Goal: Task Accomplishment & Management: Manage account settings

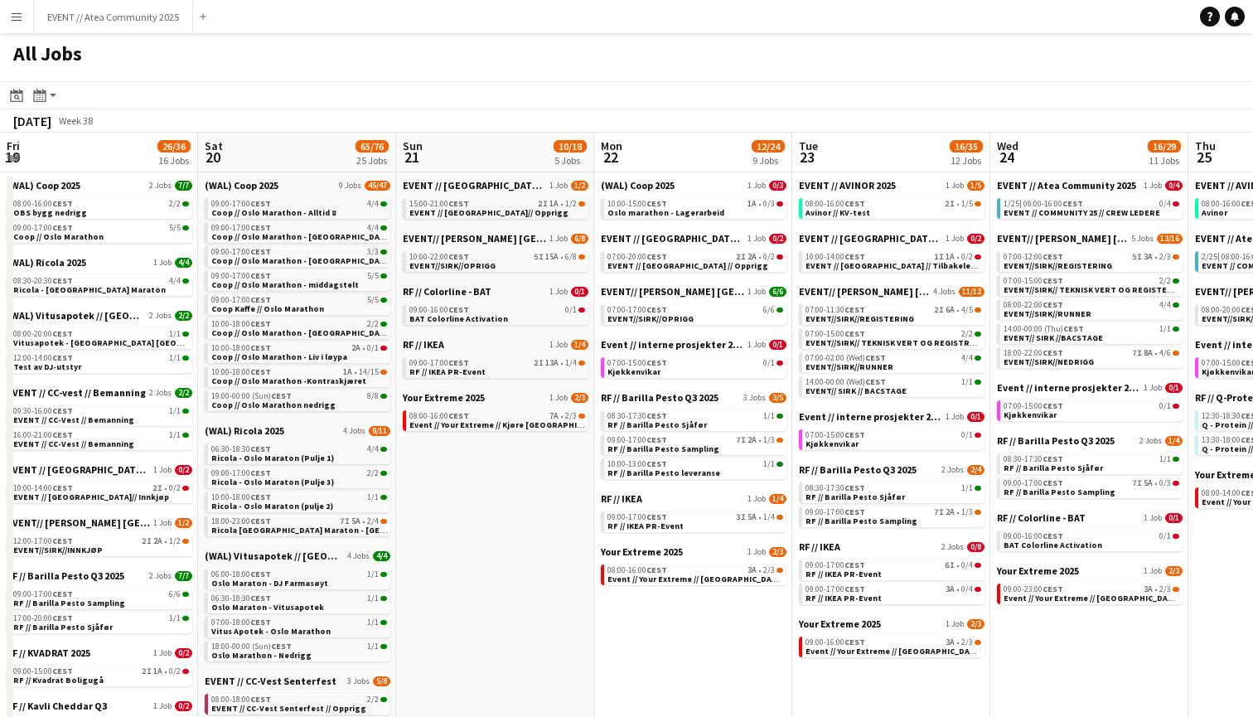
scroll to position [0, 387]
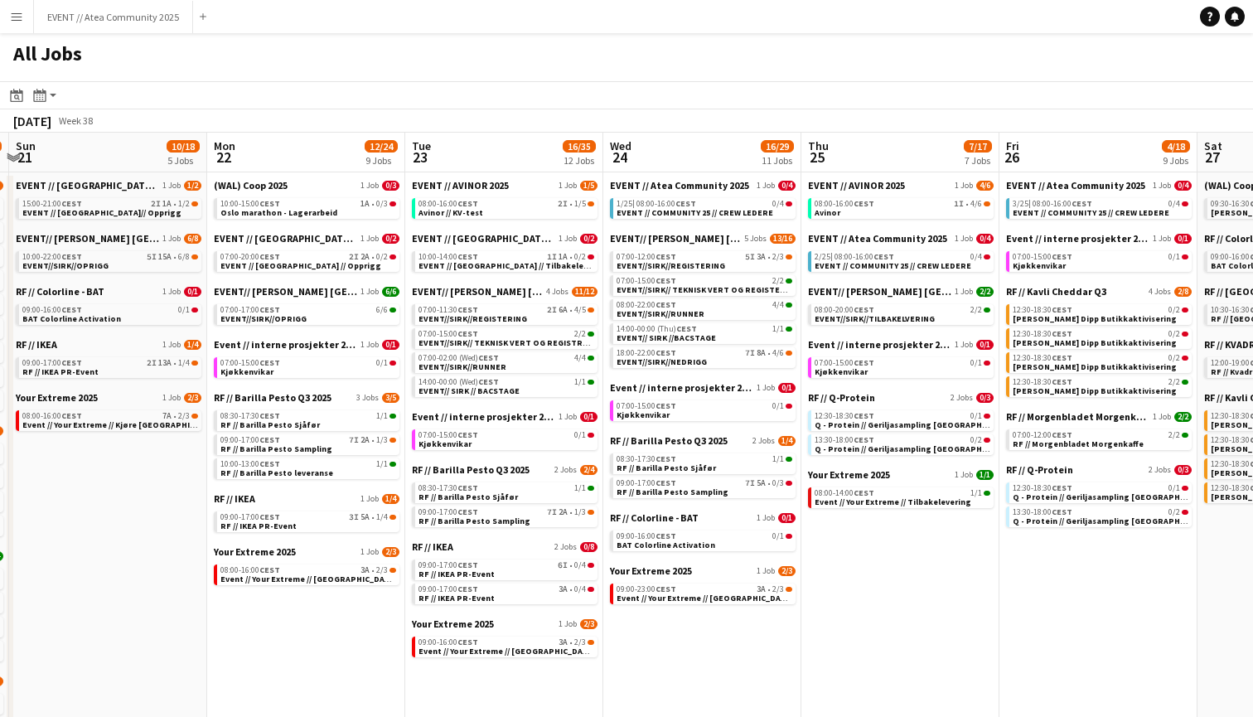
click at [0, 11] on button "Menu" at bounding box center [16, 16] width 33 height 33
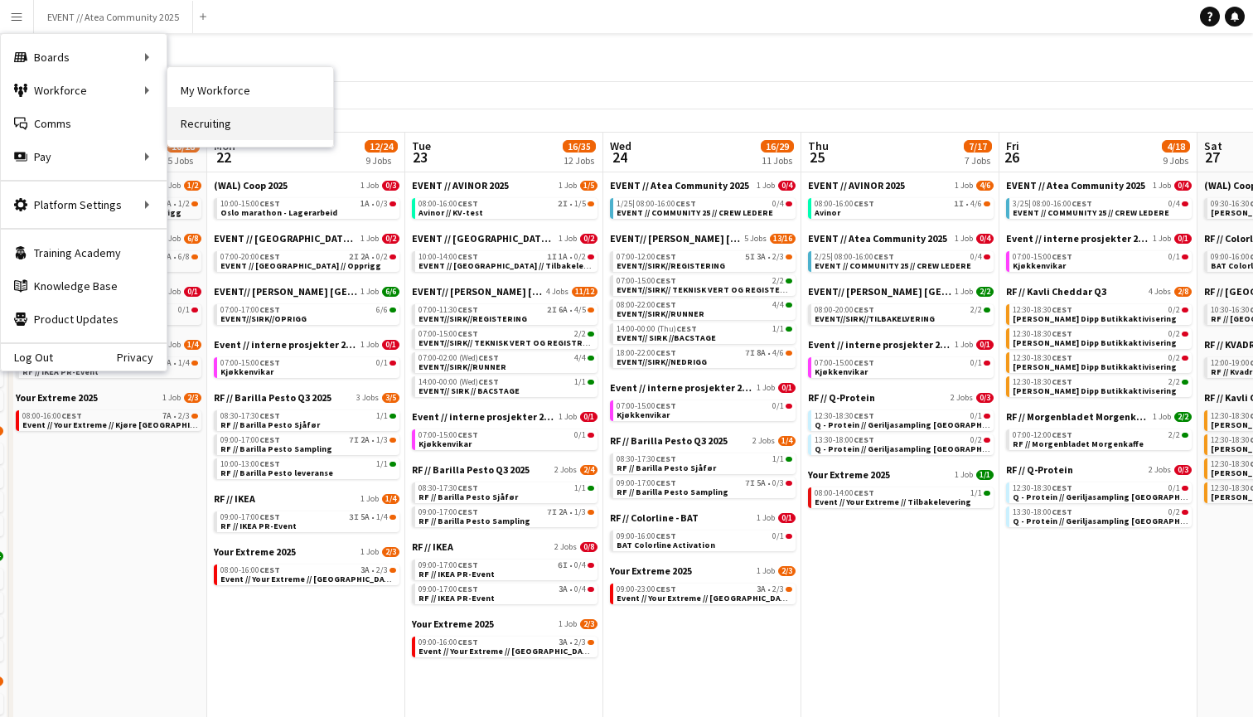
click at [222, 116] on link "Recruiting" at bounding box center [250, 123] width 166 height 33
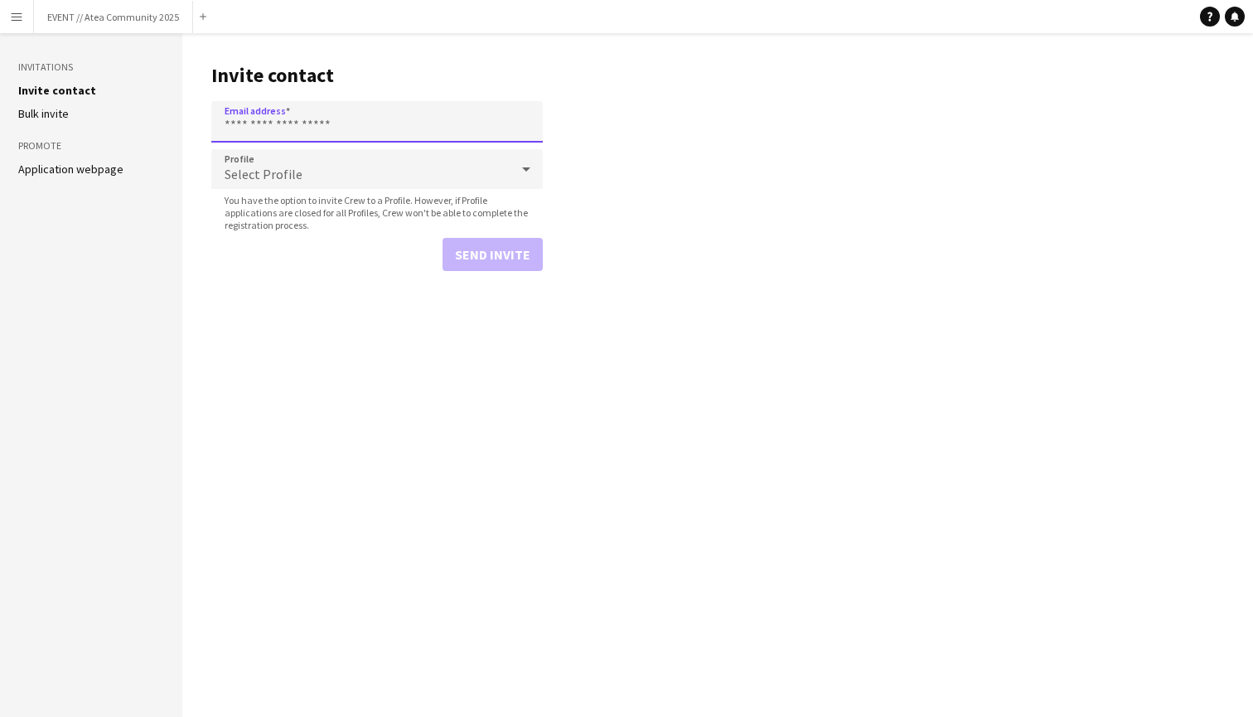
click at [273, 127] on input "Email address" at bounding box center [376, 121] width 331 height 41
paste input "**********"
type input "**********"
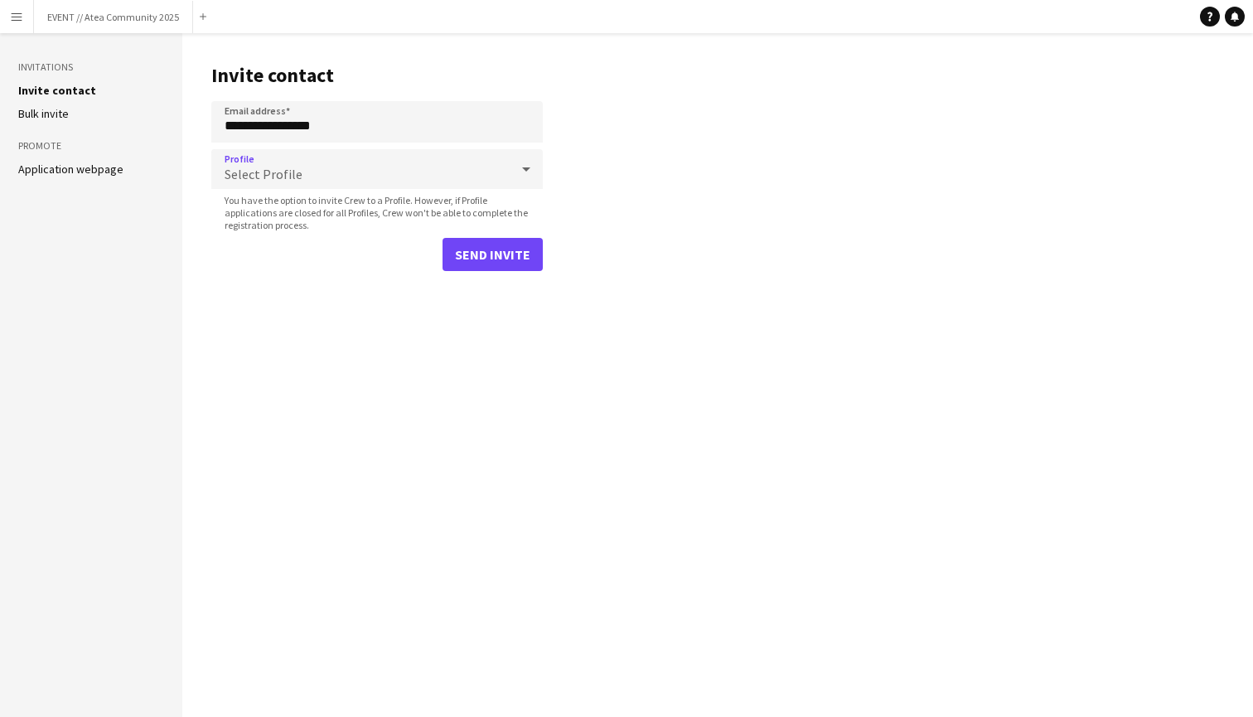
click at [292, 177] on span "Select Profile" at bounding box center [264, 174] width 78 height 17
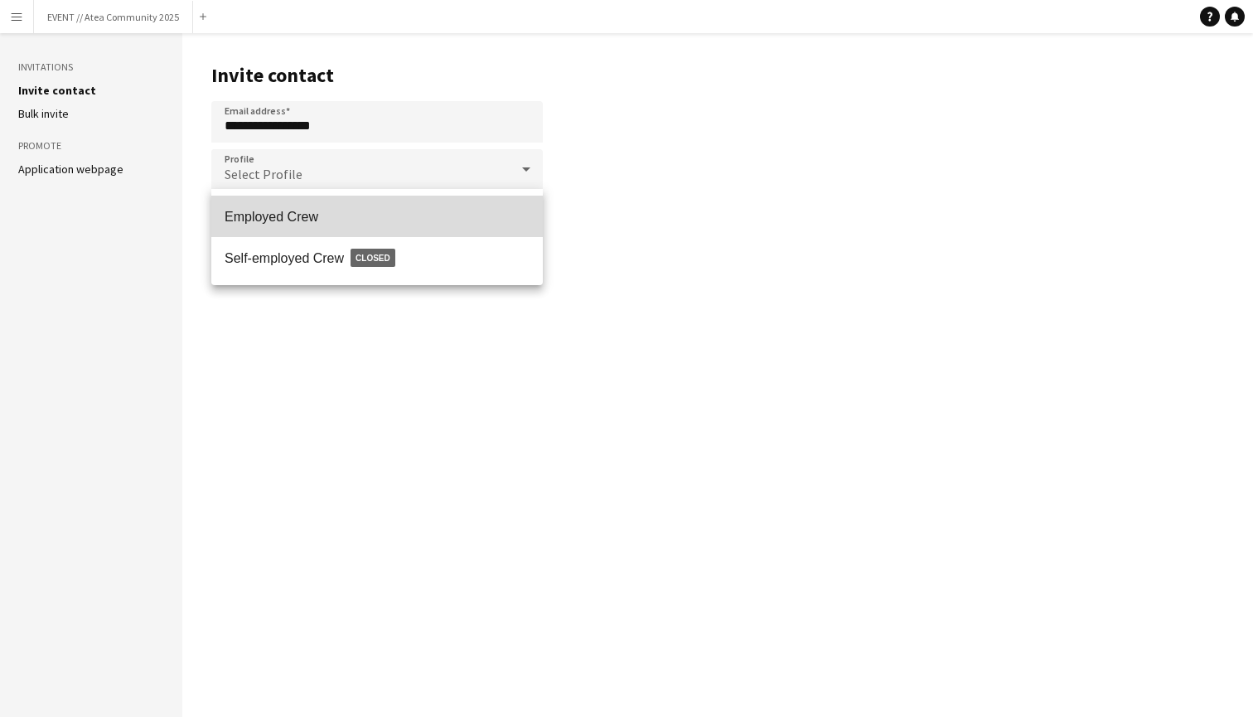
click at [310, 210] on span "Employed Crew" at bounding box center [377, 217] width 305 height 16
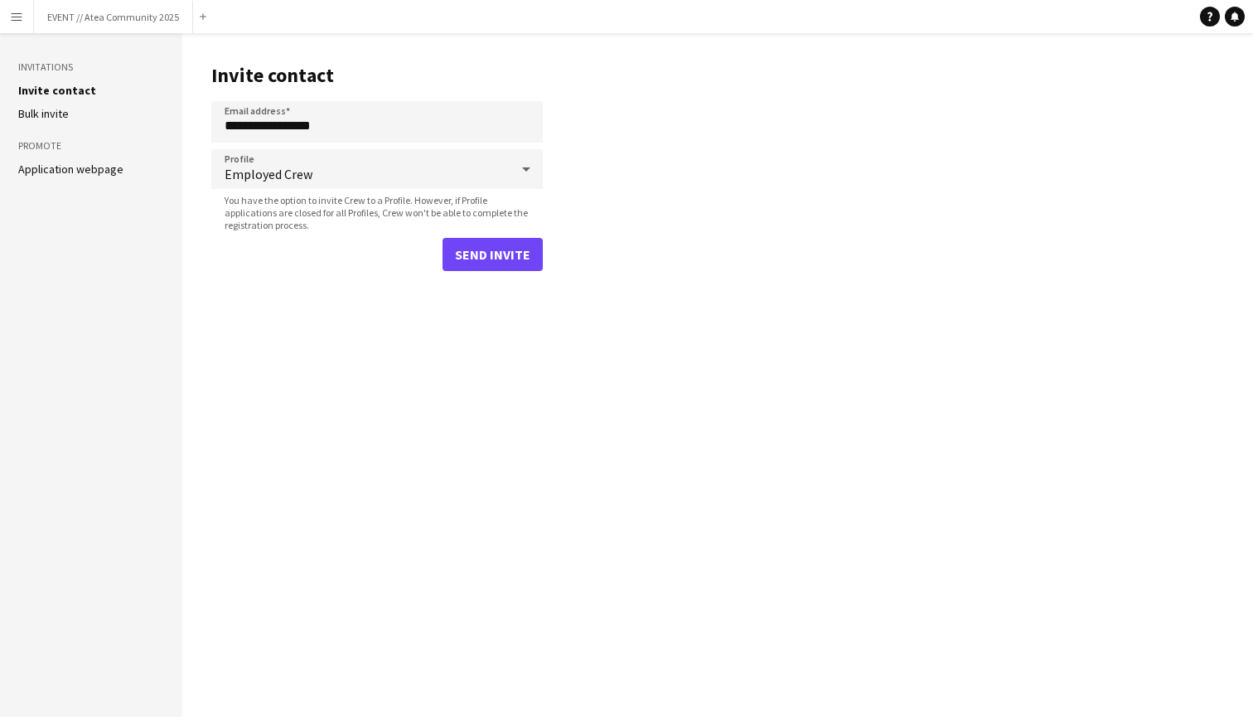
click at [460, 259] on button "Send invite" at bounding box center [493, 254] width 100 height 33
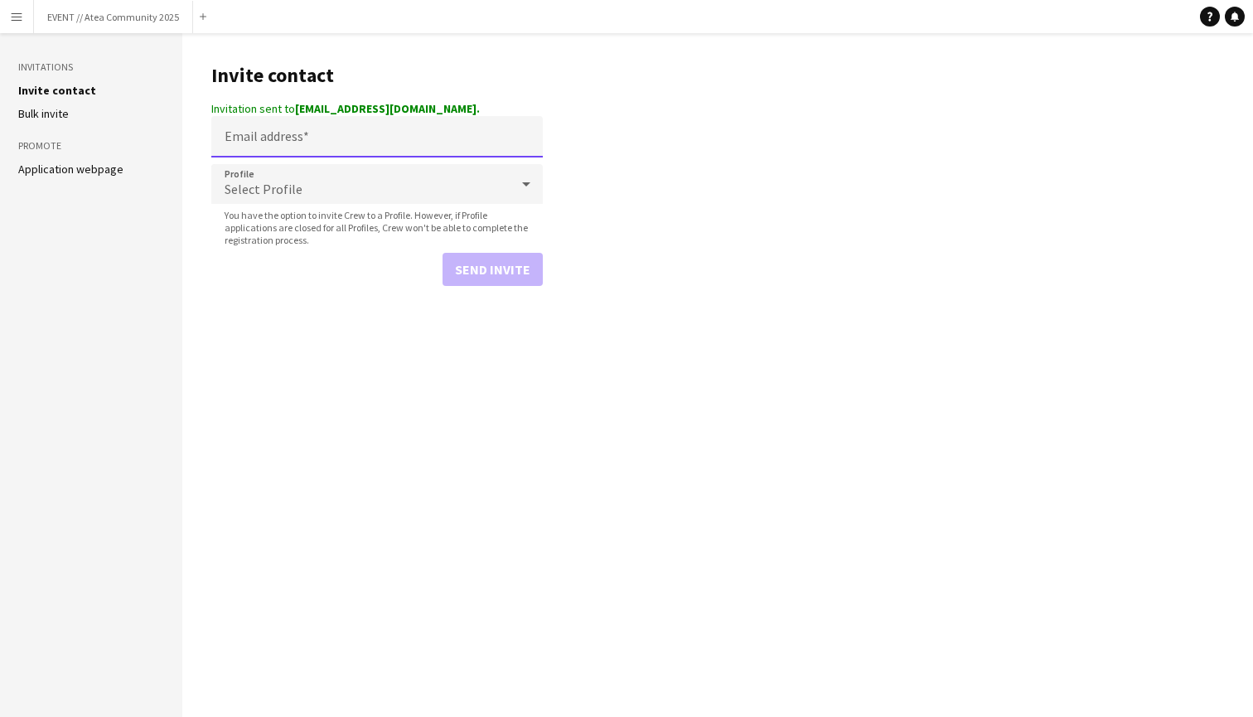
click at [303, 142] on input "Email address" at bounding box center [376, 136] width 331 height 41
paste input "**********"
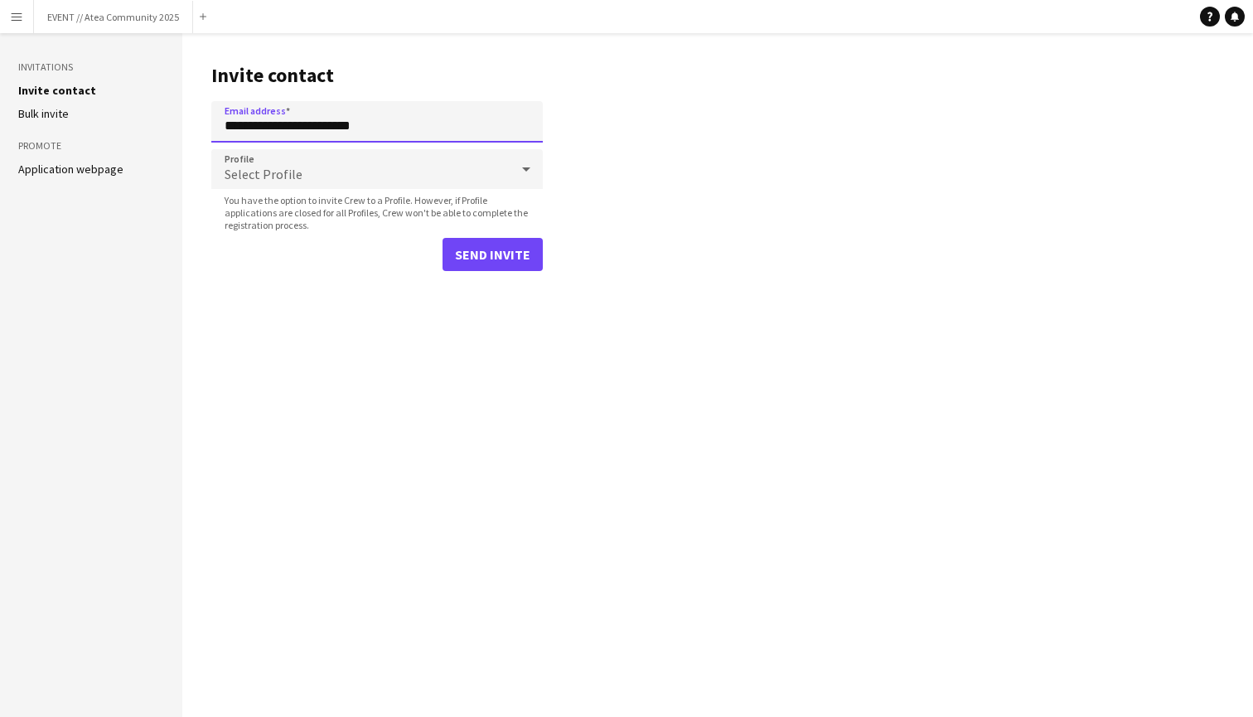
type input "**********"
click at [288, 239] on div "Send invite" at bounding box center [376, 254] width 331 height 33
click at [302, 162] on div "Select Profile" at bounding box center [360, 169] width 298 height 40
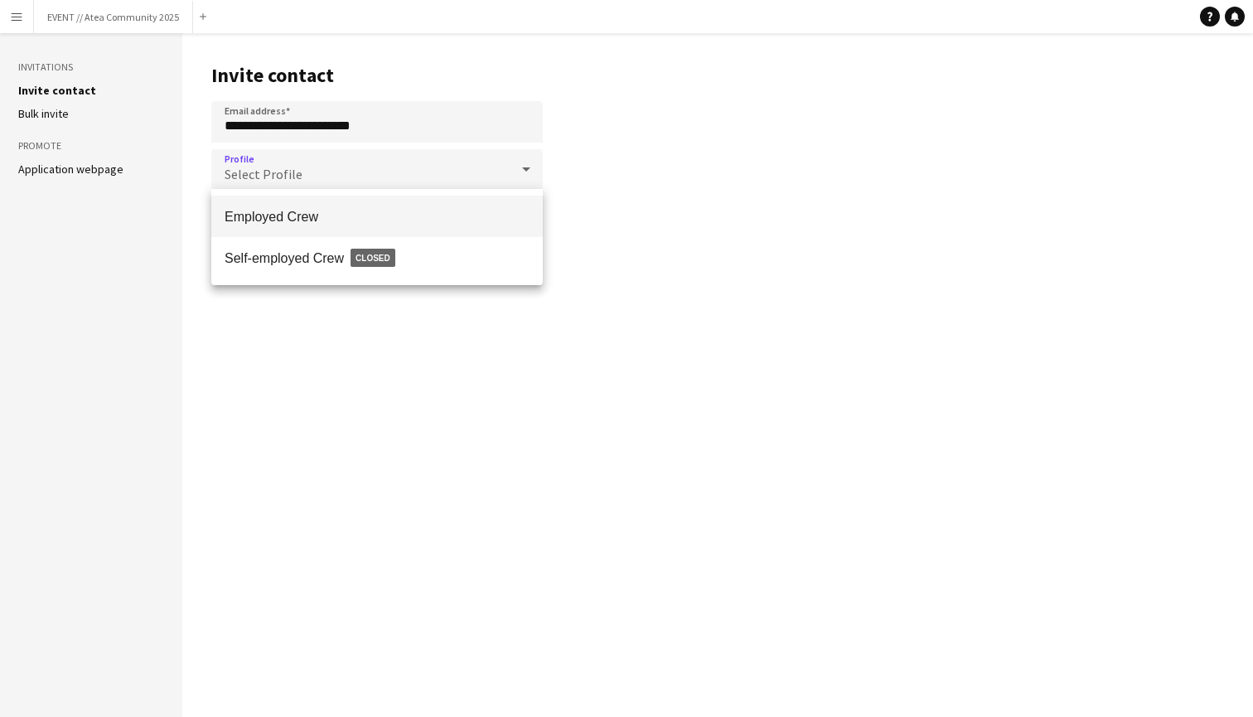
click at [294, 215] on span "Employed Crew" at bounding box center [377, 217] width 305 height 16
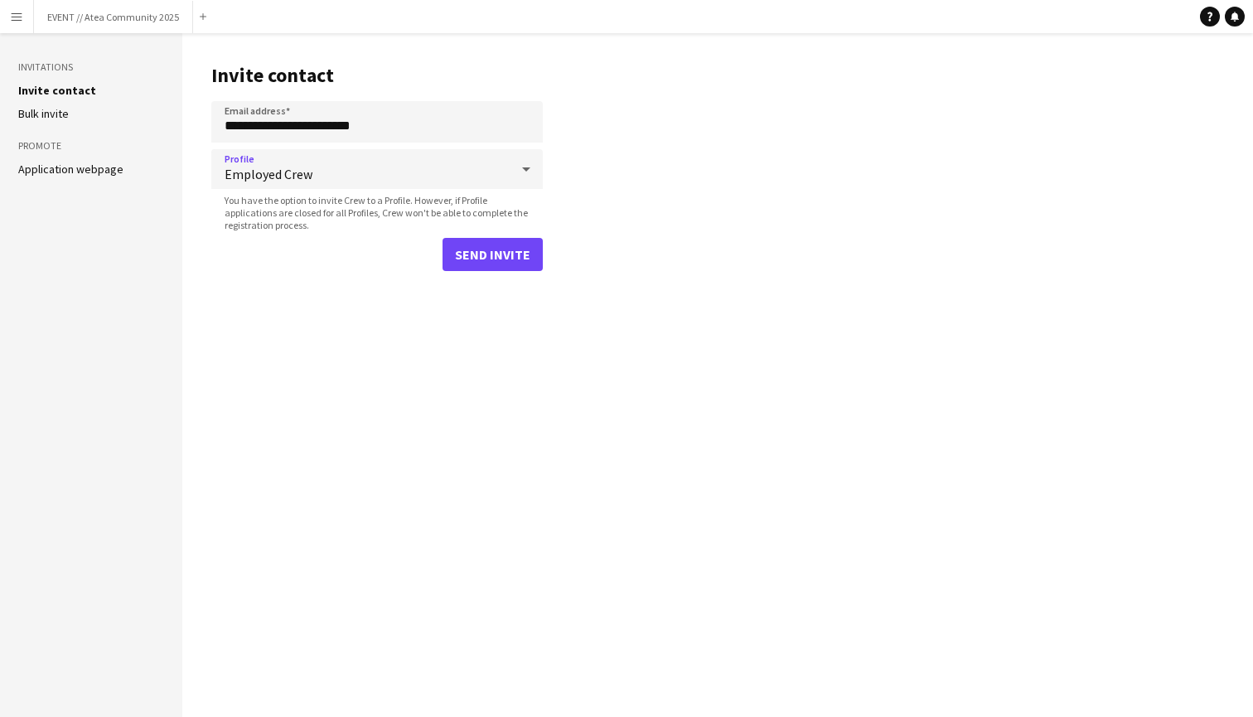
click at [307, 293] on main "**********" at bounding box center [717, 375] width 1071 height 684
click at [497, 260] on button "Send invite" at bounding box center [493, 254] width 100 height 33
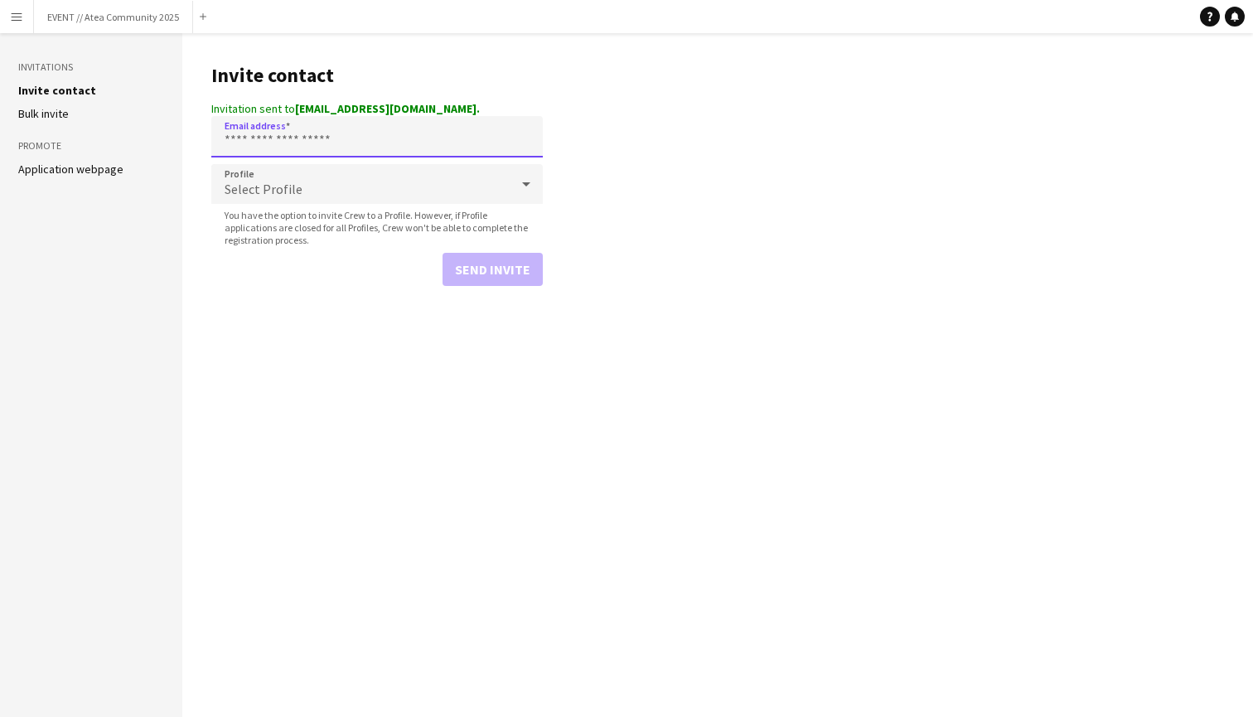
click at [375, 135] on input "Email address" at bounding box center [376, 136] width 331 height 41
paste input "**********"
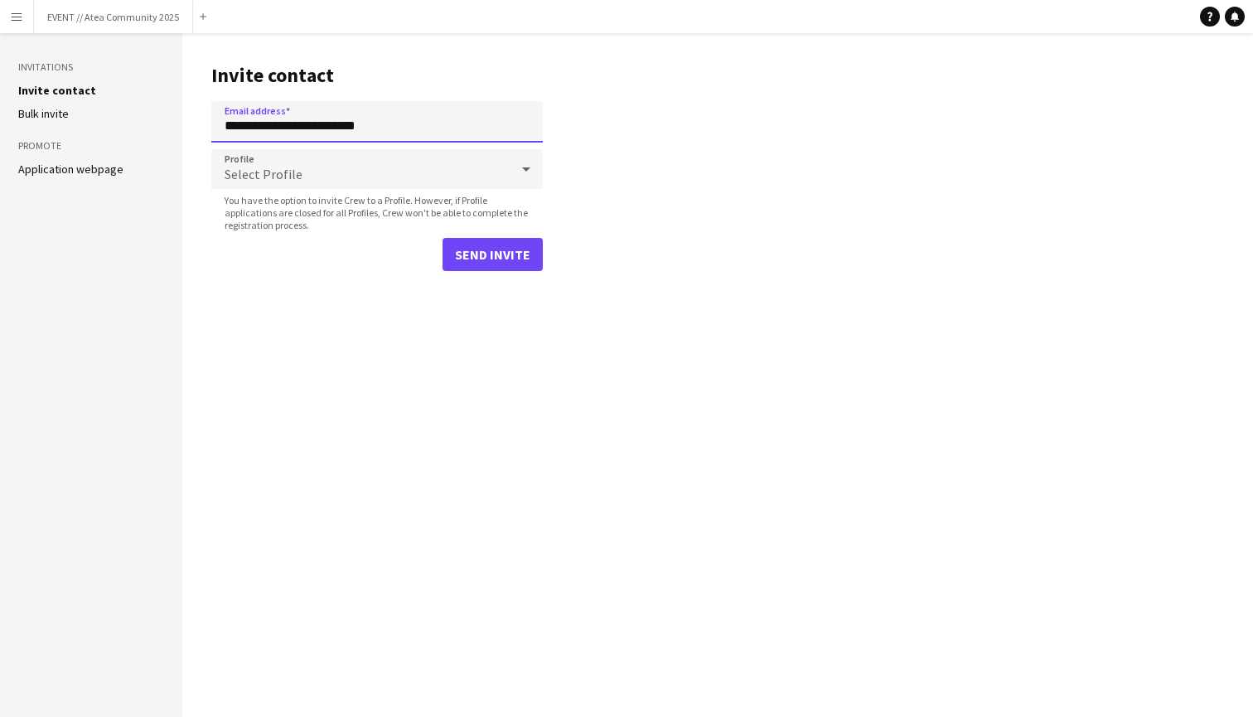
type input "**********"
click at [351, 166] on div "Select Profile" at bounding box center [360, 169] width 298 height 40
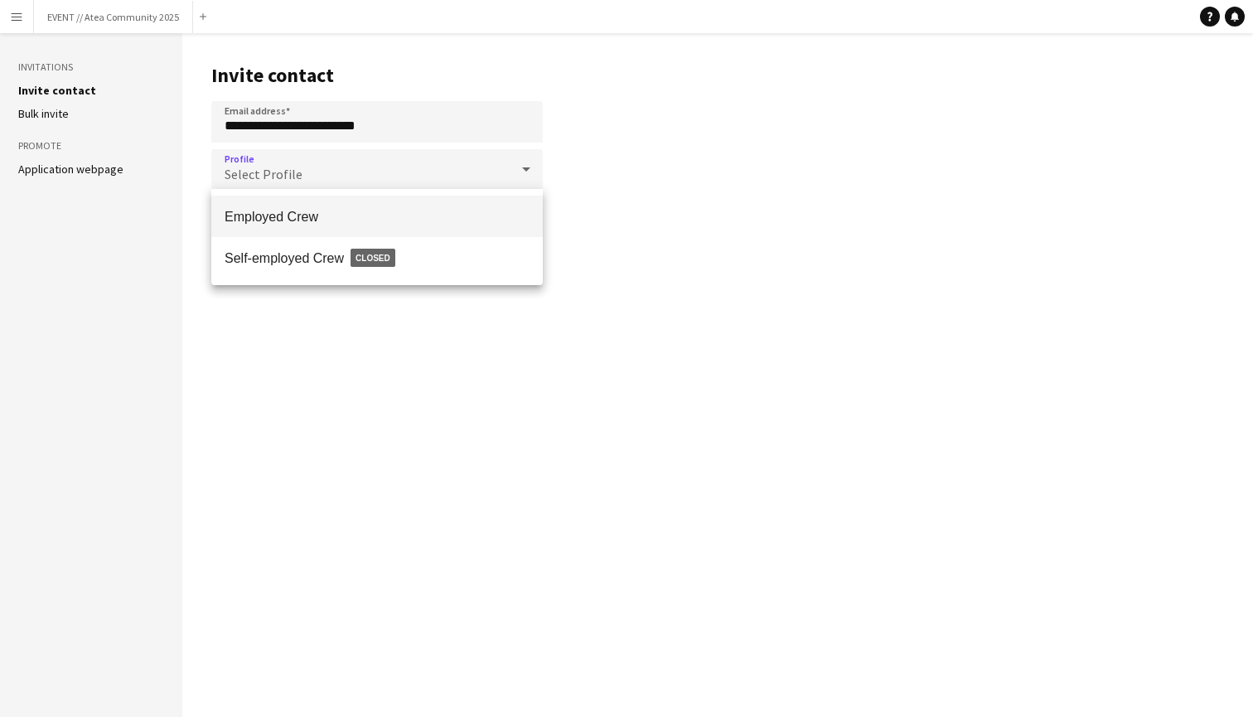
click at [336, 214] on span "Employed Crew" at bounding box center [377, 217] width 305 height 16
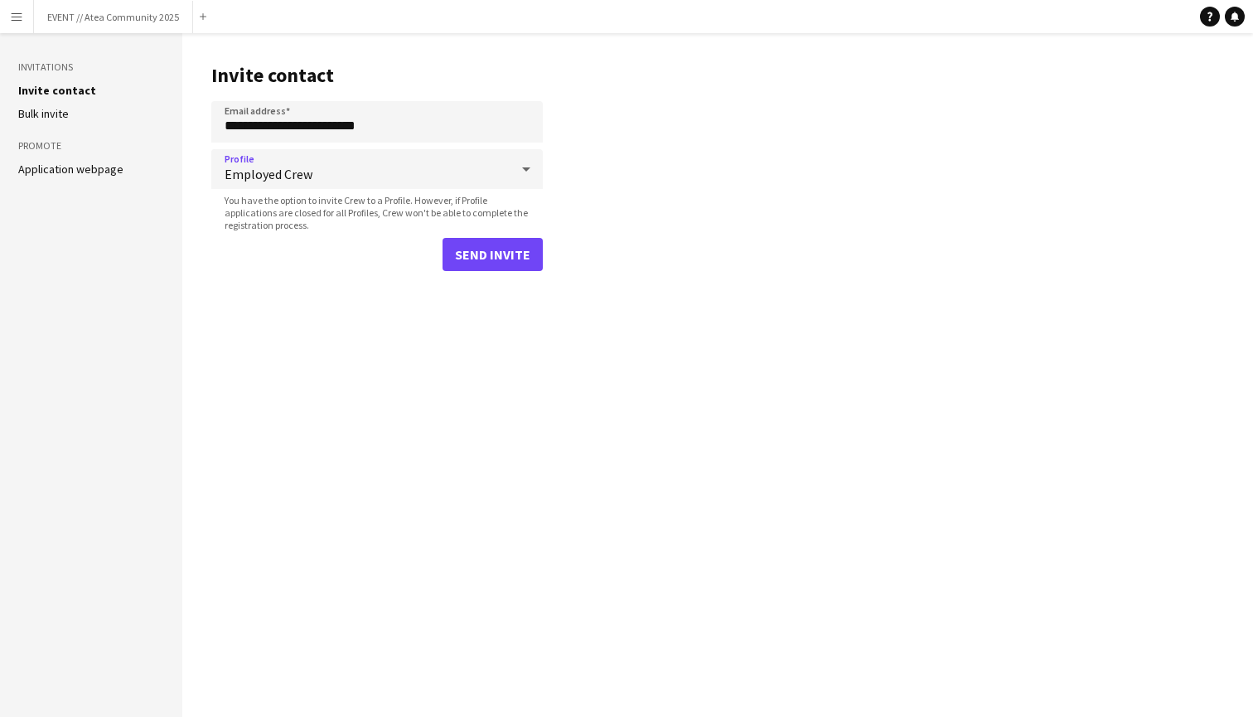
click at [477, 254] on button "Send invite" at bounding box center [493, 254] width 100 height 33
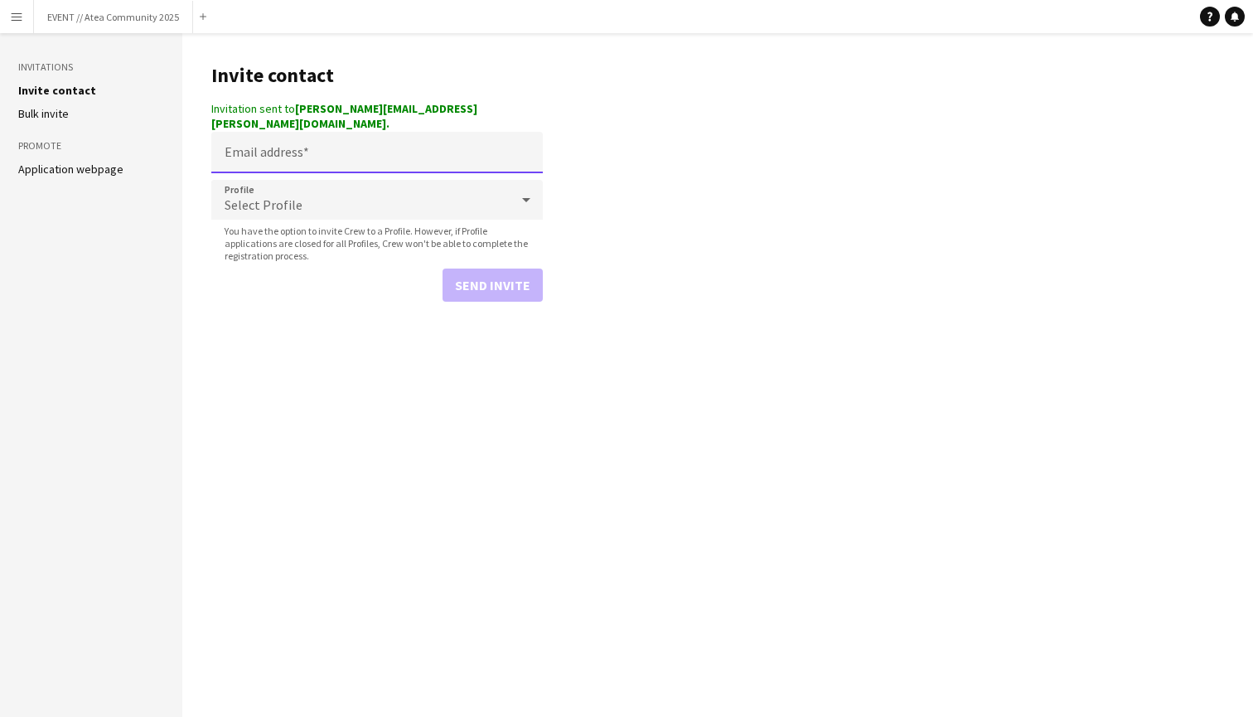
click at [307, 146] on input "Email address" at bounding box center [376, 152] width 331 height 41
paste input "**********"
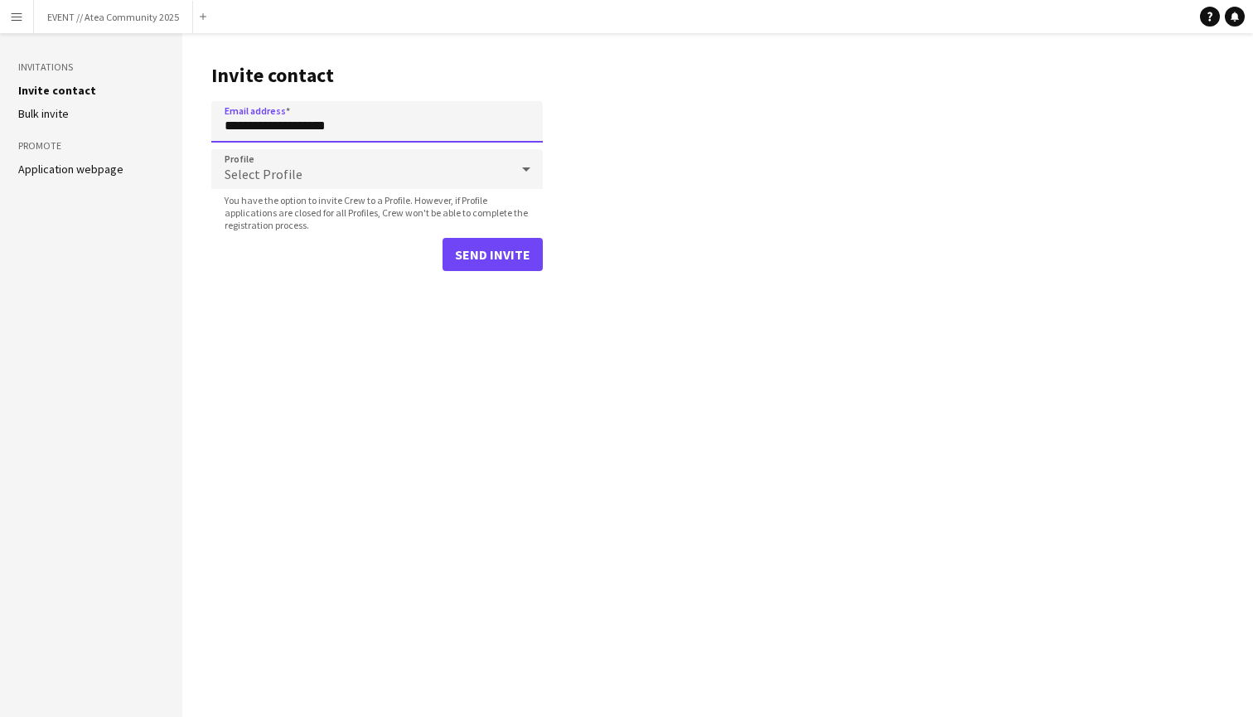
type input "**********"
click at [370, 172] on div "Select Profile" at bounding box center [360, 169] width 298 height 40
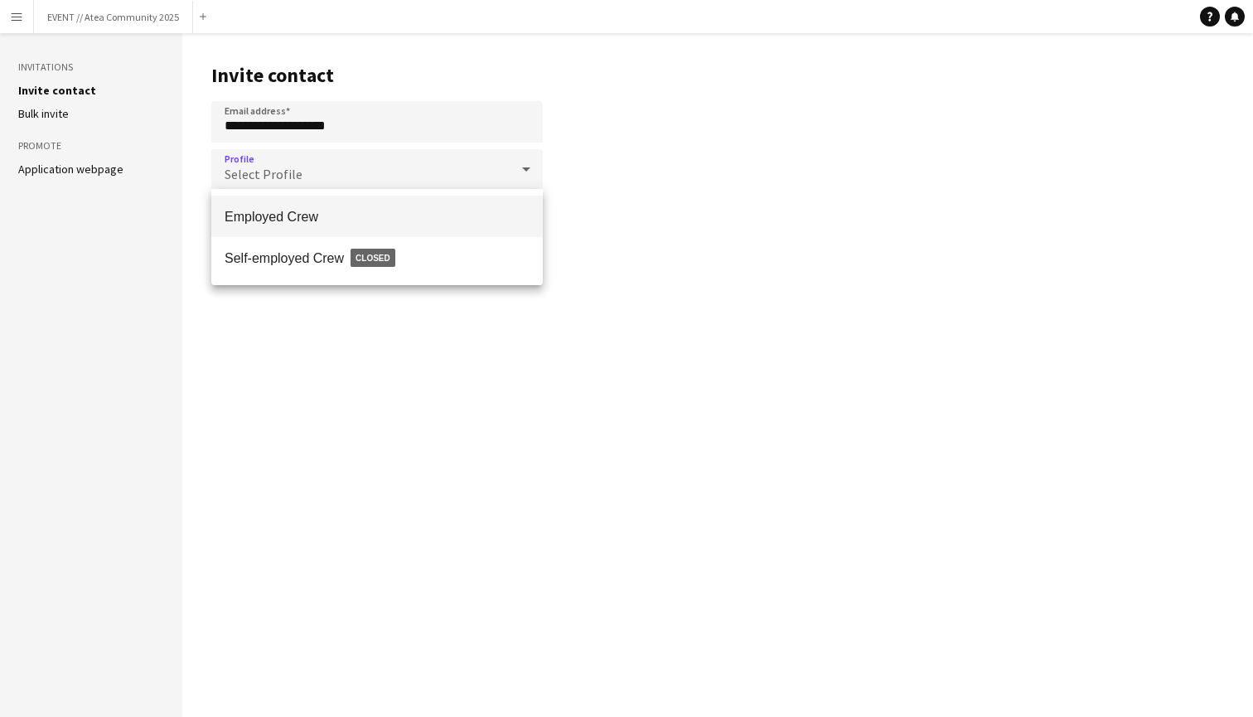
click at [359, 227] on mat-option "Employed Crew" at bounding box center [376, 216] width 331 height 41
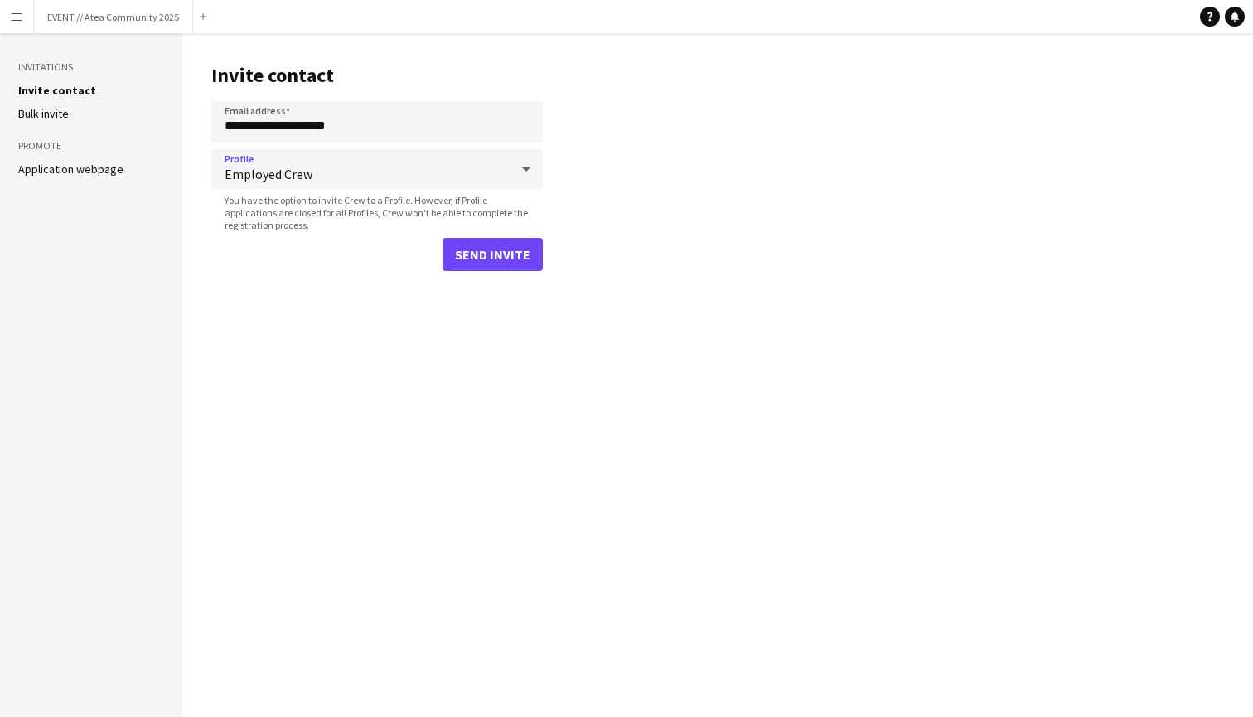
click at [481, 254] on button "Send invite" at bounding box center [493, 254] width 100 height 33
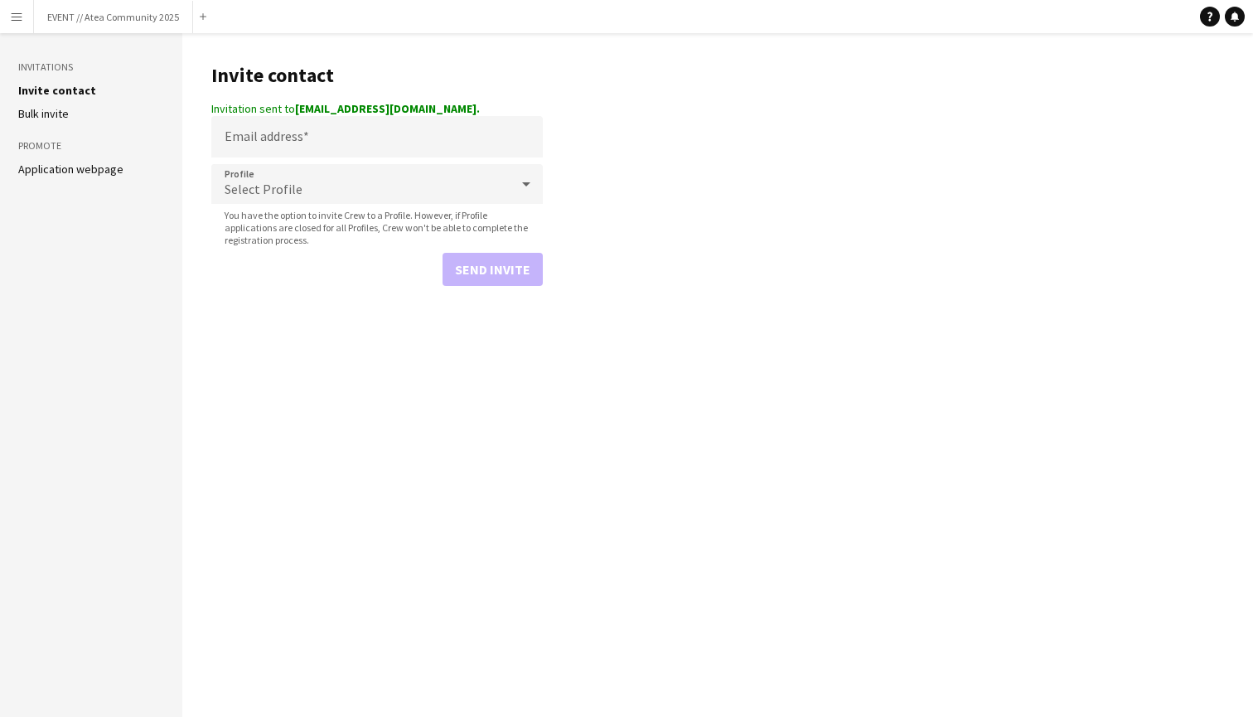
click at [17, 16] on app-icon "Menu" at bounding box center [16, 16] width 13 height 13
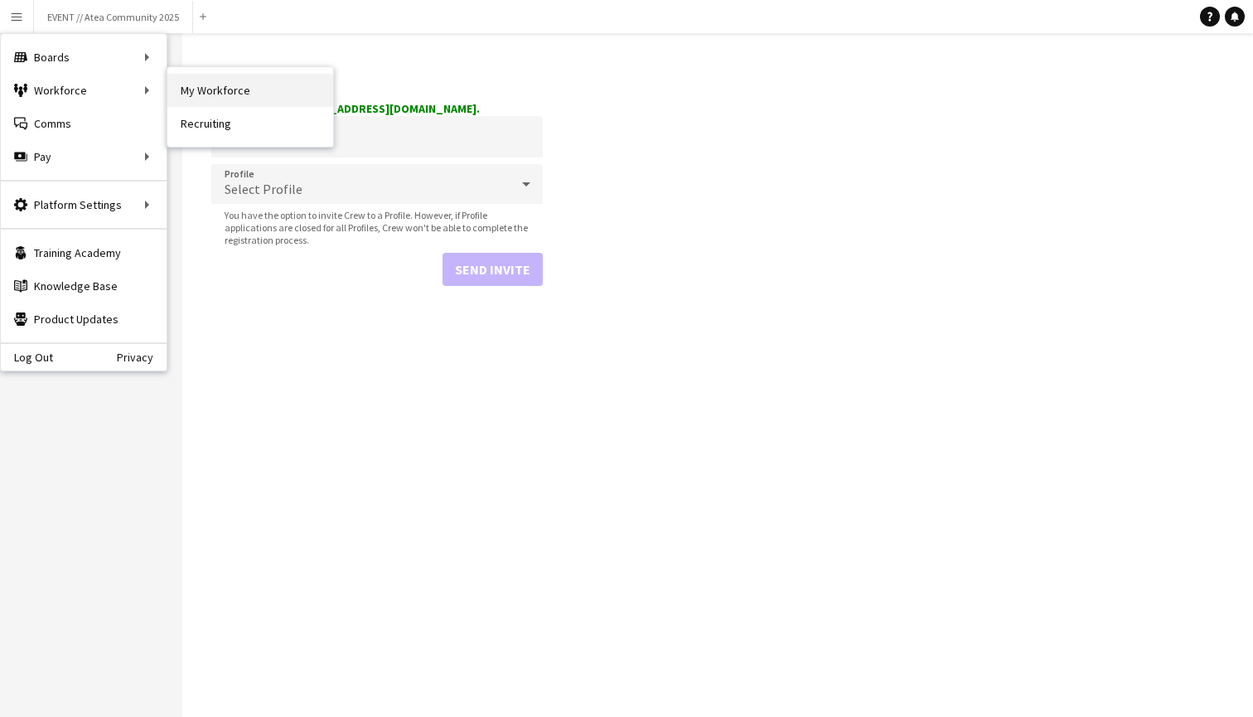
click at [235, 91] on link "My Workforce" at bounding box center [250, 90] width 166 height 33
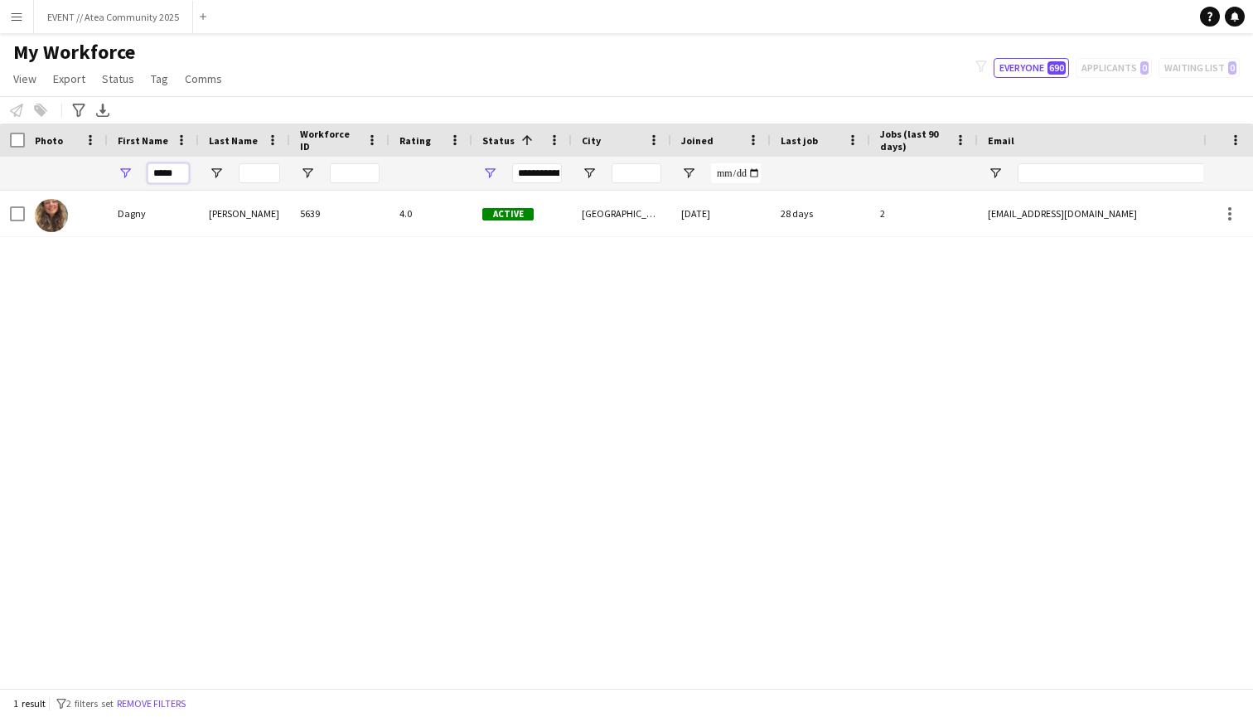
click at [162, 174] on input "*****" at bounding box center [168, 173] width 41 height 20
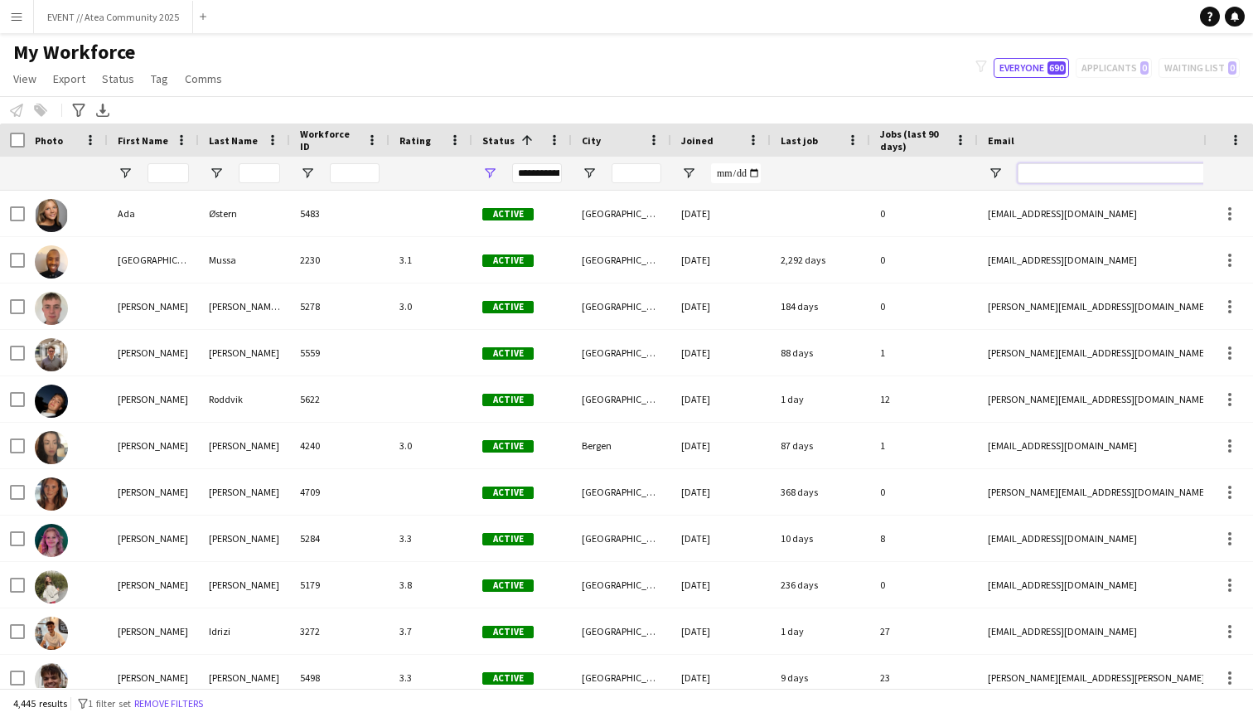
click at [1030, 172] on input "Email Filter Input" at bounding box center [1159, 173] width 282 height 20
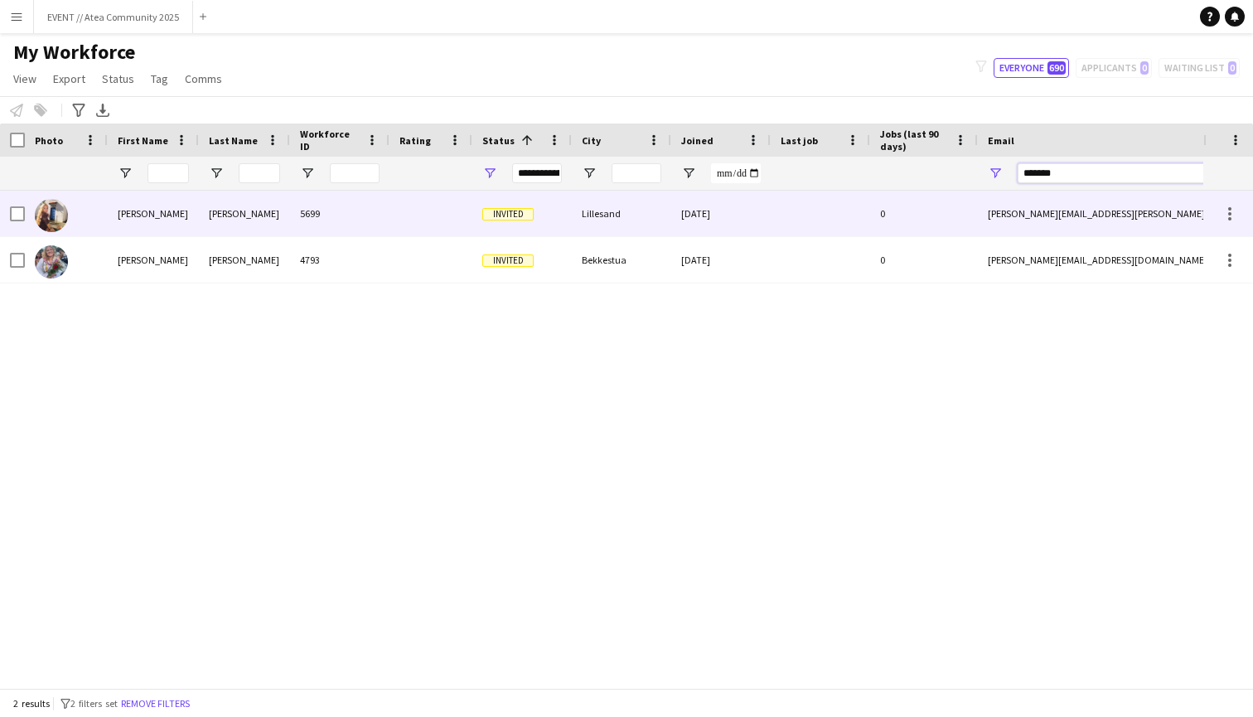
type input "*******"
click at [163, 218] on div "[PERSON_NAME]" at bounding box center [153, 214] width 91 height 46
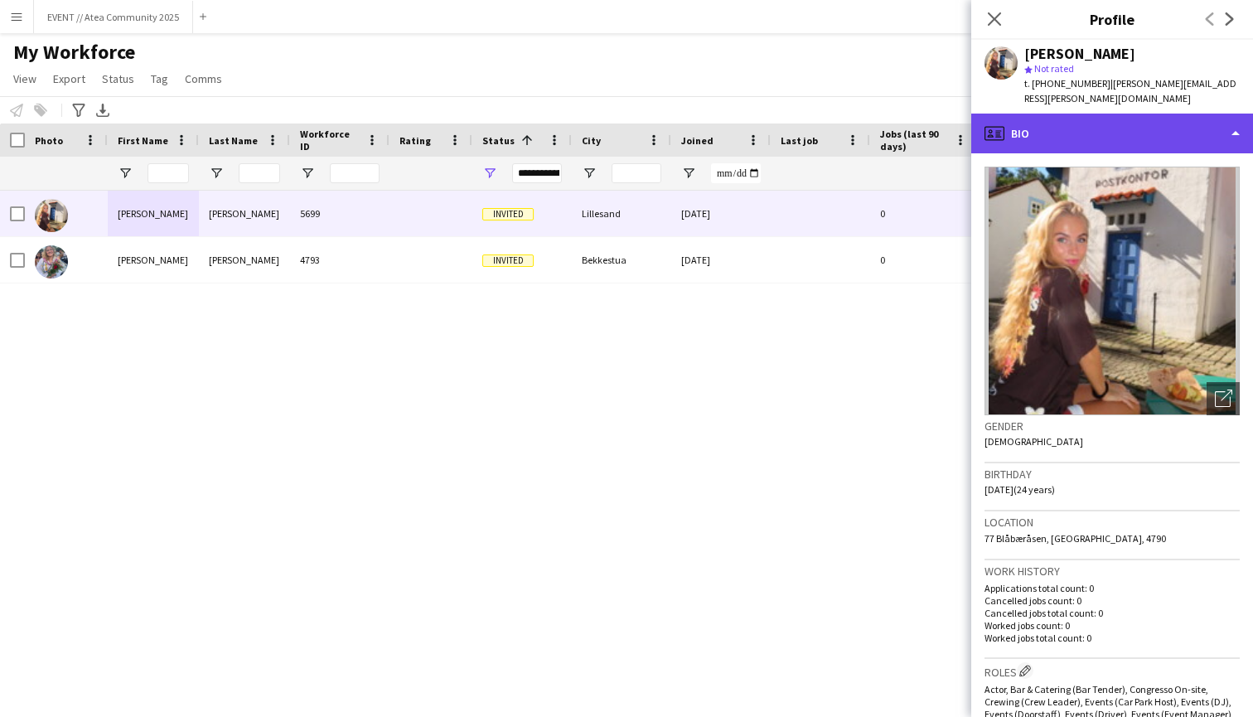
click at [1162, 130] on div "profile Bio" at bounding box center [1112, 134] width 282 height 40
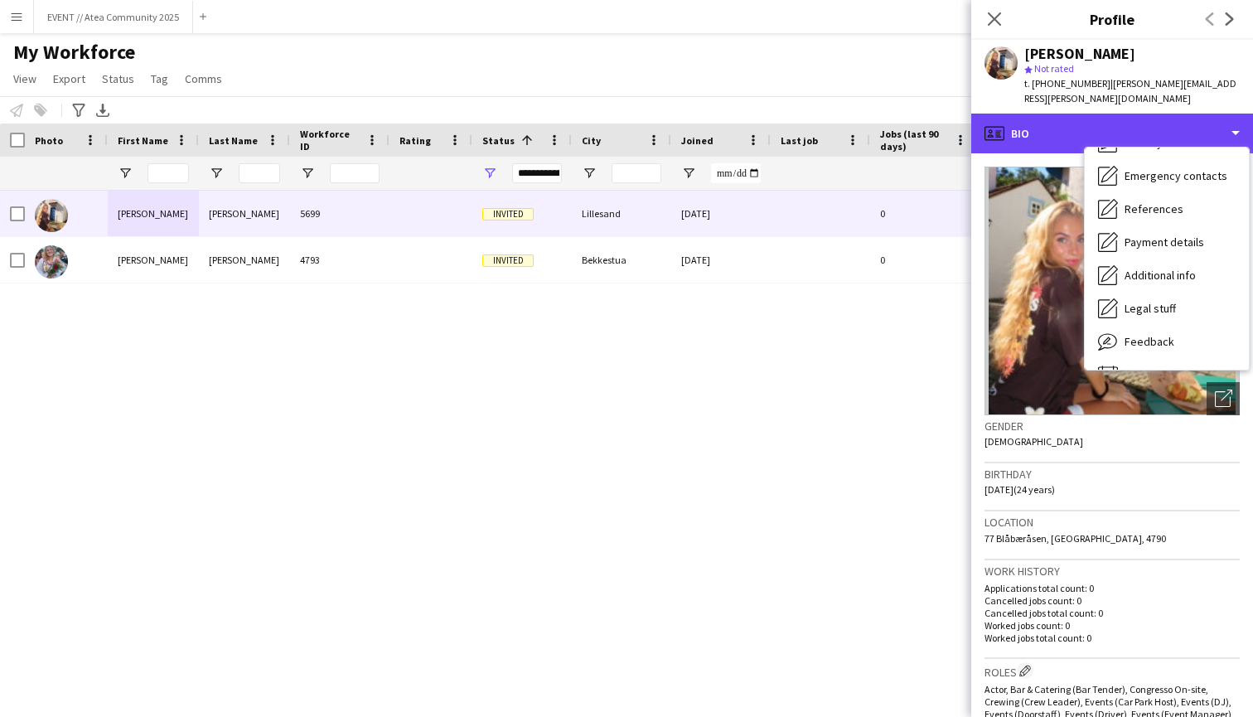
scroll to position [136, 0]
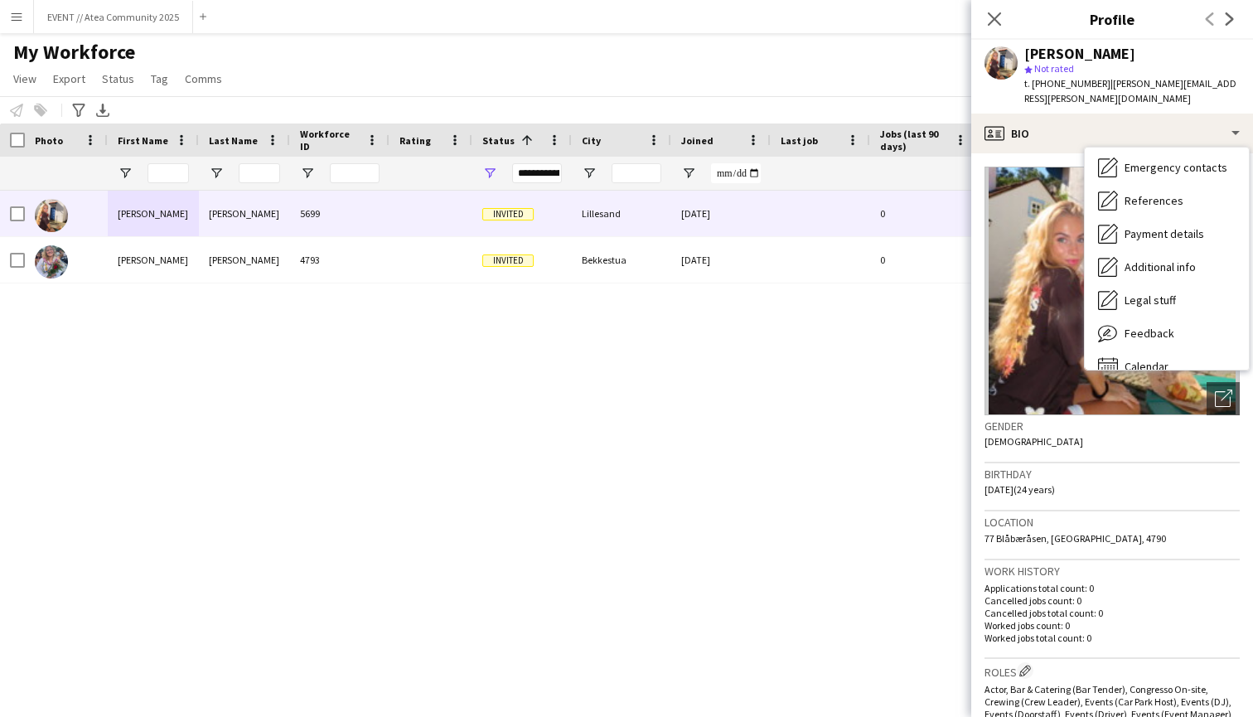
click at [1138, 438] on div "Gender [DEMOGRAPHIC_DATA]" at bounding box center [1112, 439] width 255 height 48
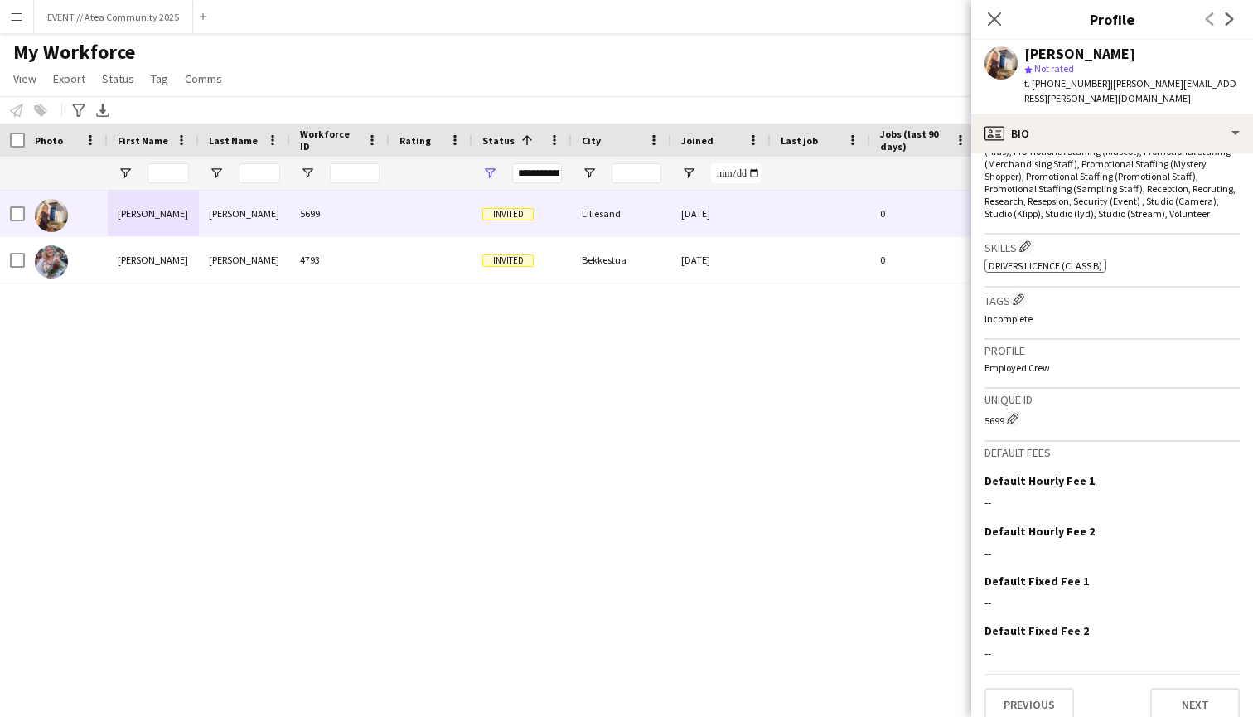
scroll to position [648, 0]
click at [1188, 689] on button "Next" at bounding box center [1195, 705] width 90 height 33
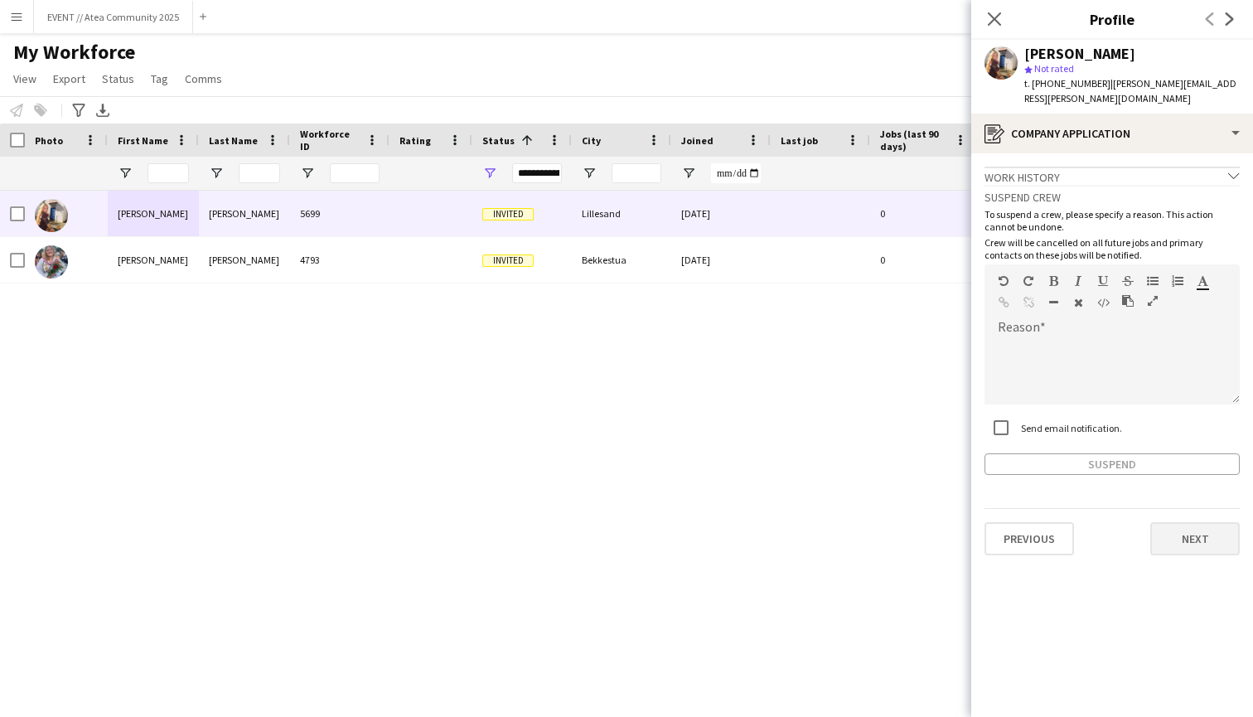
click at [1179, 525] on button "Next" at bounding box center [1195, 538] width 90 height 33
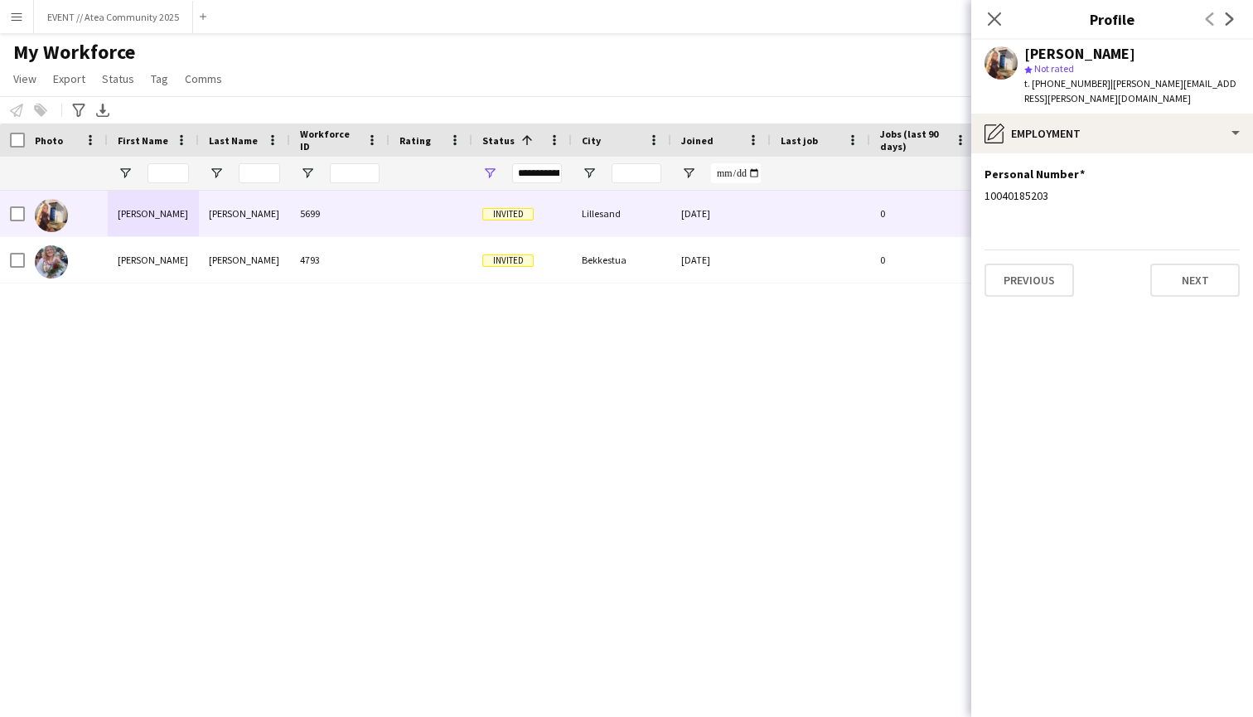
scroll to position [0, 0]
click at [1192, 264] on button "Next" at bounding box center [1195, 280] width 90 height 33
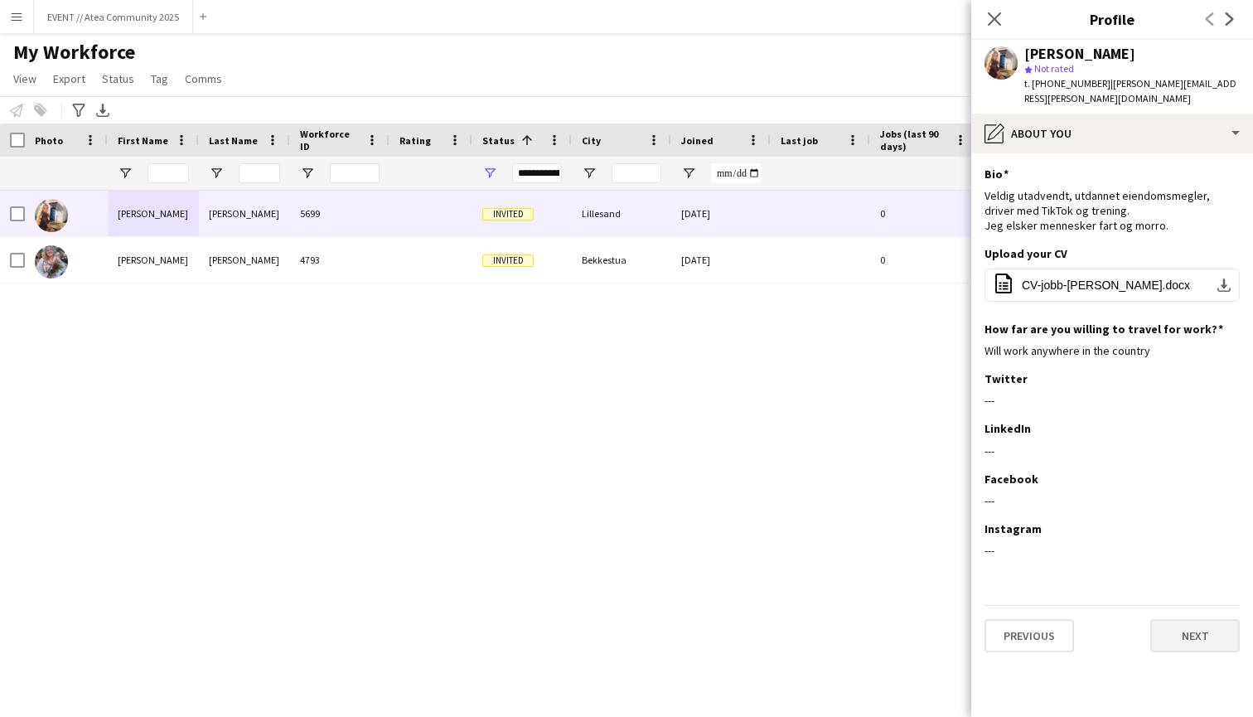
click at [1164, 625] on button "Next" at bounding box center [1195, 635] width 90 height 33
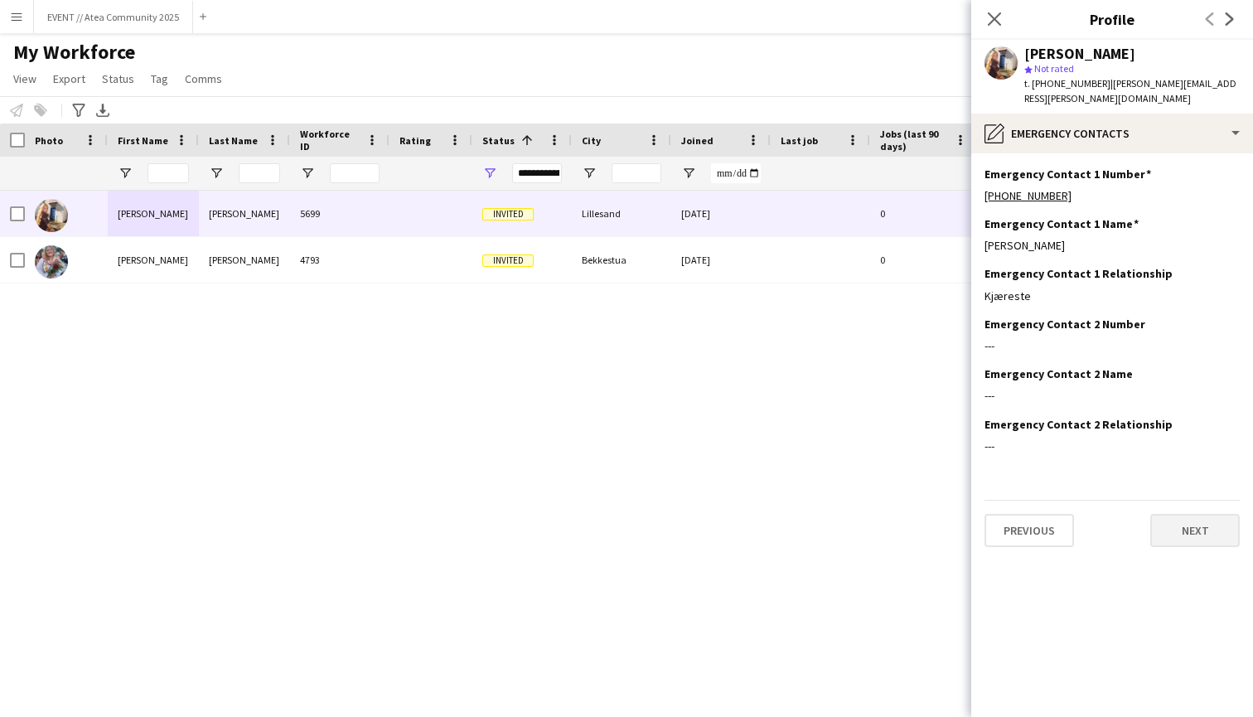
click at [1180, 514] on button "Next" at bounding box center [1195, 530] width 90 height 33
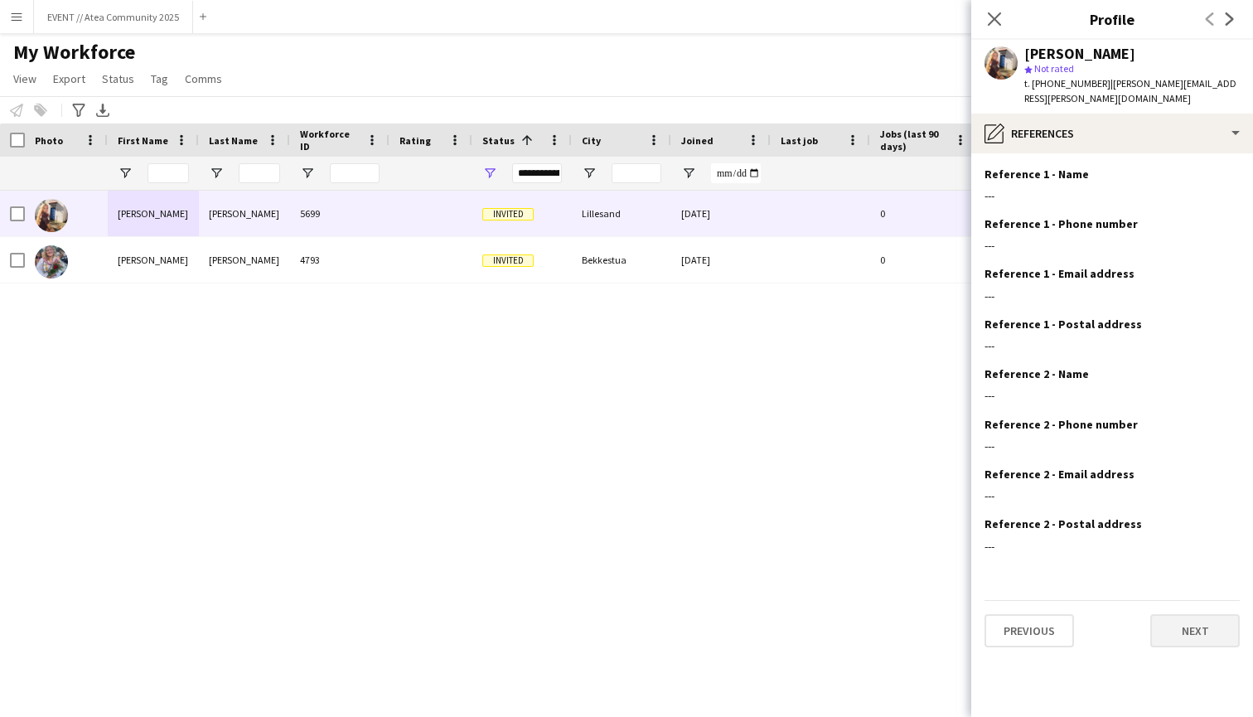
click at [1193, 614] on button "Next" at bounding box center [1195, 630] width 90 height 33
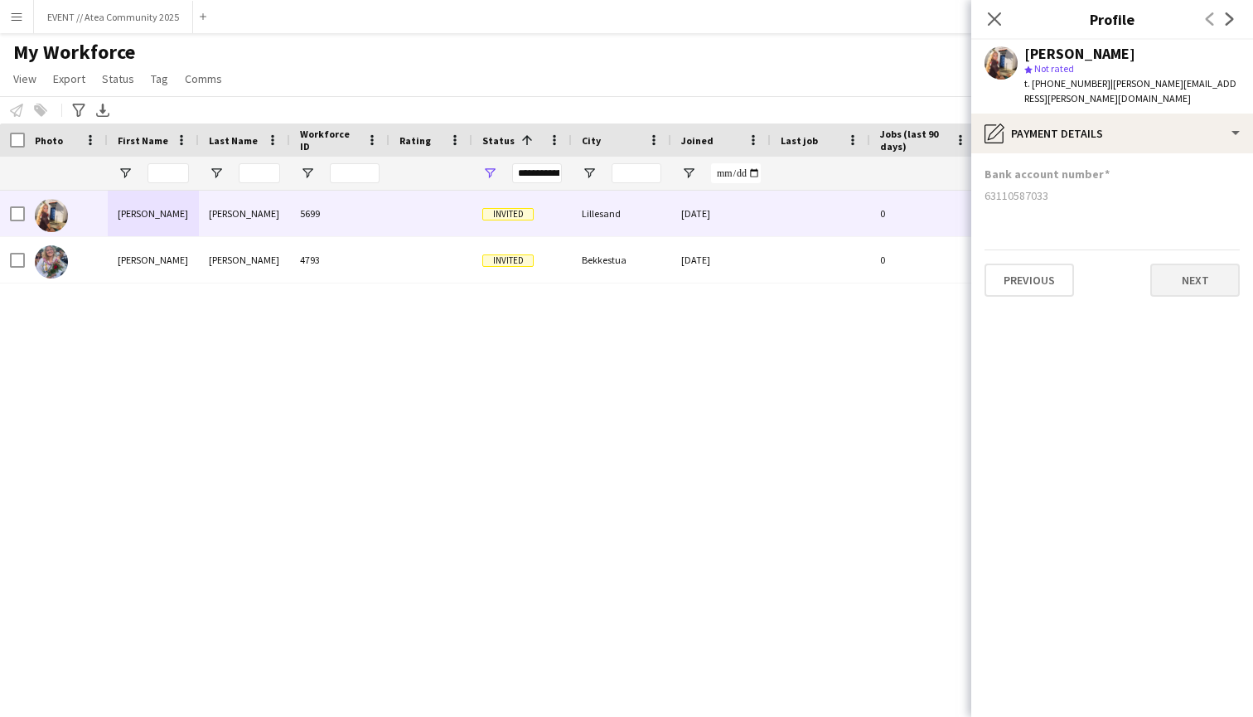
click at [1206, 274] on button "Next" at bounding box center [1195, 280] width 90 height 33
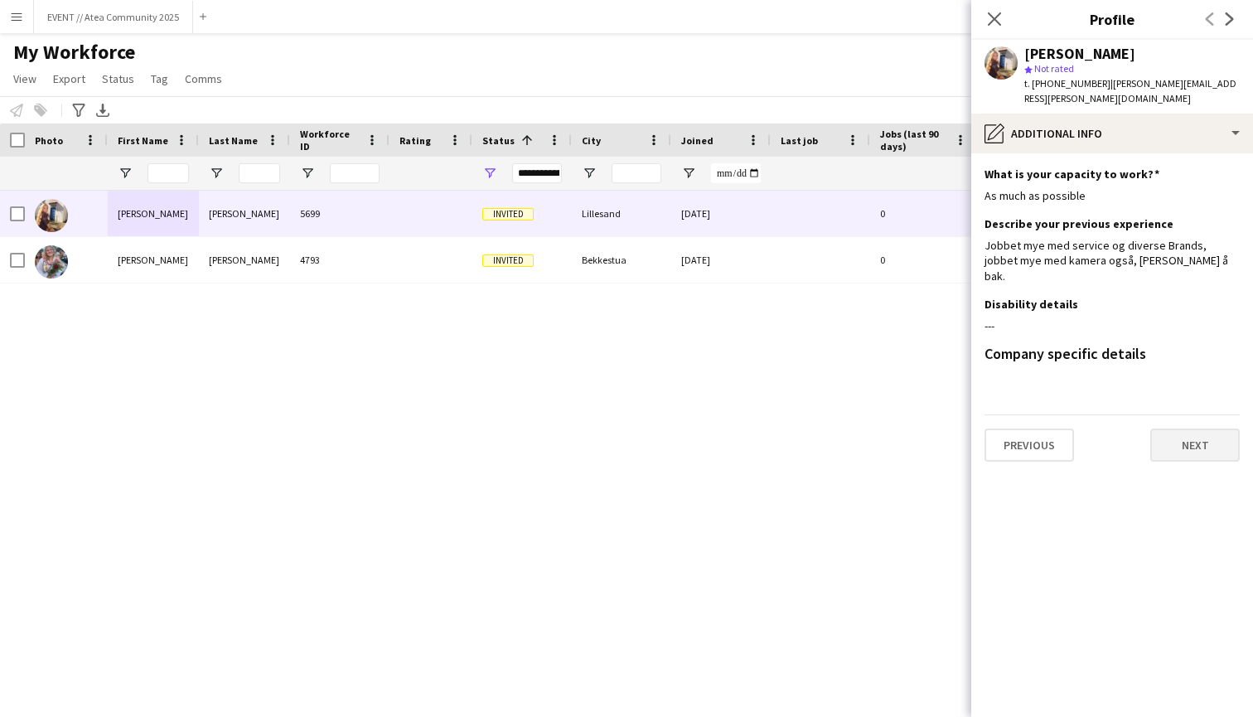
click at [1198, 428] on button "Next" at bounding box center [1195, 444] width 90 height 33
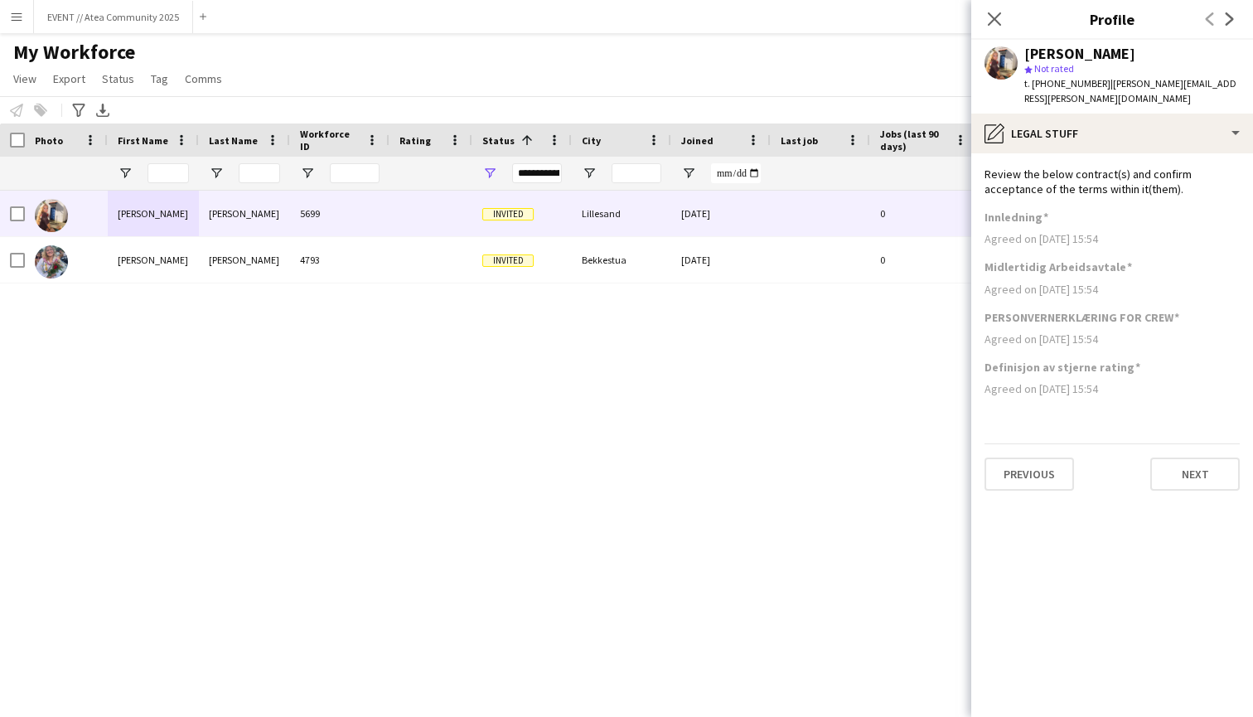
click at [1196, 474] on app-section-data-types "Review the below contract(s) and confirm acceptance of the terms within it(them…" at bounding box center [1112, 435] width 282 height 564
click at [1192, 457] on button "Next" at bounding box center [1195, 473] width 90 height 33
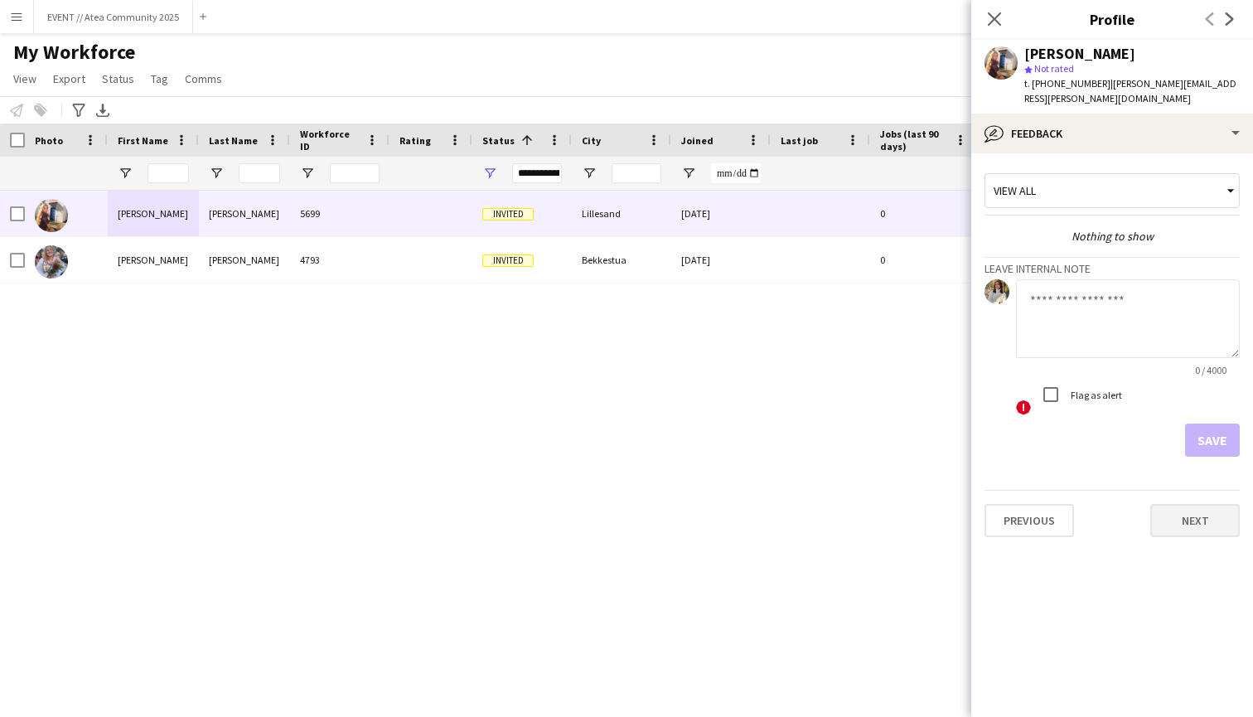
click at [1178, 512] on button "Next" at bounding box center [1195, 520] width 90 height 33
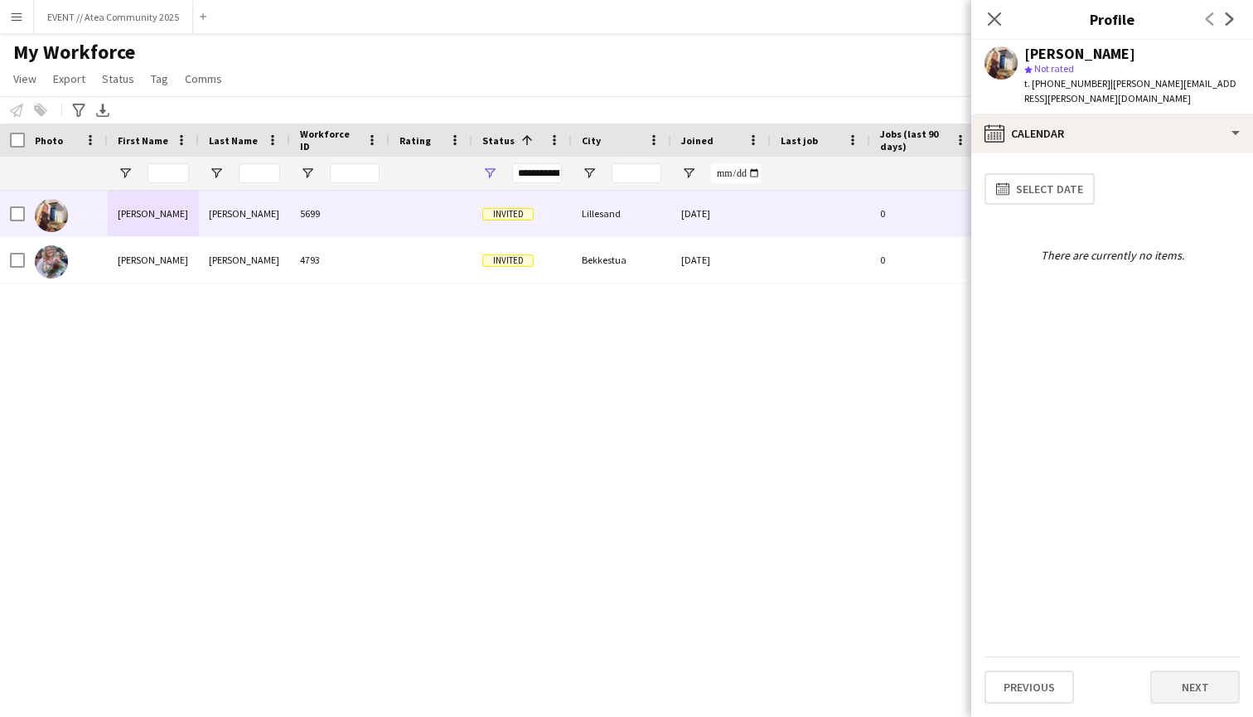
click at [1191, 686] on button "Next" at bounding box center [1195, 686] width 90 height 33
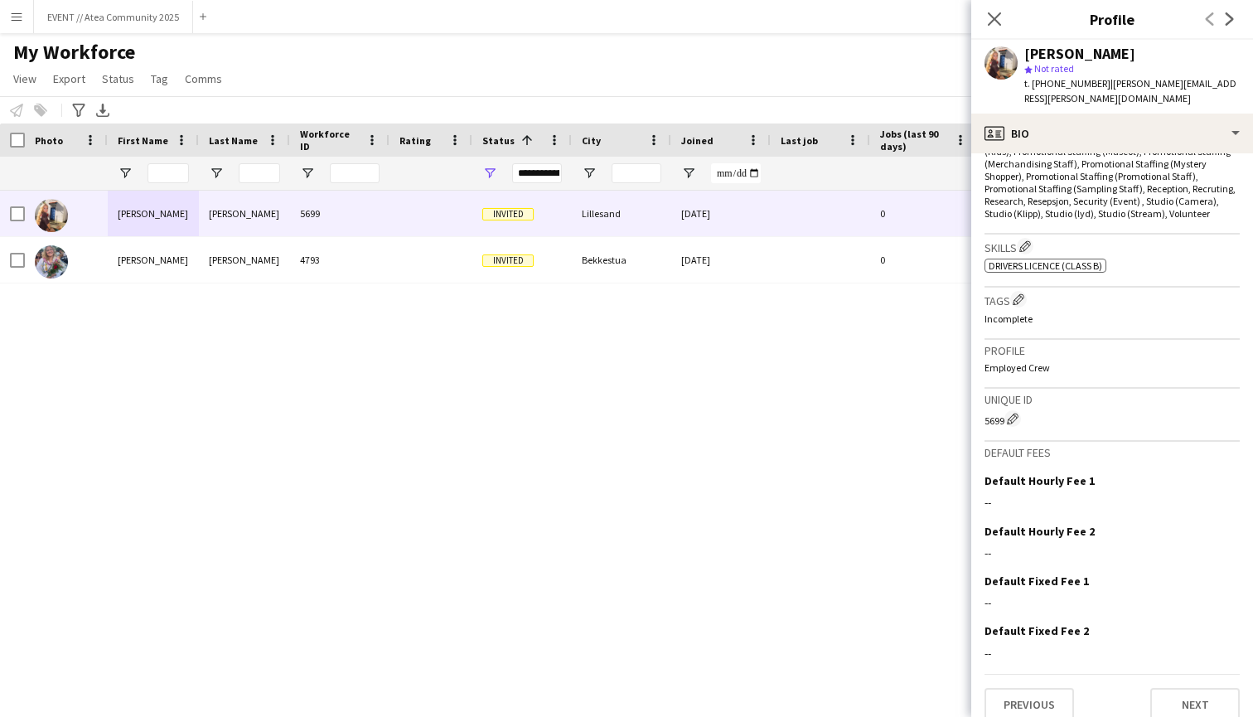
scroll to position [648, 0]
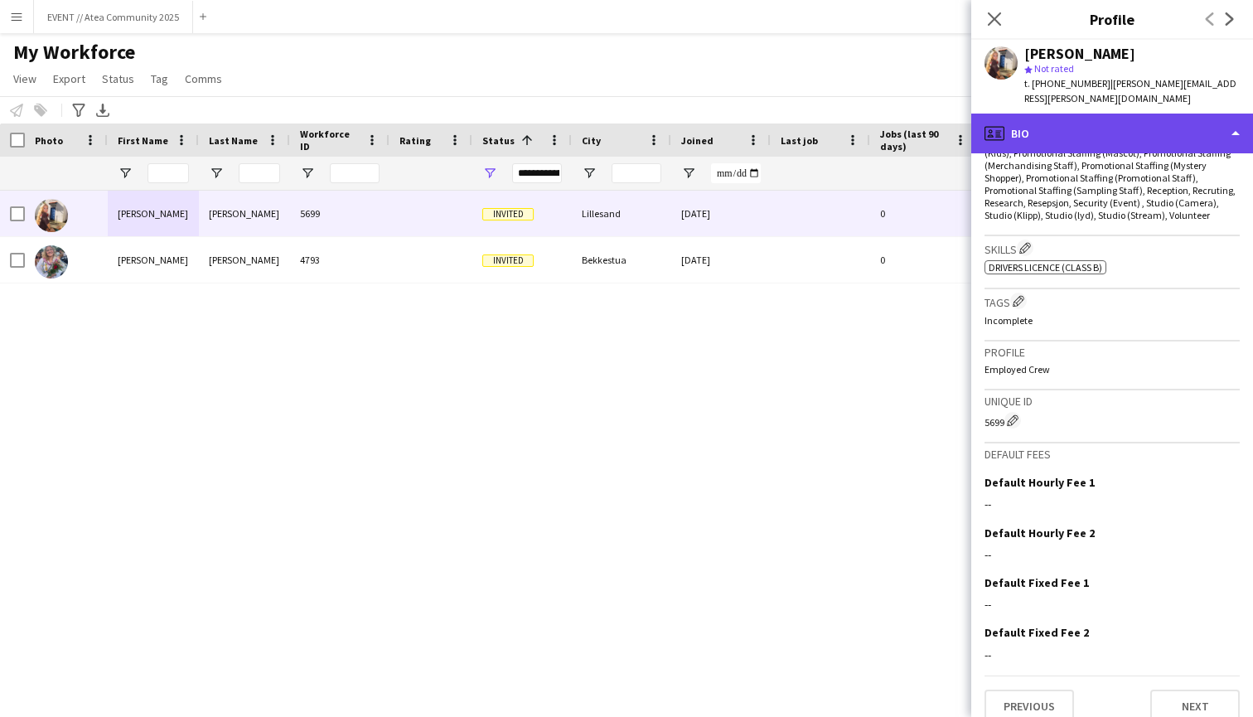
click at [1100, 136] on div "profile Bio" at bounding box center [1112, 134] width 282 height 40
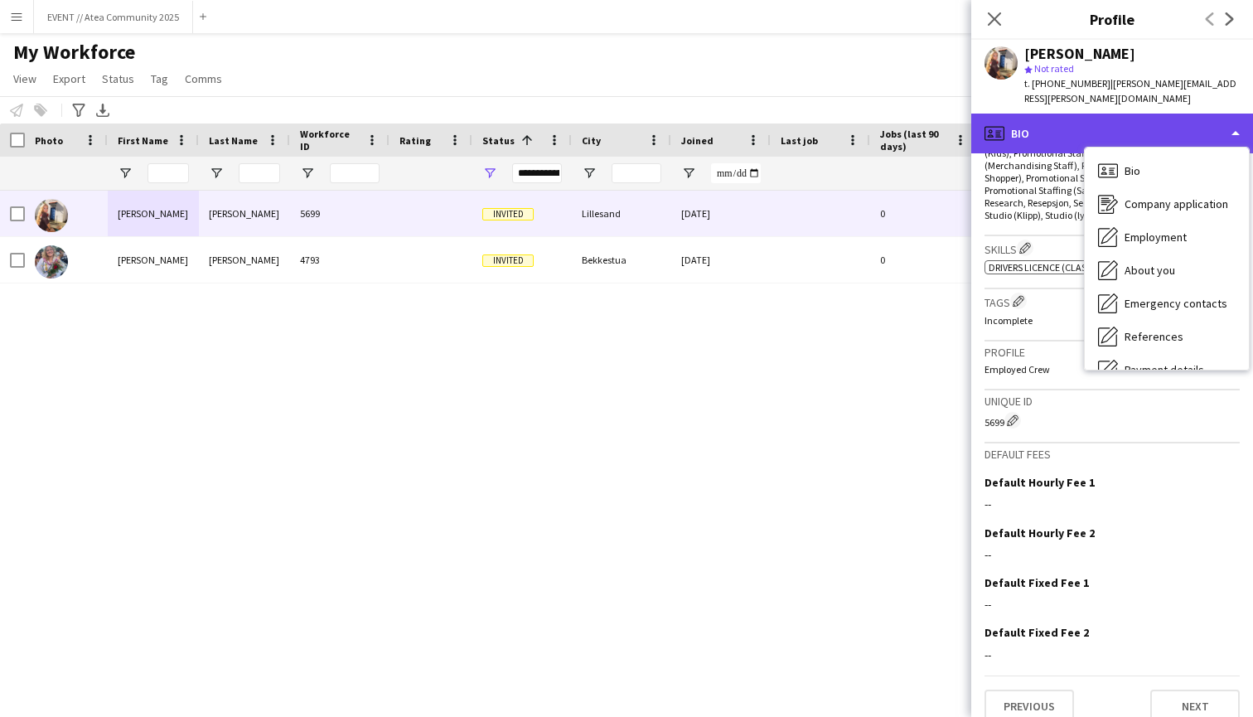
scroll to position [0, 0]
click at [1111, 119] on div "profile Bio" at bounding box center [1112, 134] width 282 height 40
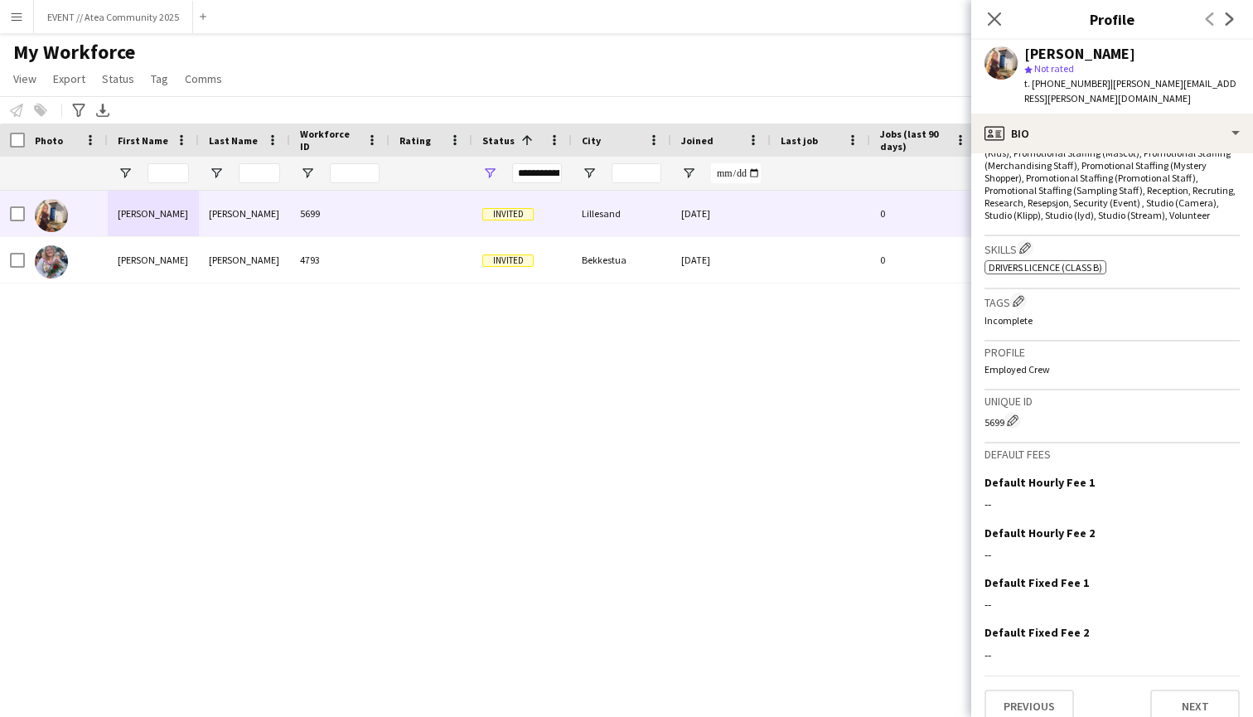
click at [688, 348] on div "[PERSON_NAME] 5699 Invited Lillesand [DATE] 0 [PERSON_NAME][EMAIL_ADDRESS][PERS…" at bounding box center [601, 439] width 1203 height 497
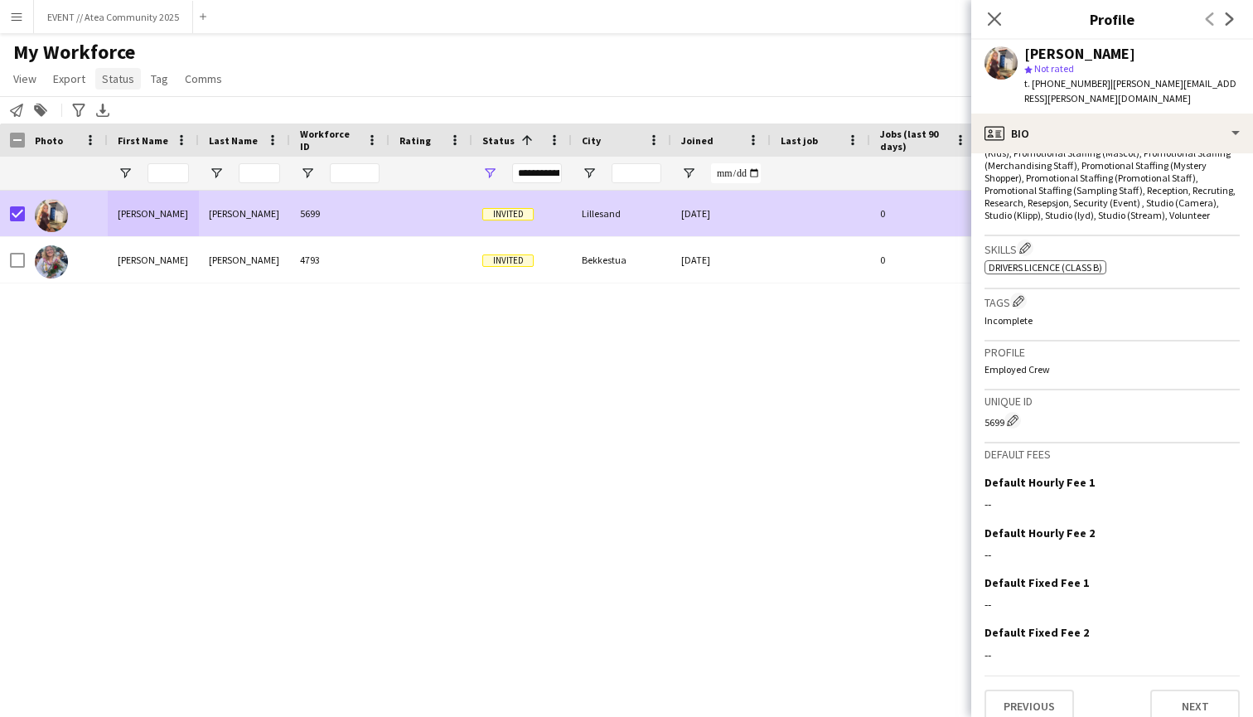
click at [122, 80] on span "Status" at bounding box center [118, 78] width 32 height 15
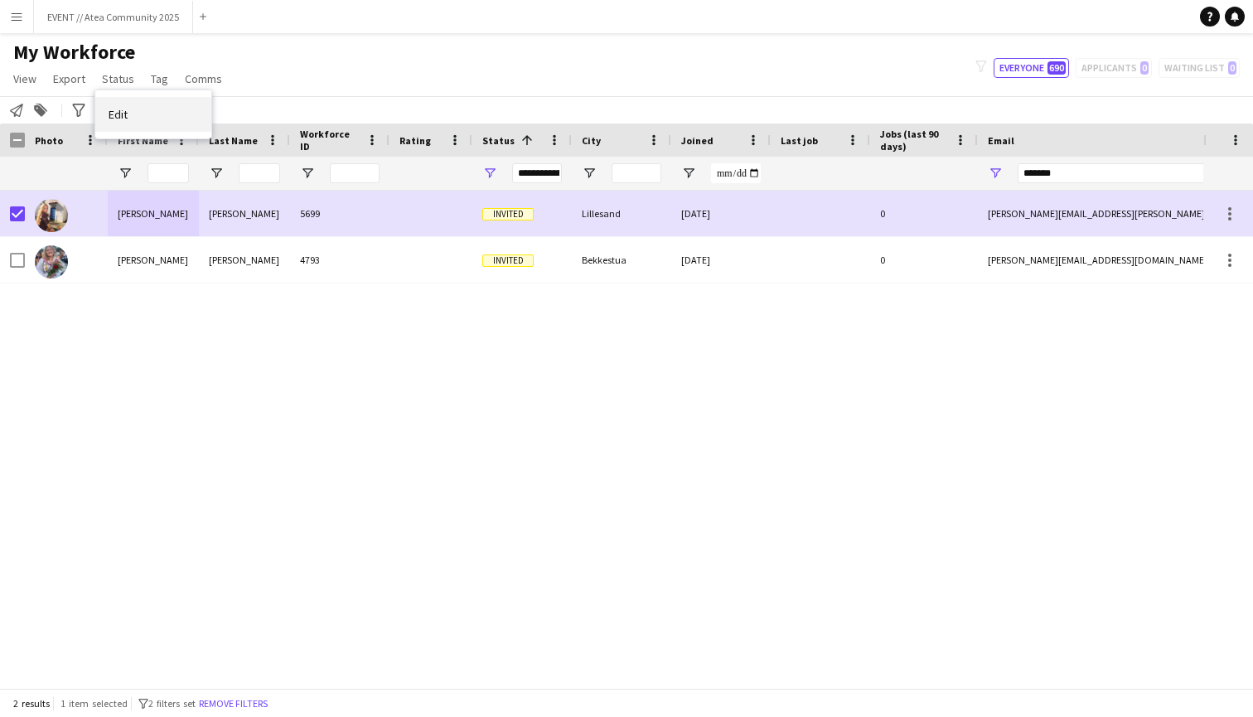
click at [149, 106] on link "Edit" at bounding box center [153, 114] width 116 height 35
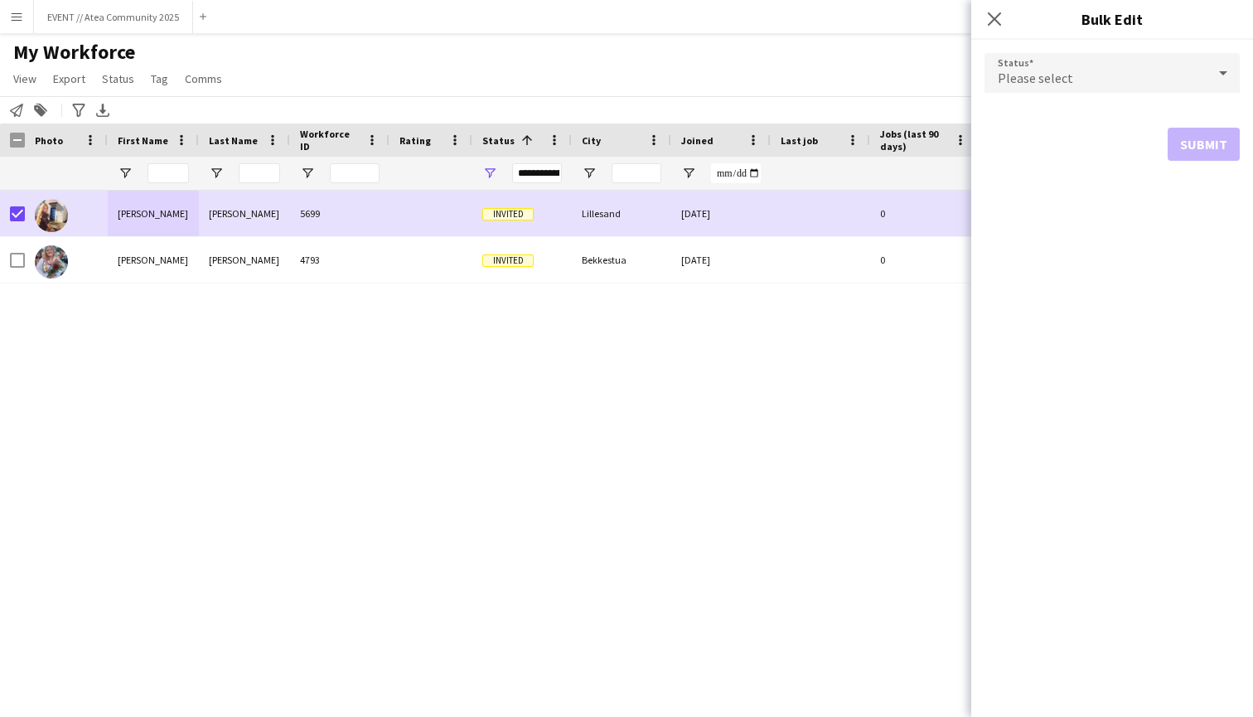
click at [1039, 71] on span "Please select" at bounding box center [1035, 78] width 75 height 17
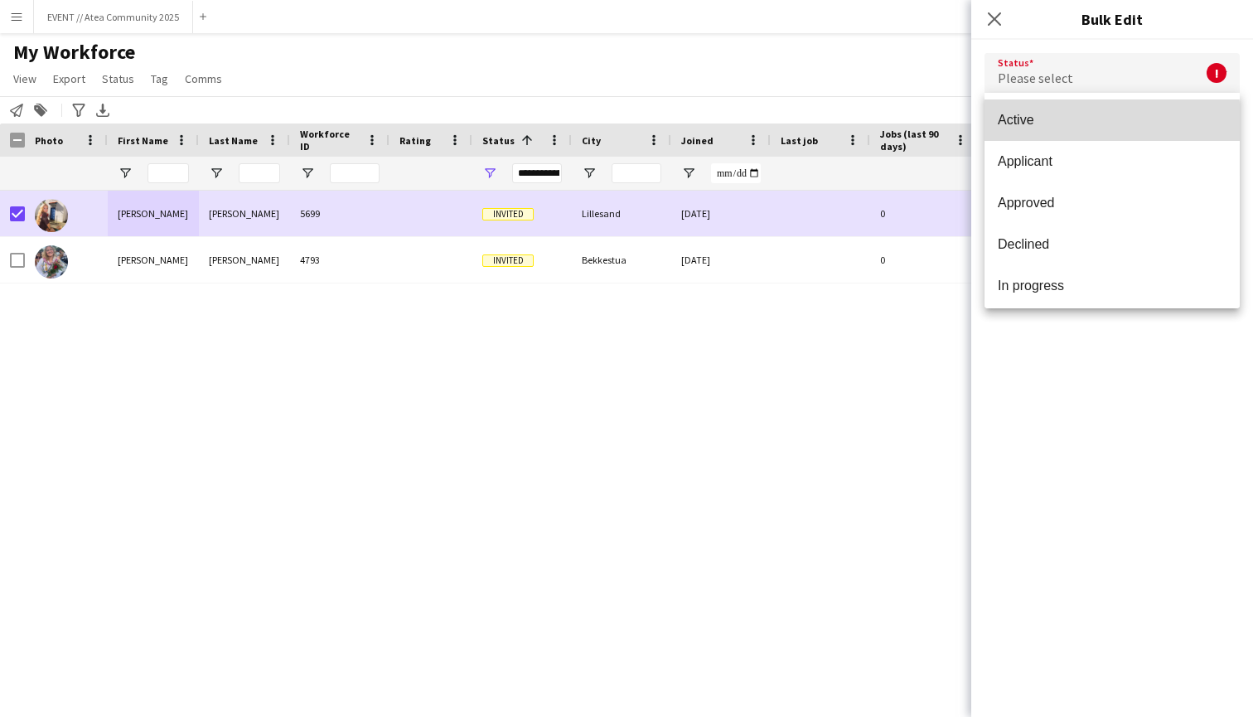
click at [1041, 128] on span "Active" at bounding box center [1112, 120] width 229 height 16
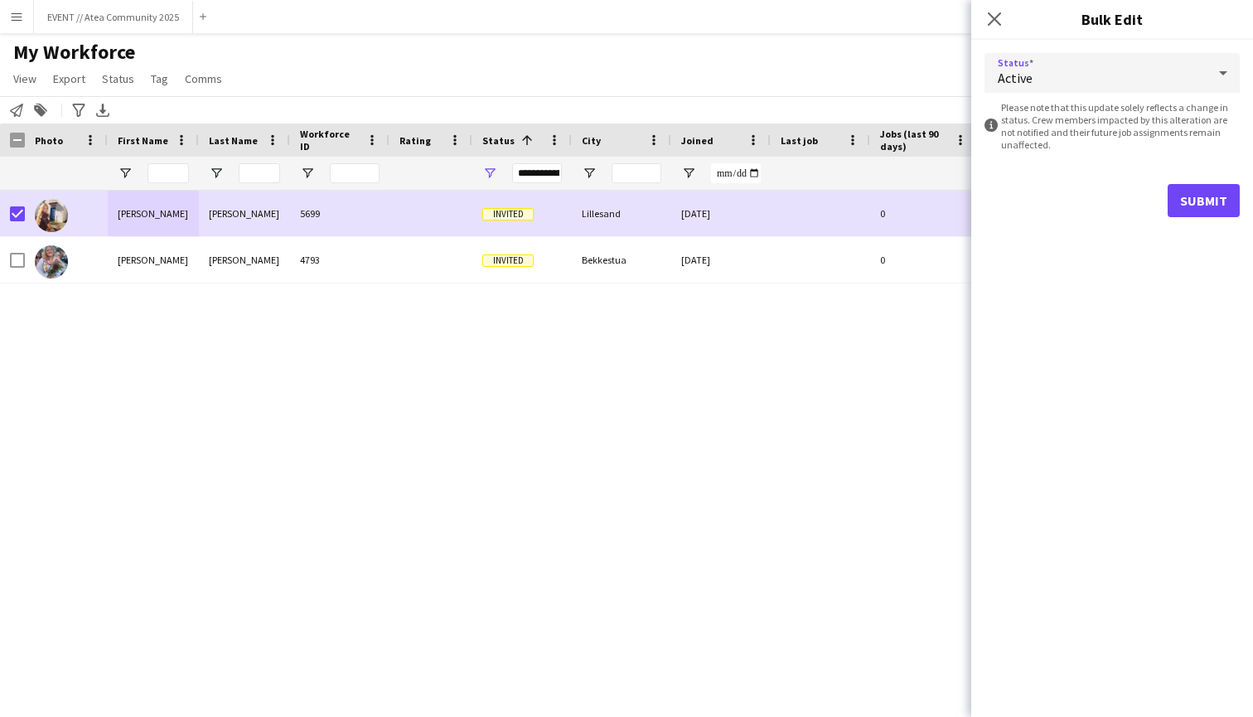
click at [1198, 202] on button "Submit" at bounding box center [1204, 200] width 72 height 33
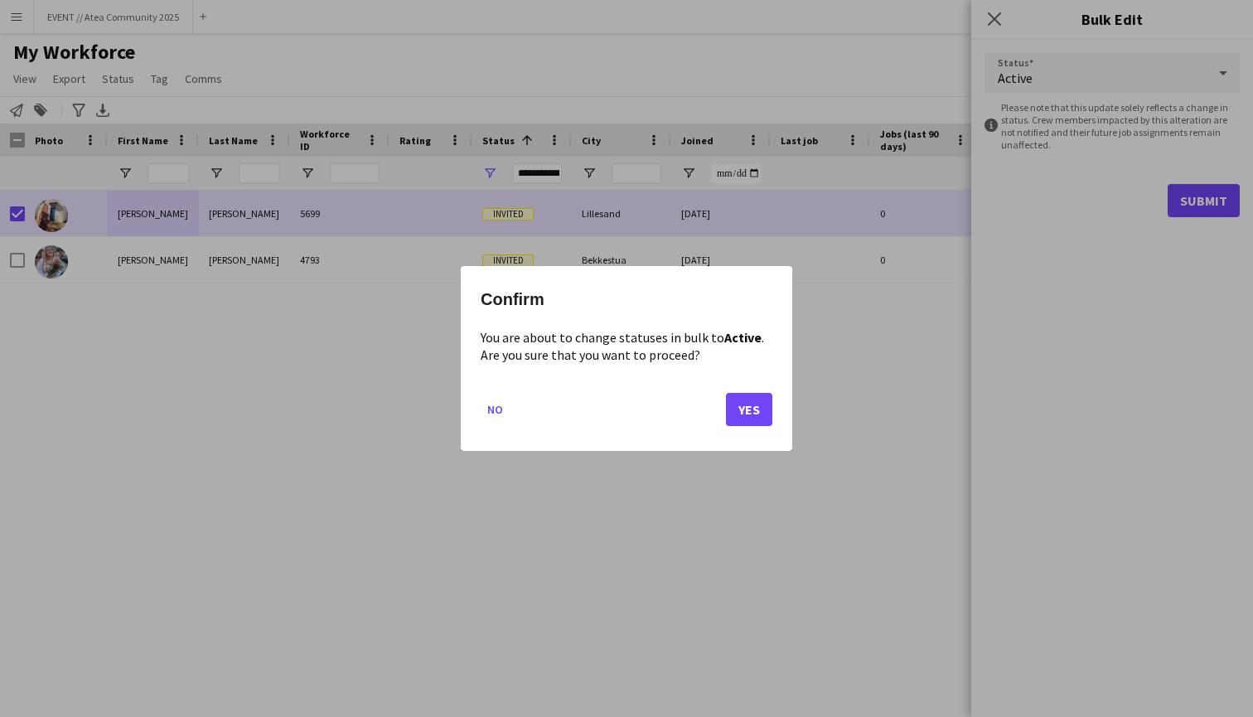
click at [752, 401] on button "Yes" at bounding box center [749, 409] width 46 height 33
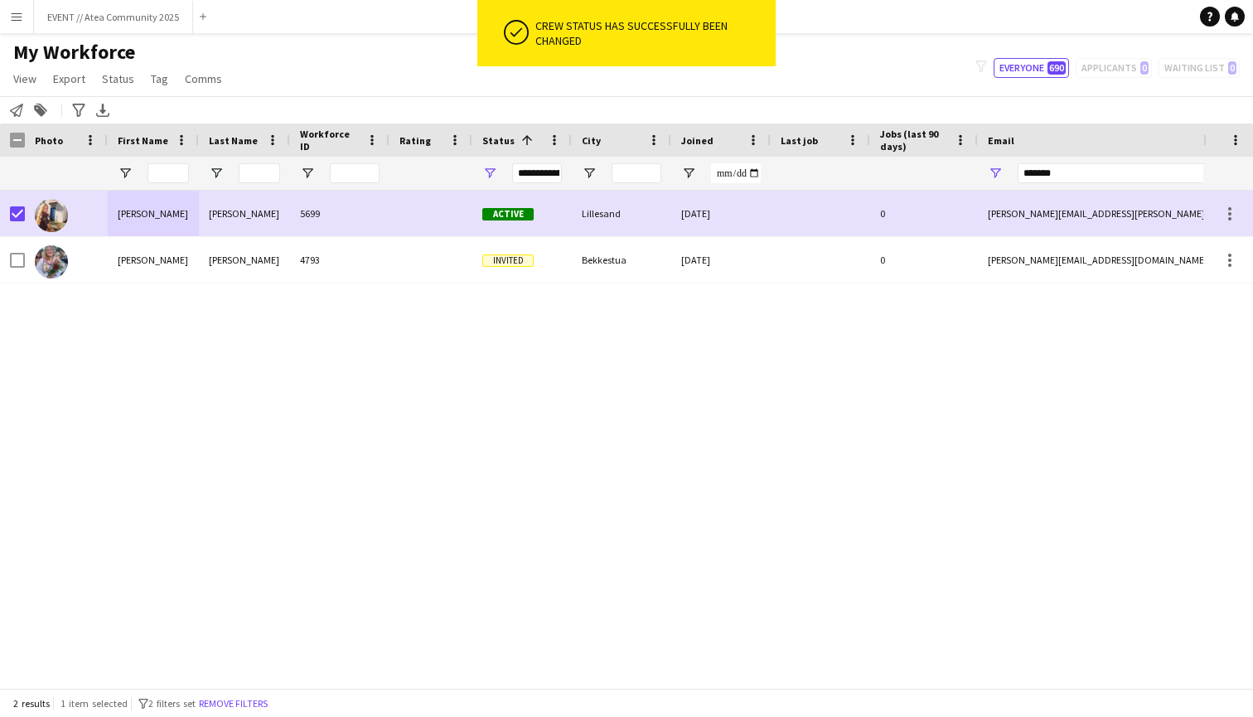
click at [615, 340] on div "[PERSON_NAME] 5699 Active [GEOGRAPHIC_DATA] [DATE] 0 [PERSON_NAME][EMAIL_ADDRES…" at bounding box center [601, 439] width 1203 height 497
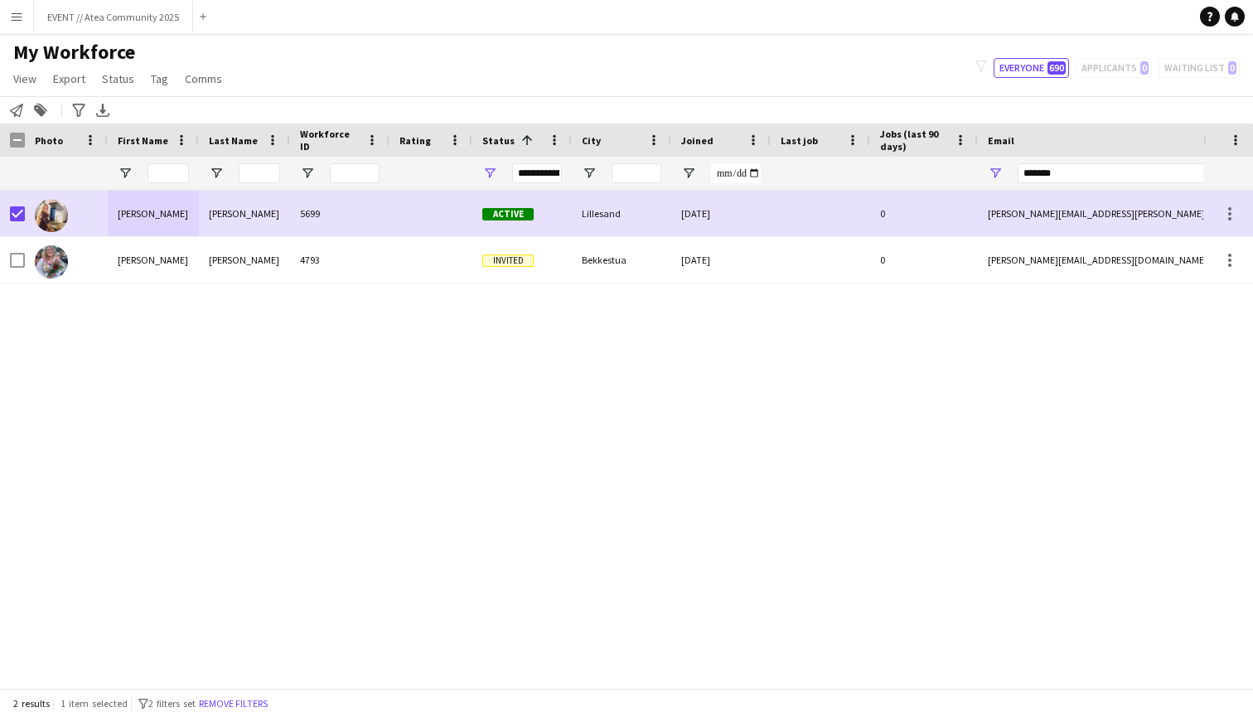
click at [582, 342] on div "[PERSON_NAME] 5699 Active [GEOGRAPHIC_DATA] [DATE] 0 [PERSON_NAME][EMAIL_ADDRES…" at bounding box center [601, 439] width 1203 height 497
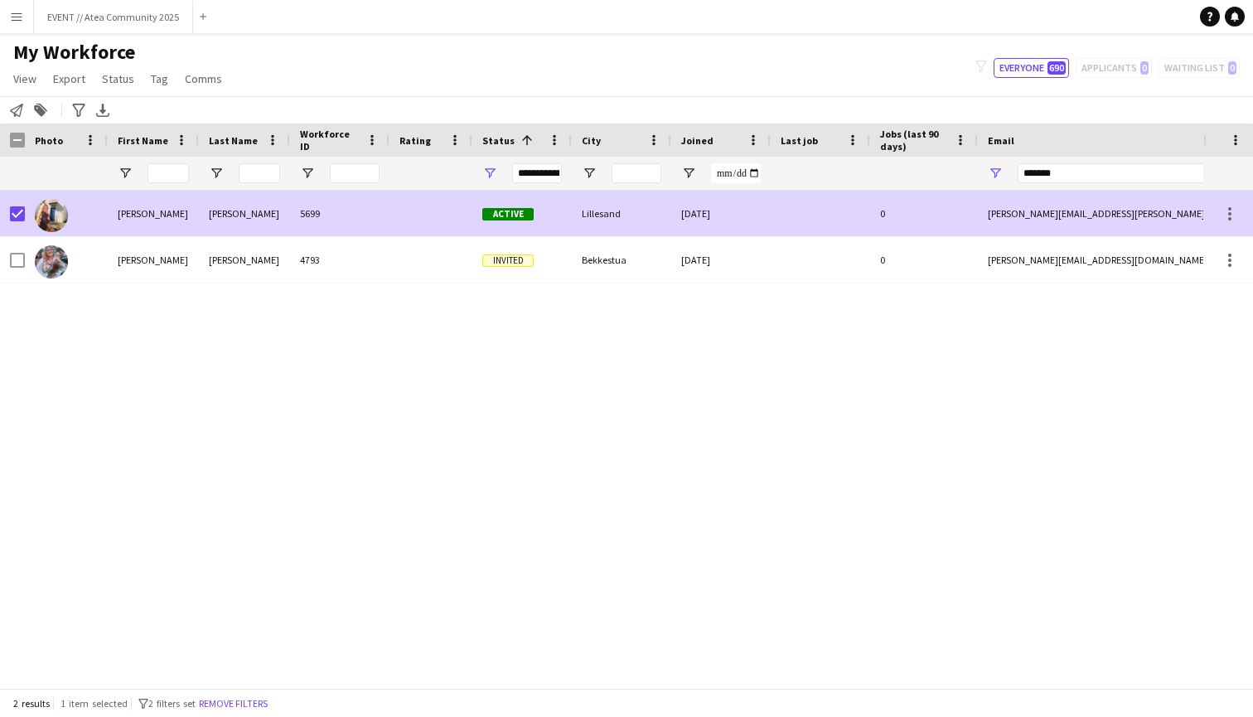
click at [1065, 216] on div "[PERSON_NAME][EMAIL_ADDRESS][PERSON_NAME][DOMAIN_NAME]" at bounding box center [1143, 214] width 331 height 46
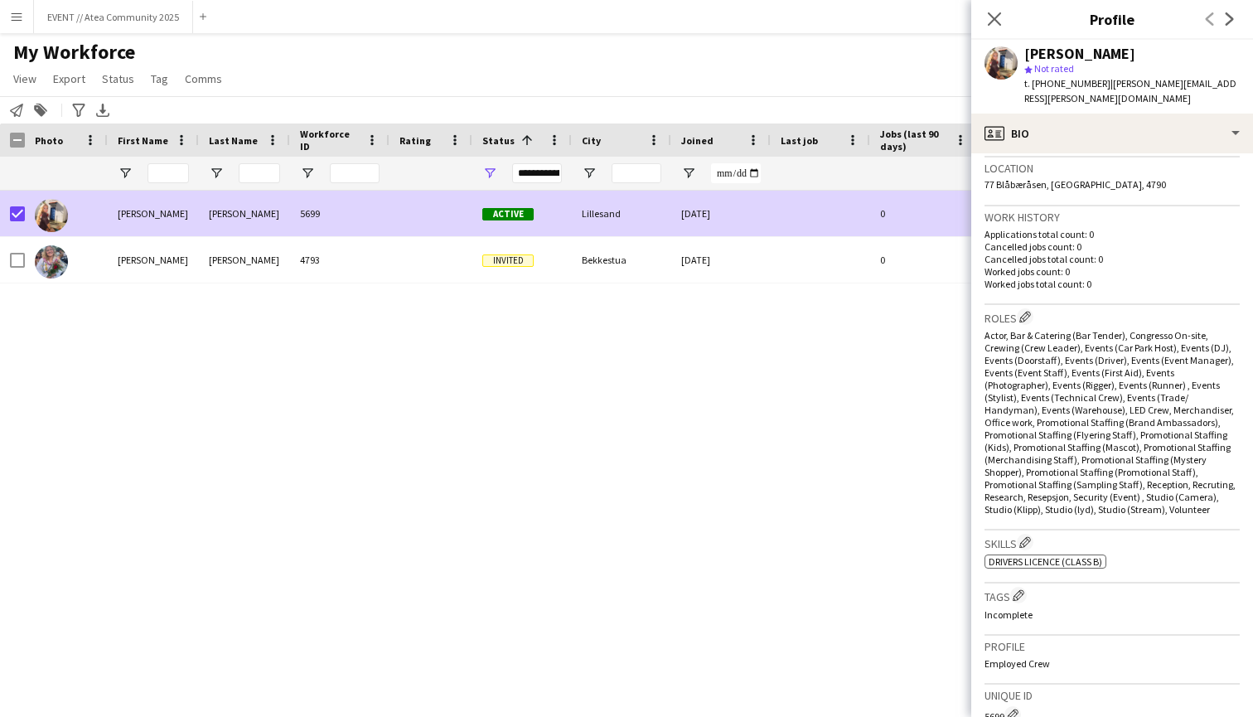
scroll to position [381, 0]
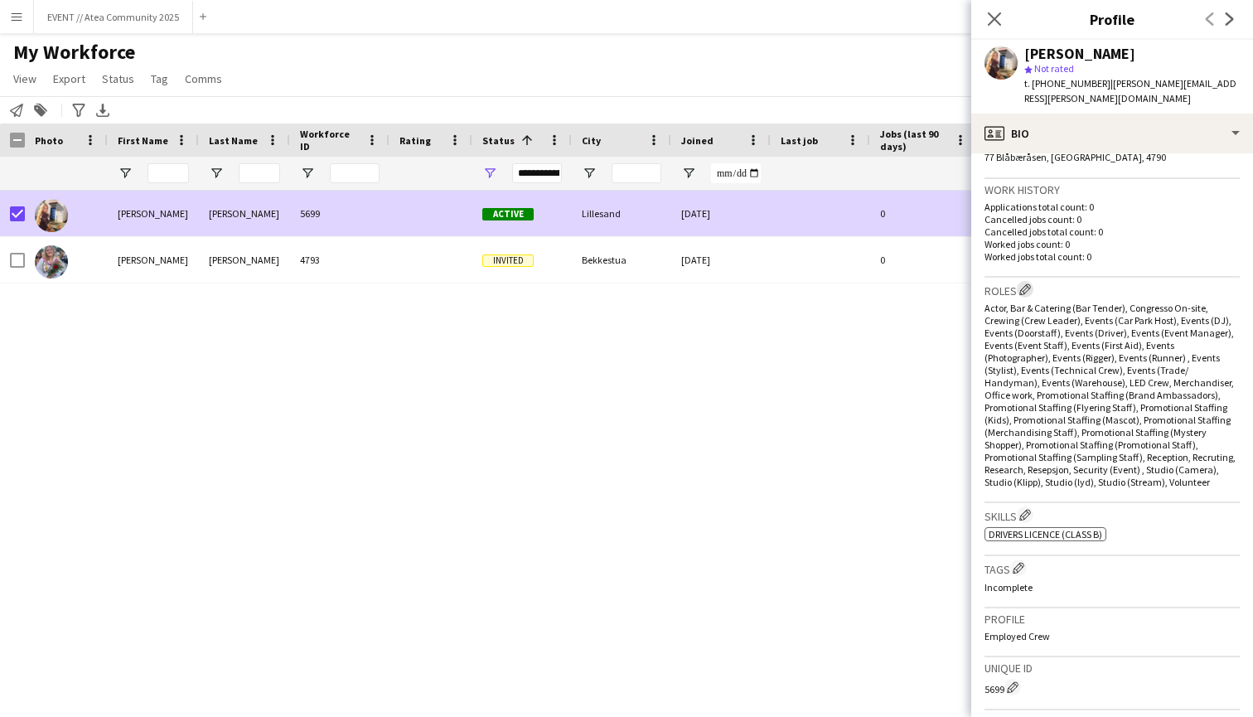
click at [1021, 283] on app-icon "Edit crew company roles" at bounding box center [1025, 289] width 12 height 12
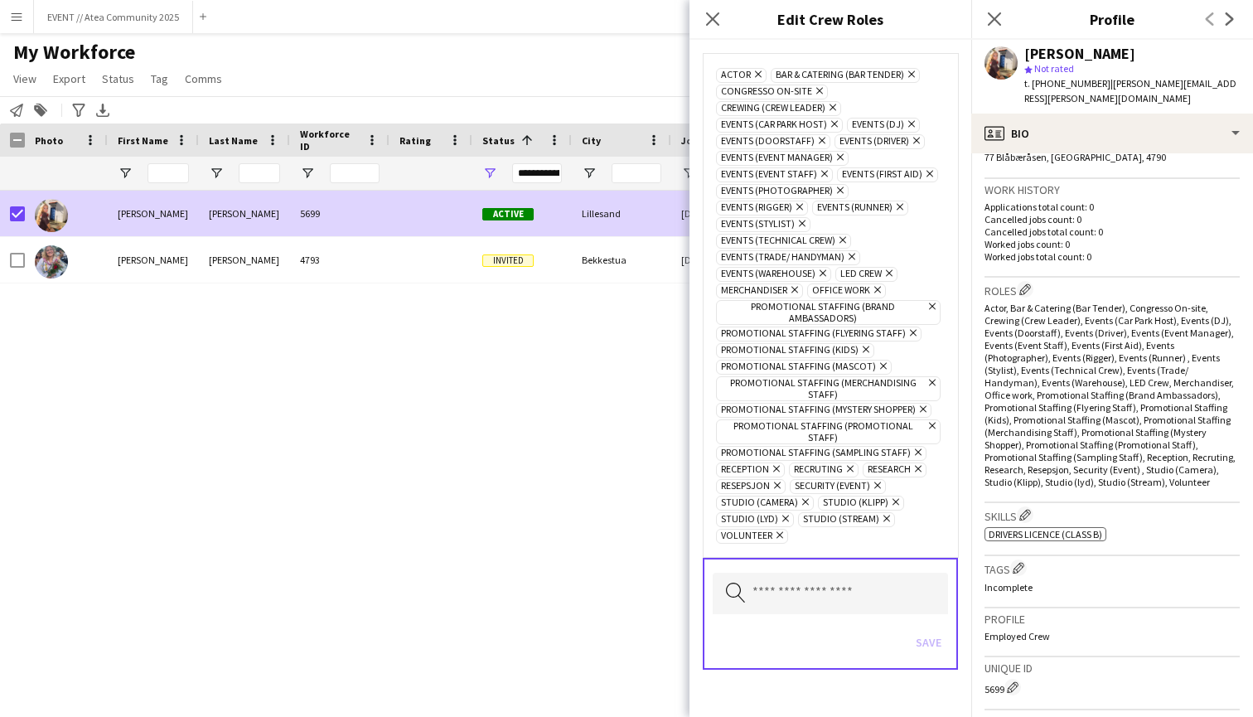
click at [843, 239] on icon "Remove" at bounding box center [840, 240] width 11 height 11
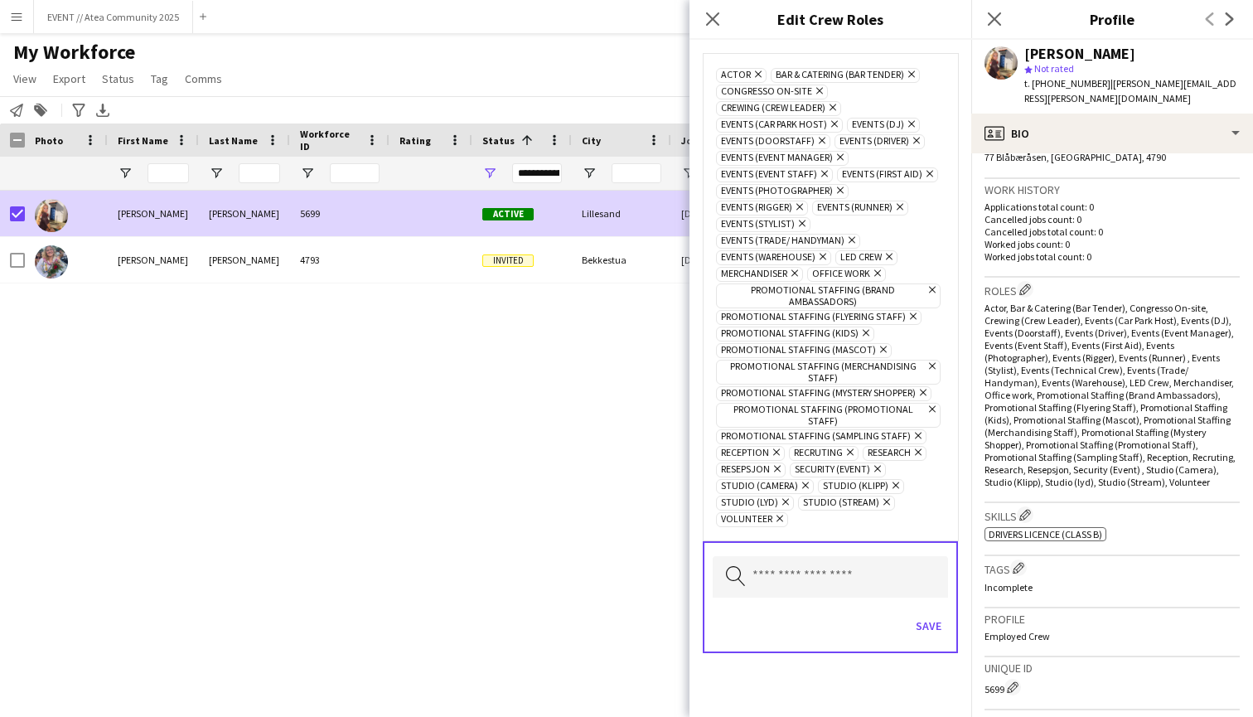
click at [799, 226] on icon at bounding box center [802, 223] width 7 height 7
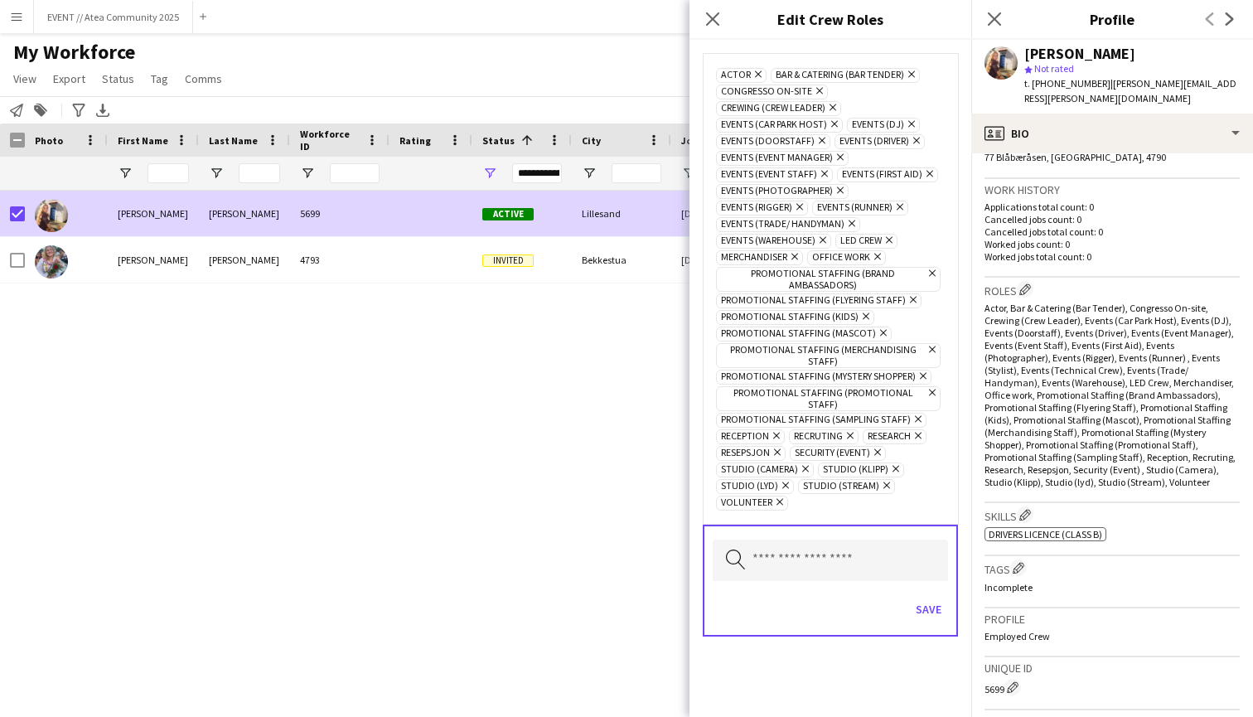
click at [838, 193] on icon "Remove" at bounding box center [838, 190] width 11 height 11
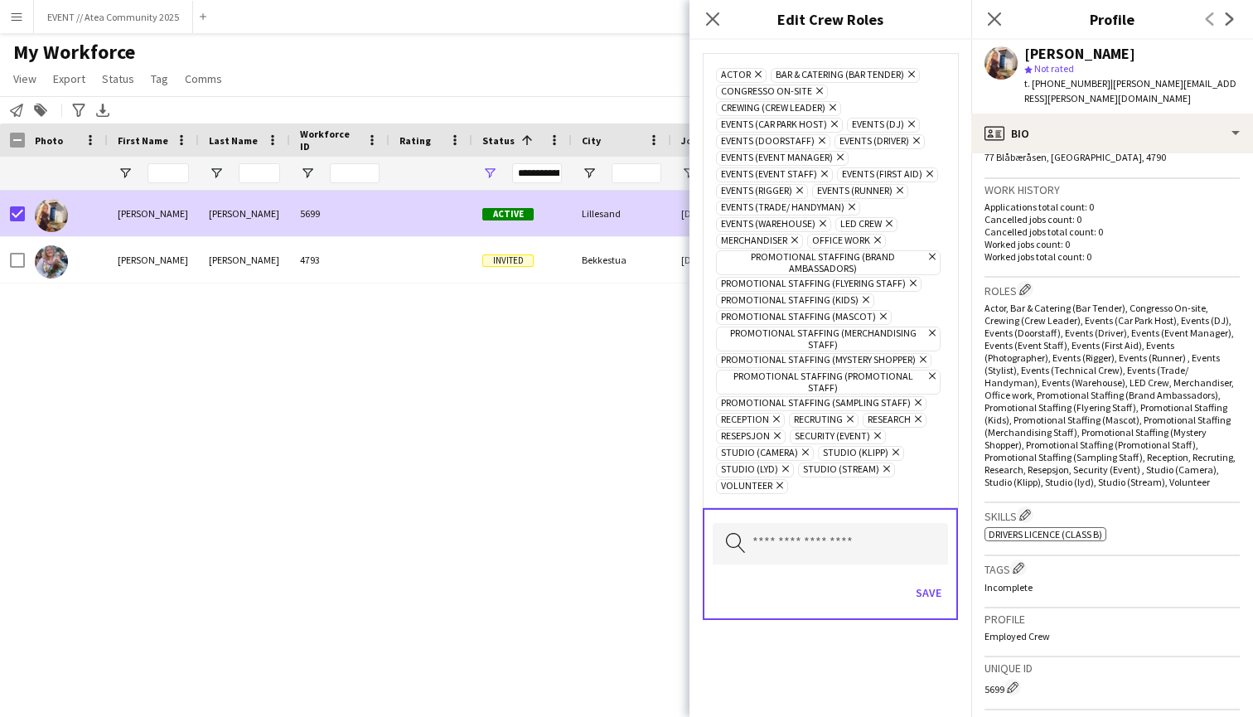
click at [836, 104] on icon "Remove" at bounding box center [830, 107] width 11 height 11
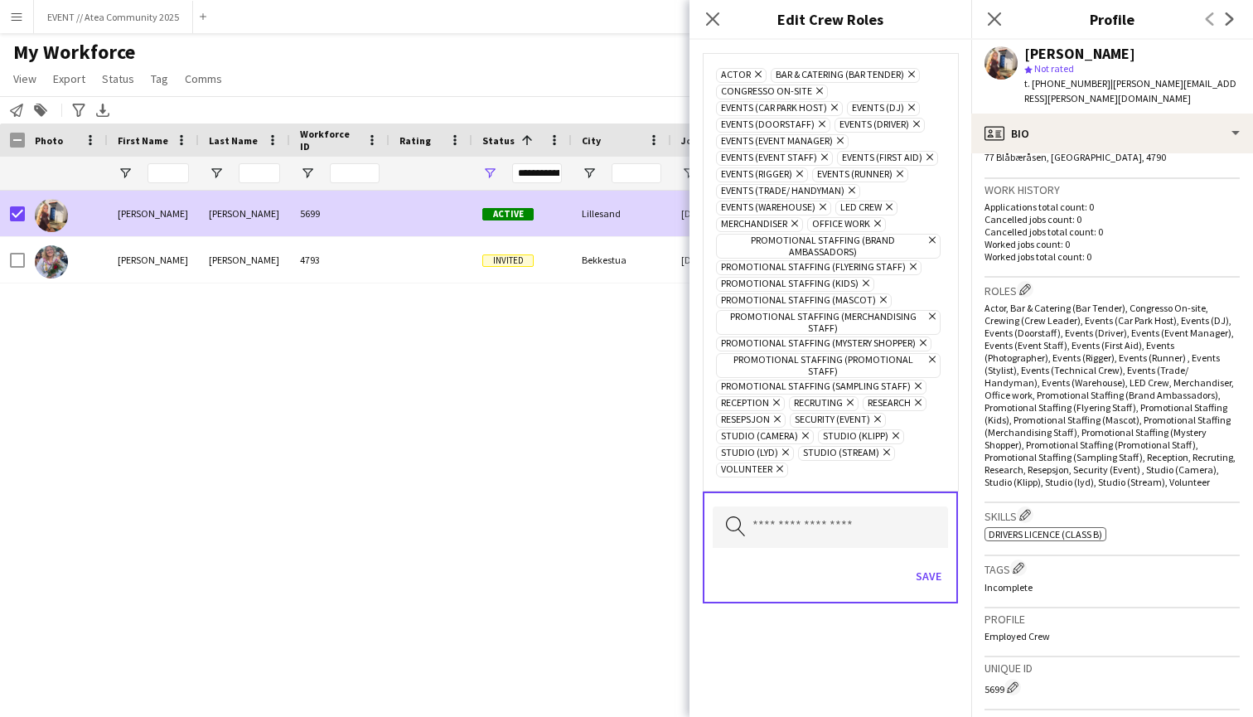
click at [910, 109] on icon "Remove" at bounding box center [909, 107] width 11 height 11
click at [888, 210] on icon at bounding box center [889, 207] width 7 height 7
click at [913, 207] on icon "Remove" at bounding box center [912, 206] width 11 height 11
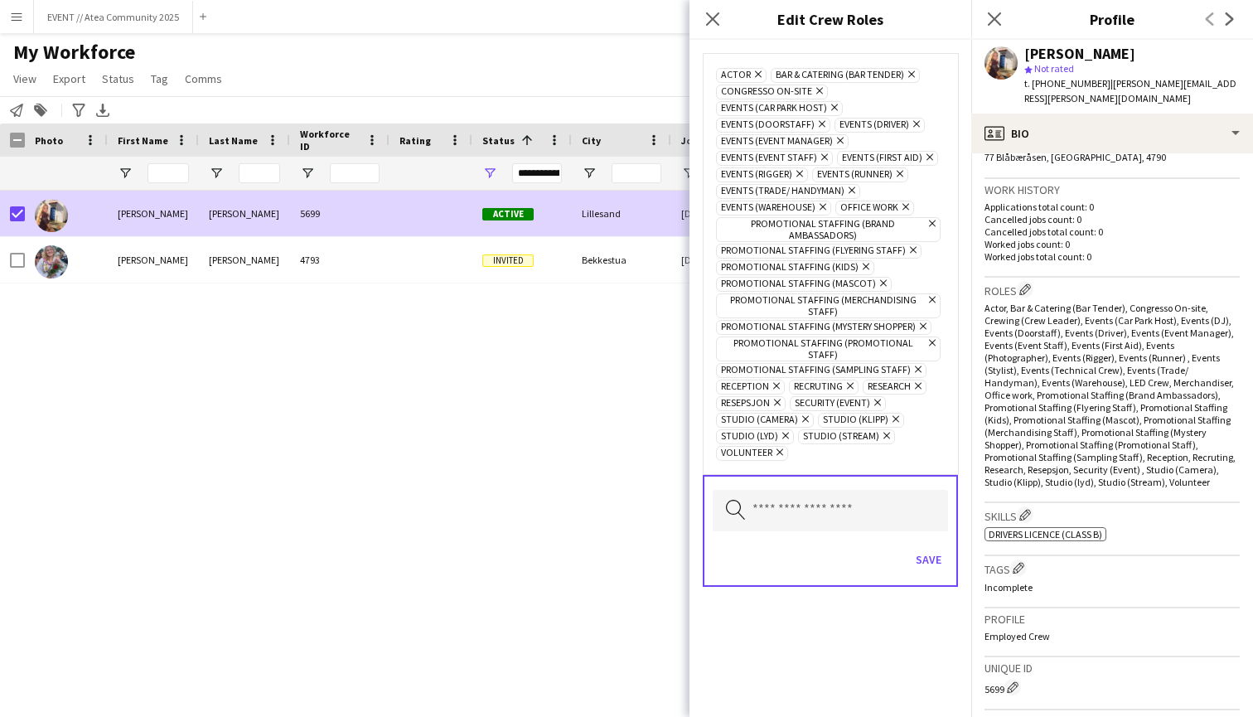
click at [847, 380] on icon "Remove" at bounding box center [848, 385] width 11 height 11
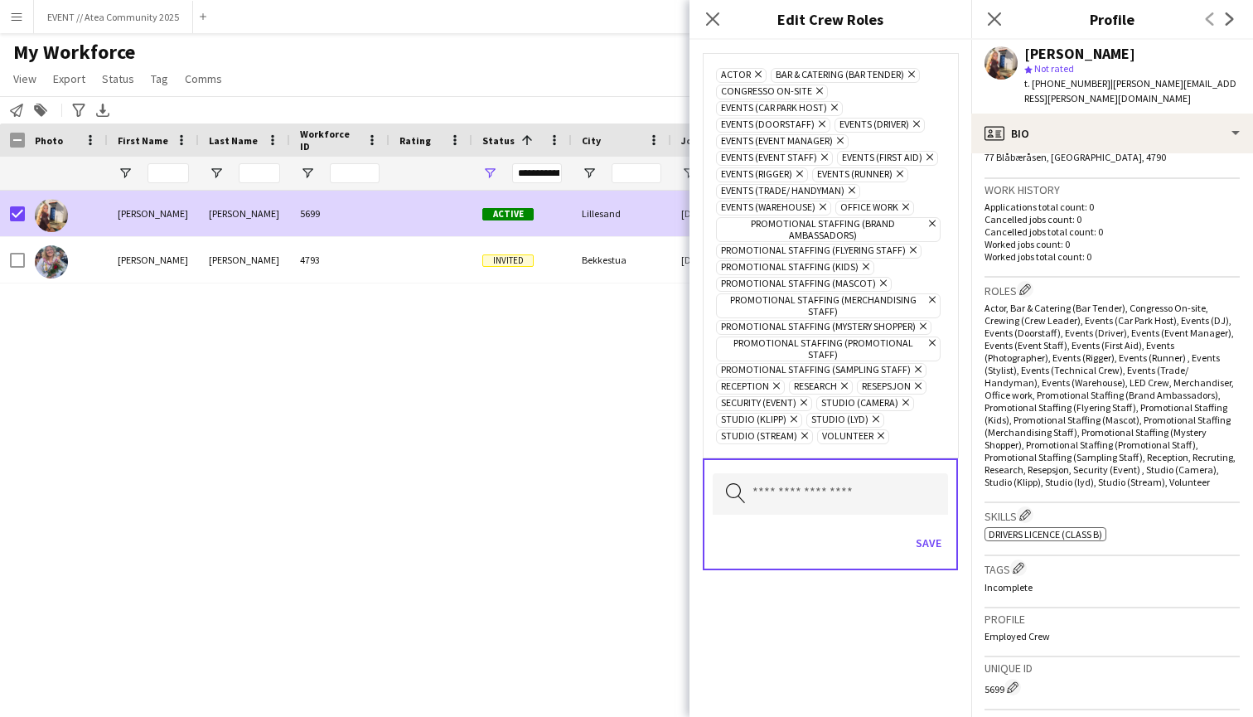
click at [804, 399] on icon at bounding box center [804, 402] width 7 height 7
click at [804, 397] on icon "Remove" at bounding box center [803, 402] width 11 height 11
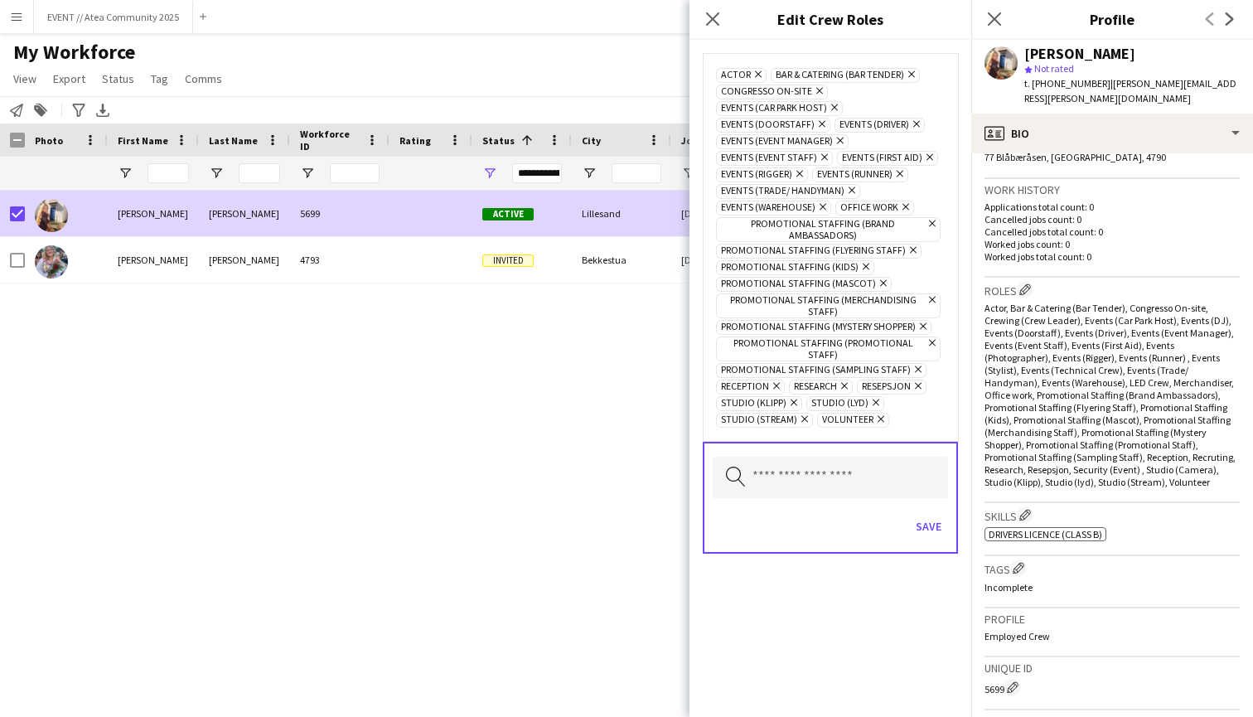
click at [804, 394] on div "Actor Remove Bar & Catering (Bar Tender) Remove Congresso On-site Remove Events…" at bounding box center [830, 246] width 229 height 361
click at [789, 397] on icon "Remove" at bounding box center [791, 402] width 11 height 11
click at [789, 396] on span "Studio (lyd) Remove" at bounding box center [755, 403] width 78 height 15
click at [784, 397] on icon "Remove" at bounding box center [783, 402] width 11 height 11
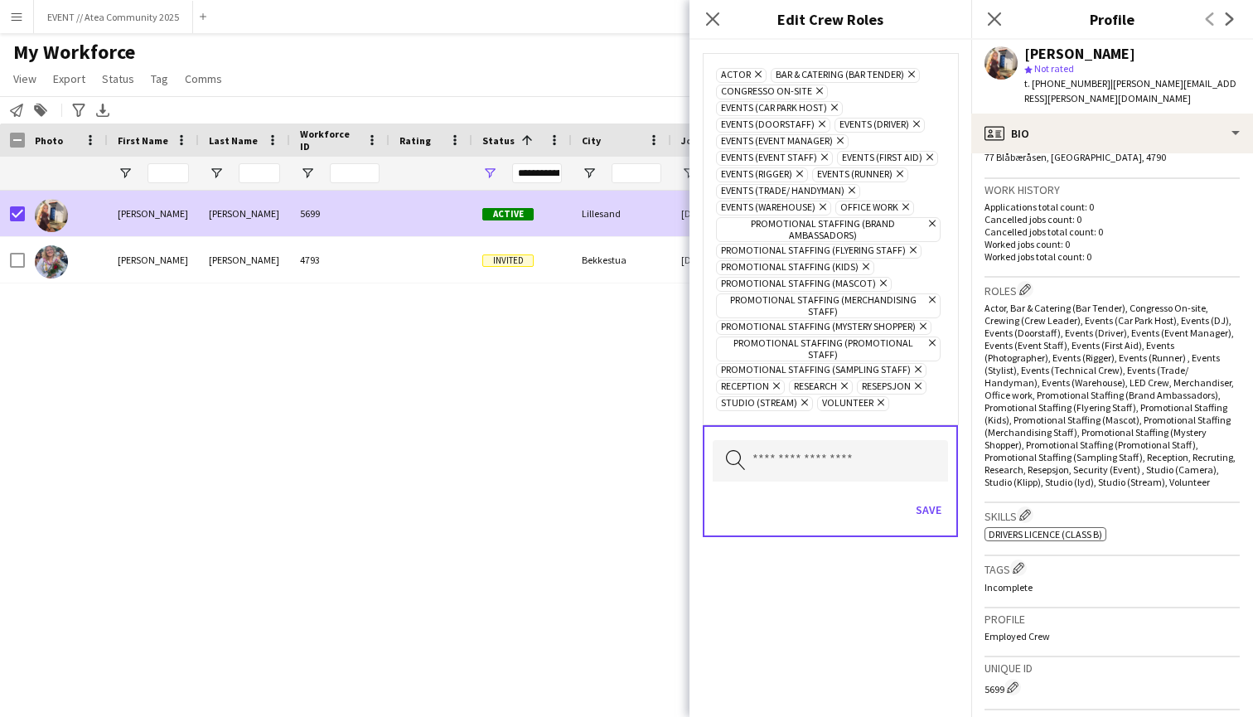
click at [801, 397] on icon "Remove" at bounding box center [802, 402] width 11 height 11
click at [933, 496] on button "Save" at bounding box center [928, 509] width 39 height 27
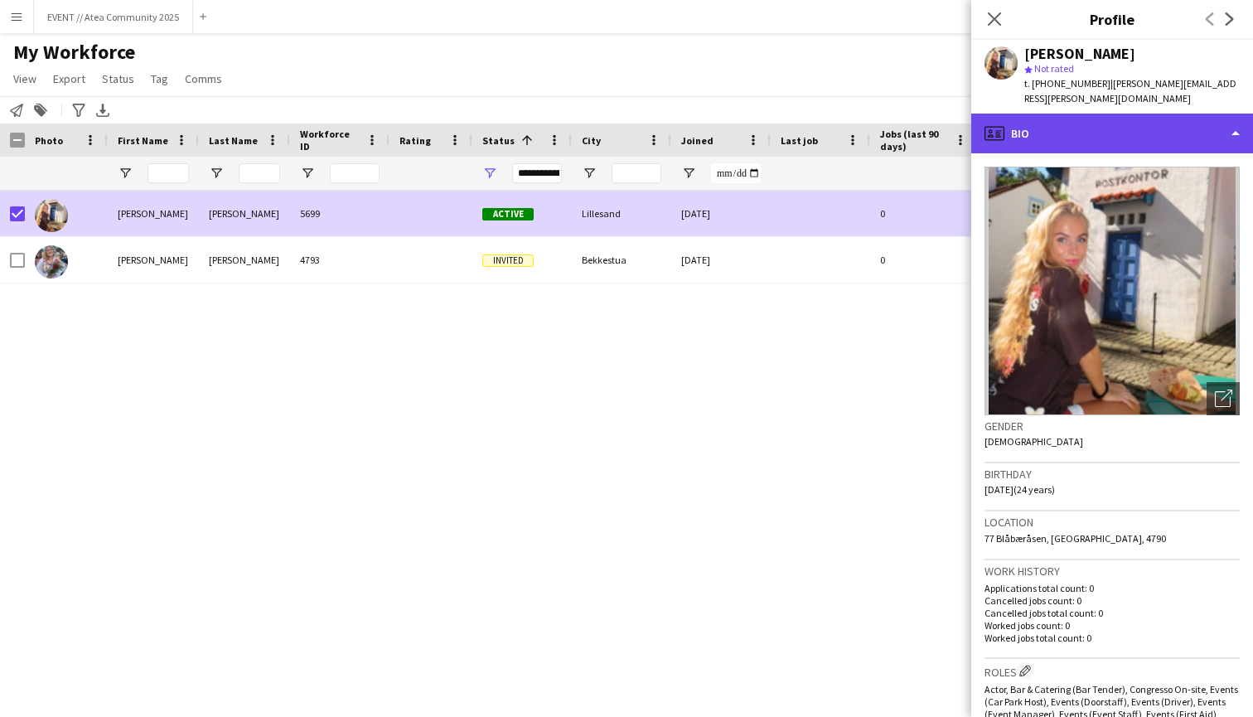
scroll to position [0, 0]
click at [1141, 115] on div "profile Bio" at bounding box center [1112, 134] width 282 height 40
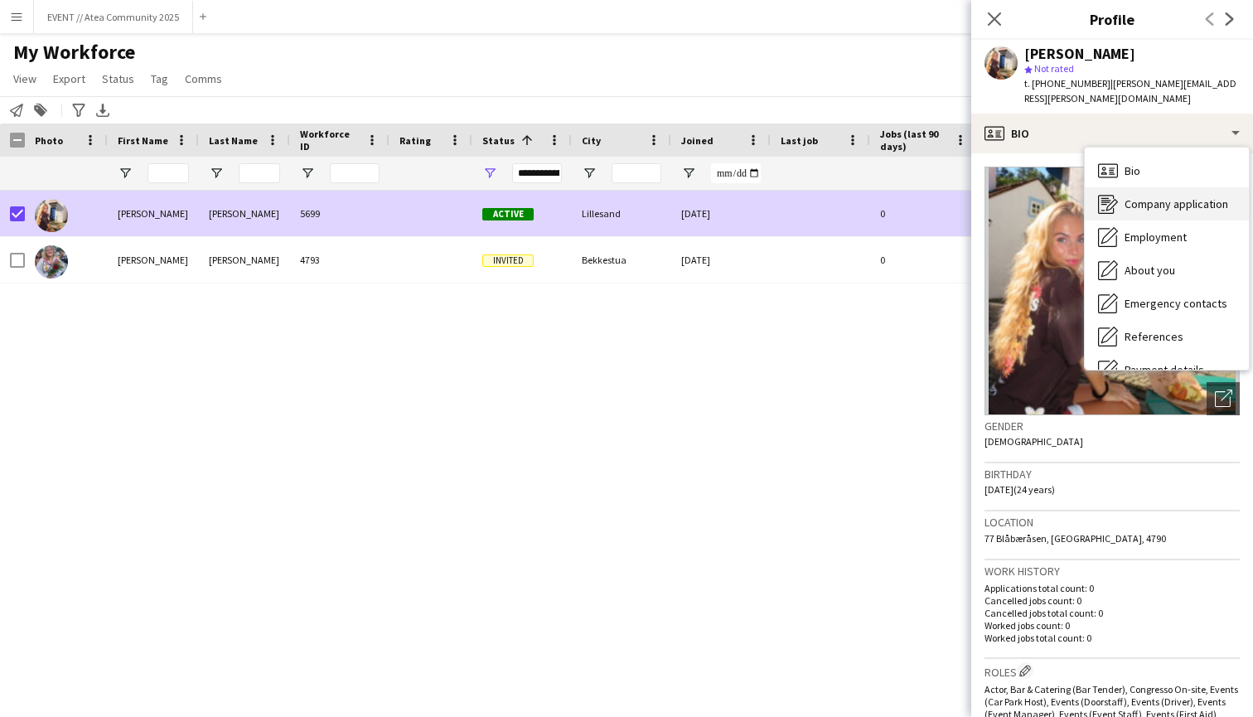
click at [1139, 196] on span "Company application" at bounding box center [1177, 203] width 104 height 15
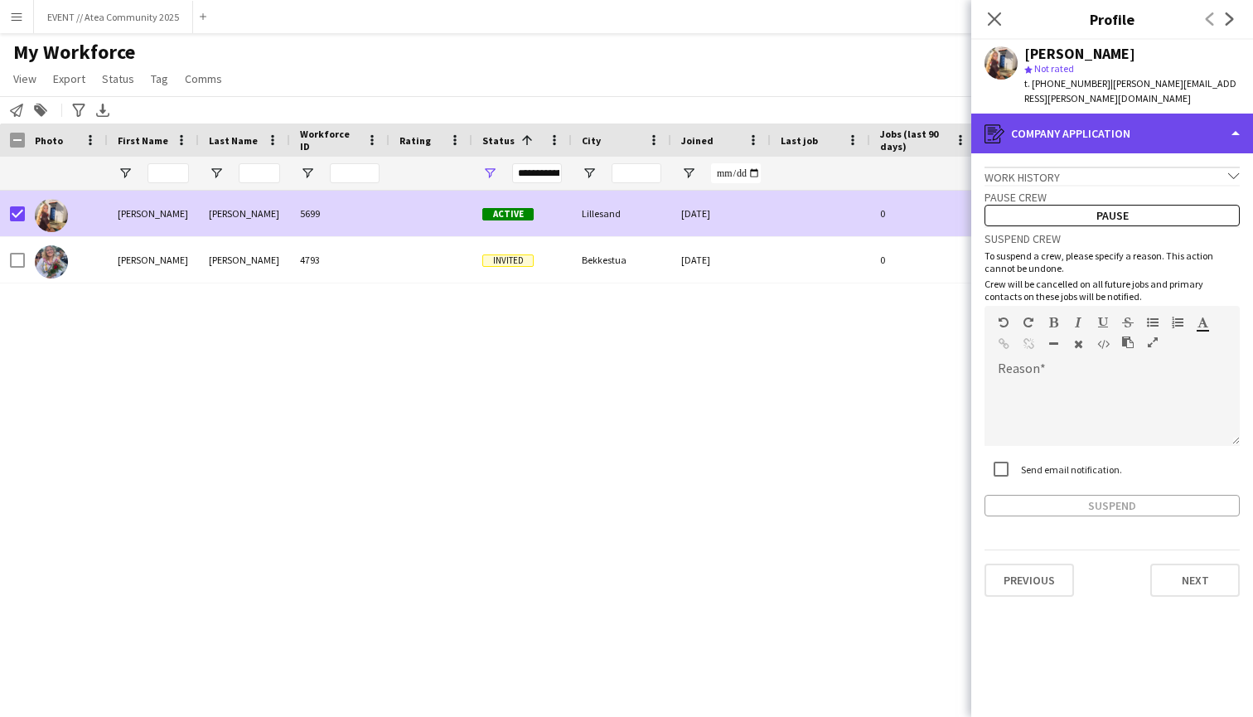
click at [1120, 128] on div "register Company application" at bounding box center [1112, 134] width 282 height 40
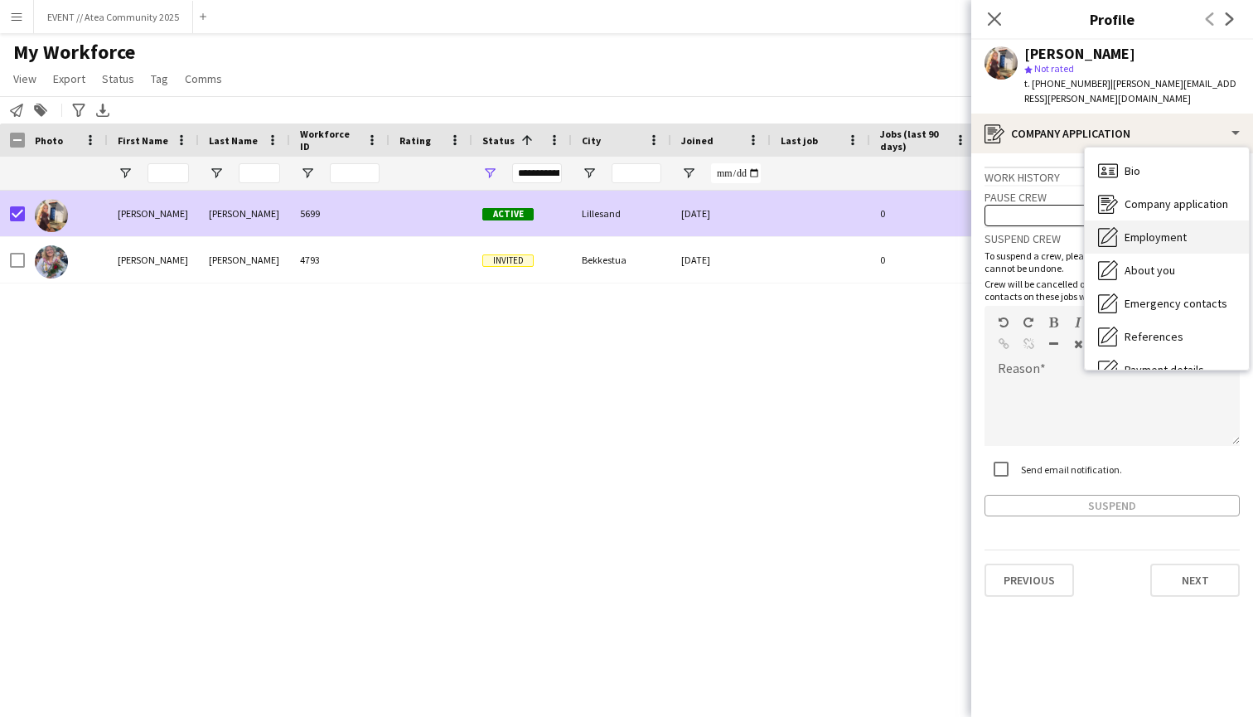
click at [1149, 230] on span "Employment" at bounding box center [1156, 237] width 62 height 15
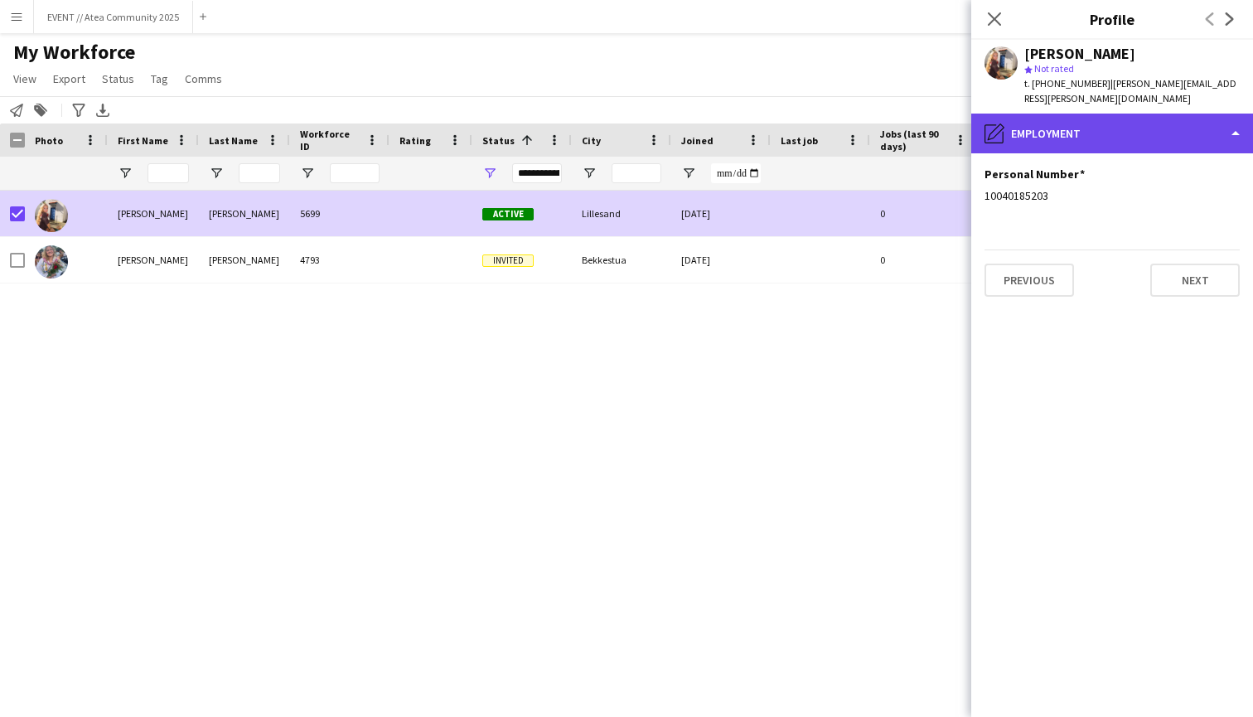
click at [1130, 123] on div "pencil4 Employment" at bounding box center [1112, 134] width 282 height 40
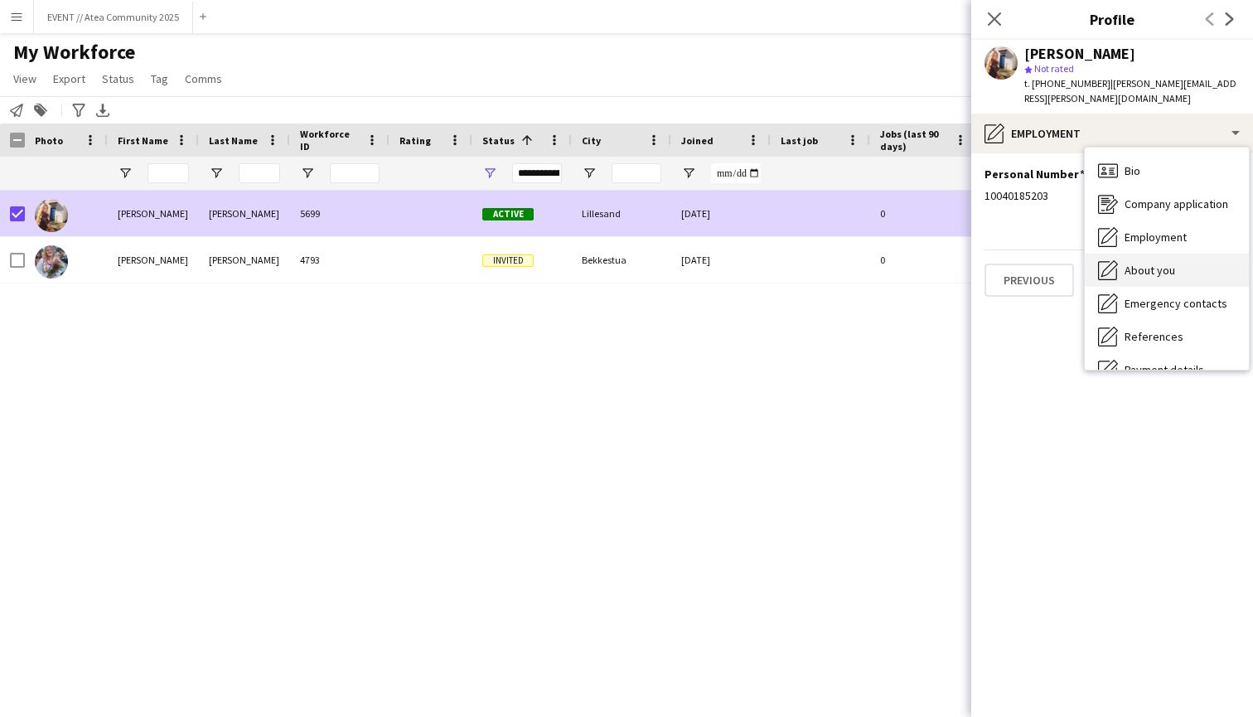
click at [1149, 263] on span "About you" at bounding box center [1150, 270] width 51 height 15
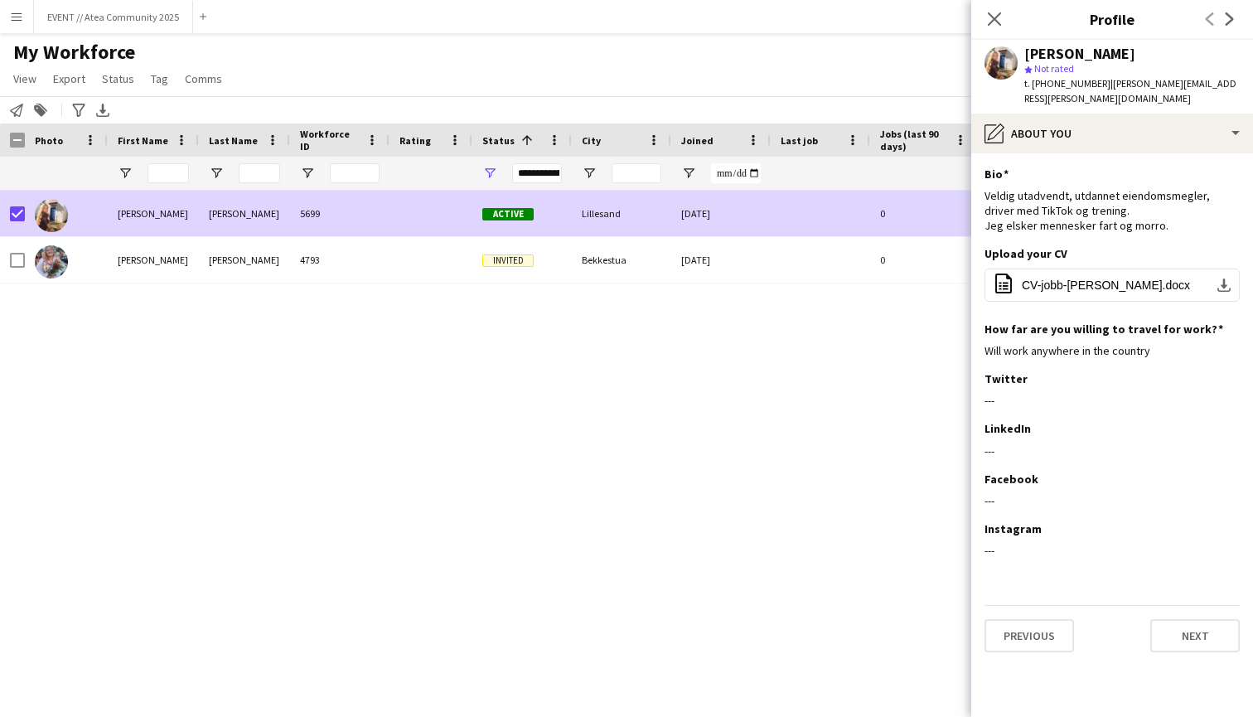
click at [1149, 81] on span "| [PERSON_NAME][EMAIL_ADDRESS][PERSON_NAME][DOMAIN_NAME]" at bounding box center [1130, 90] width 212 height 27
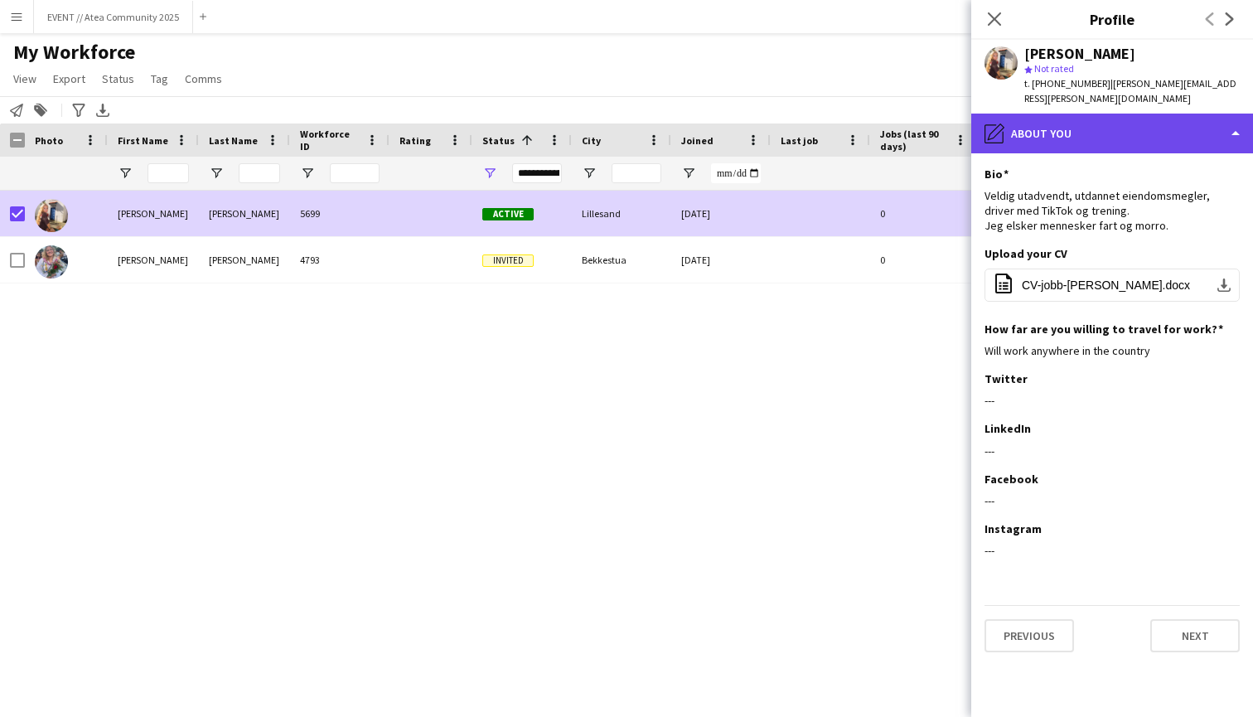
click at [1172, 116] on div "pencil4 About you" at bounding box center [1112, 134] width 282 height 40
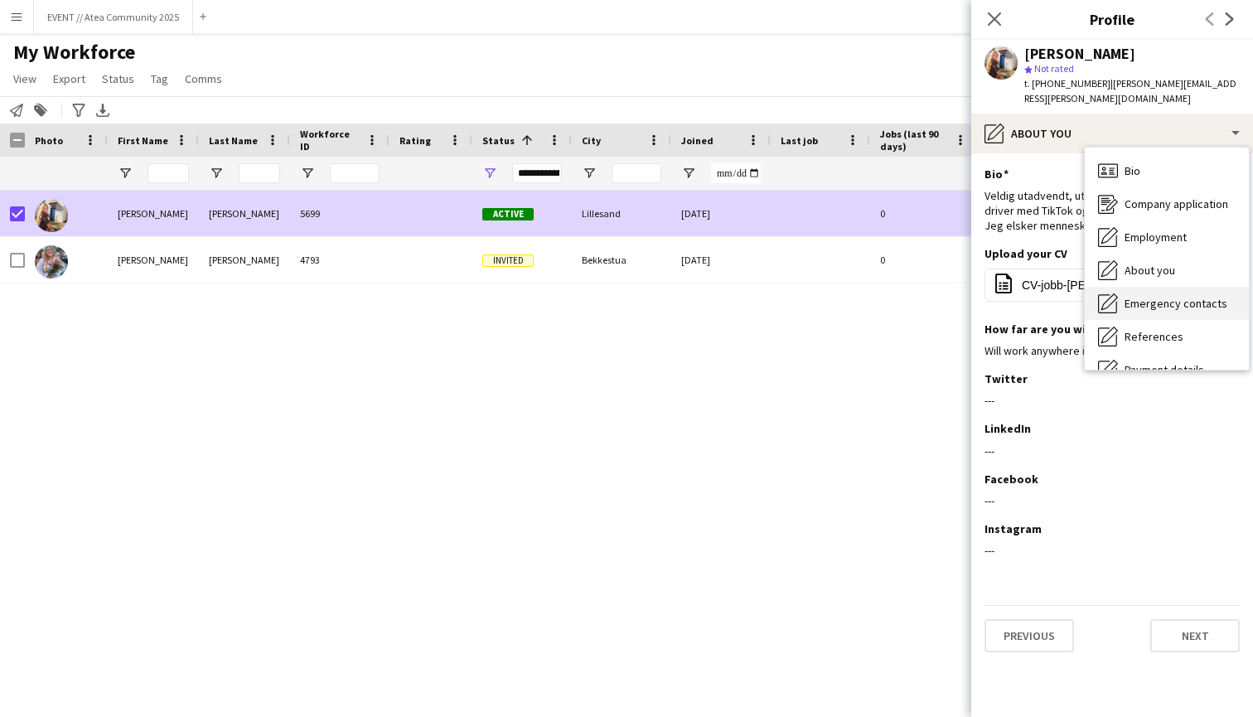
click at [1151, 296] on span "Emergency contacts" at bounding box center [1176, 303] width 103 height 15
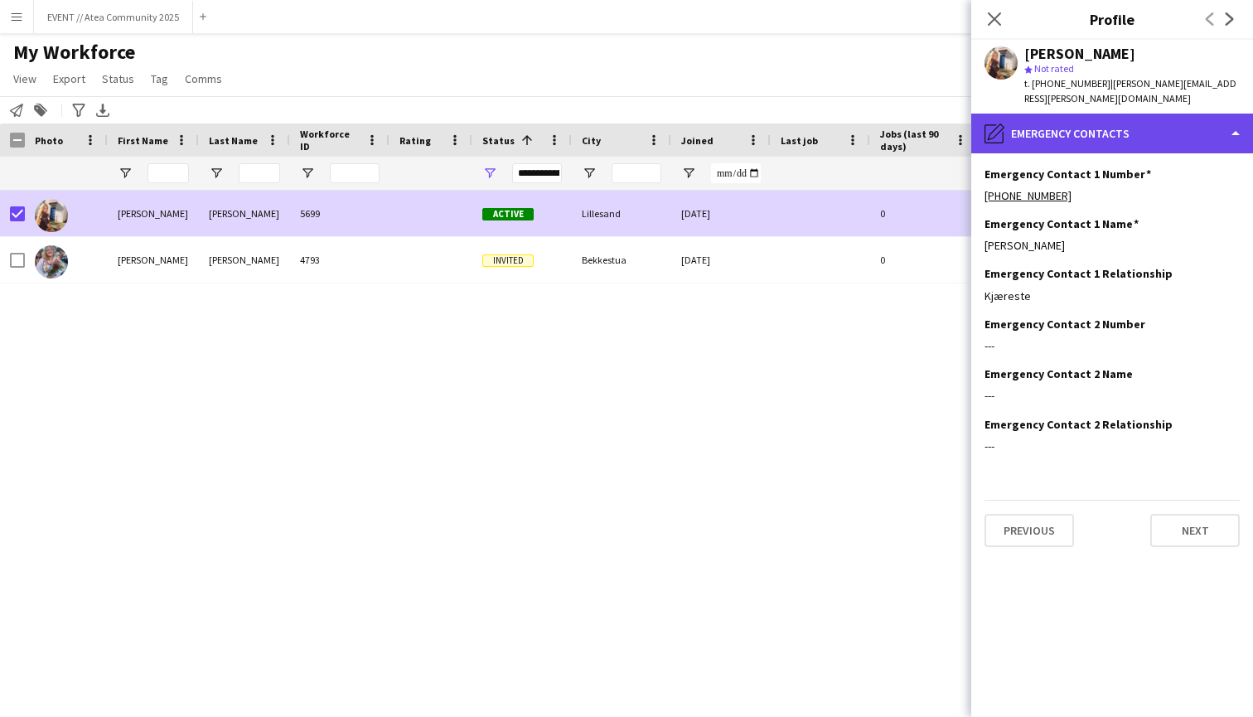
click at [1148, 120] on div "pencil4 Emergency contacts" at bounding box center [1112, 134] width 282 height 40
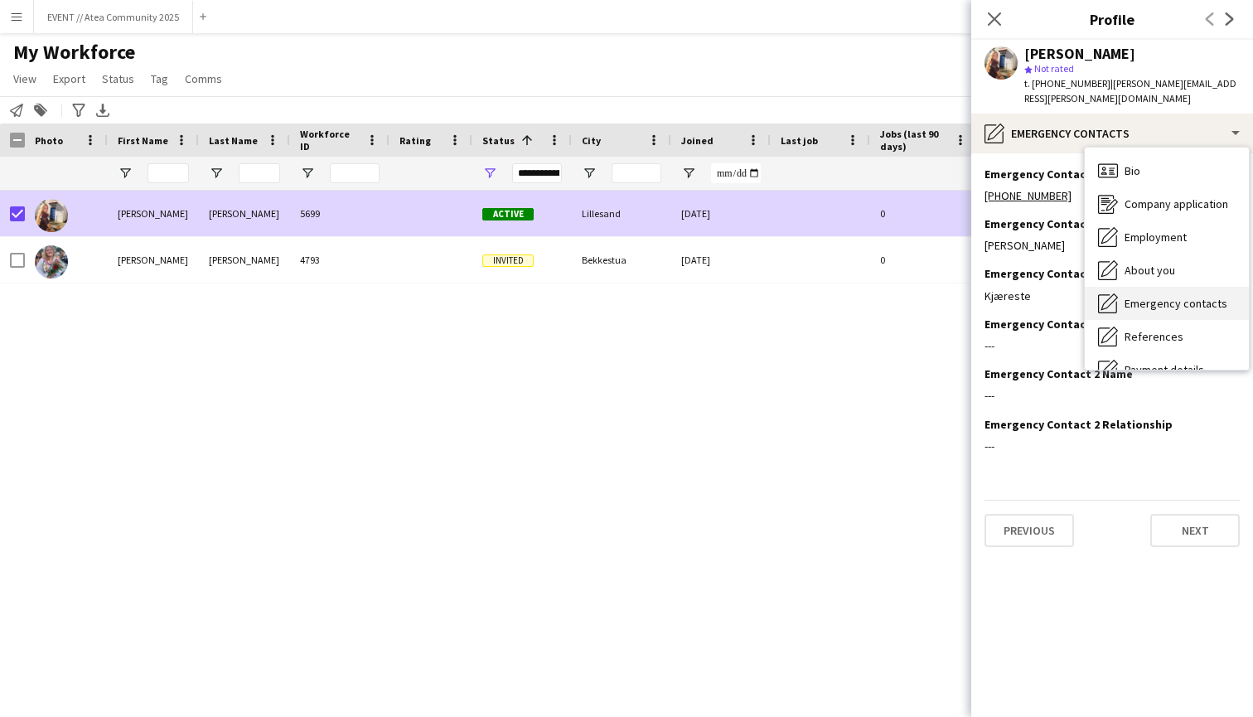
click at [1159, 296] on span "Emergency contacts" at bounding box center [1176, 303] width 103 height 15
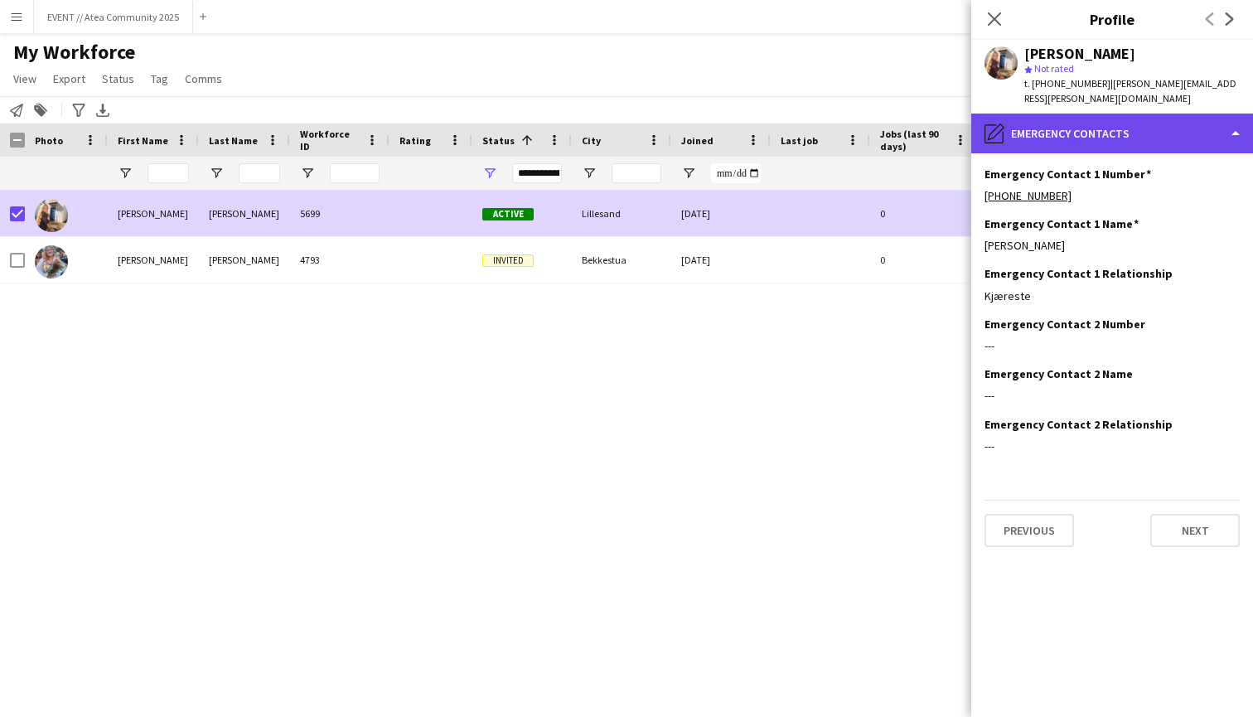
click at [1157, 123] on div "pencil4 Emergency contacts" at bounding box center [1112, 134] width 282 height 40
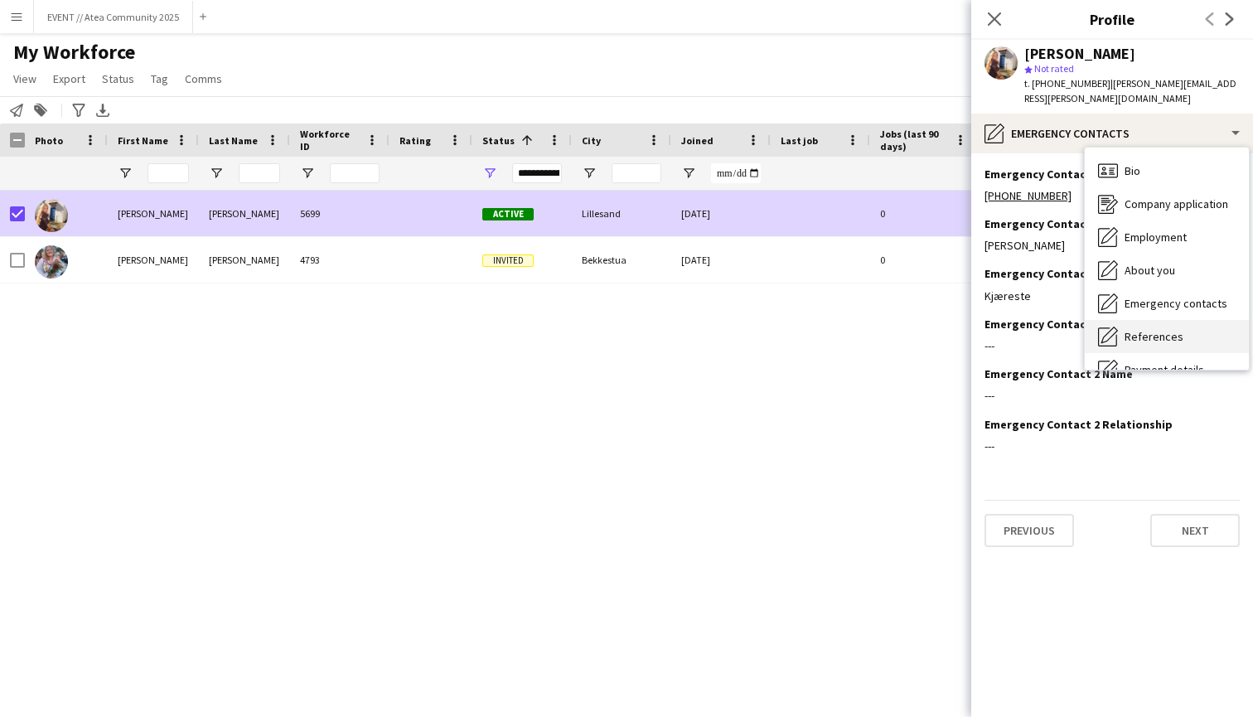
click at [1170, 329] on span "References" at bounding box center [1154, 336] width 59 height 15
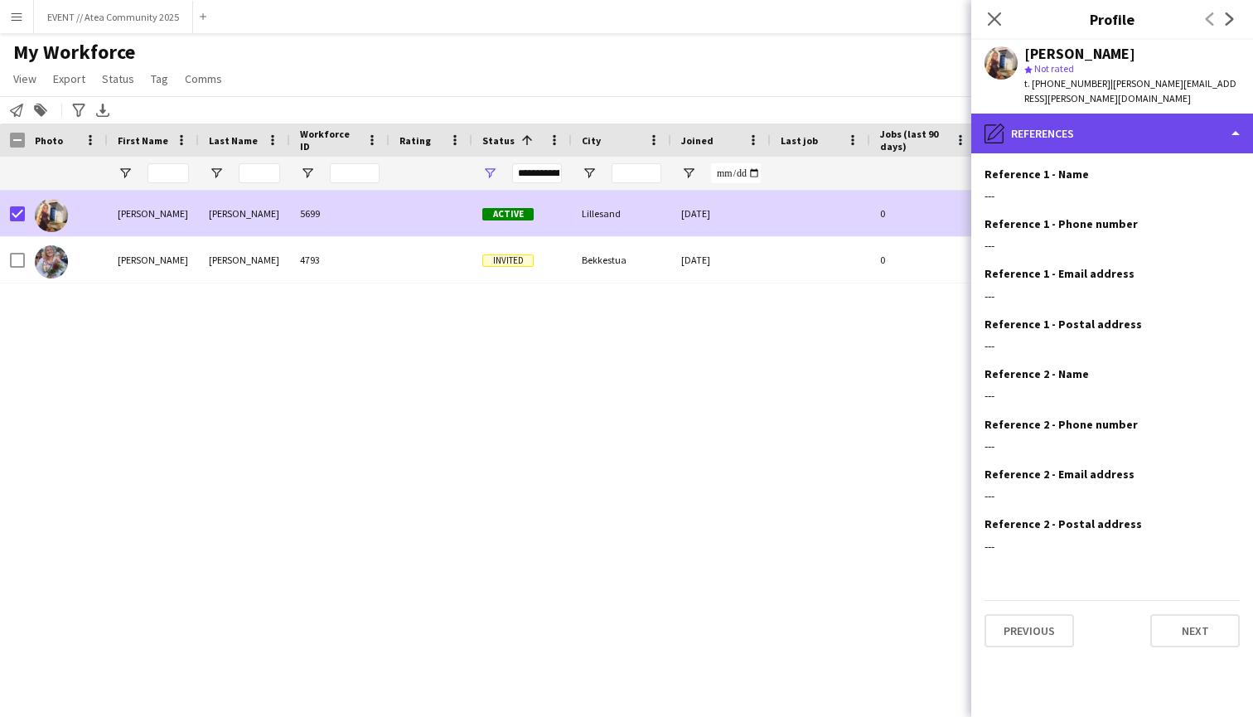
click at [1183, 125] on div "pencil4 References" at bounding box center [1112, 134] width 282 height 40
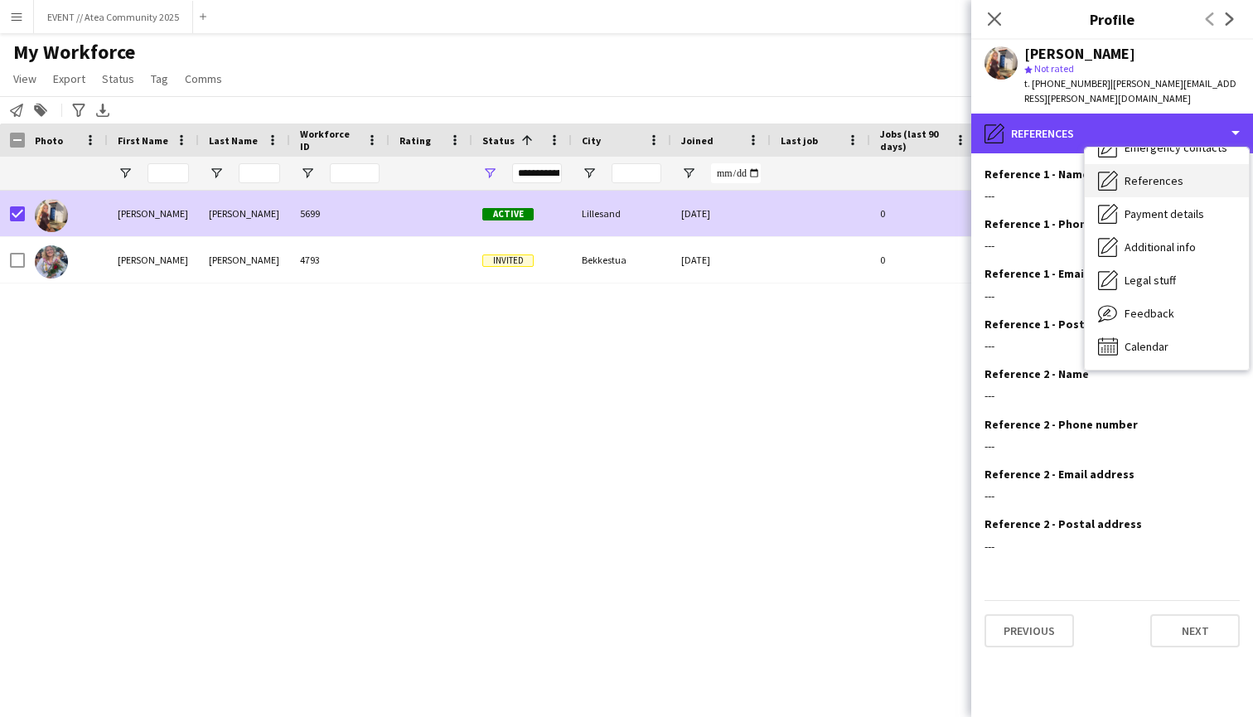
scroll to position [156, 0]
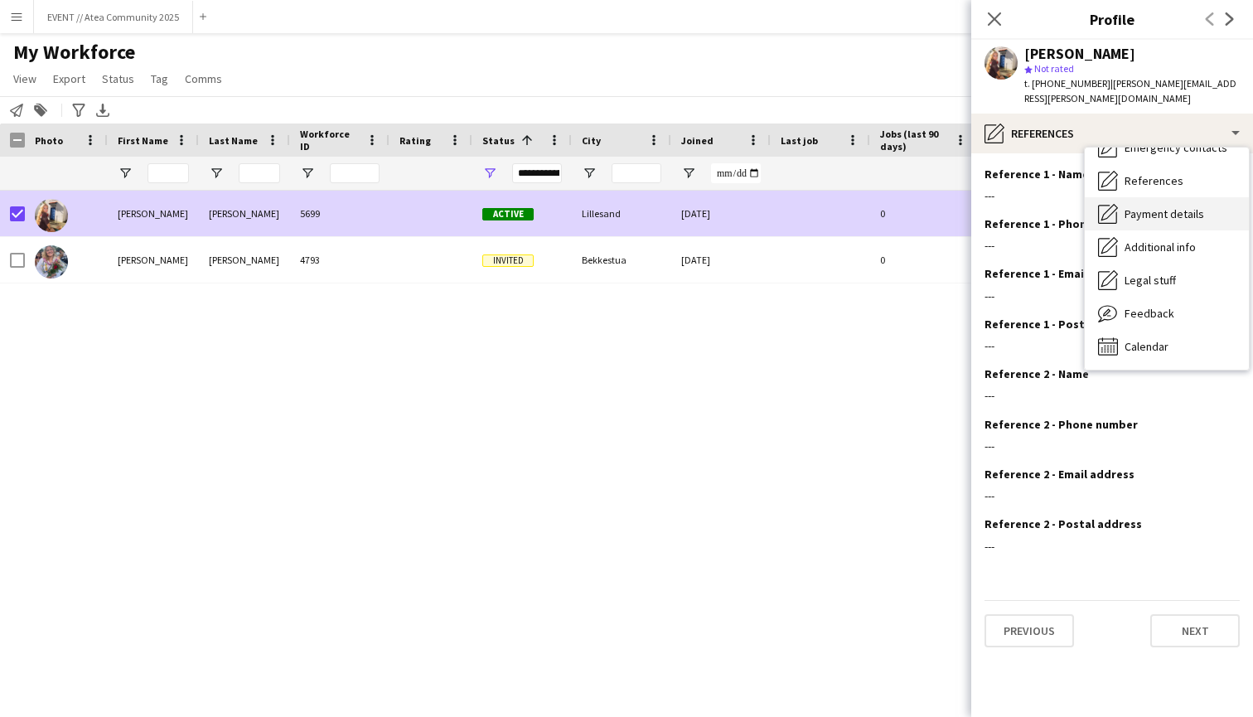
click at [1181, 206] on span "Payment details" at bounding box center [1165, 213] width 80 height 15
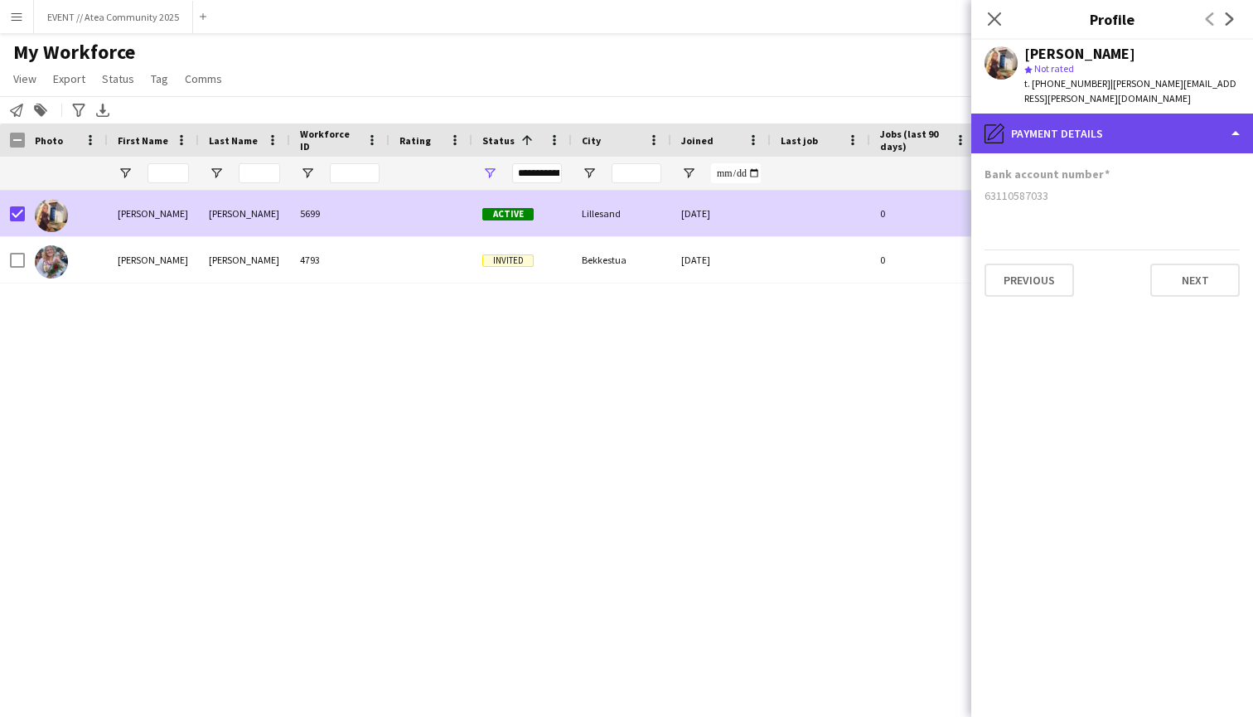
click at [1165, 114] on div "pencil4 Payment details" at bounding box center [1112, 134] width 282 height 40
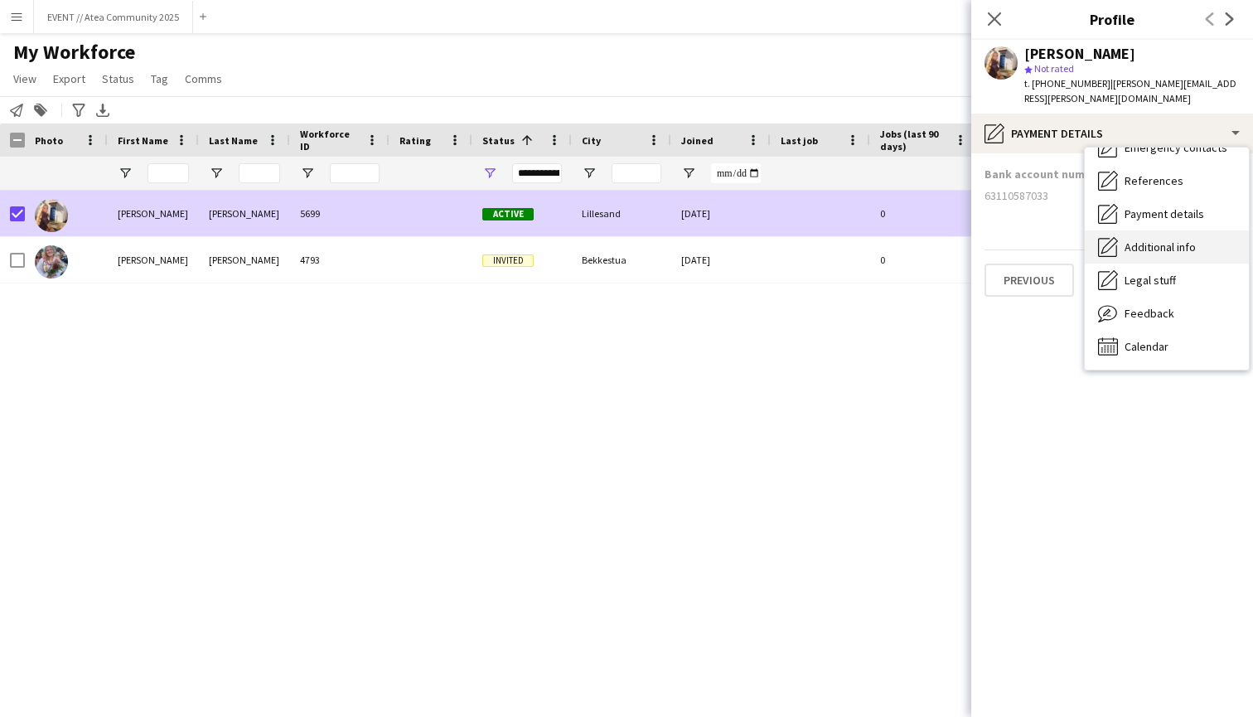
click at [1171, 239] on span "Additional info" at bounding box center [1160, 246] width 71 height 15
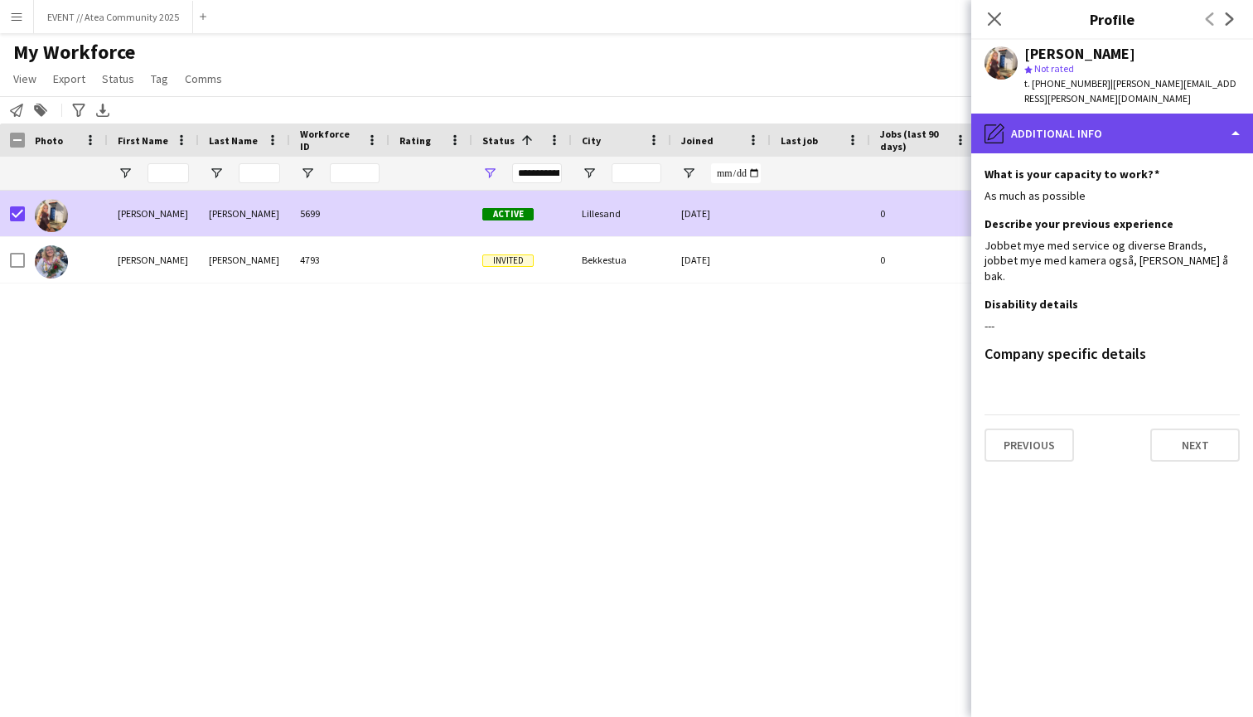
click at [1154, 114] on div "pencil4 Additional info" at bounding box center [1112, 134] width 282 height 40
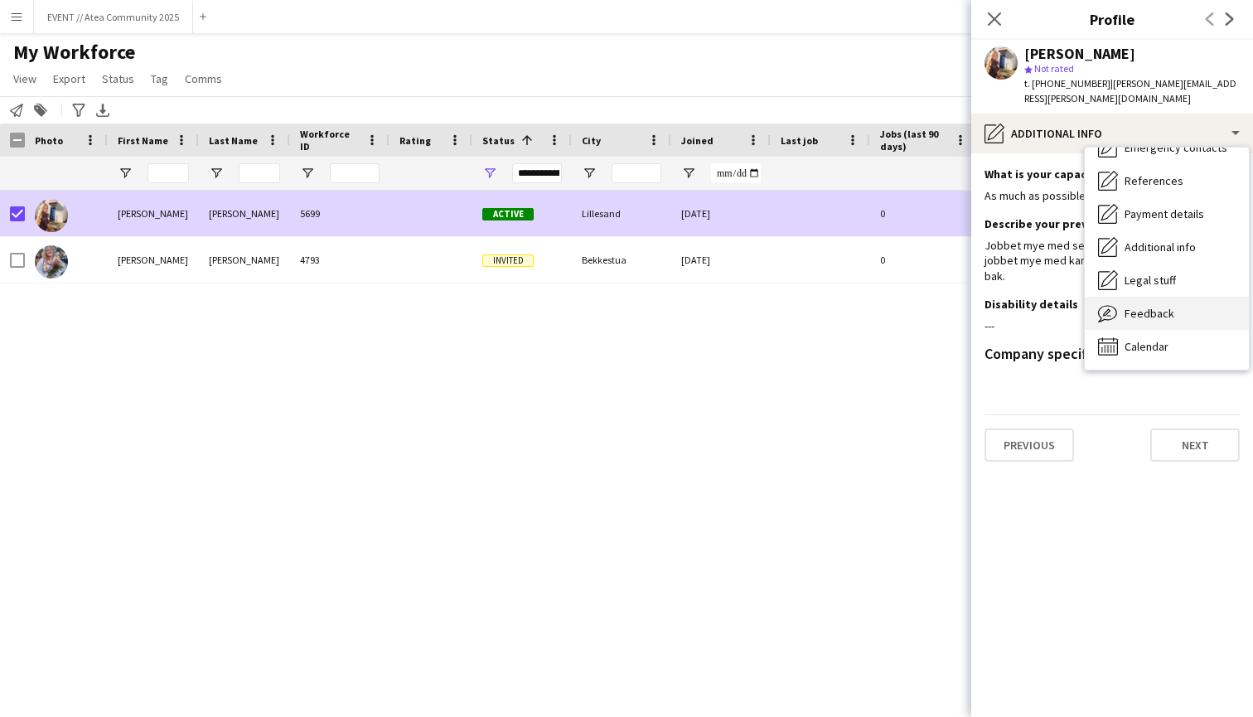
click at [1152, 306] on span "Feedback" at bounding box center [1150, 313] width 50 height 15
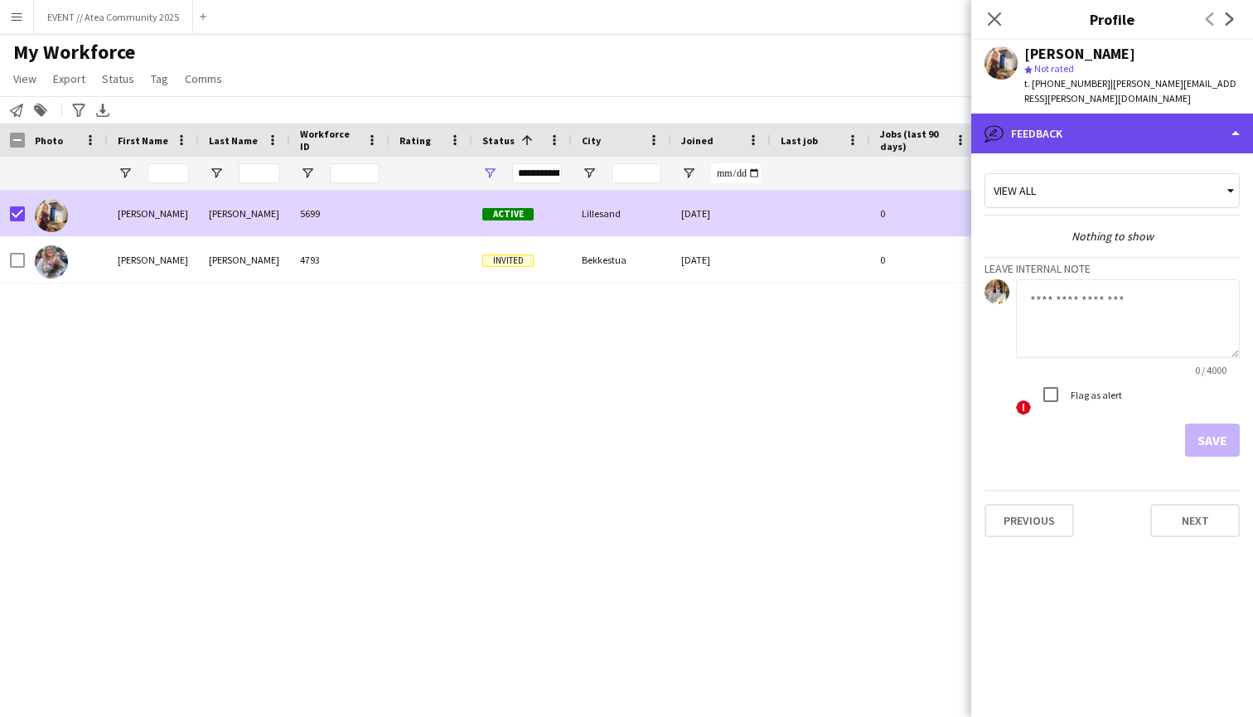
click at [1164, 115] on div "bubble-pencil Feedback" at bounding box center [1112, 134] width 282 height 40
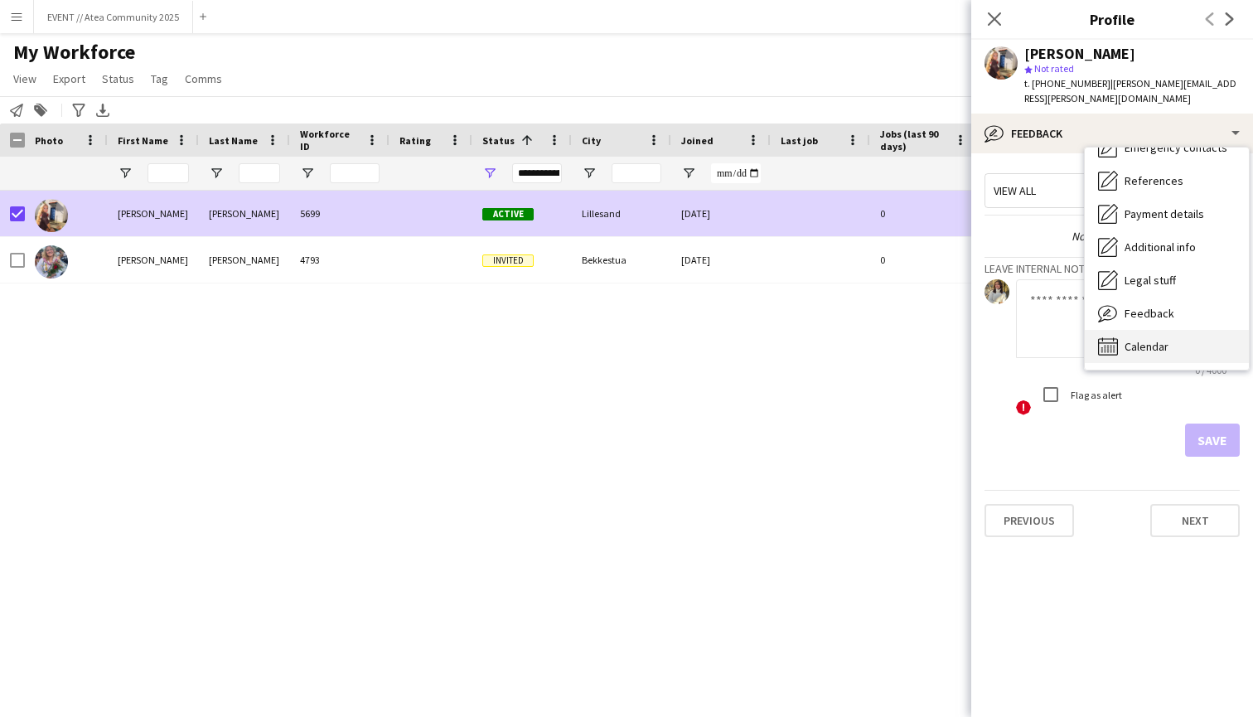
click at [1181, 330] on div "Calendar Calendar" at bounding box center [1167, 346] width 164 height 33
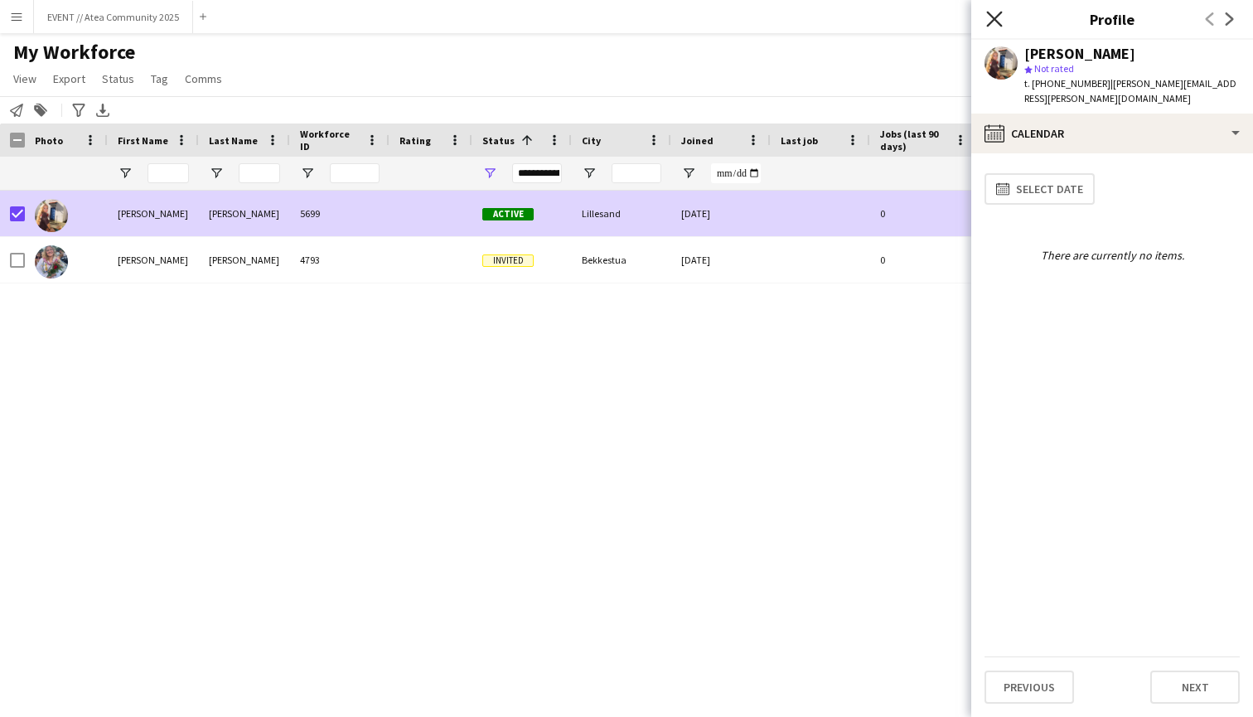
click at [996, 26] on icon "Close pop-in" at bounding box center [994, 19] width 16 height 16
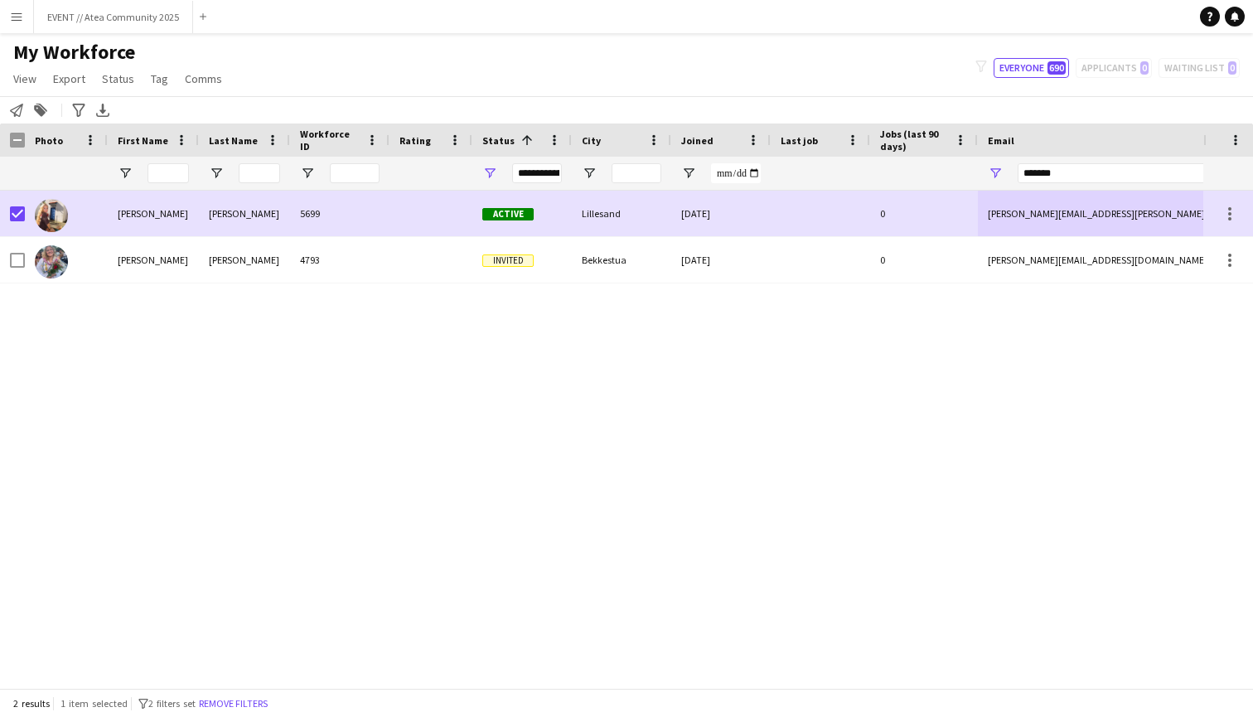
click at [903, 393] on div "[PERSON_NAME] 5699 Active [GEOGRAPHIC_DATA] [DATE] 0 [PERSON_NAME][EMAIL_ADDRES…" at bounding box center [601, 439] width 1203 height 497
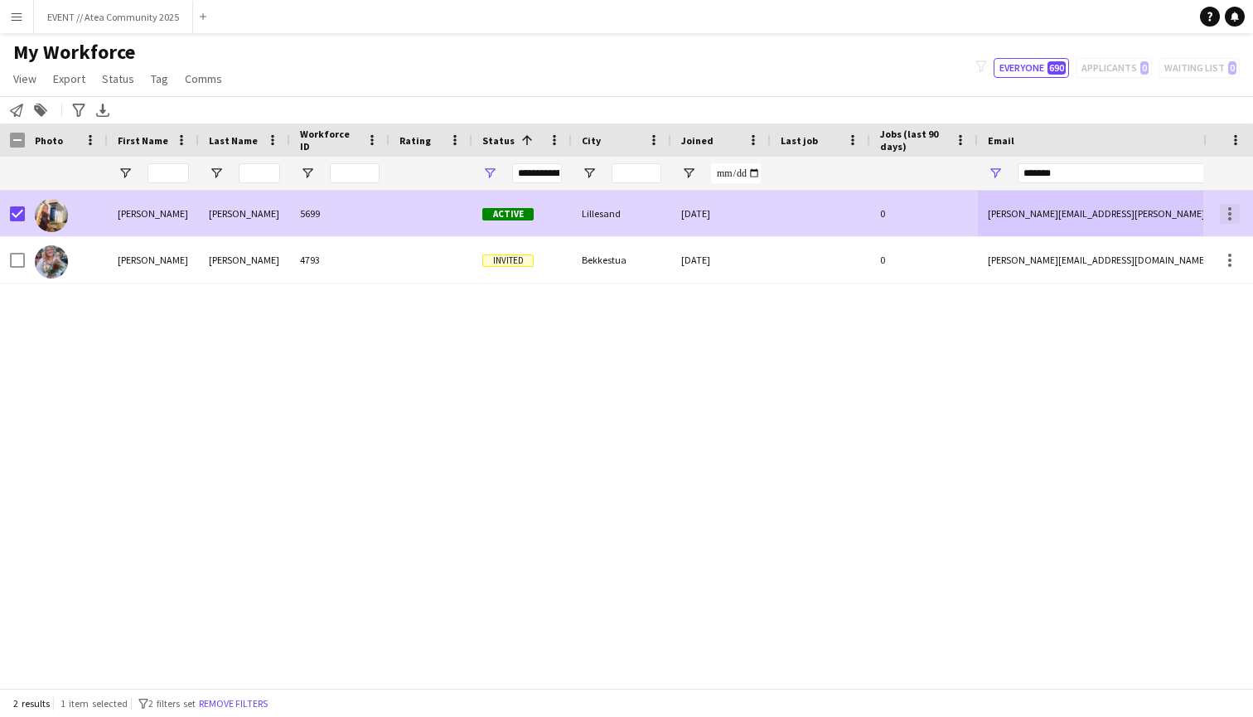
click at [1226, 210] on div at bounding box center [1230, 214] width 20 height 20
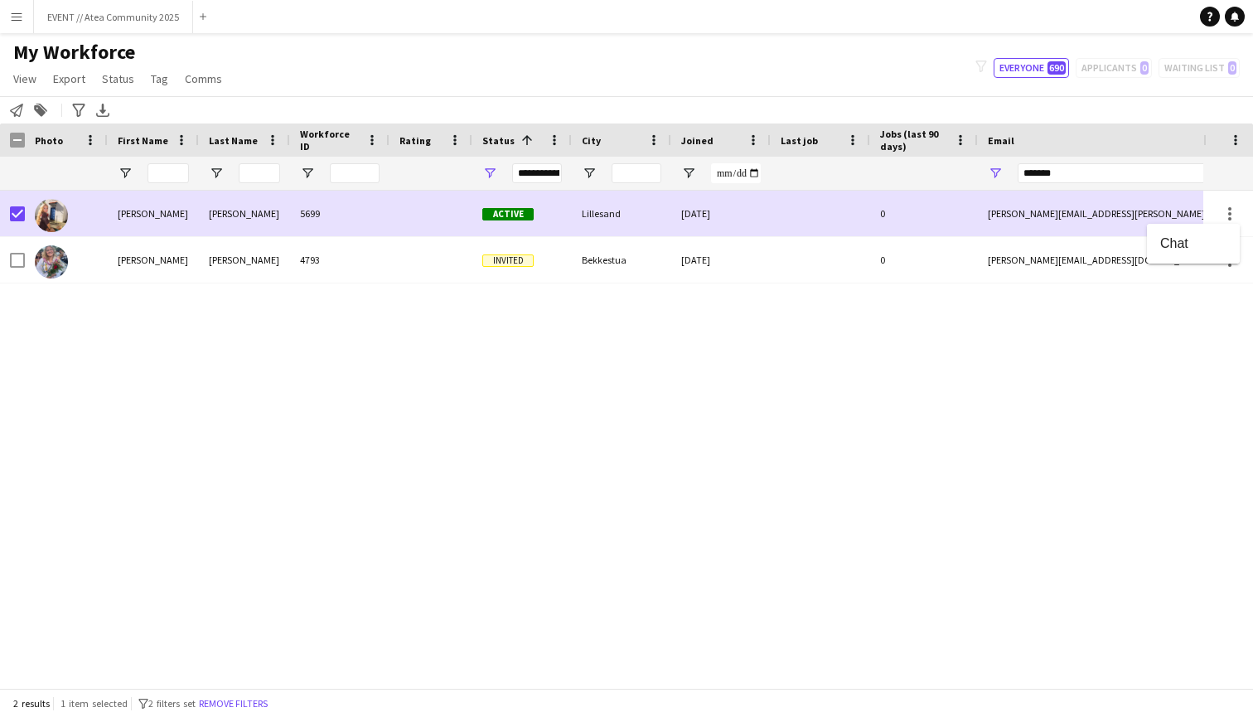
click at [1150, 108] on div at bounding box center [626, 358] width 1253 height 717
click at [1150, 108] on div "Notify workforce Add to tag Search tags magnifier Add tag Advanced filters Adva…" at bounding box center [626, 109] width 1253 height 27
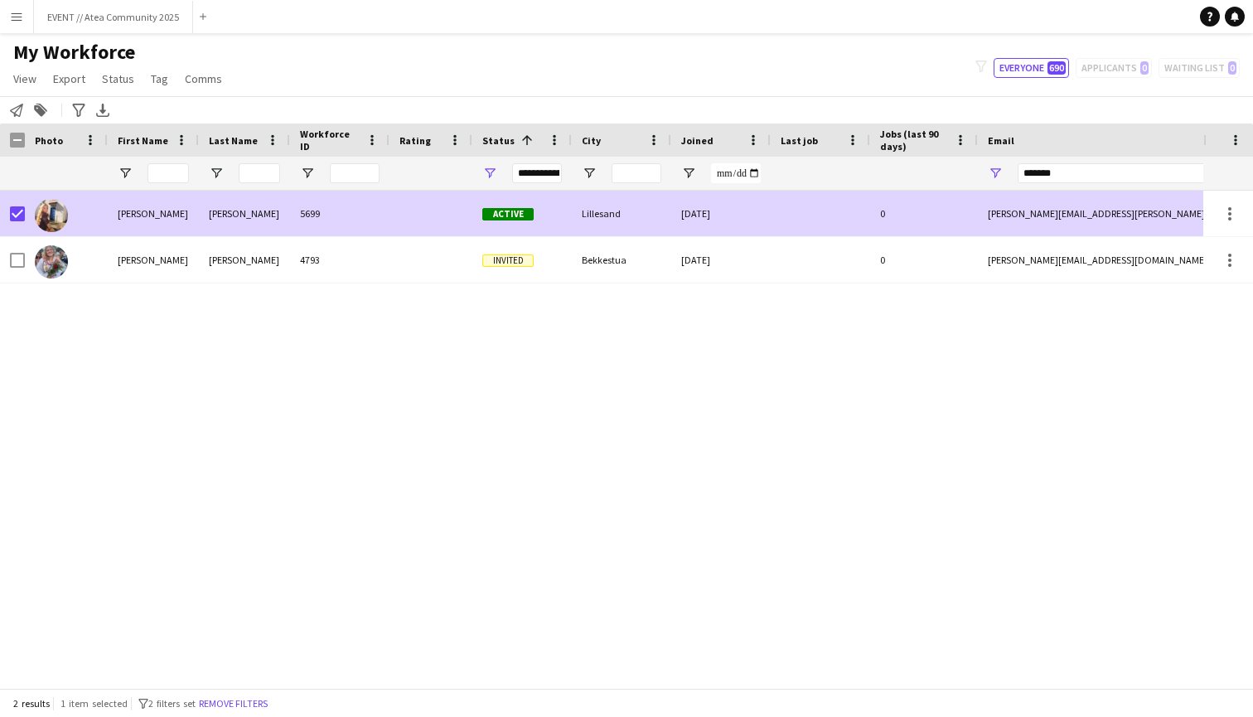
click at [25, 216] on div at bounding box center [66, 214] width 83 height 46
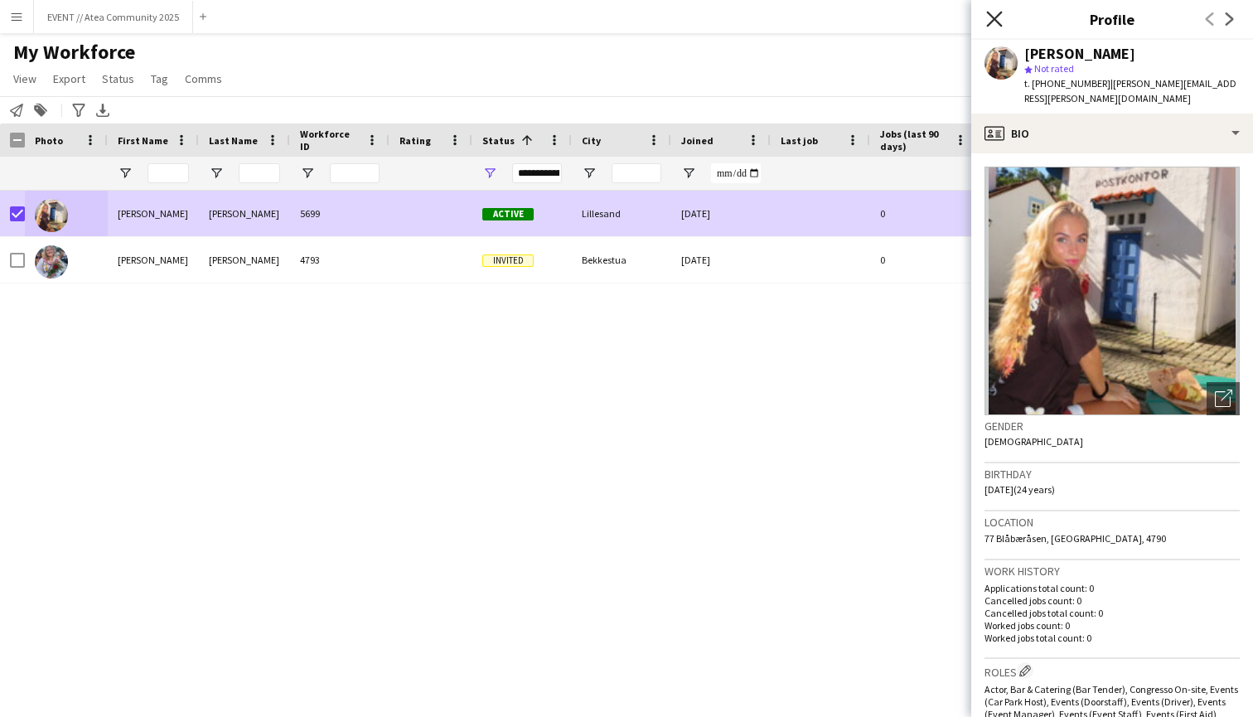
click at [994, 24] on icon "Close pop-in" at bounding box center [994, 19] width 16 height 16
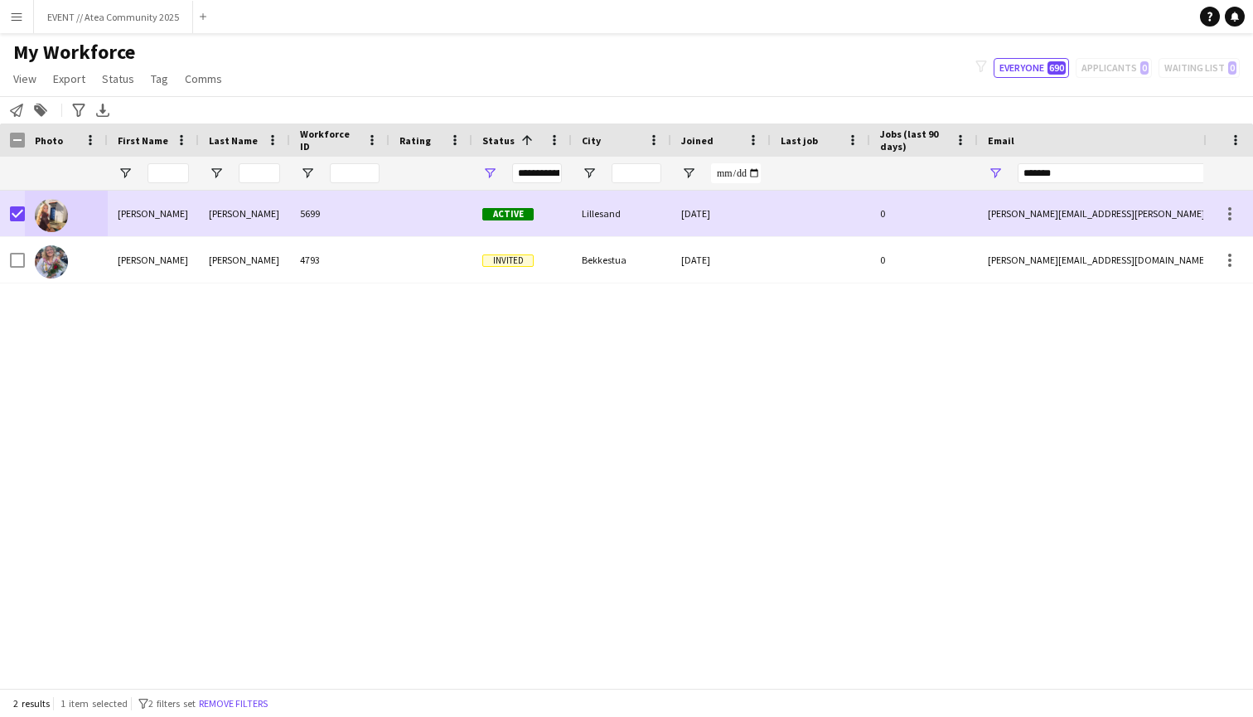
click at [671, 510] on div "[PERSON_NAME] 5699 Active [GEOGRAPHIC_DATA] [DATE] 0 [PERSON_NAME][EMAIL_ADDRES…" at bounding box center [601, 439] width 1203 height 497
click at [316, 441] on div "[PERSON_NAME] 5699 Active [GEOGRAPHIC_DATA] [DATE] 0 [PERSON_NAME][EMAIL_ADDRES…" at bounding box center [601, 439] width 1203 height 497
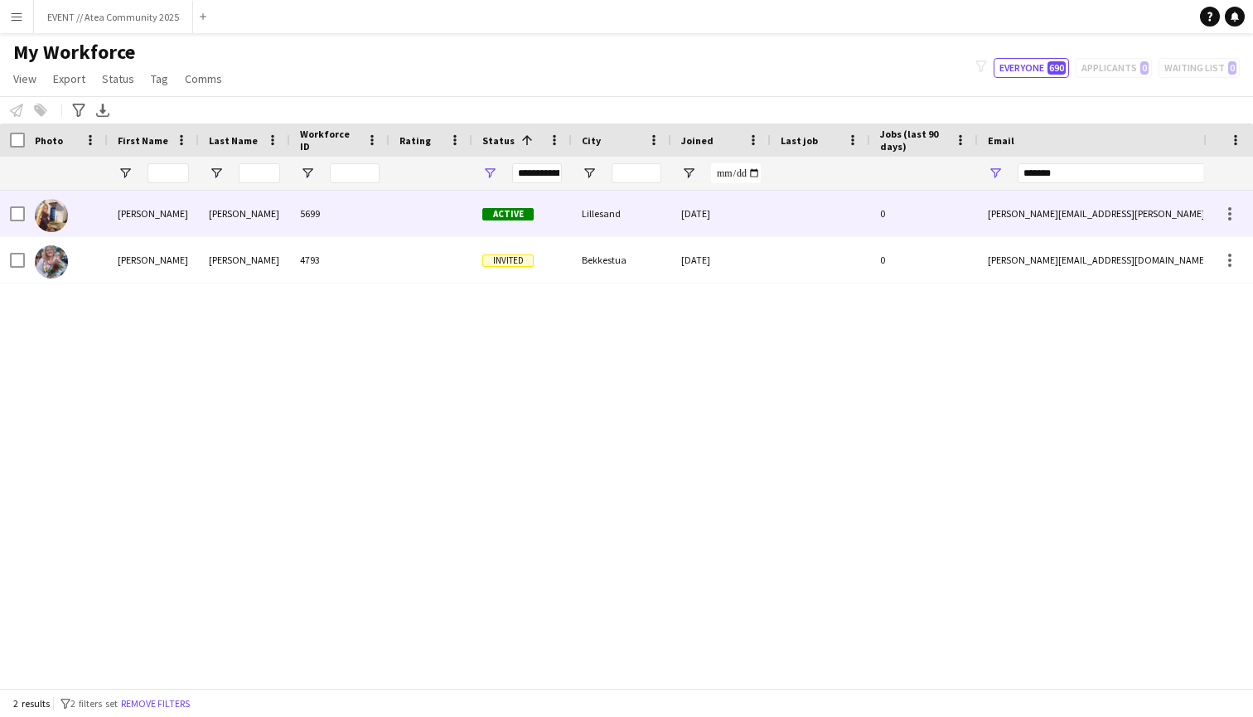
click at [183, 201] on div "[PERSON_NAME]" at bounding box center [153, 214] width 91 height 46
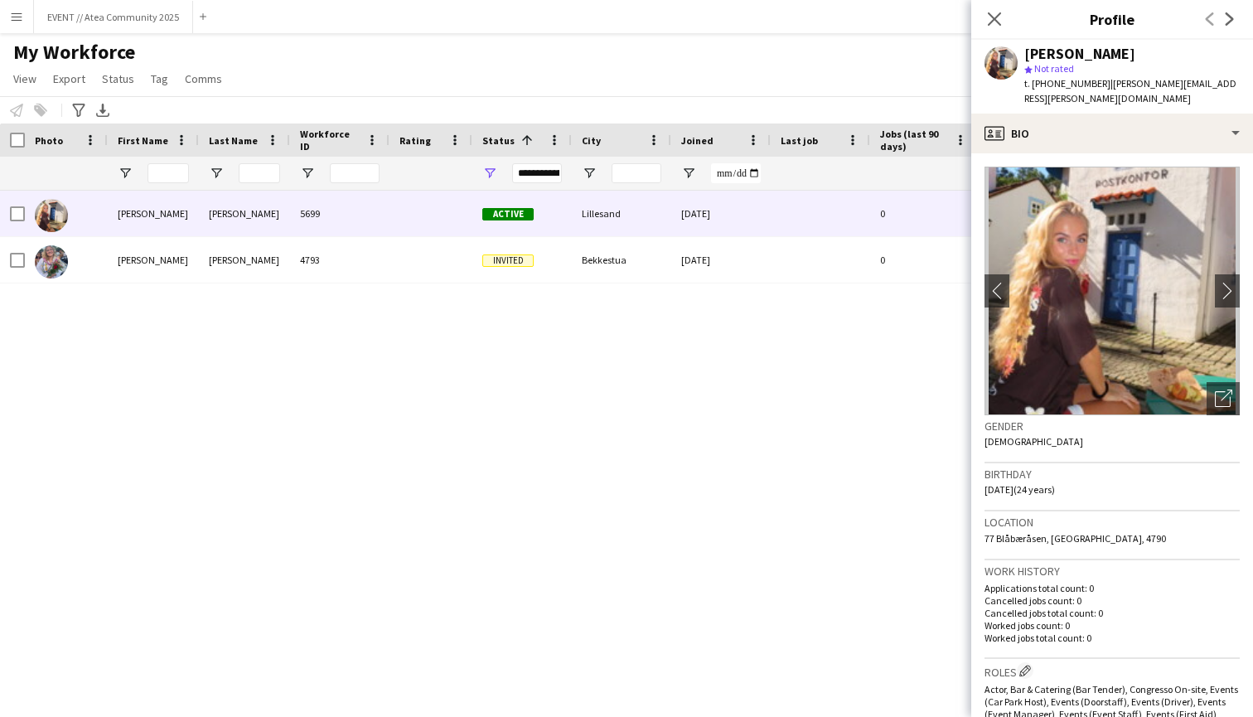
scroll to position [0, 0]
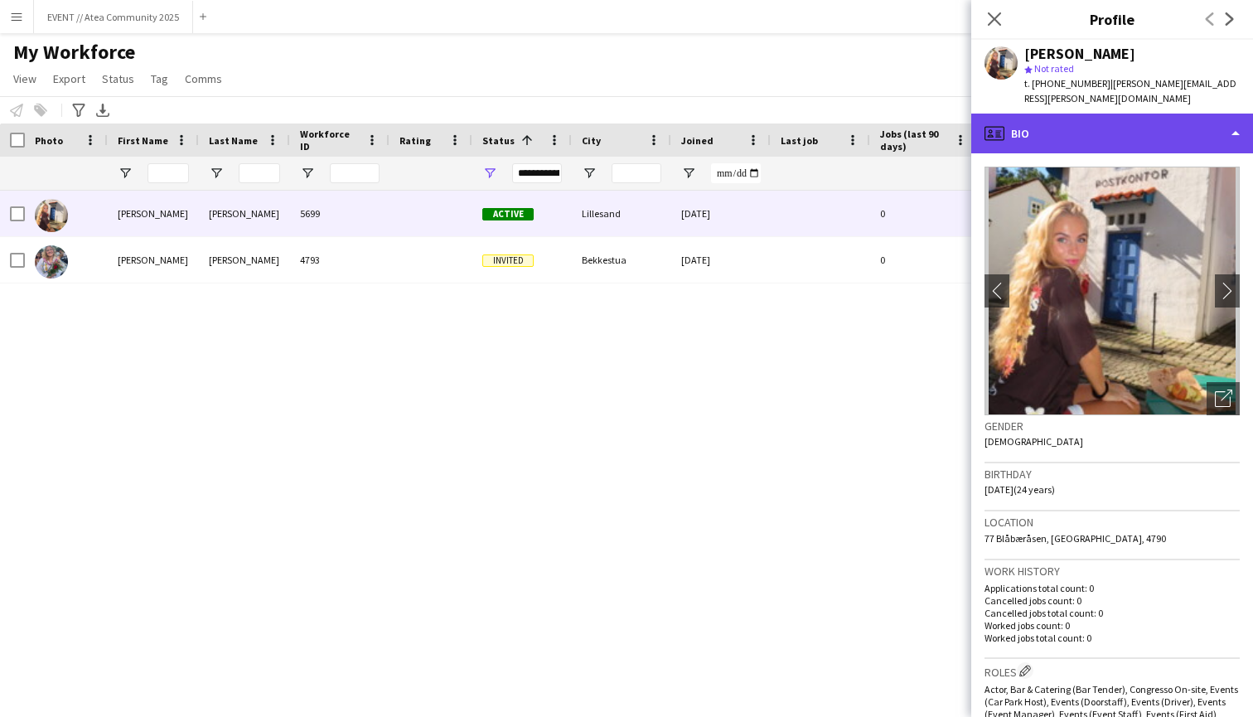
click at [1118, 119] on div "profile Bio" at bounding box center [1112, 134] width 282 height 40
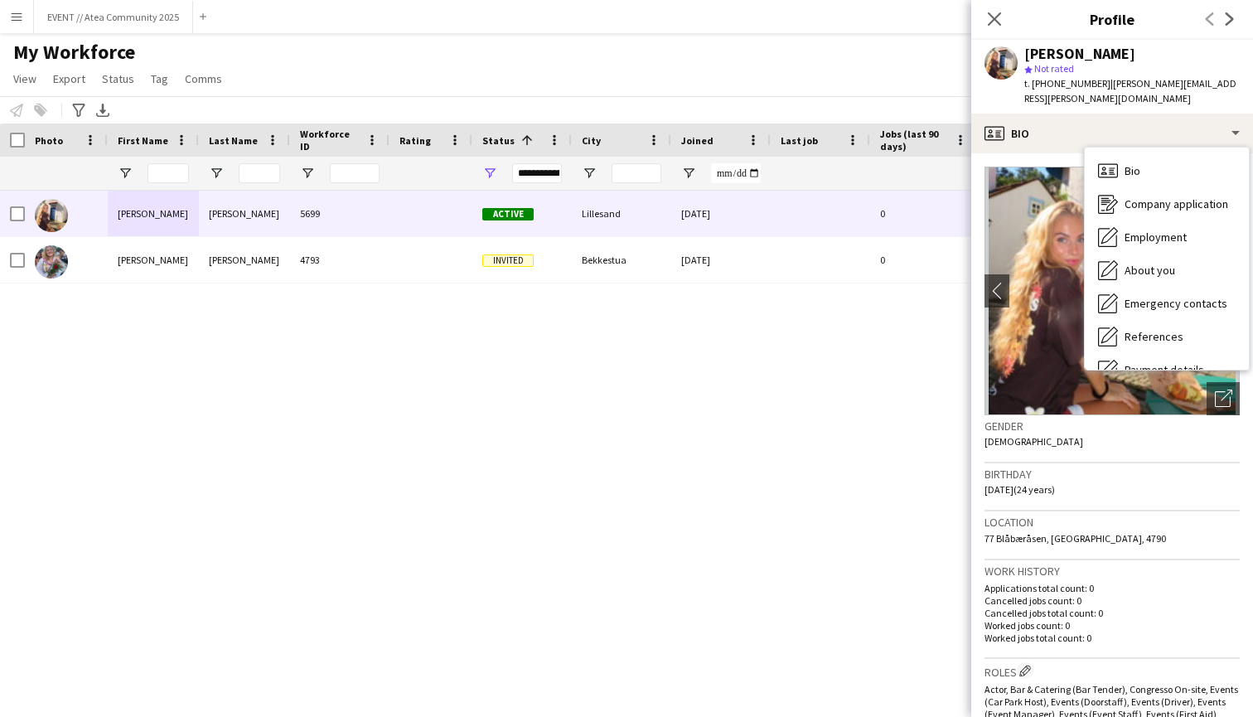
click at [728, 399] on div "[PERSON_NAME] 5699 Active [GEOGRAPHIC_DATA] [DATE] 0 [PERSON_NAME][EMAIL_ADDRES…" at bounding box center [601, 439] width 1203 height 497
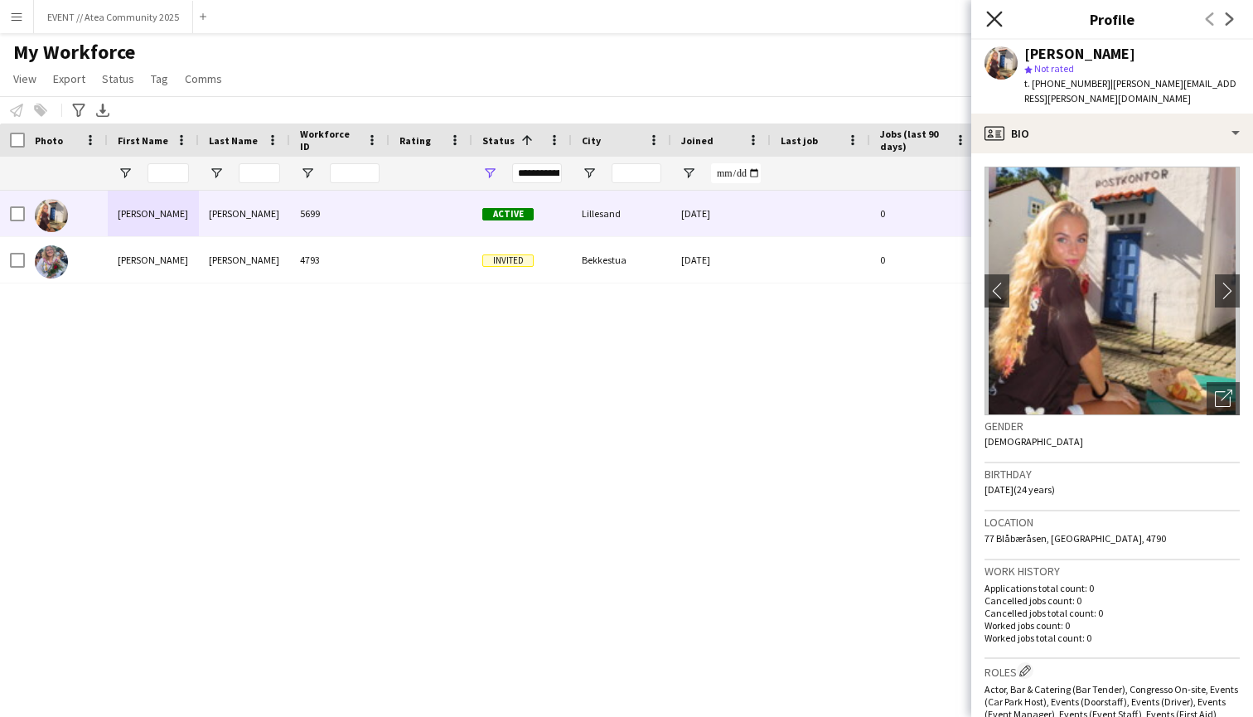
click at [994, 15] on icon "Close pop-in" at bounding box center [994, 19] width 16 height 16
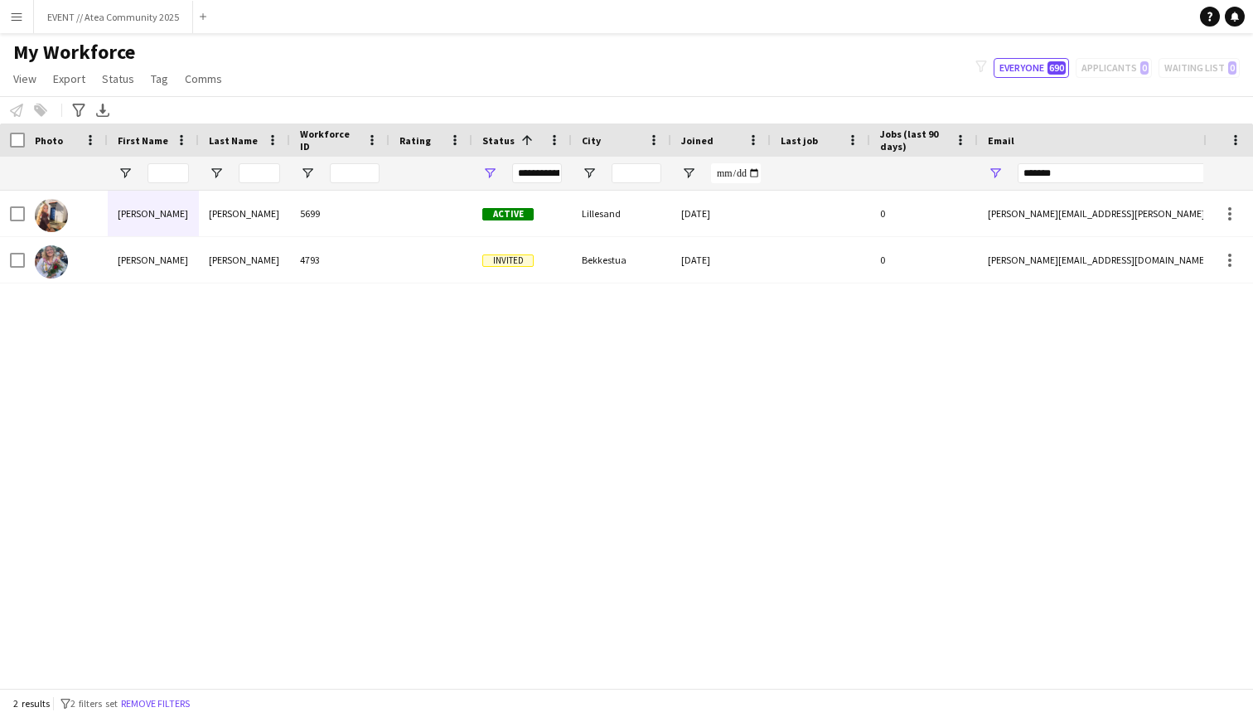
click at [286, 418] on div "[PERSON_NAME] 5699 Active [GEOGRAPHIC_DATA] [DATE] 0 [PERSON_NAME][EMAIL_ADDRES…" at bounding box center [601, 439] width 1203 height 497
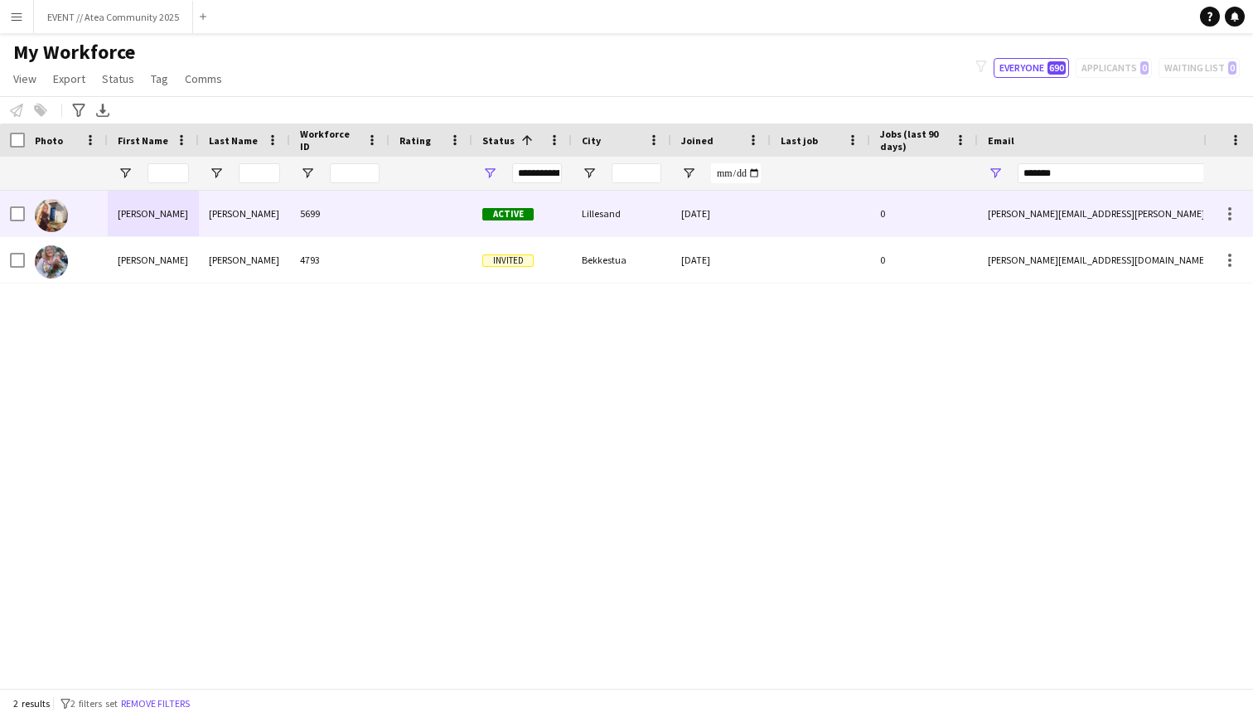
click at [524, 217] on span "Active" at bounding box center [507, 214] width 51 height 12
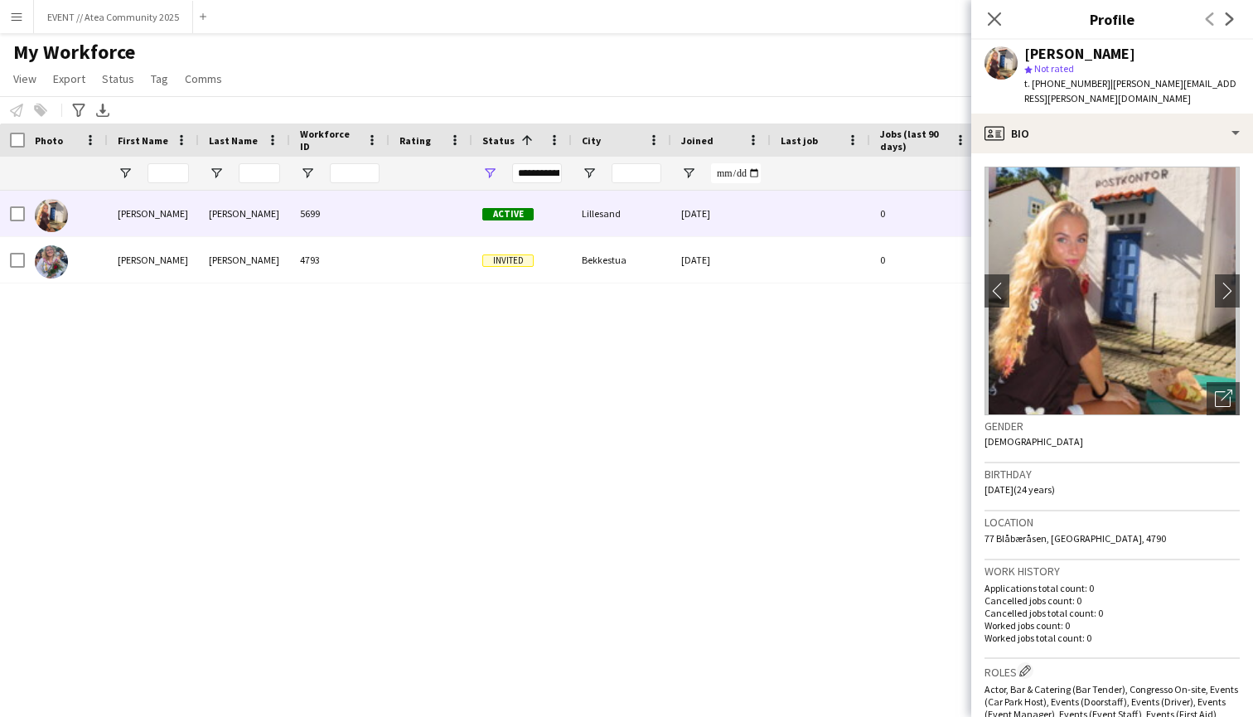
click at [1131, 79] on span "| [PERSON_NAME][EMAIL_ADDRESS][PERSON_NAME][DOMAIN_NAME]" at bounding box center [1130, 90] width 212 height 27
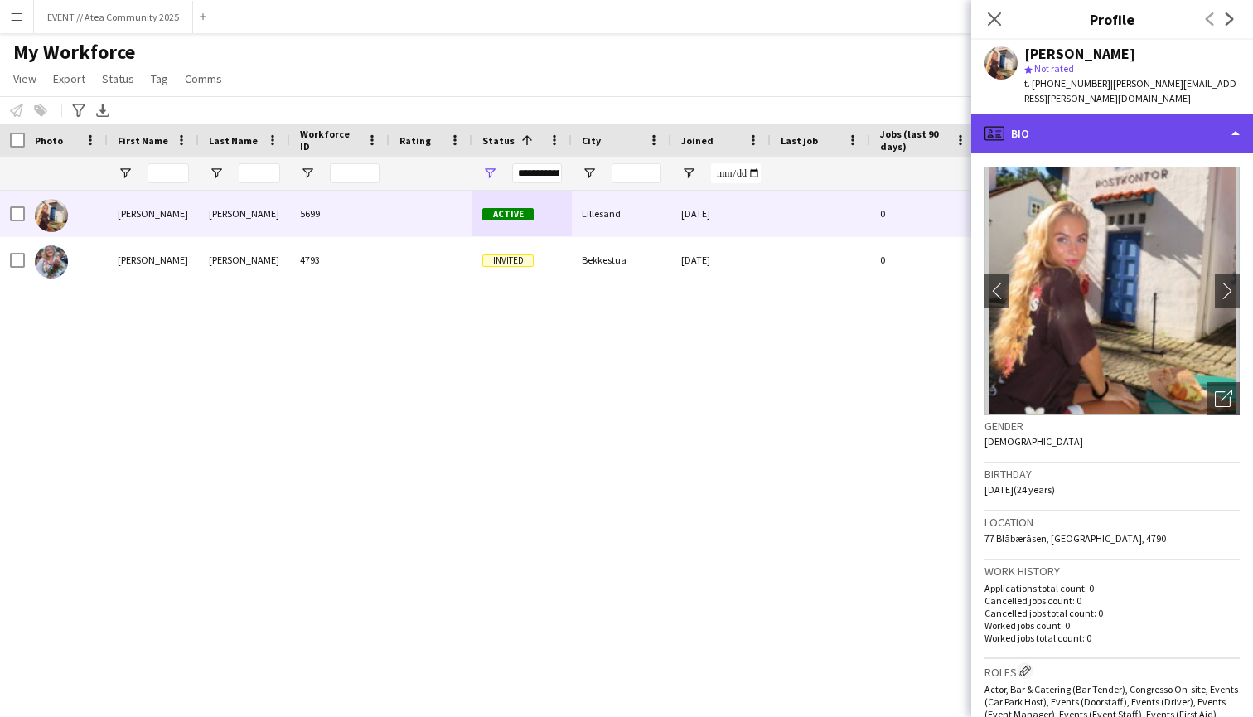
scroll to position [-1, 0]
click at [1128, 118] on div "profile Bio" at bounding box center [1112, 134] width 282 height 40
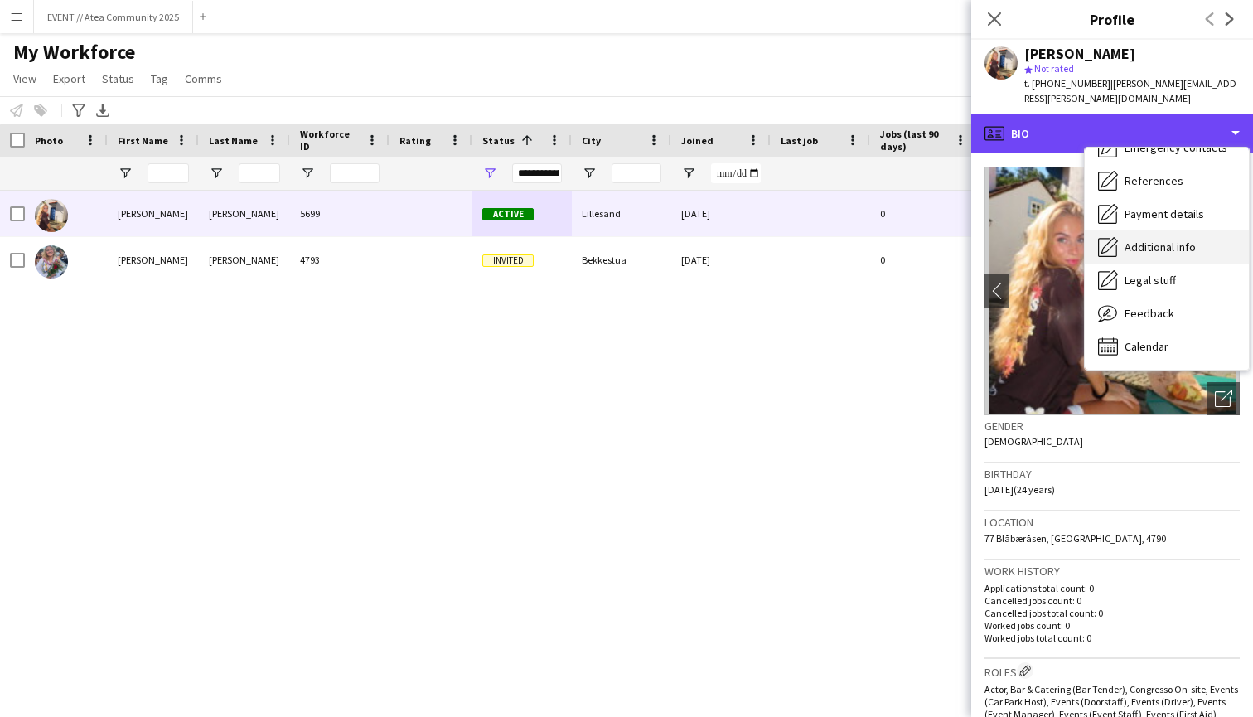
scroll to position [156, 0]
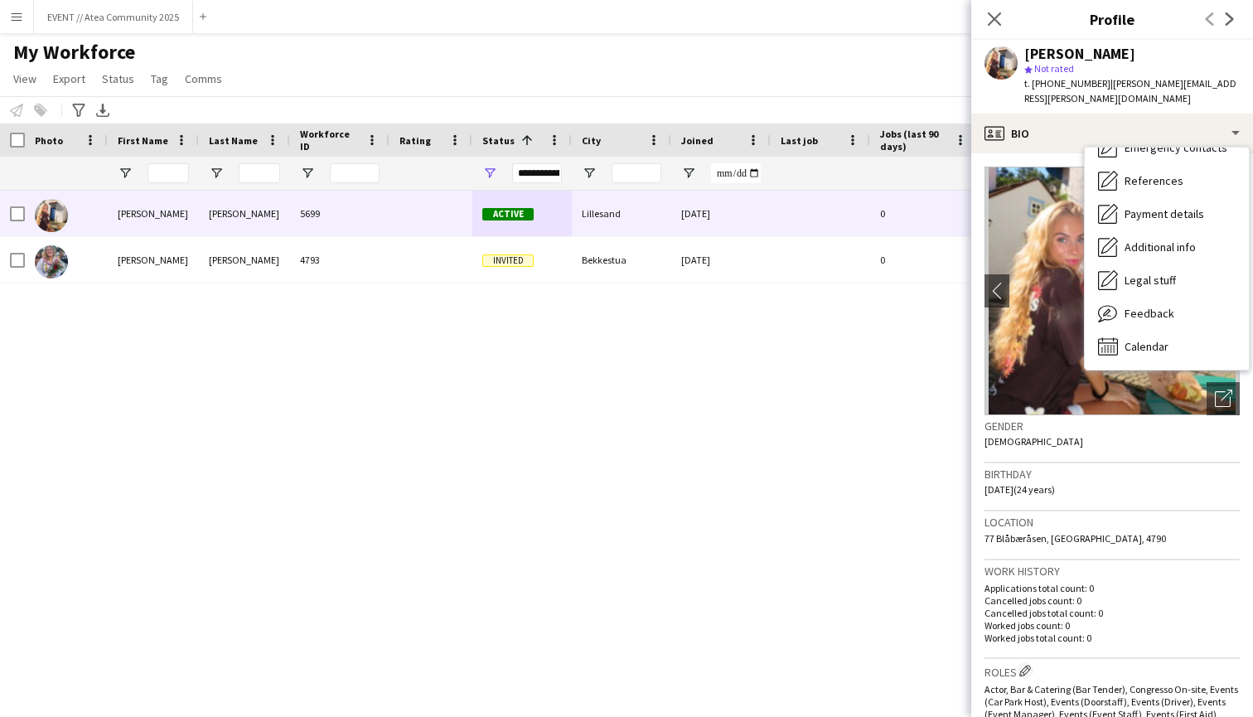
drag, startPoint x: 1222, startPoint y: 81, endPoint x: 1095, endPoint y: 84, distance: 127.6
click at [1095, 84] on div "[PERSON_NAME] star Not rated t. [PHONE_NUMBER] | [PERSON_NAME][EMAIL_ADDRESS][P…" at bounding box center [1112, 77] width 282 height 74
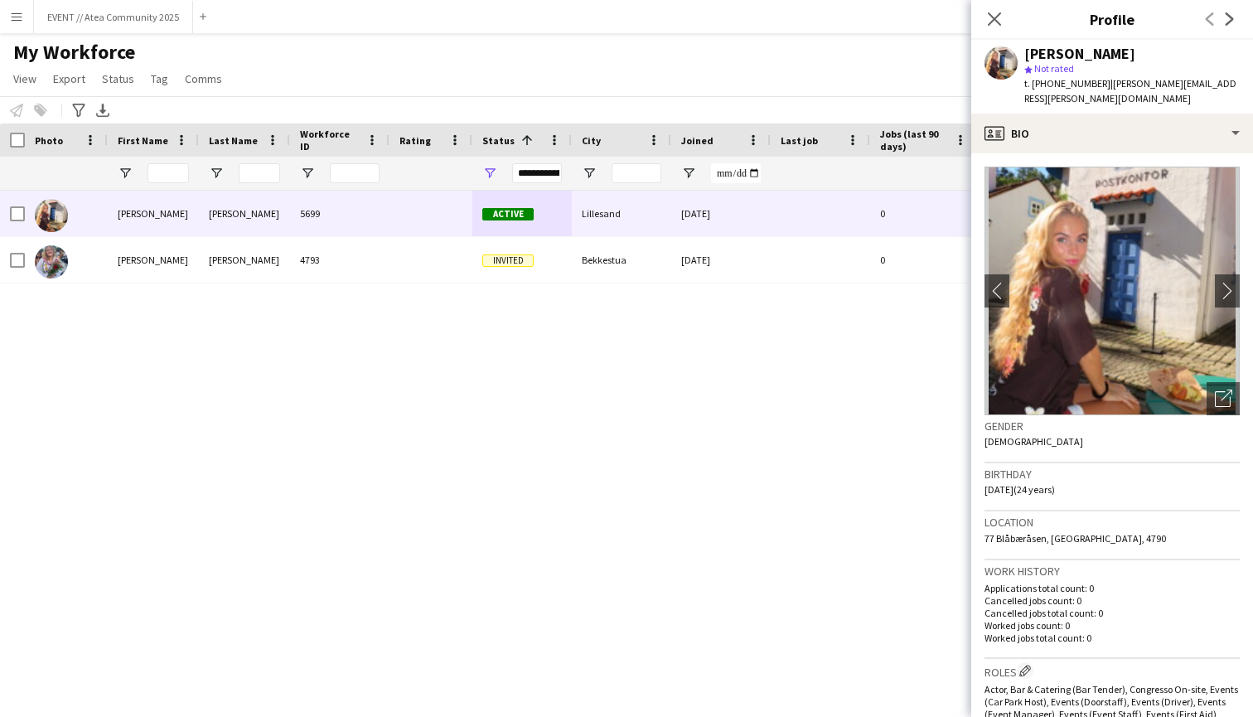
copy span "[PERSON_NAME][EMAIL_ADDRESS][PERSON_NAME][DOMAIN_NAME]"
click at [725, 291] on div "[PERSON_NAME] 5699 Active [GEOGRAPHIC_DATA] [DATE] 0 [PERSON_NAME][EMAIL_ADDRES…" at bounding box center [601, 439] width 1203 height 497
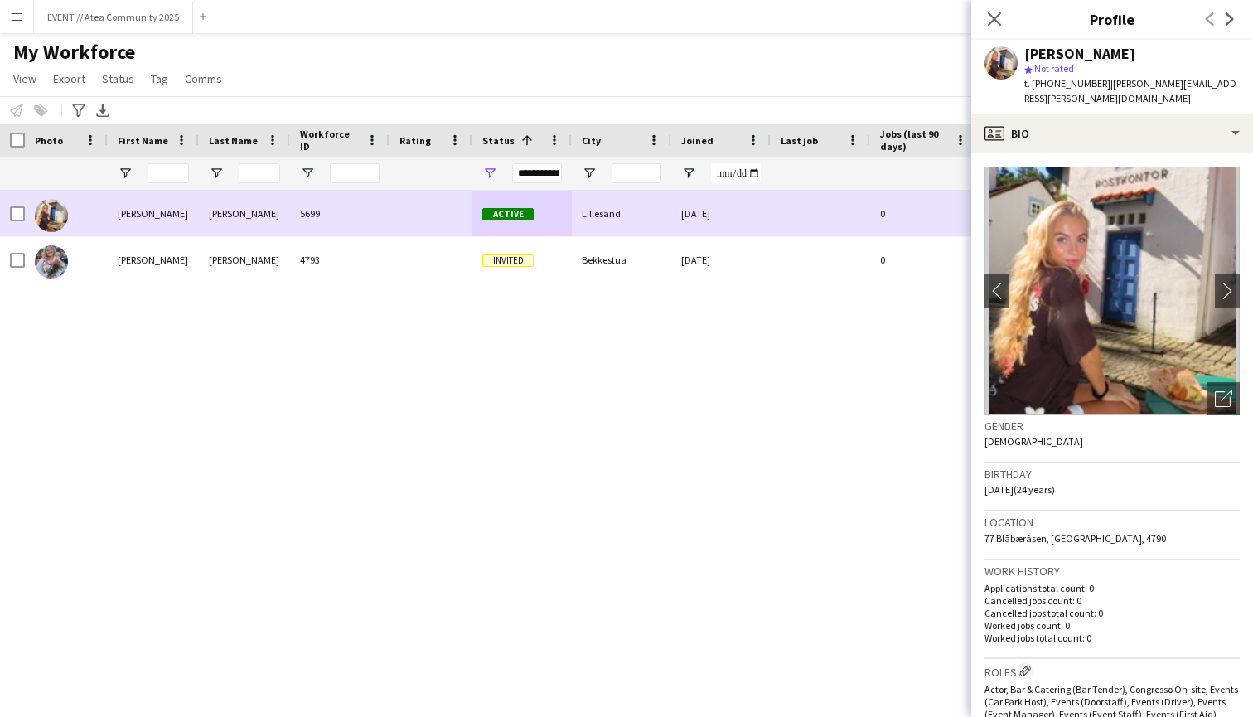
click at [517, 214] on span "Active" at bounding box center [507, 214] width 51 height 12
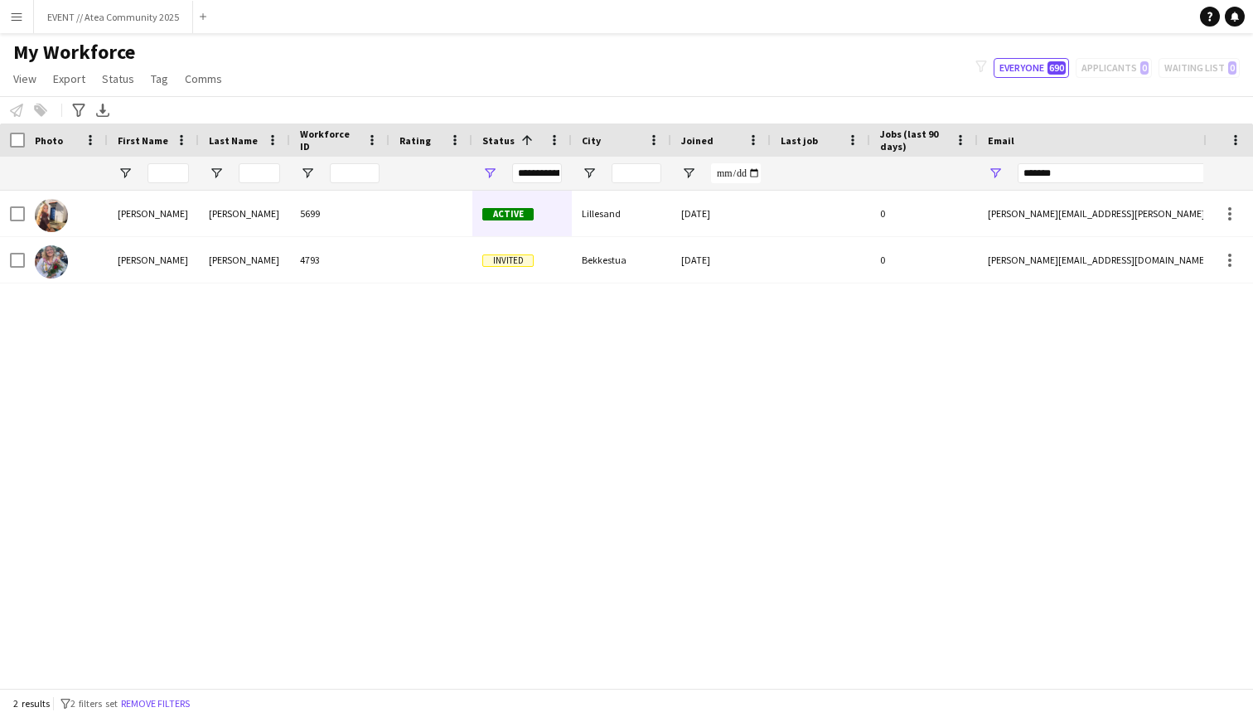
click at [19, 6] on button "Menu" at bounding box center [16, 16] width 33 height 33
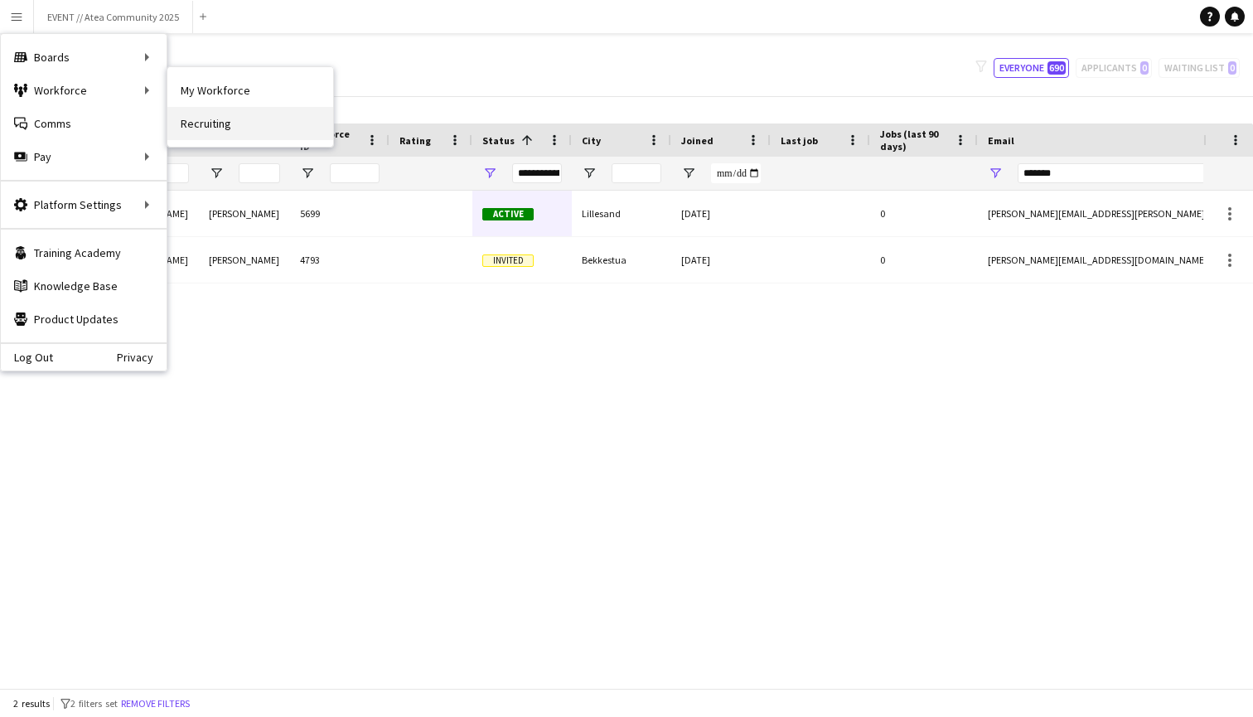
click at [264, 119] on link "Recruiting" at bounding box center [250, 123] width 166 height 33
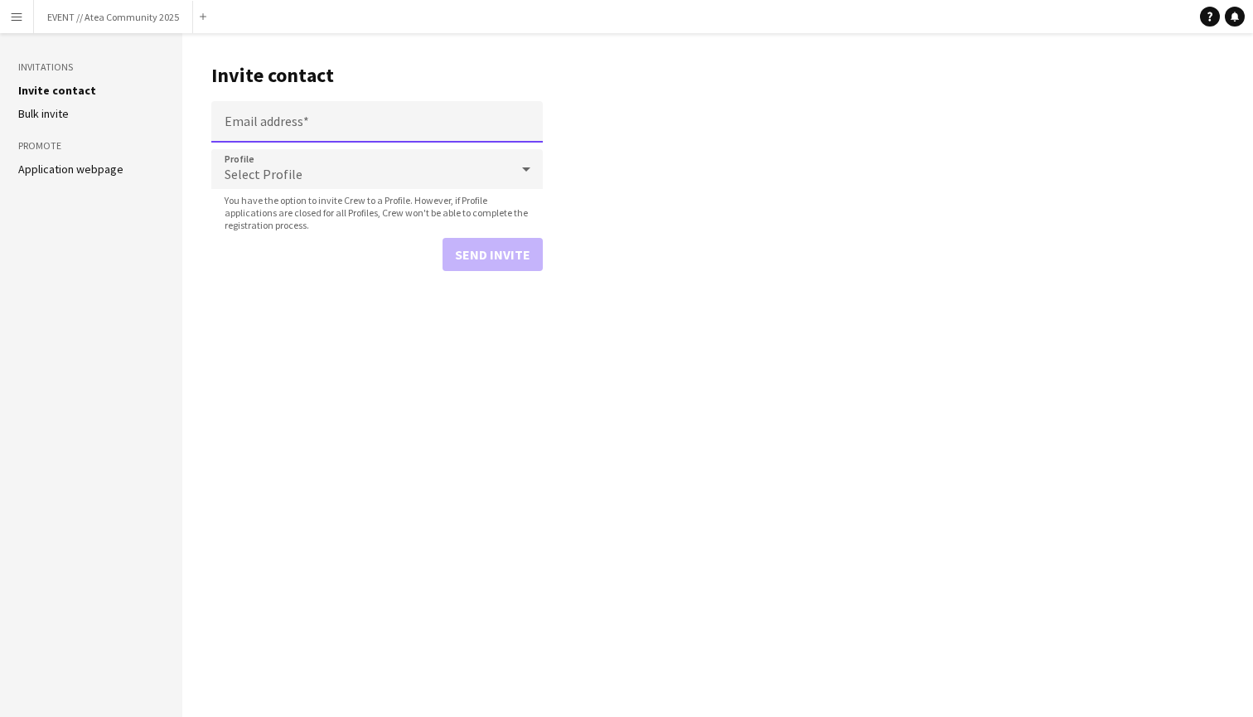
click at [266, 115] on input "Email address" at bounding box center [376, 121] width 331 height 41
paste input "**********"
type input "**********"
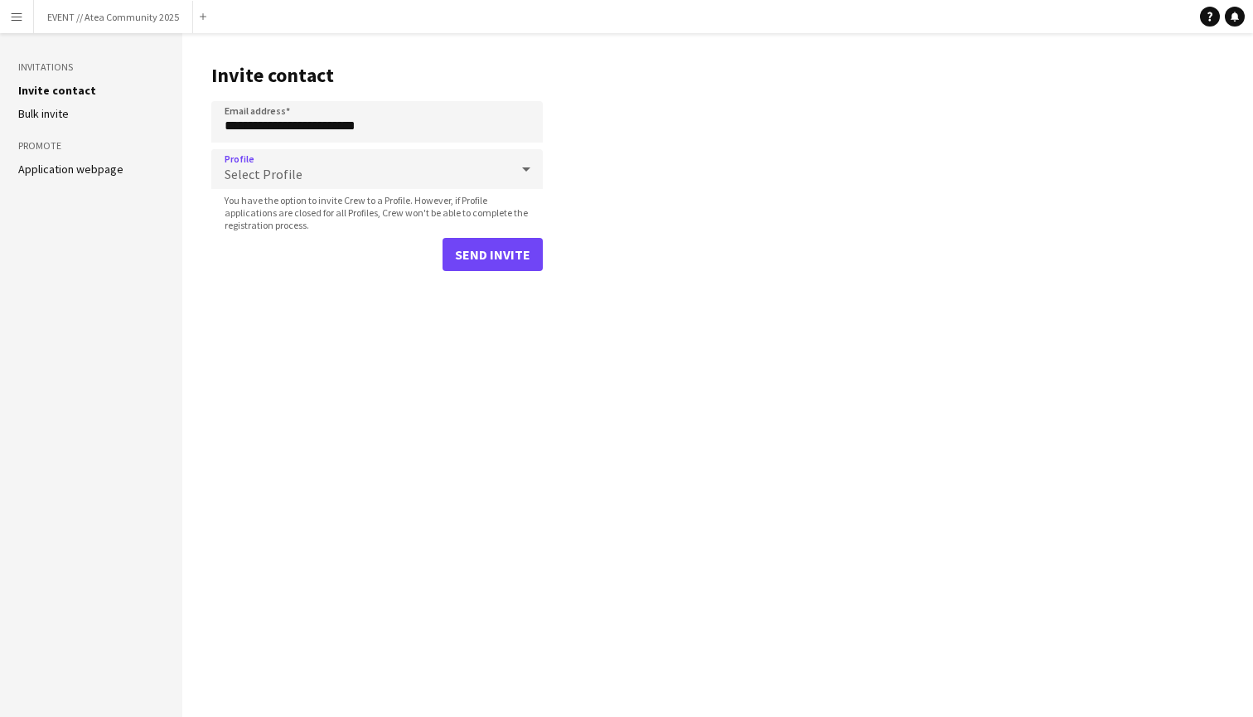
click at [296, 167] on span "Select Profile" at bounding box center [264, 174] width 78 height 17
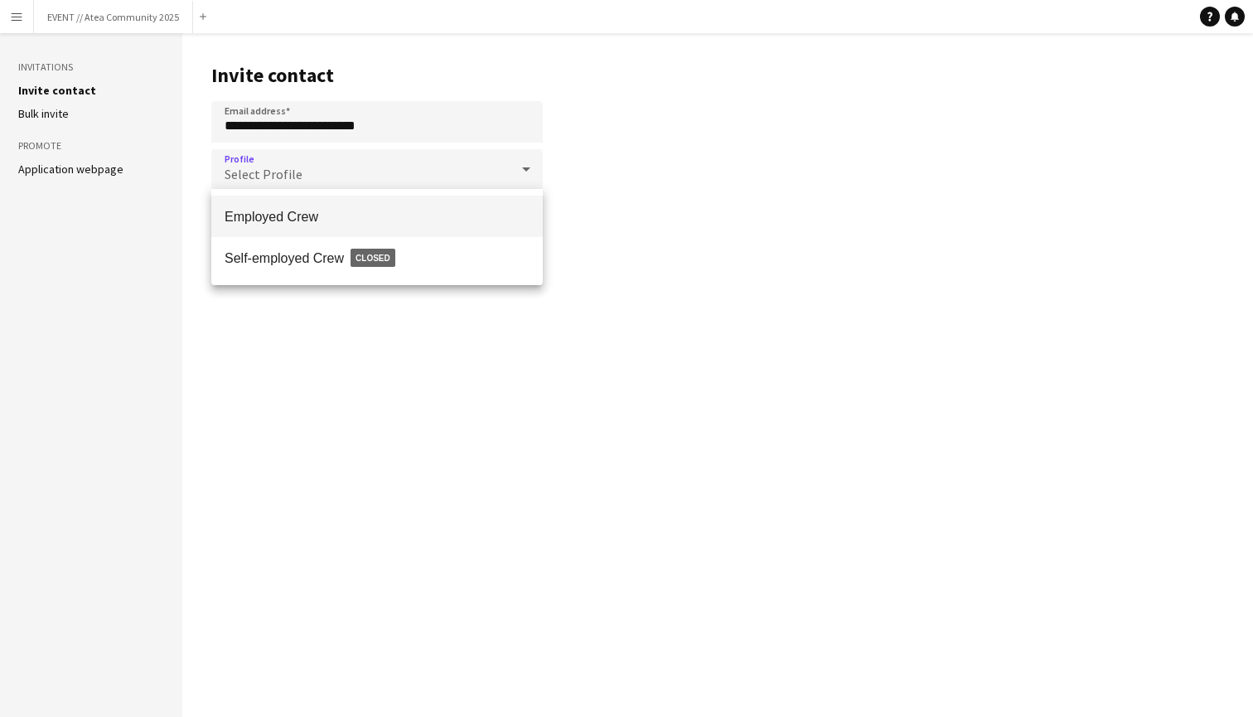
click at [304, 216] on span "Employed Crew" at bounding box center [377, 217] width 305 height 16
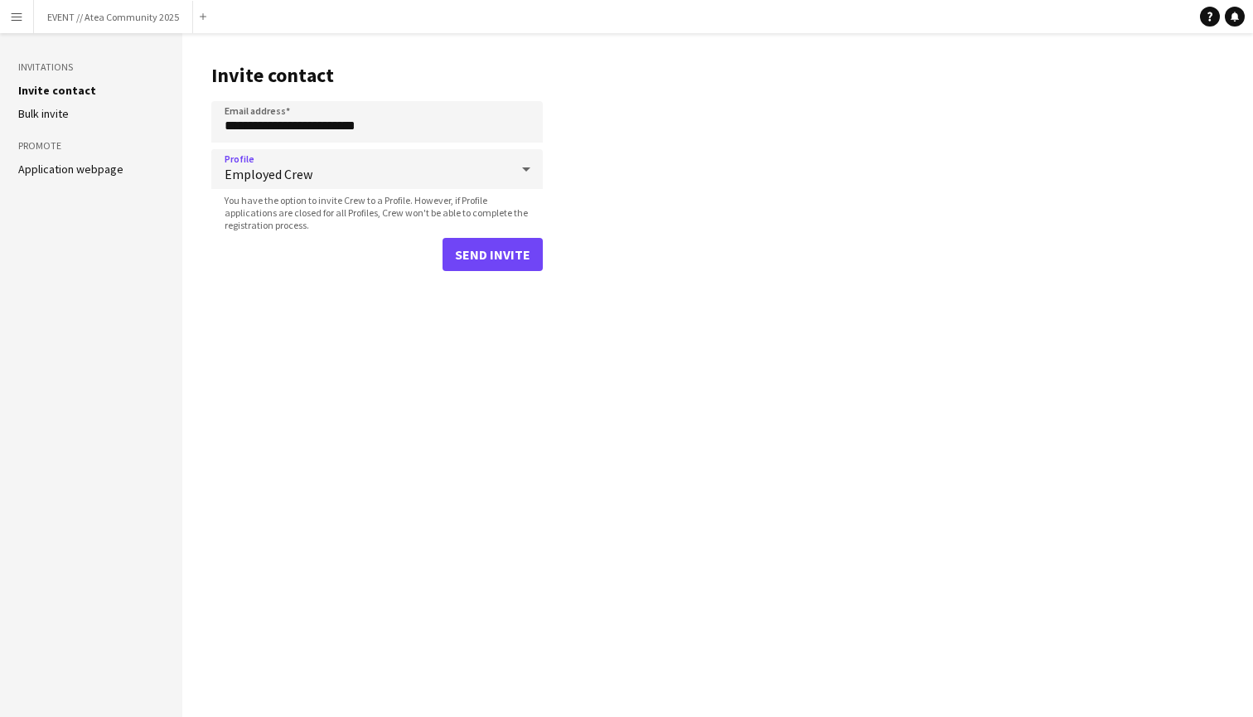
click at [476, 249] on button "Send invite" at bounding box center [493, 254] width 100 height 33
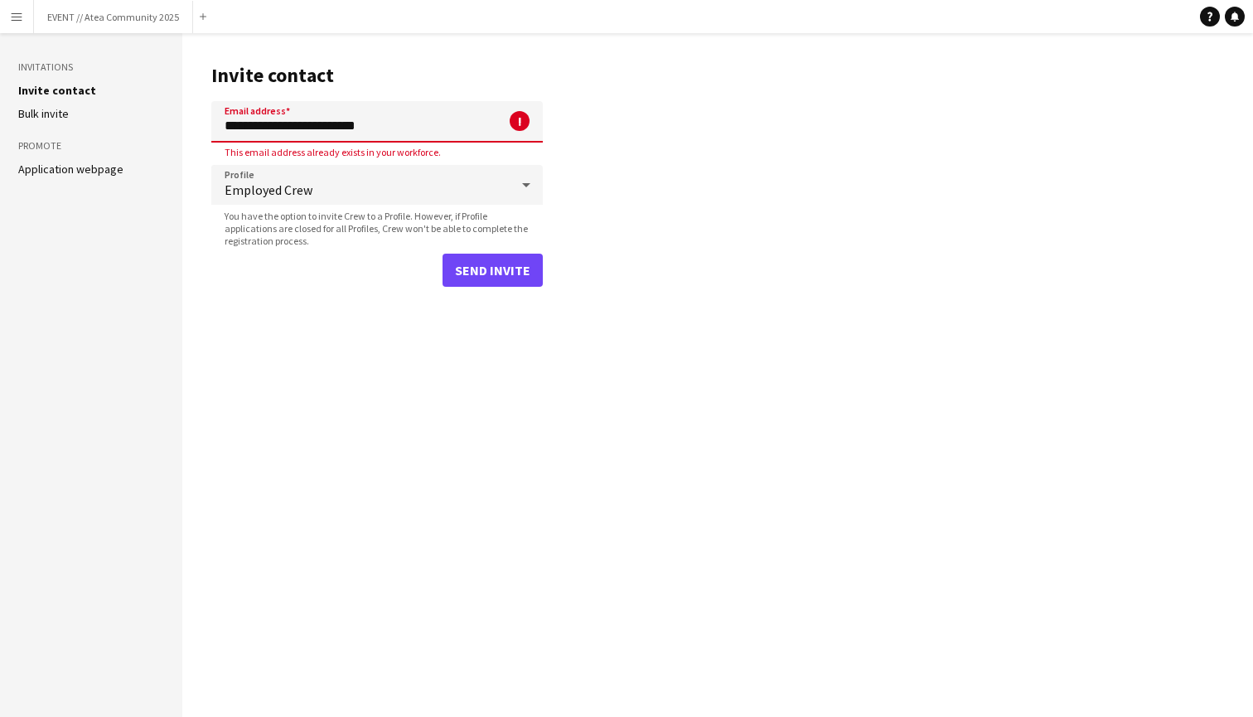
click at [359, 111] on input "**********" at bounding box center [376, 121] width 331 height 41
click at [367, 133] on input "**********" at bounding box center [376, 121] width 331 height 41
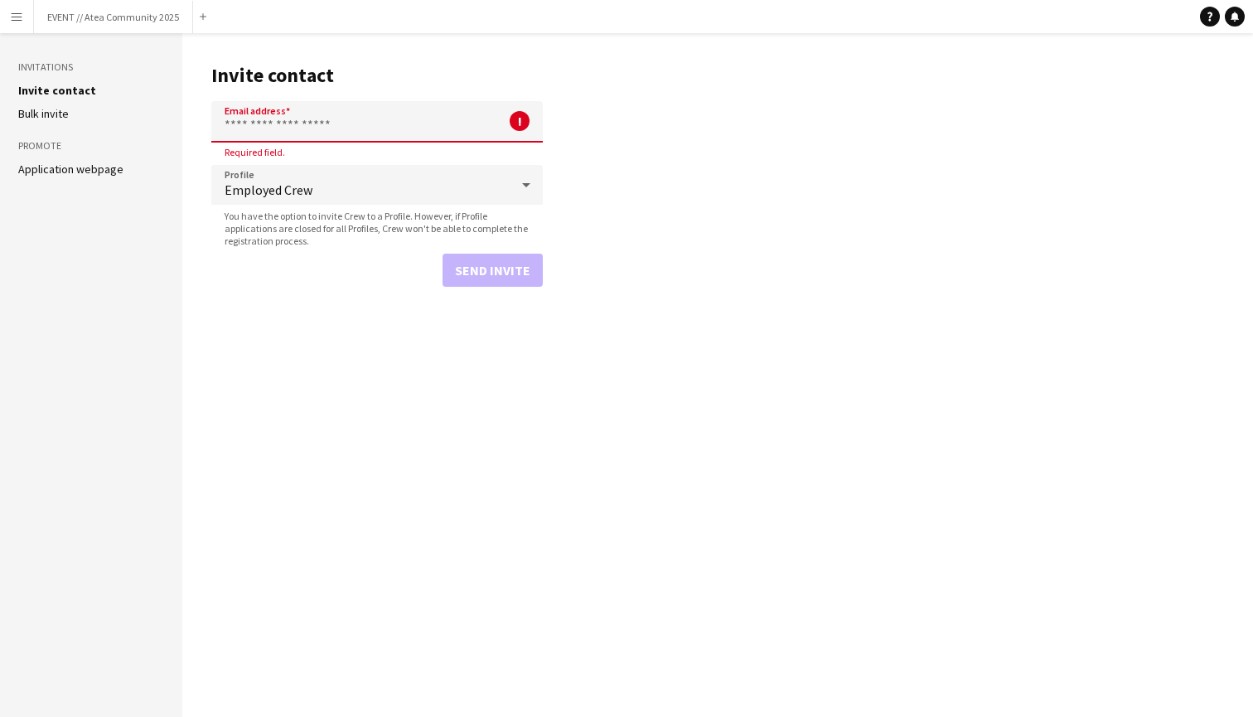
click at [15, 5] on button "Menu" at bounding box center [16, 16] width 33 height 33
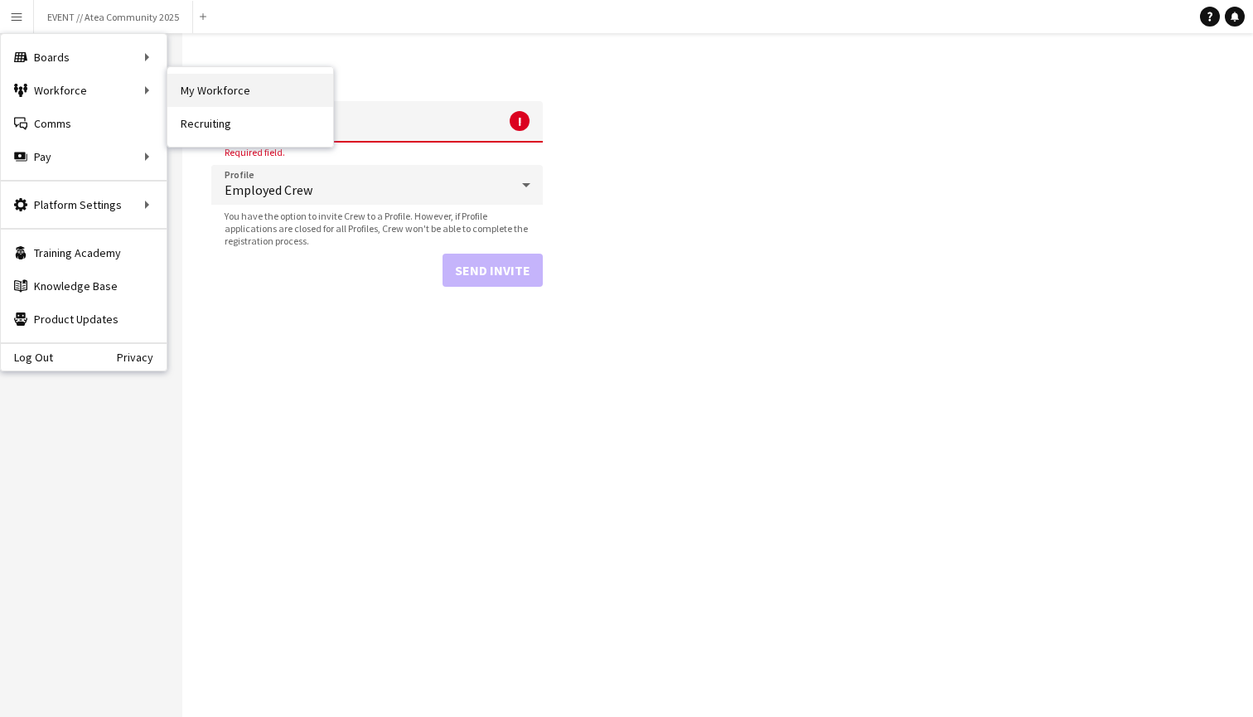
click at [217, 97] on link "My Workforce" at bounding box center [250, 90] width 166 height 33
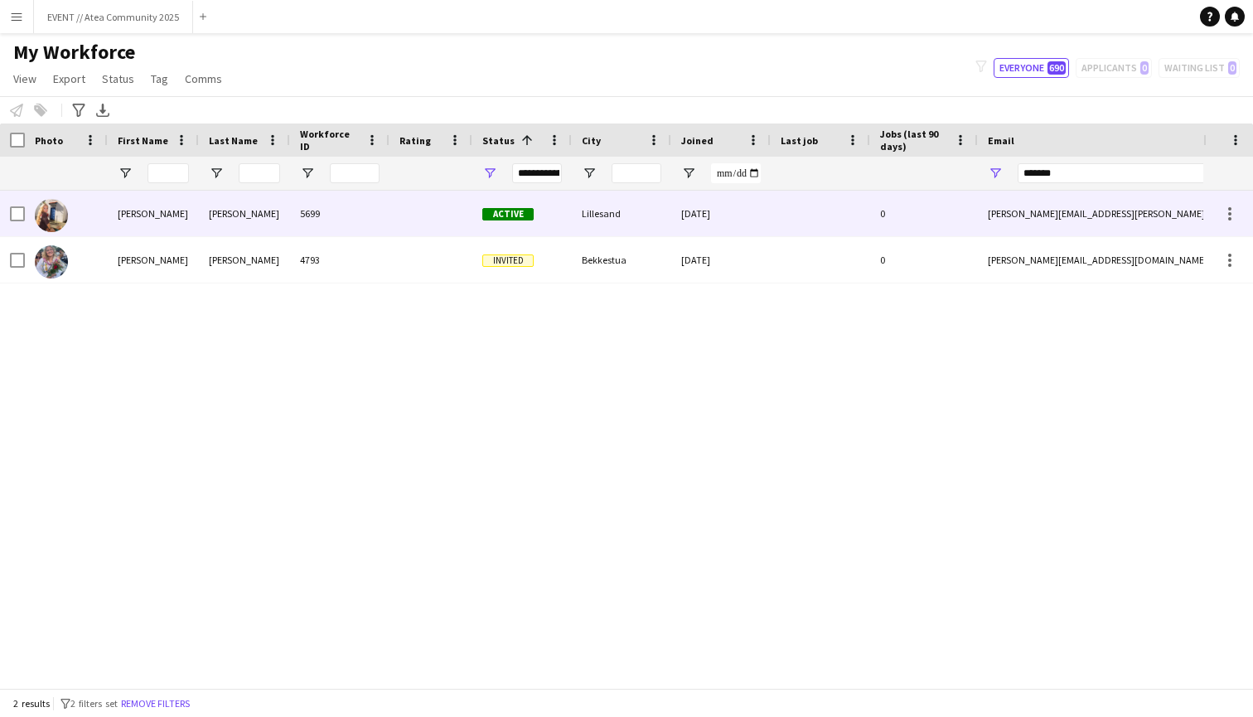
click at [360, 191] on div "5699" at bounding box center [339, 214] width 99 height 46
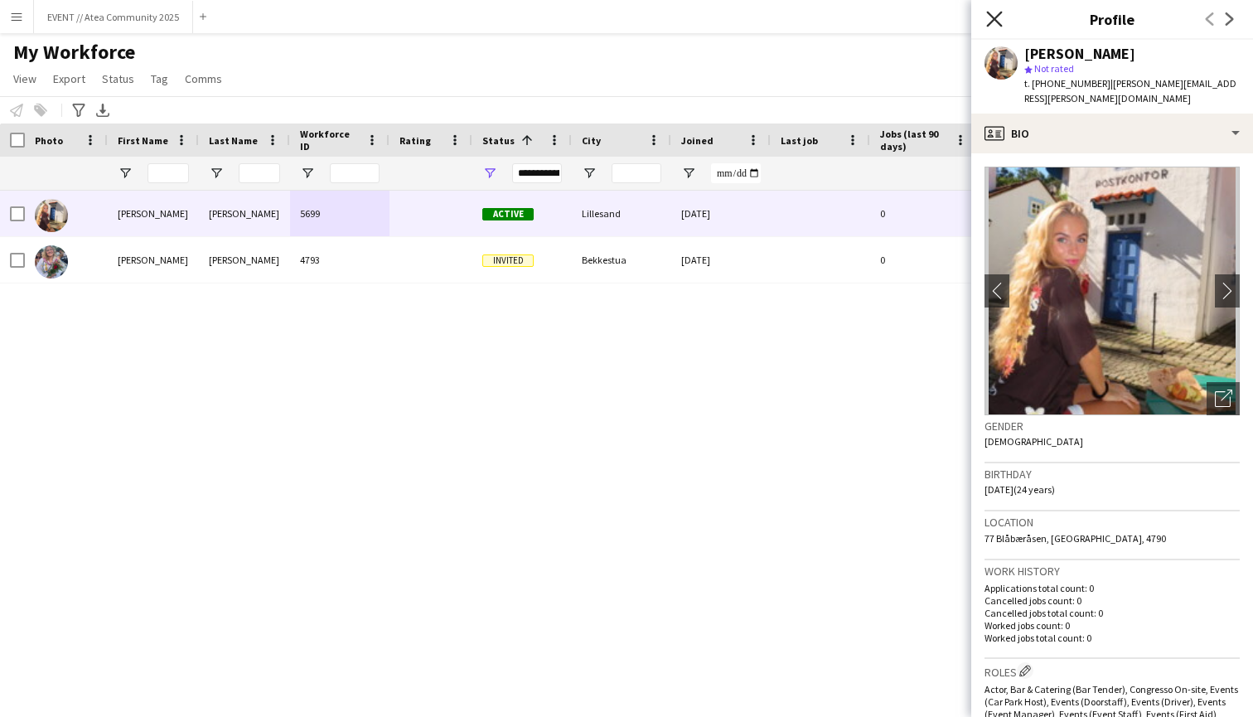
click at [999, 17] on icon "Close pop-in" at bounding box center [994, 19] width 16 height 16
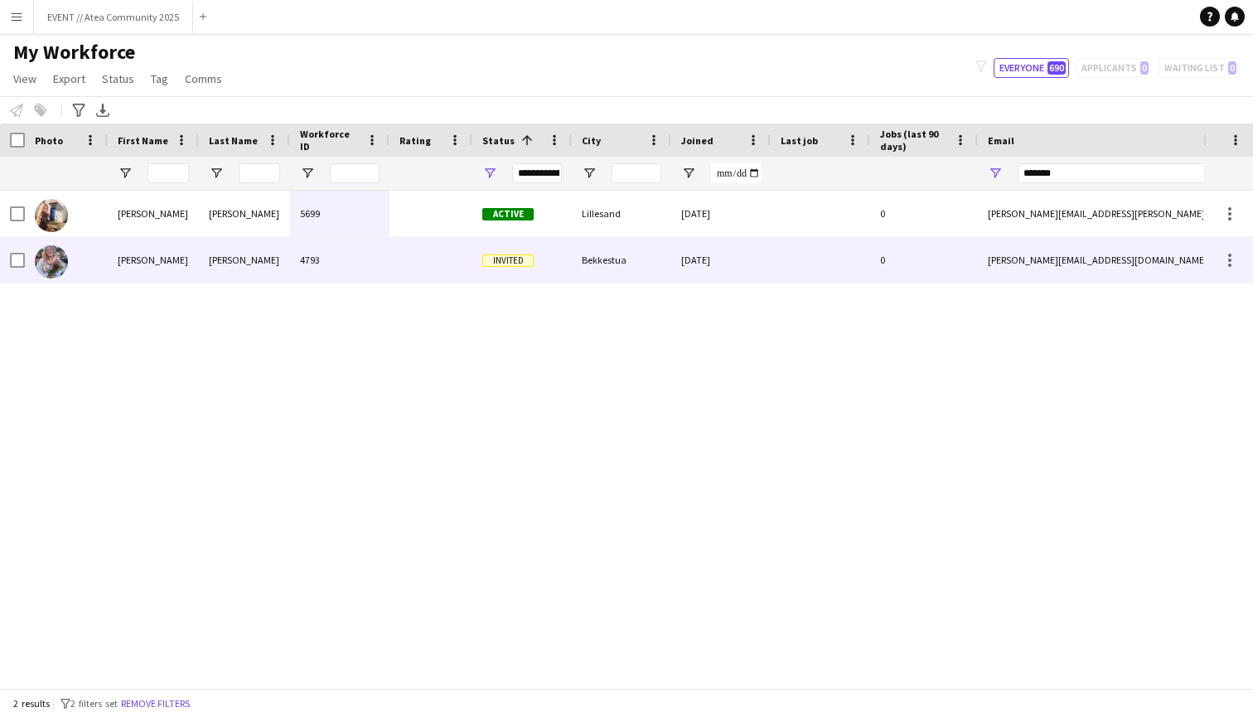
click at [496, 270] on div "Invited" at bounding box center [521, 260] width 99 height 46
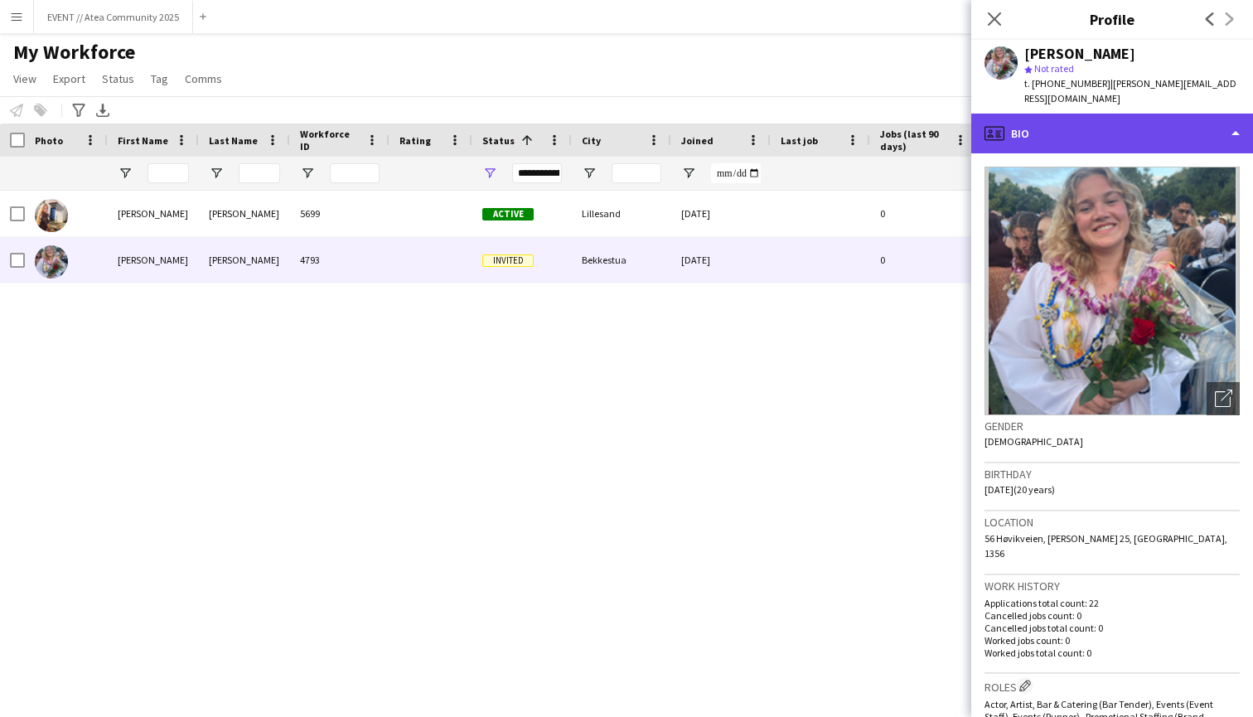
click at [1149, 118] on div "profile Bio" at bounding box center [1112, 134] width 282 height 40
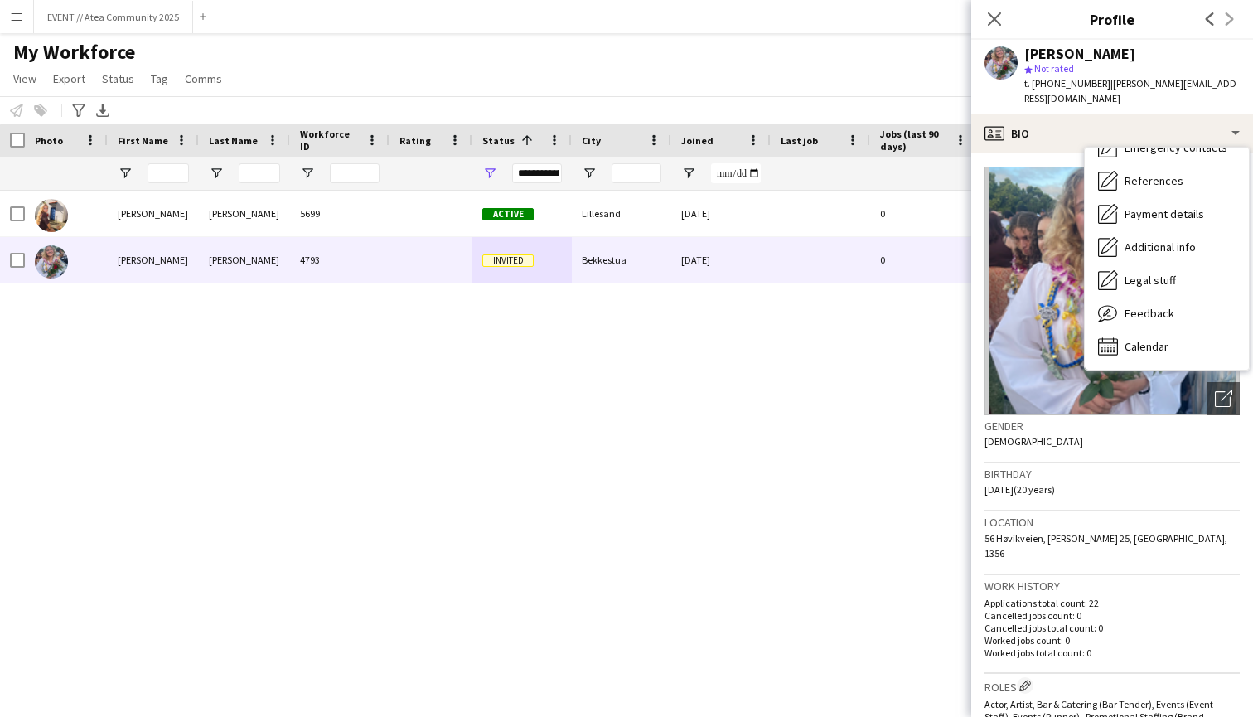
click at [1092, 472] on div "Birthday [DEMOGRAPHIC_DATA] (20 years)" at bounding box center [1112, 487] width 255 height 48
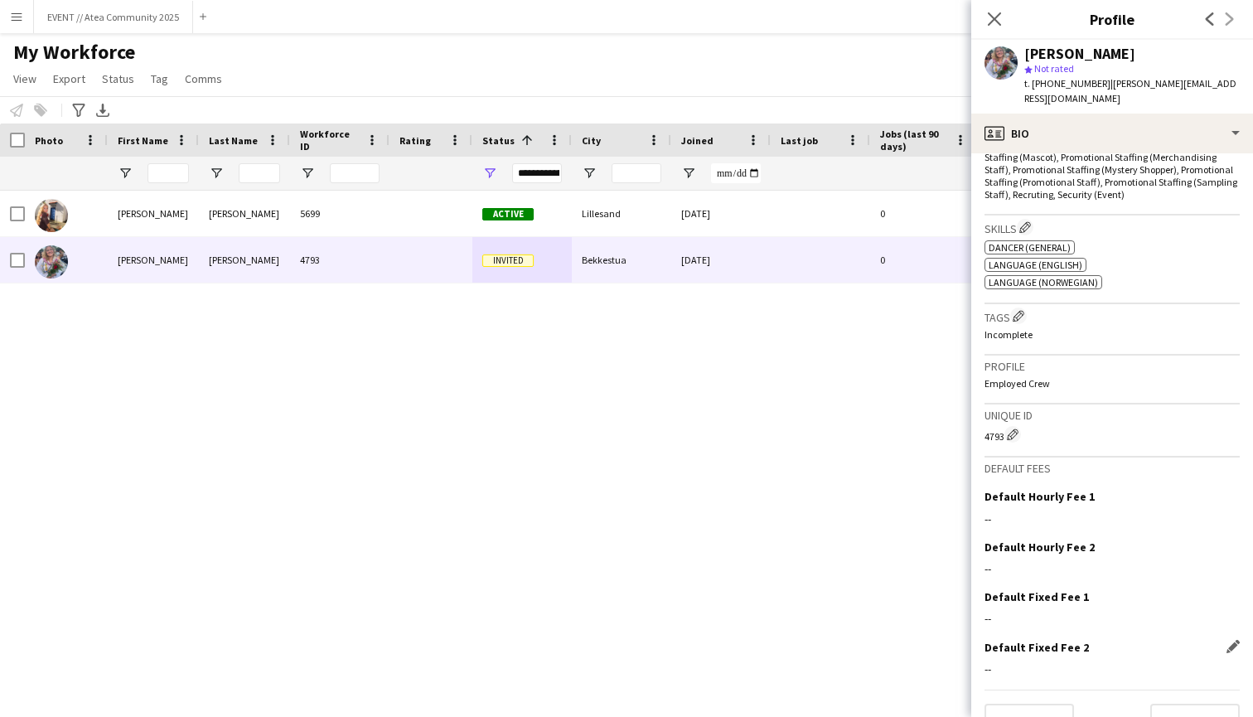
scroll to position [583, 0]
click at [1178, 704] on button "Next" at bounding box center [1195, 720] width 90 height 33
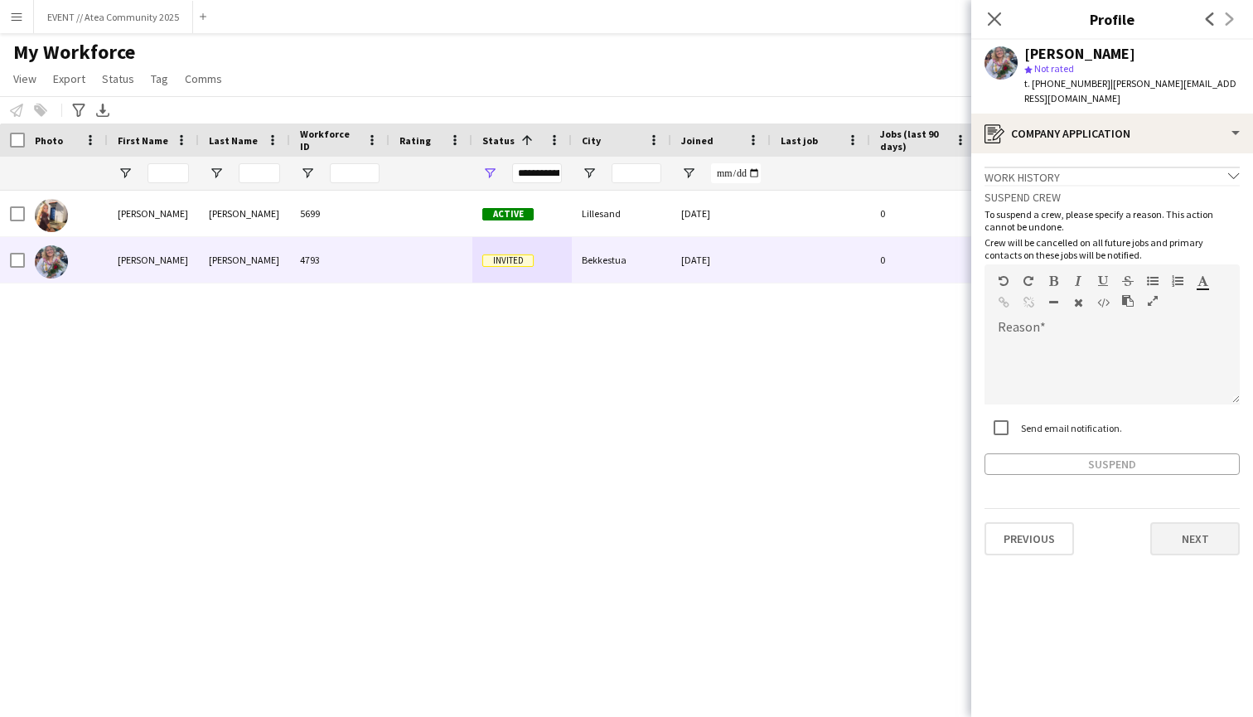
click at [1172, 525] on button "Next" at bounding box center [1195, 538] width 90 height 33
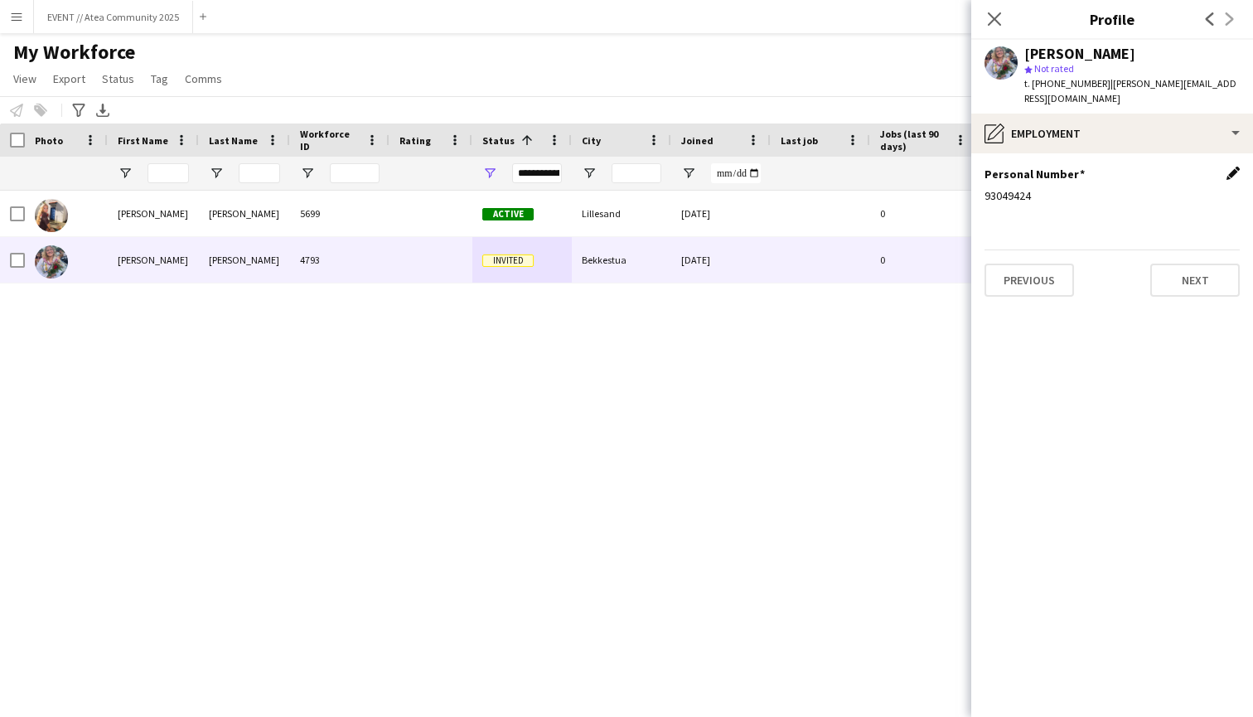
click at [1234, 167] on app-icon "Edit this field" at bounding box center [1232, 173] width 13 height 13
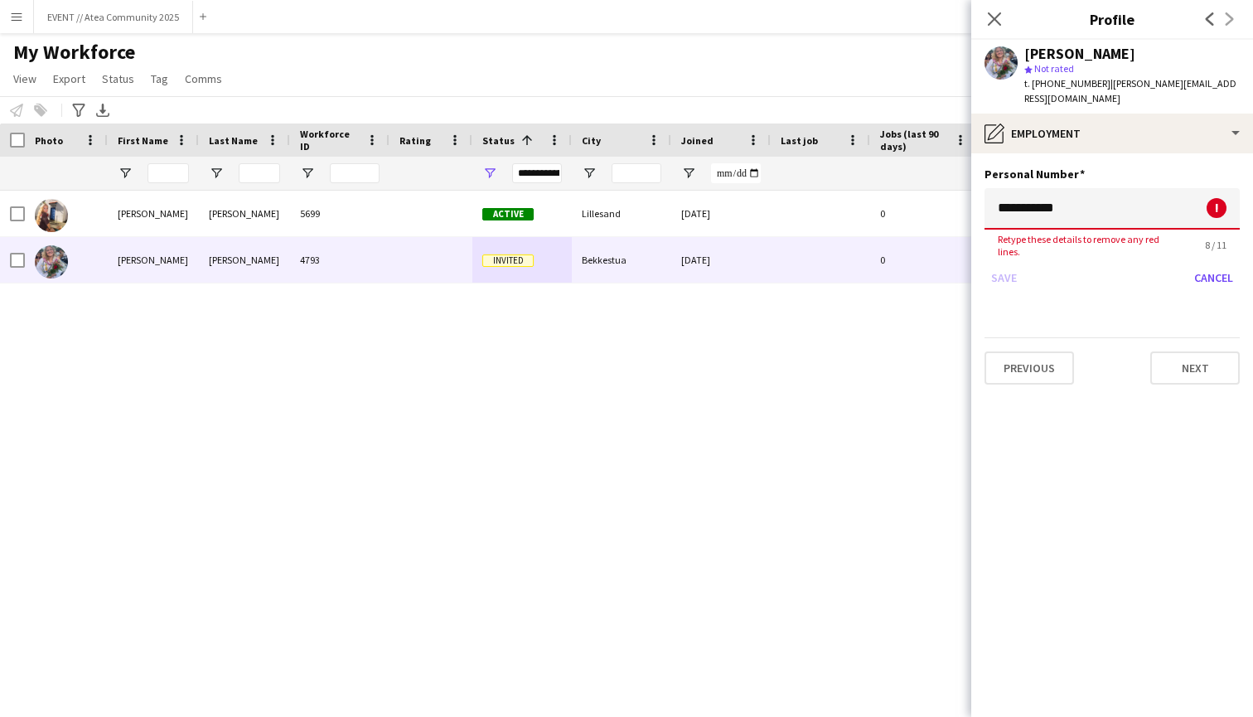
drag, startPoint x: 1072, startPoint y: 186, endPoint x: 965, endPoint y: 175, distance: 108.3
click at [965, 175] on body "Menu Boards Boards Boards All jobs Status Workforce Workforce My Workforce Recr…" at bounding box center [626, 358] width 1253 height 717
type input "**********"
click at [1089, 265] on div "**********" at bounding box center [1112, 229] width 255 height 125
click at [1010, 252] on div "Save Cancel" at bounding box center [1112, 265] width 255 height 27
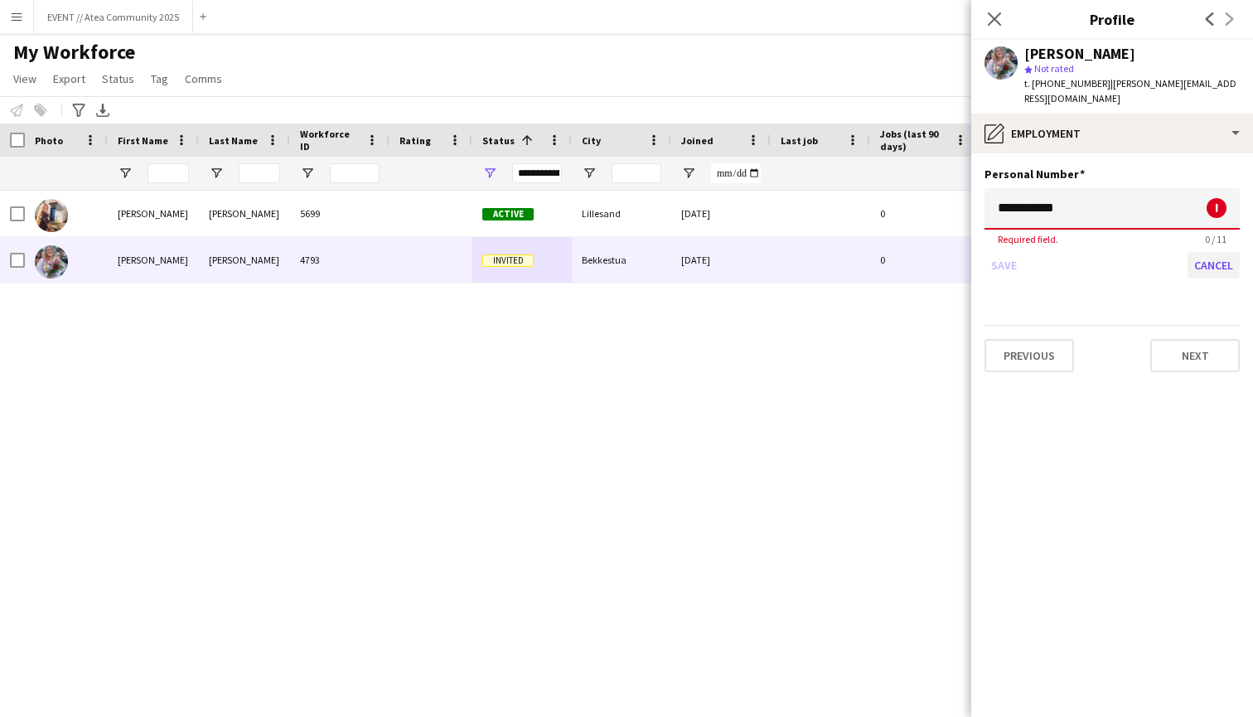
click at [1211, 254] on button "Cancel" at bounding box center [1214, 265] width 52 height 27
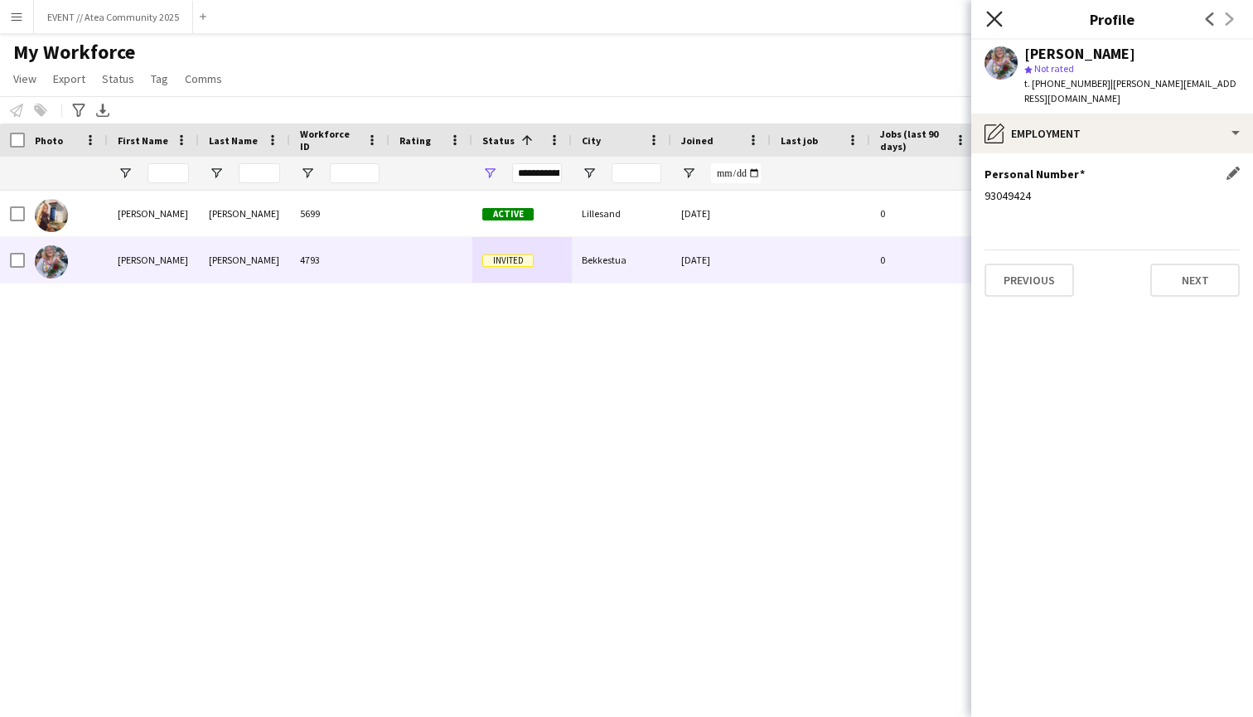
click at [998, 16] on icon at bounding box center [994, 19] width 16 height 16
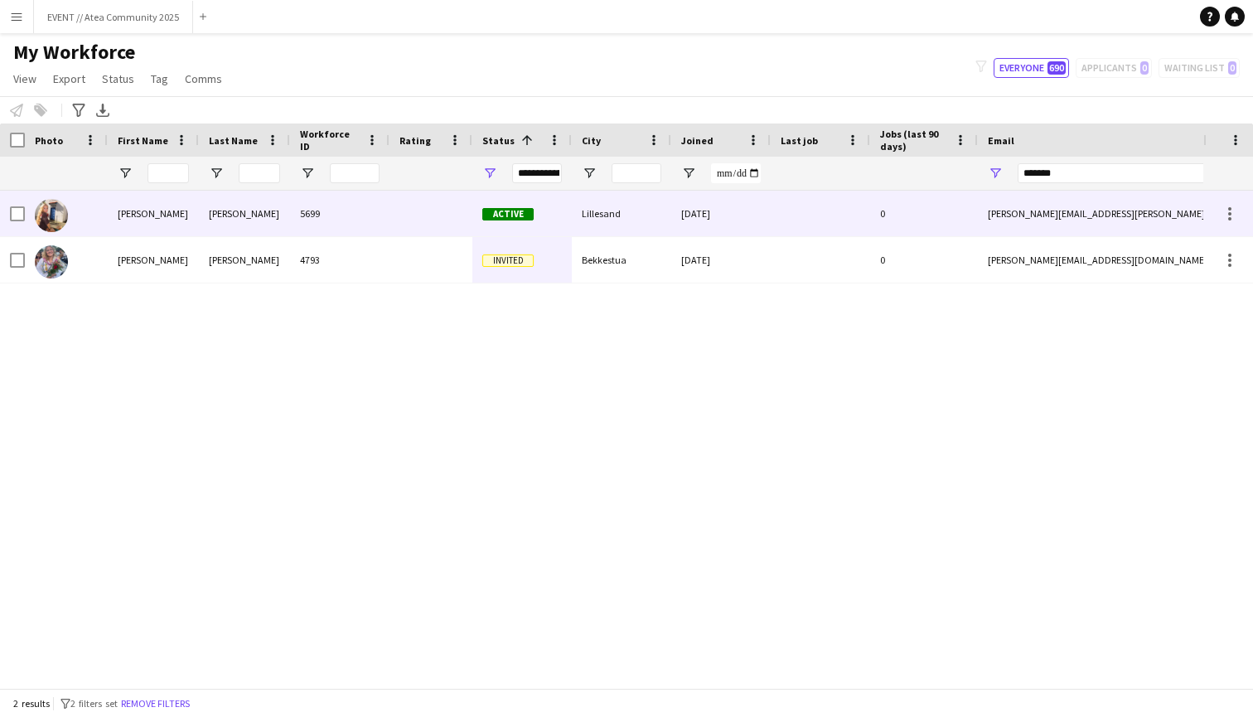
click at [520, 215] on span "Active" at bounding box center [507, 214] width 51 height 12
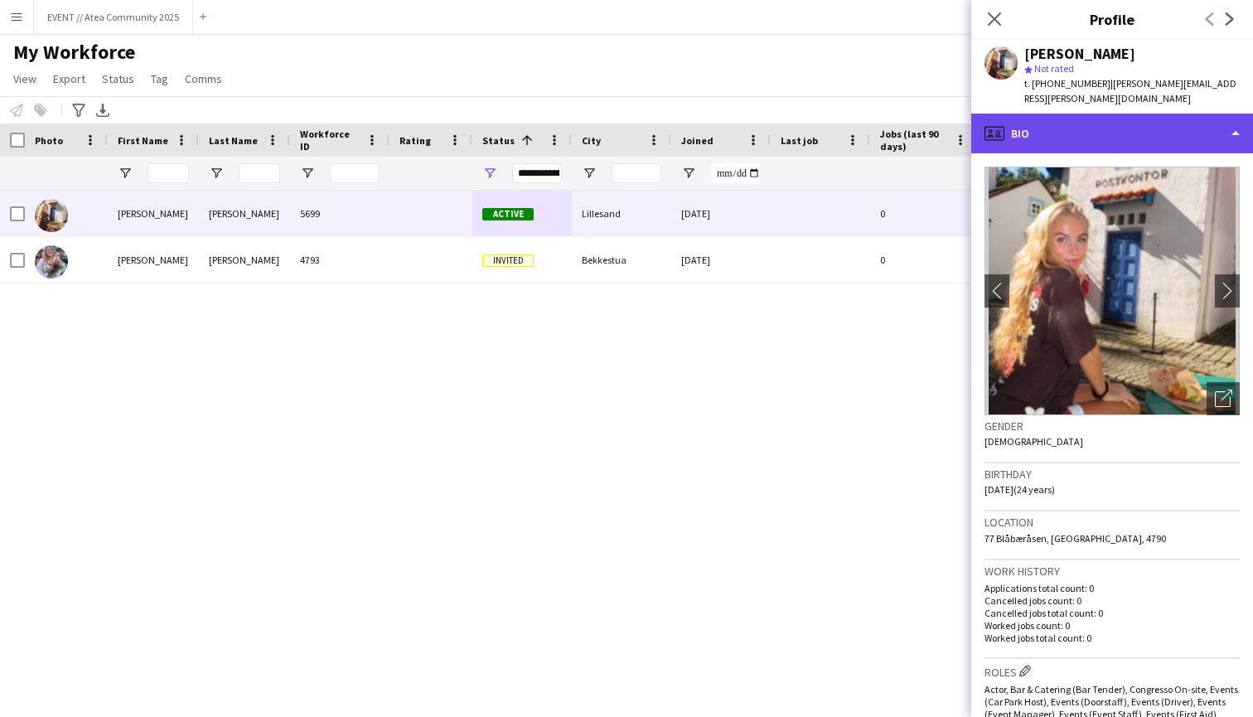
click at [1167, 121] on div "profile Bio" at bounding box center [1112, 134] width 282 height 40
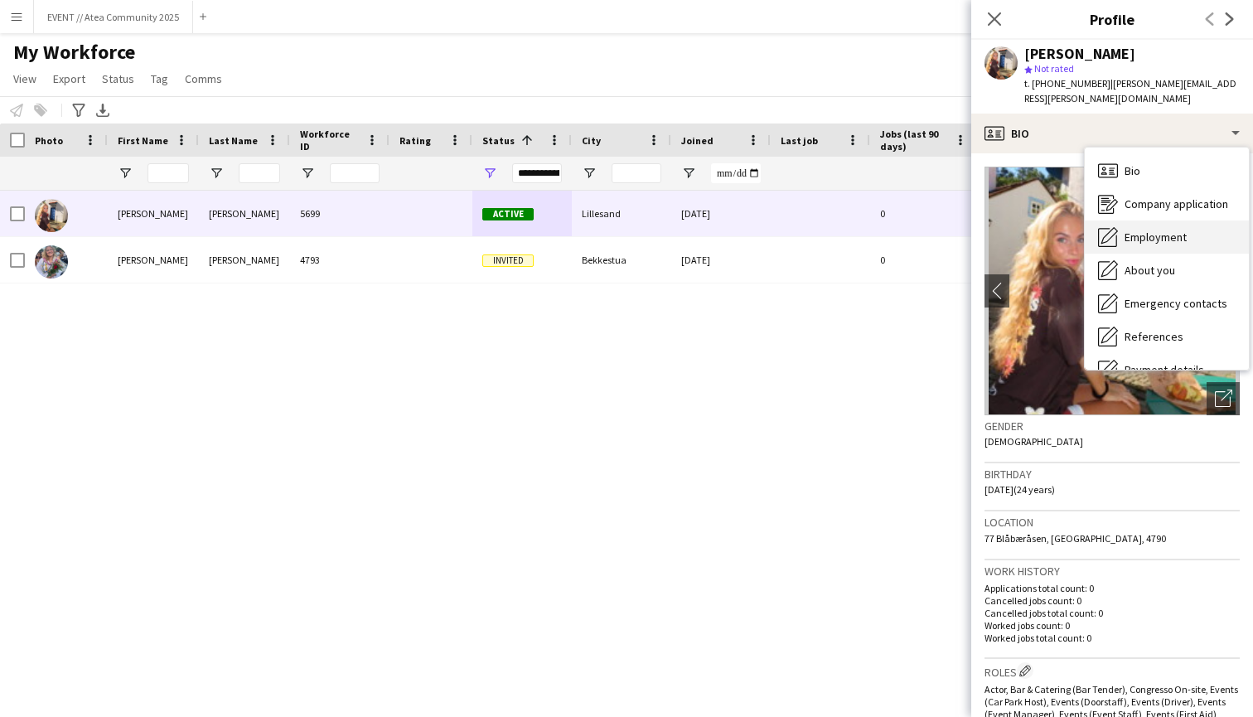
click at [1171, 220] on div "Employment Employment" at bounding box center [1167, 236] width 164 height 33
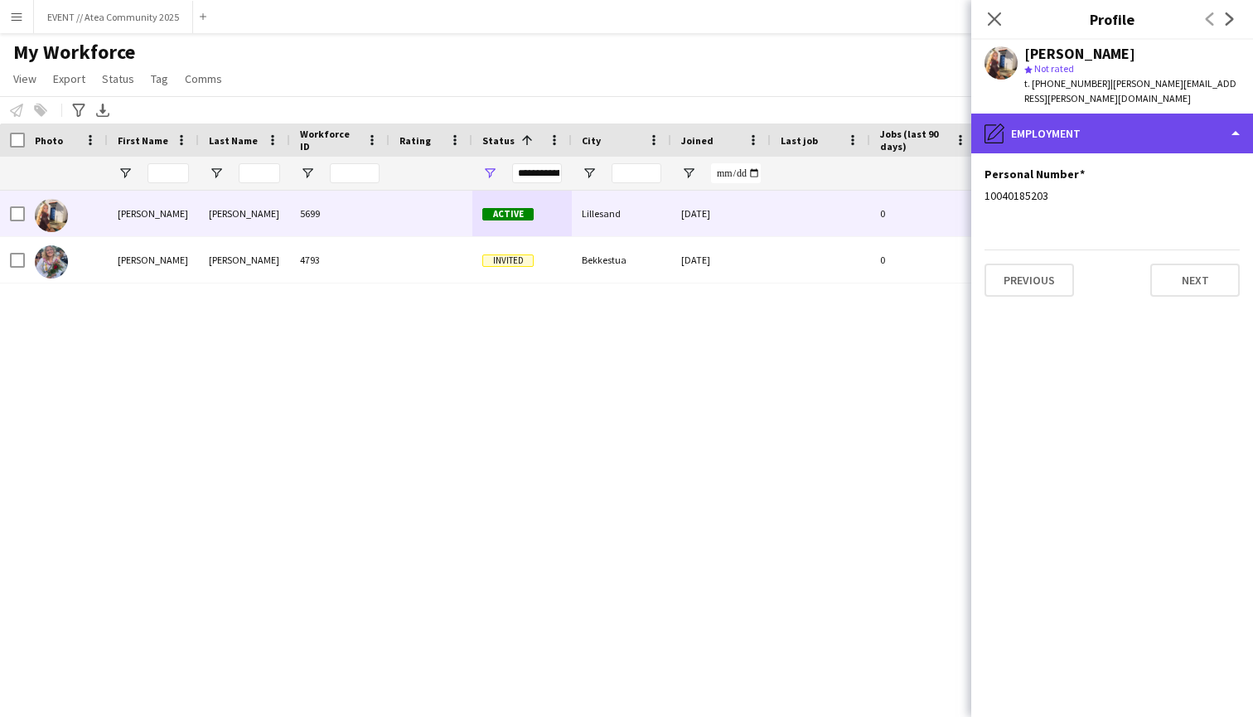
click at [1160, 114] on div "pencil4 Employment" at bounding box center [1112, 134] width 282 height 40
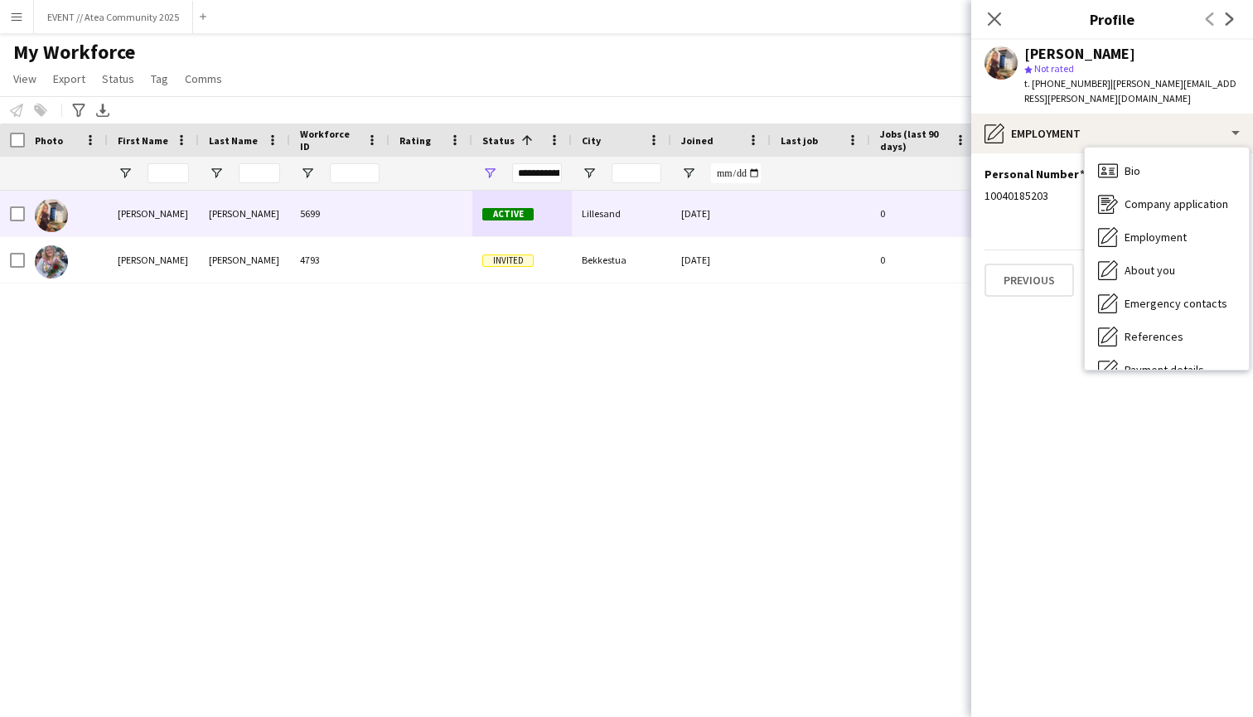
click at [1009, 194] on div "Personal Number Edit this field 10040185203" at bounding box center [1112, 192] width 255 height 50
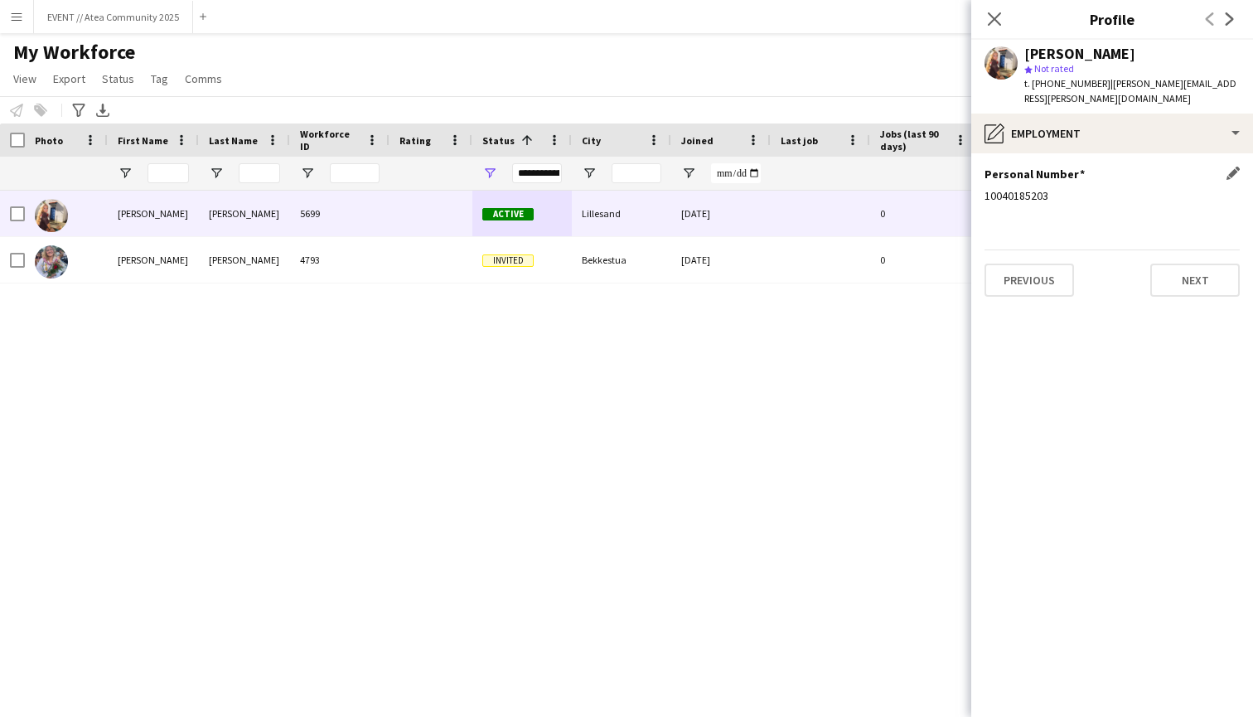
click at [1008, 188] on div "10040185203" at bounding box center [1112, 195] width 255 height 15
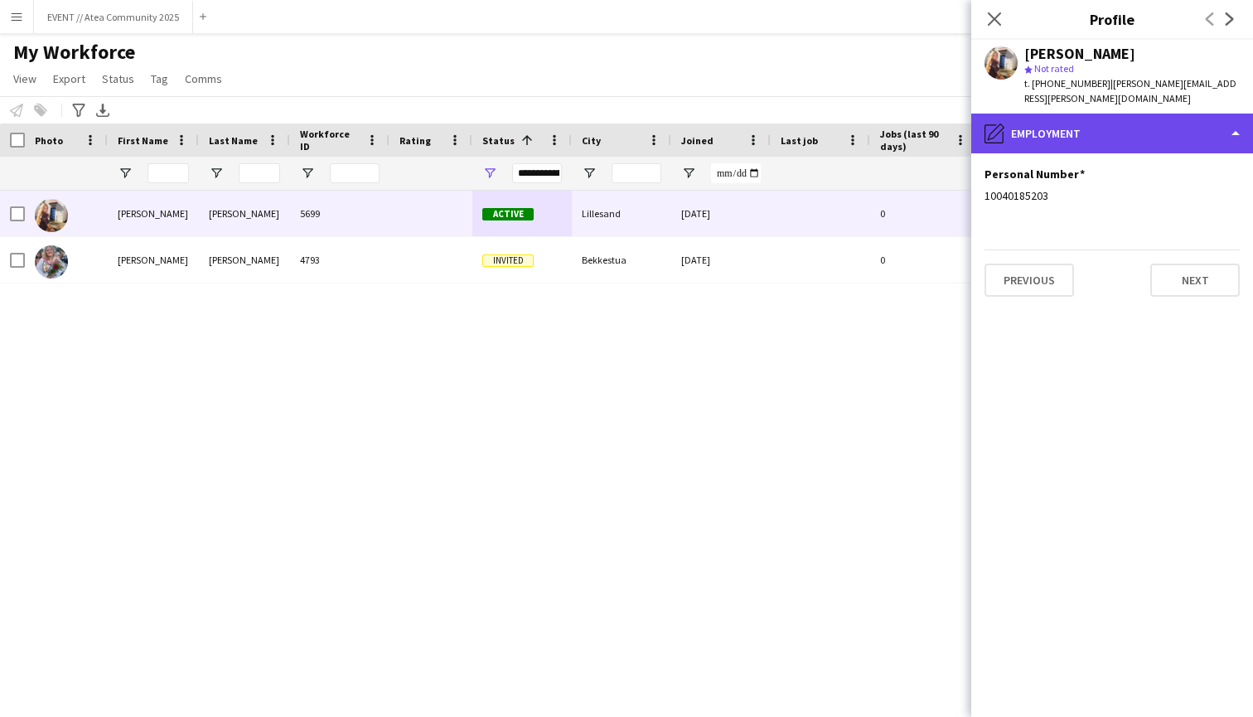
click at [1142, 116] on div "pencil4 Employment" at bounding box center [1112, 134] width 282 height 40
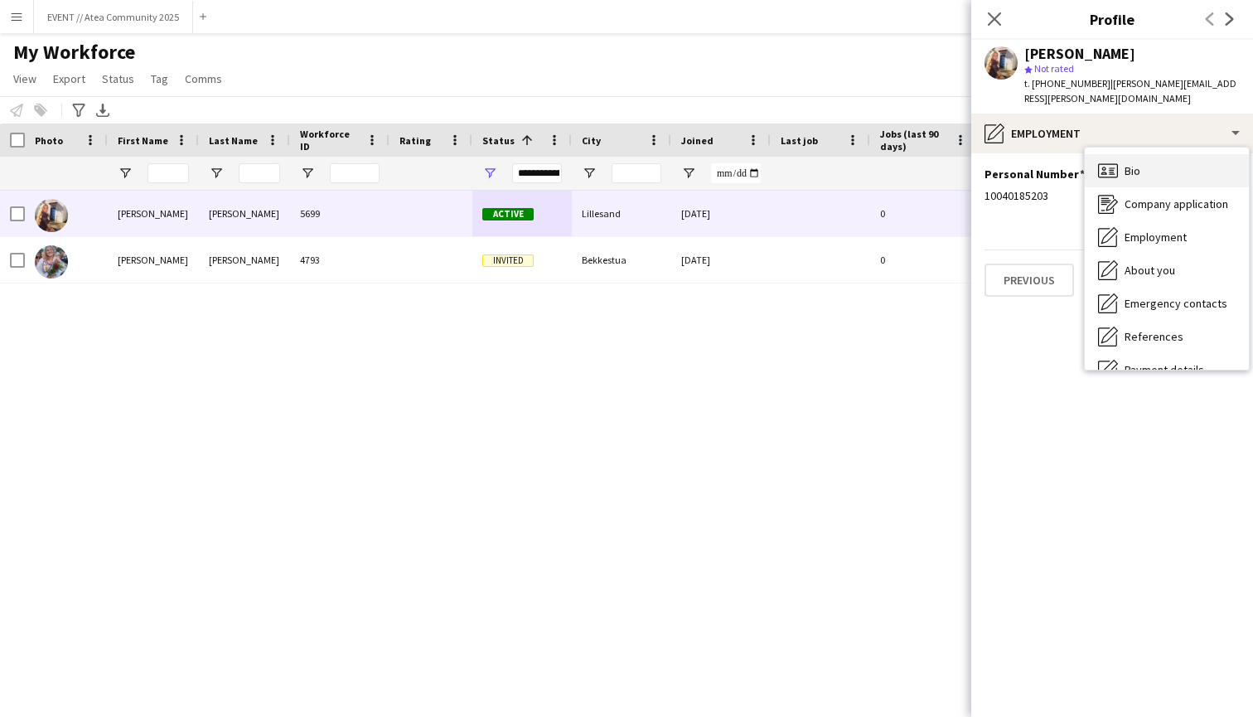
click at [1139, 163] on span "Bio" at bounding box center [1133, 170] width 16 height 15
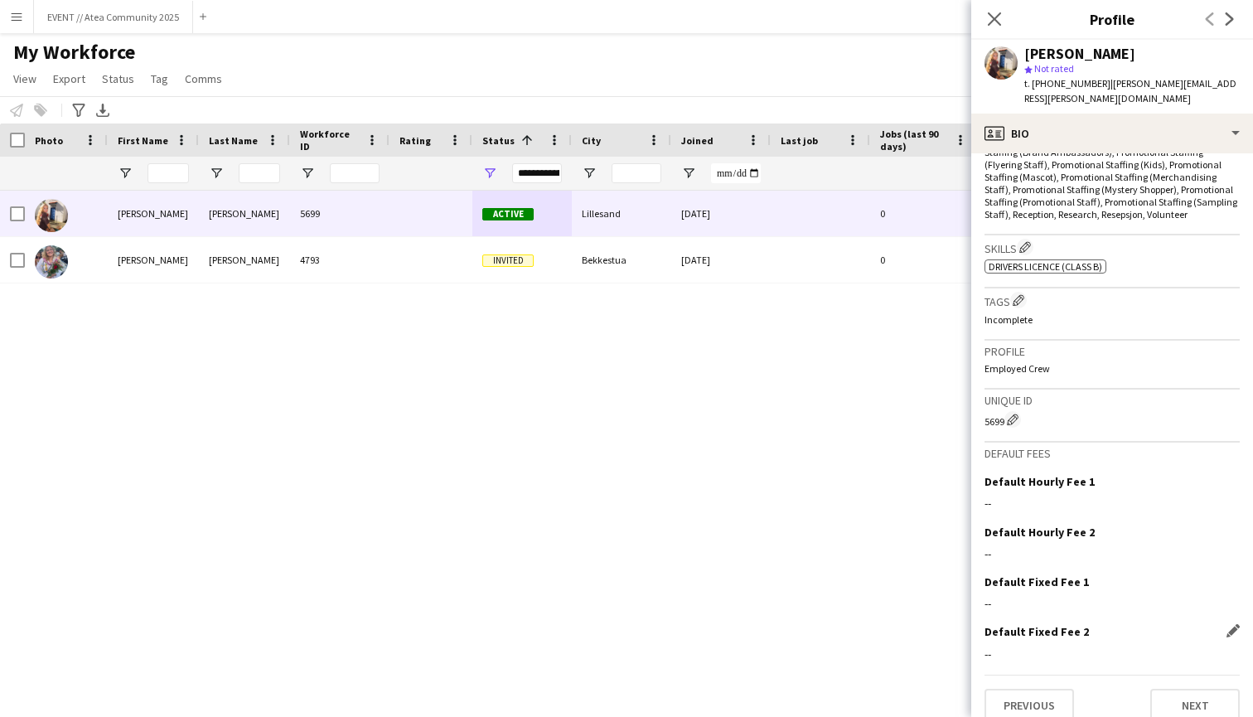
scroll to position [598, 0]
click at [1017, 295] on app-icon "Edit crew company tags" at bounding box center [1019, 301] width 12 height 12
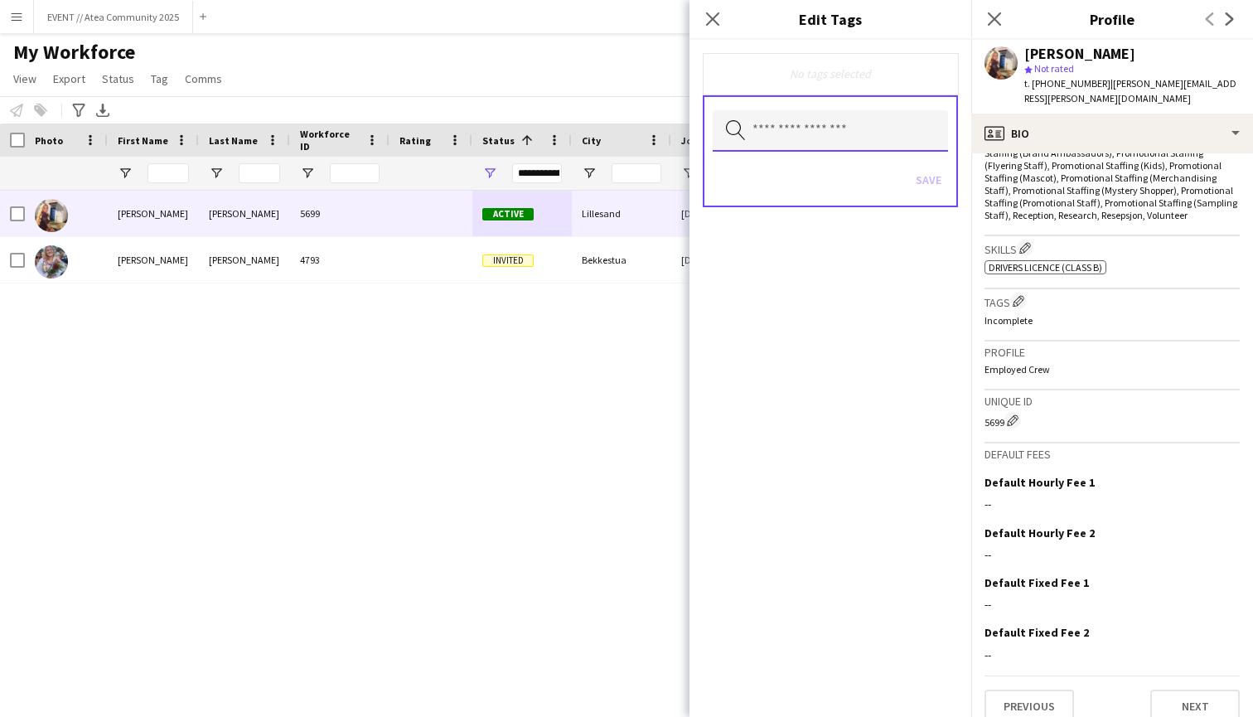
click at [887, 131] on input "text" at bounding box center [830, 130] width 235 height 41
type input "*"
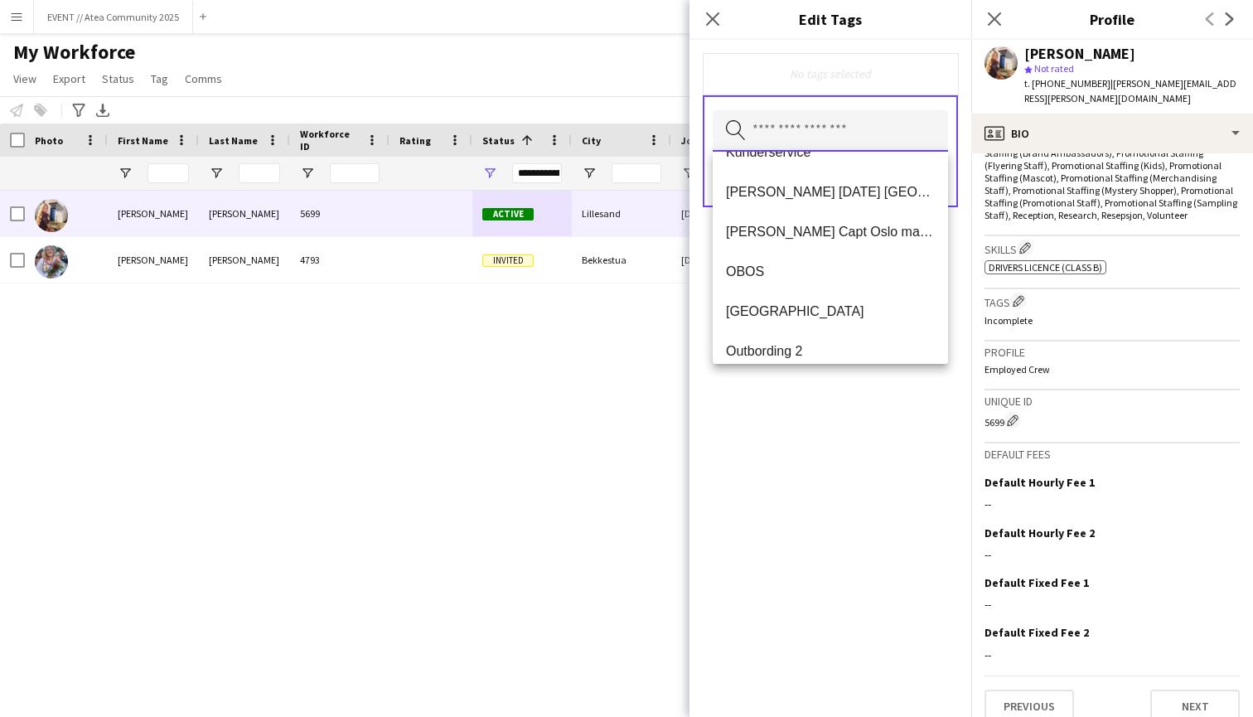
scroll to position [1090, 0]
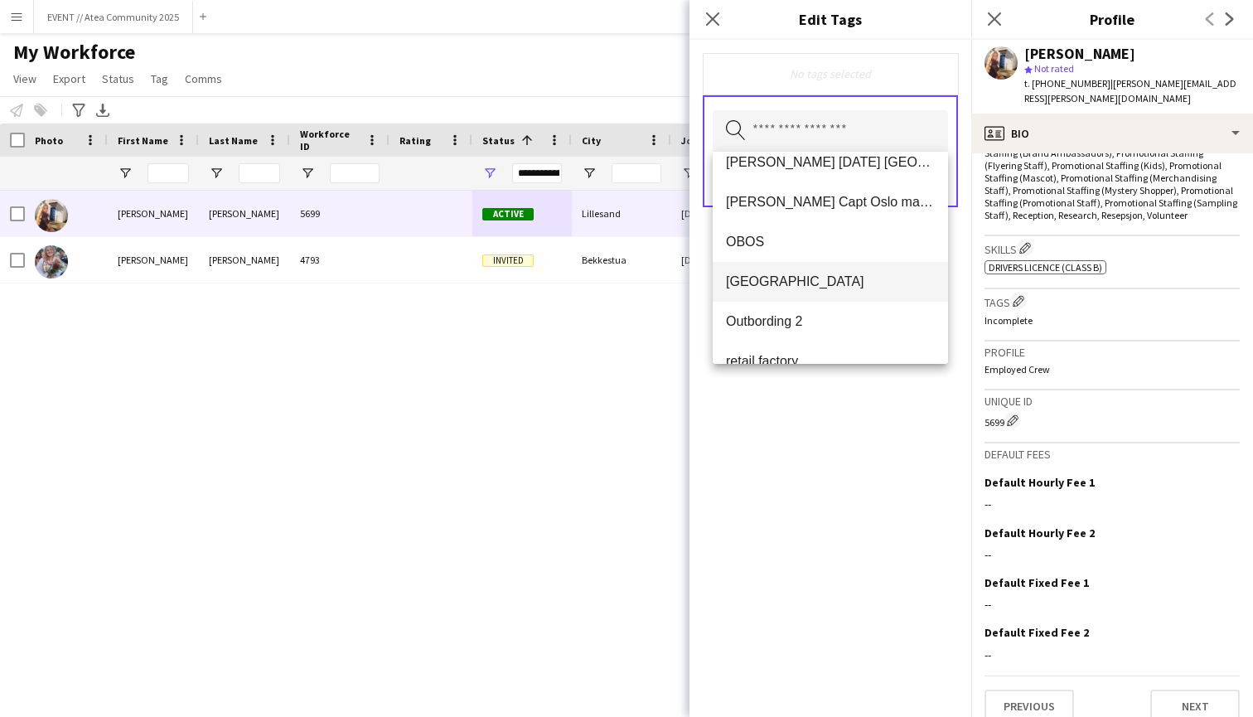
click at [815, 268] on mat-option "[GEOGRAPHIC_DATA]" at bounding box center [830, 282] width 235 height 40
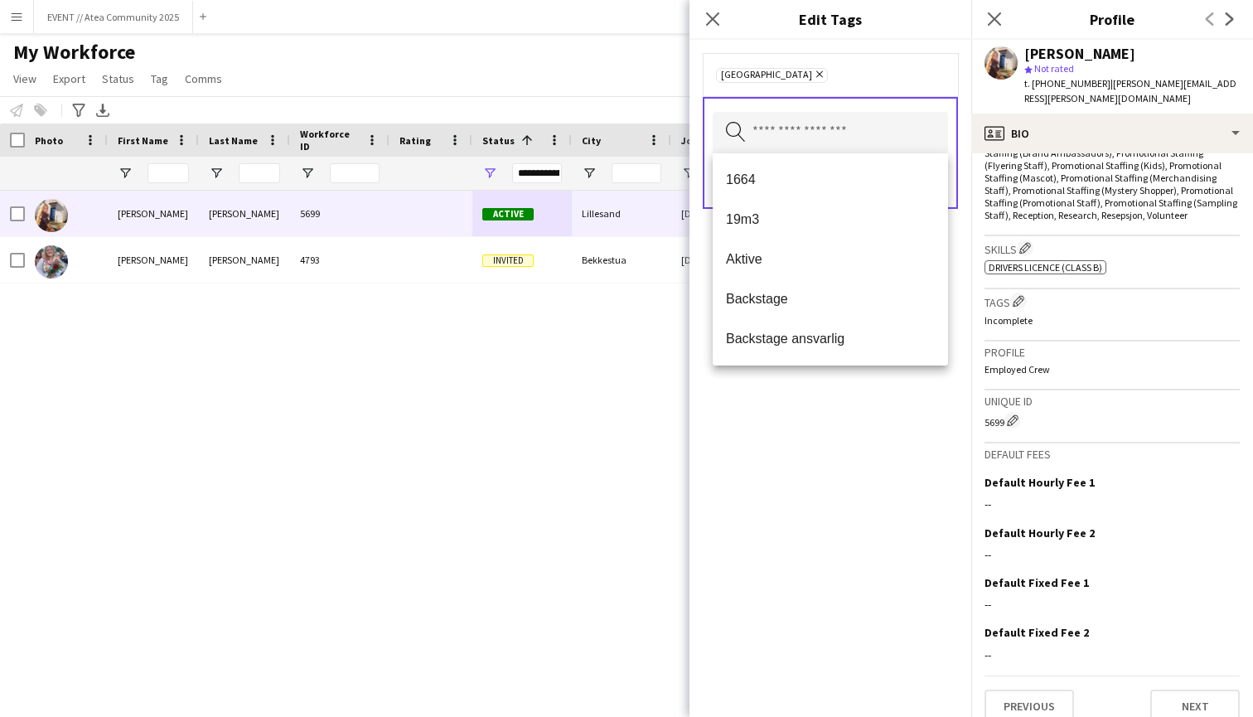
click at [747, 462] on div "Oslo Remove Search by tag name Save" at bounding box center [830, 378] width 282 height 677
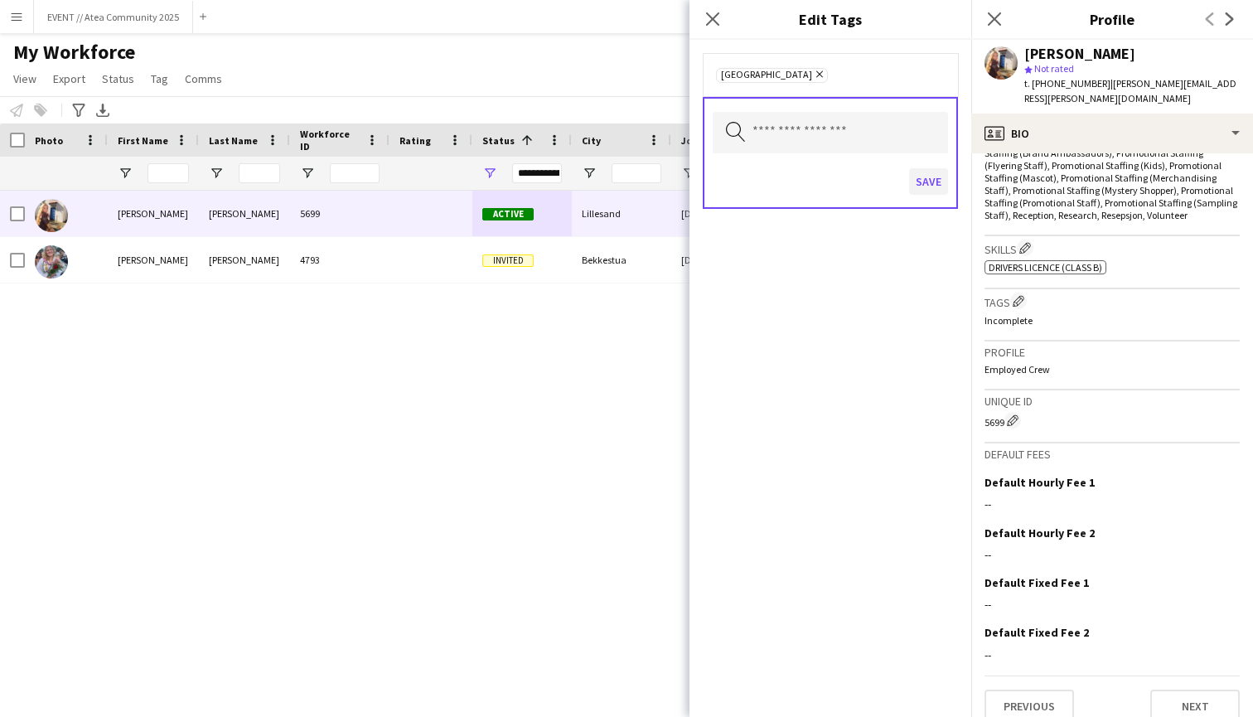
click at [931, 172] on button "Save" at bounding box center [928, 181] width 39 height 27
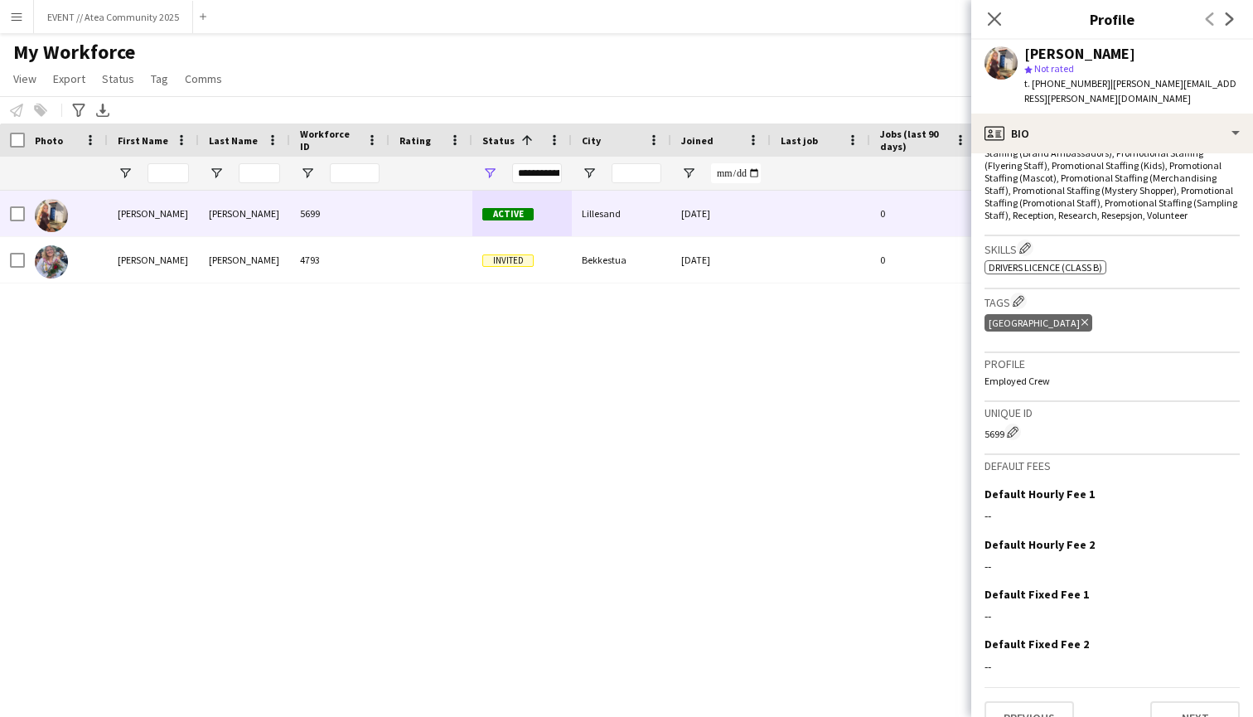
click at [862, 396] on div "[PERSON_NAME] 5699 Active [GEOGRAPHIC_DATA] [DATE] 0 [PERSON_NAME][EMAIL_ADDRES…" at bounding box center [601, 439] width 1203 height 497
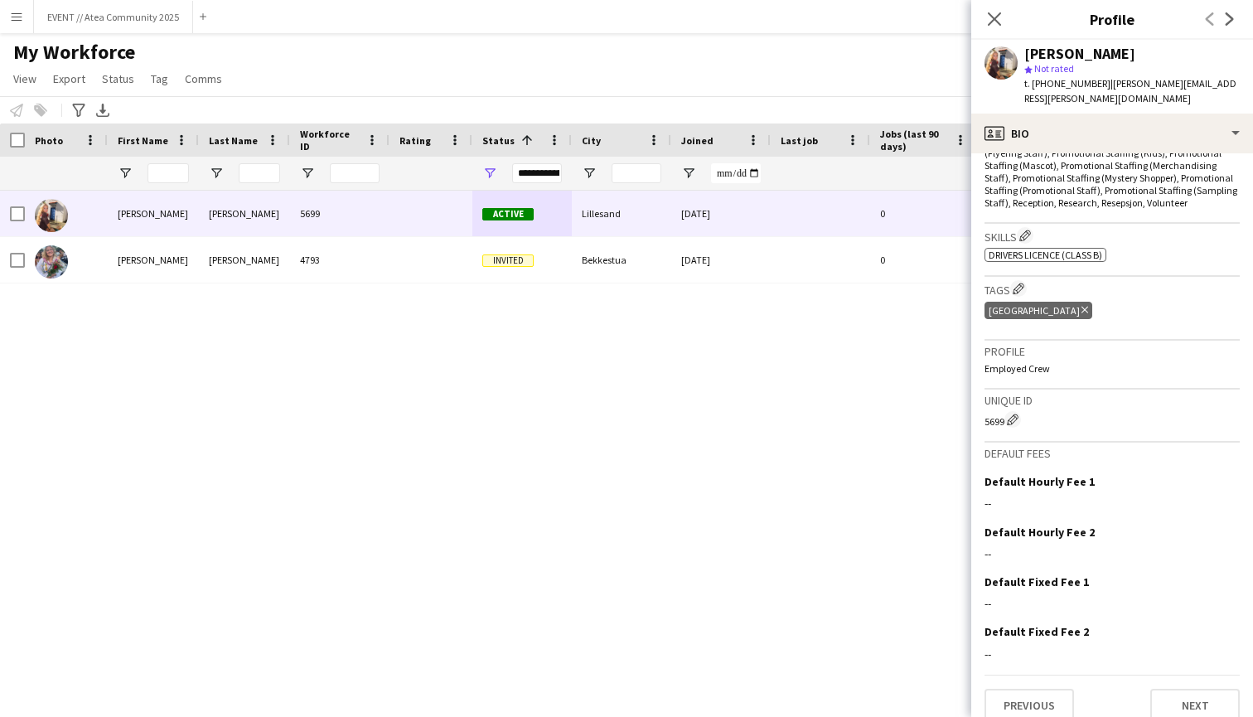
scroll to position [610, 0]
click at [1024, 283] on app-icon "Edit crew company tags" at bounding box center [1019, 289] width 12 height 12
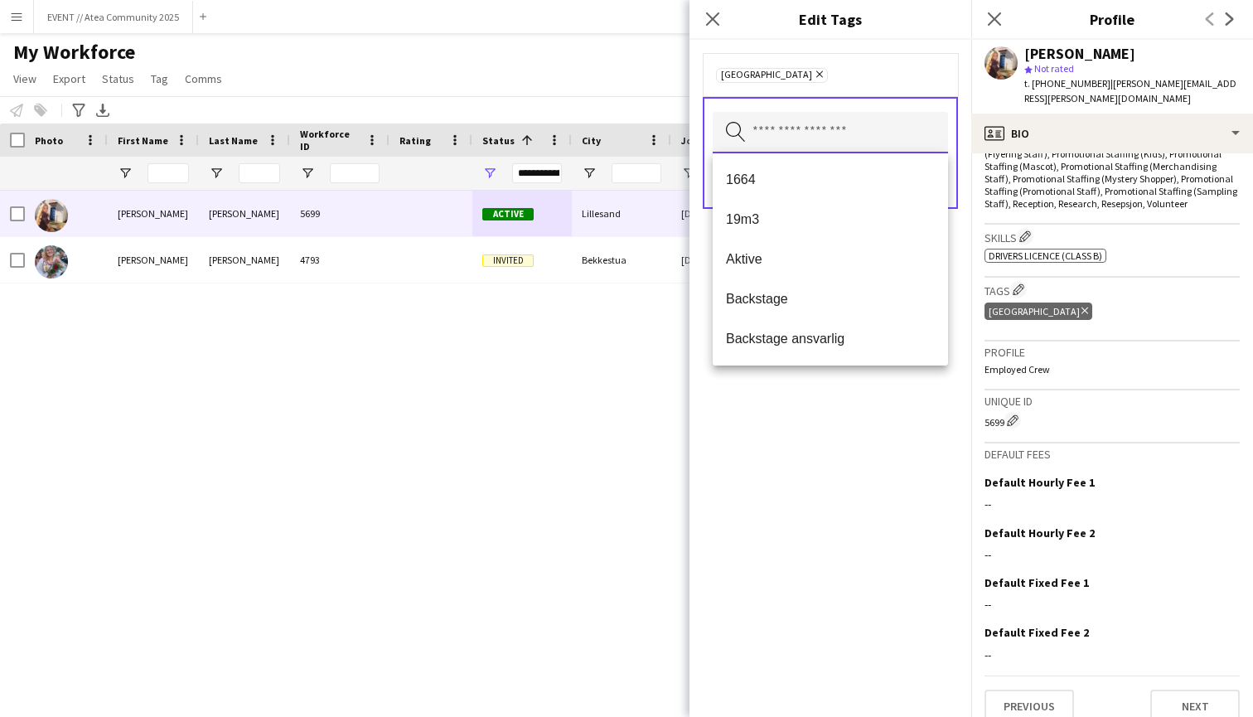
click at [803, 139] on input "text" at bounding box center [830, 132] width 235 height 41
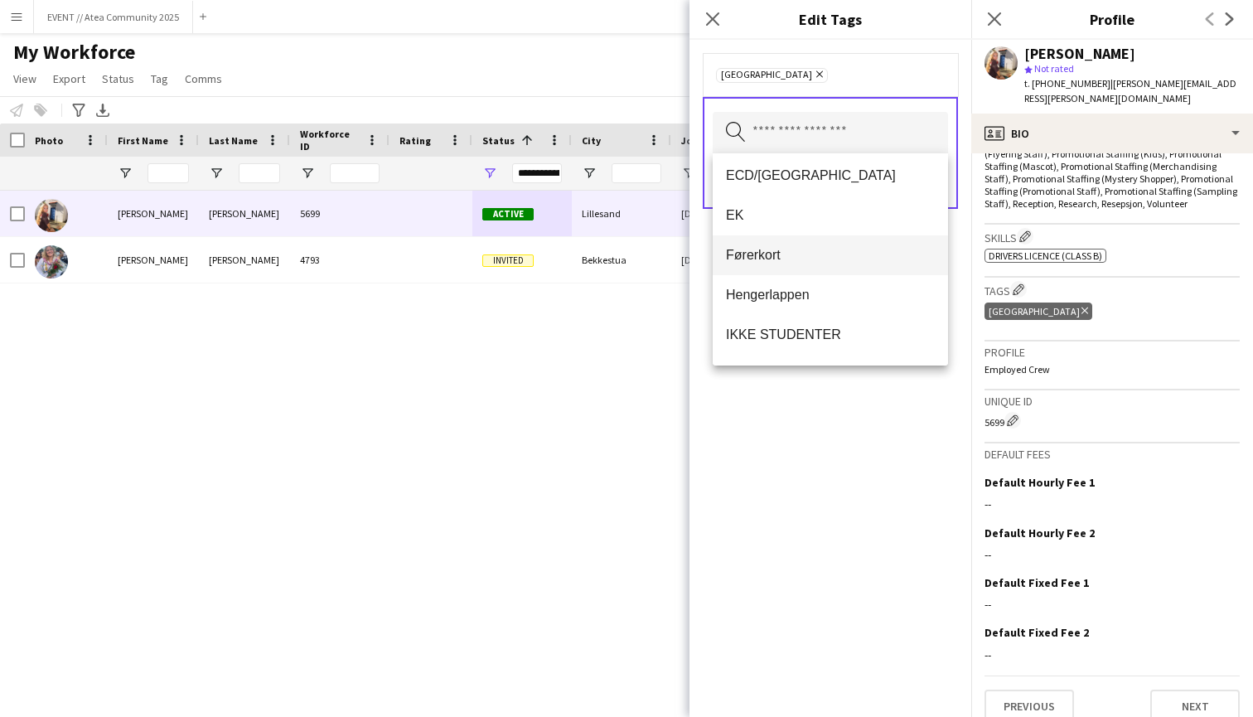
click at [780, 249] on span "Førerkort" at bounding box center [830, 255] width 209 height 16
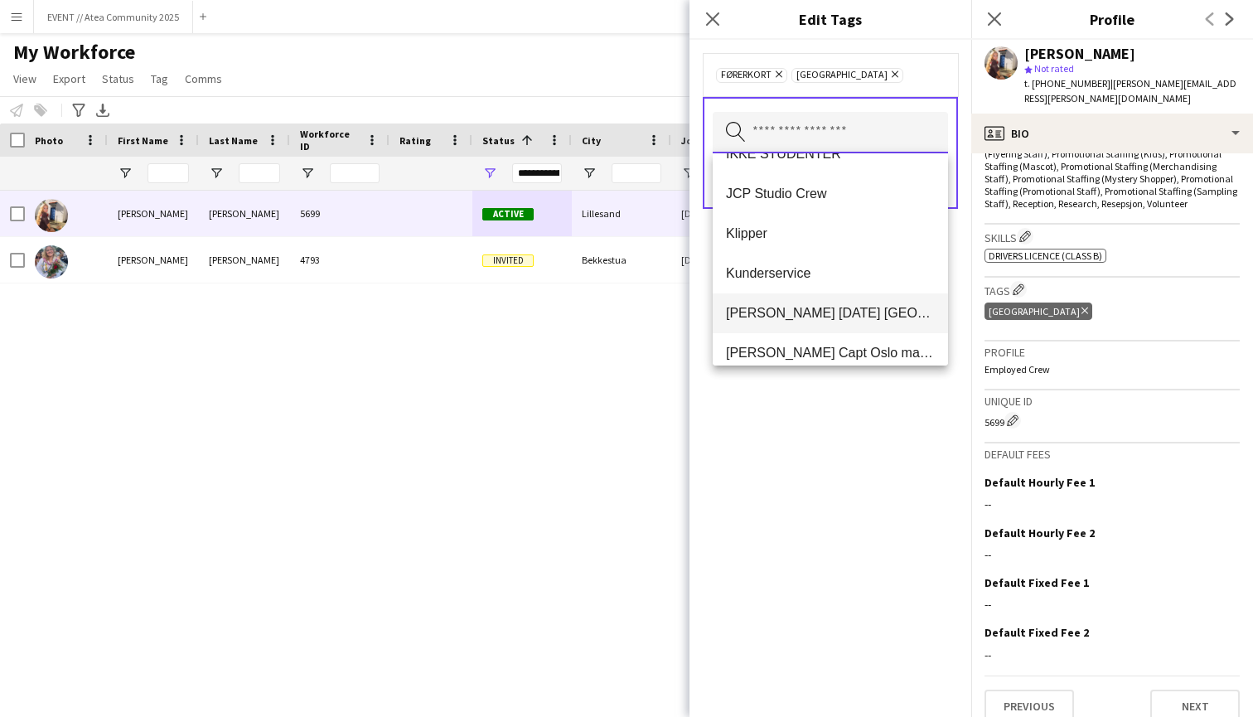
scroll to position [894, 0]
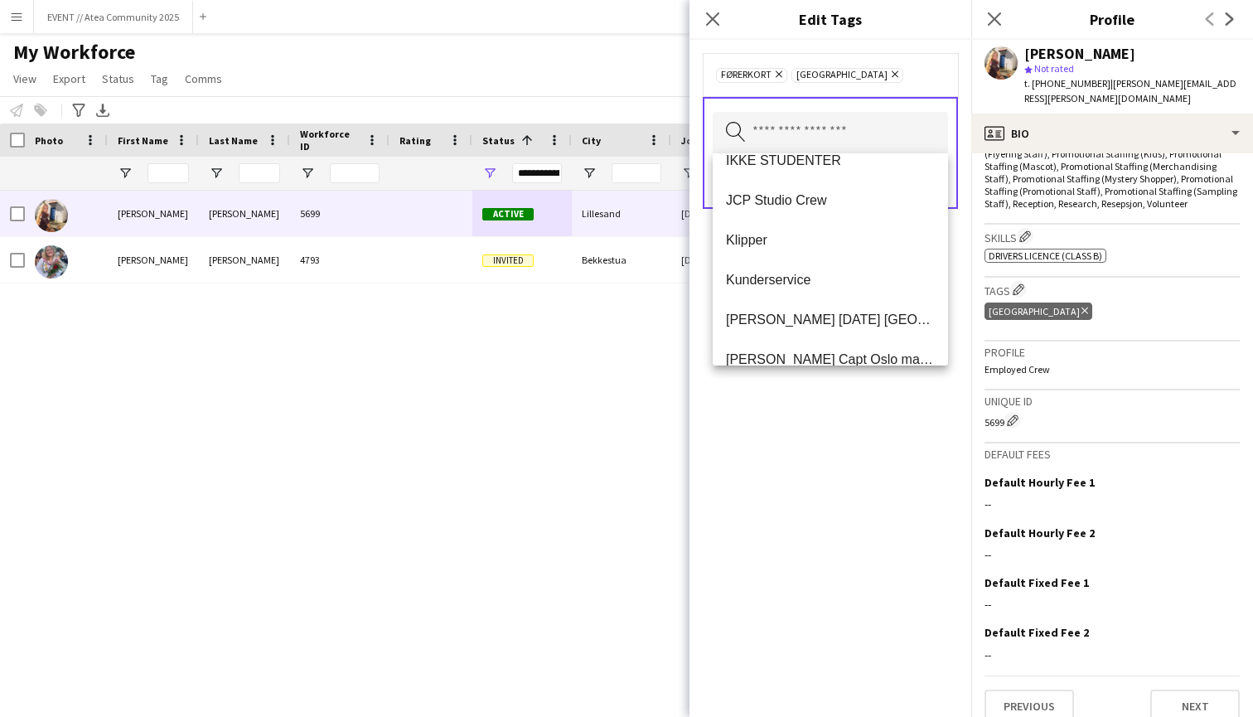
click at [832, 481] on div "Førerkort Remove [GEOGRAPHIC_DATA] Remove Search by tag name Save" at bounding box center [830, 378] width 282 height 677
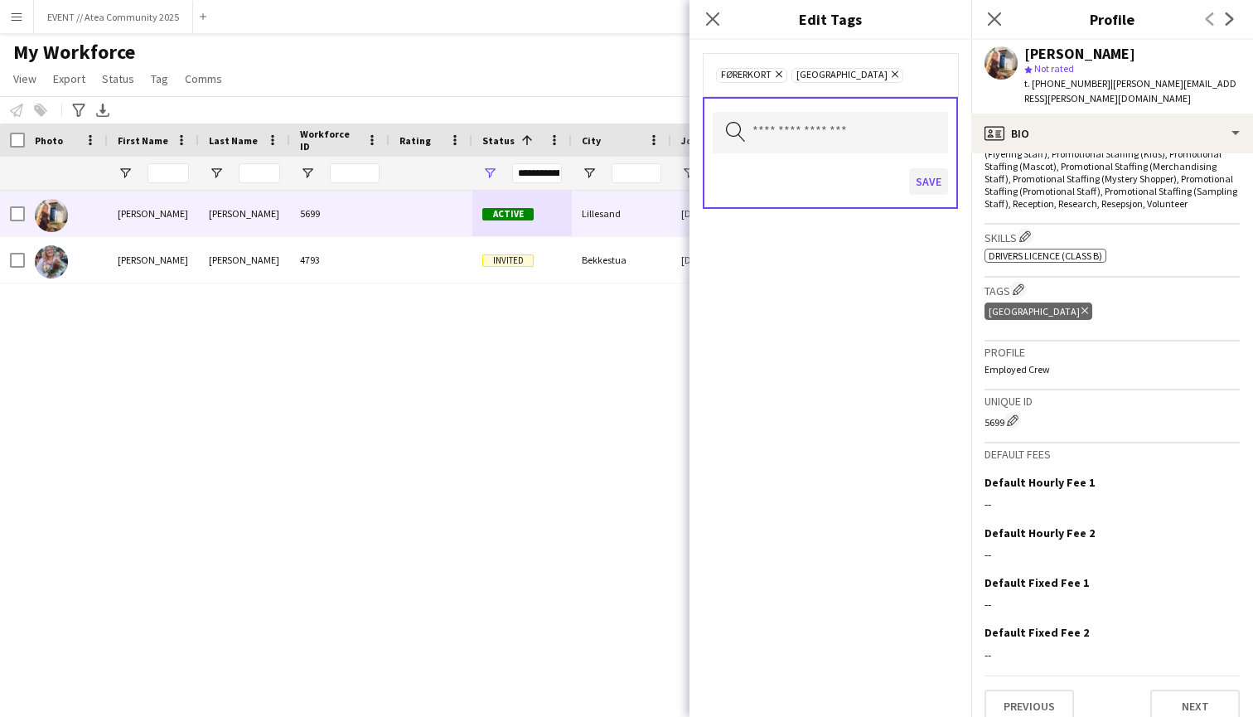
click at [916, 183] on button "Save" at bounding box center [928, 181] width 39 height 27
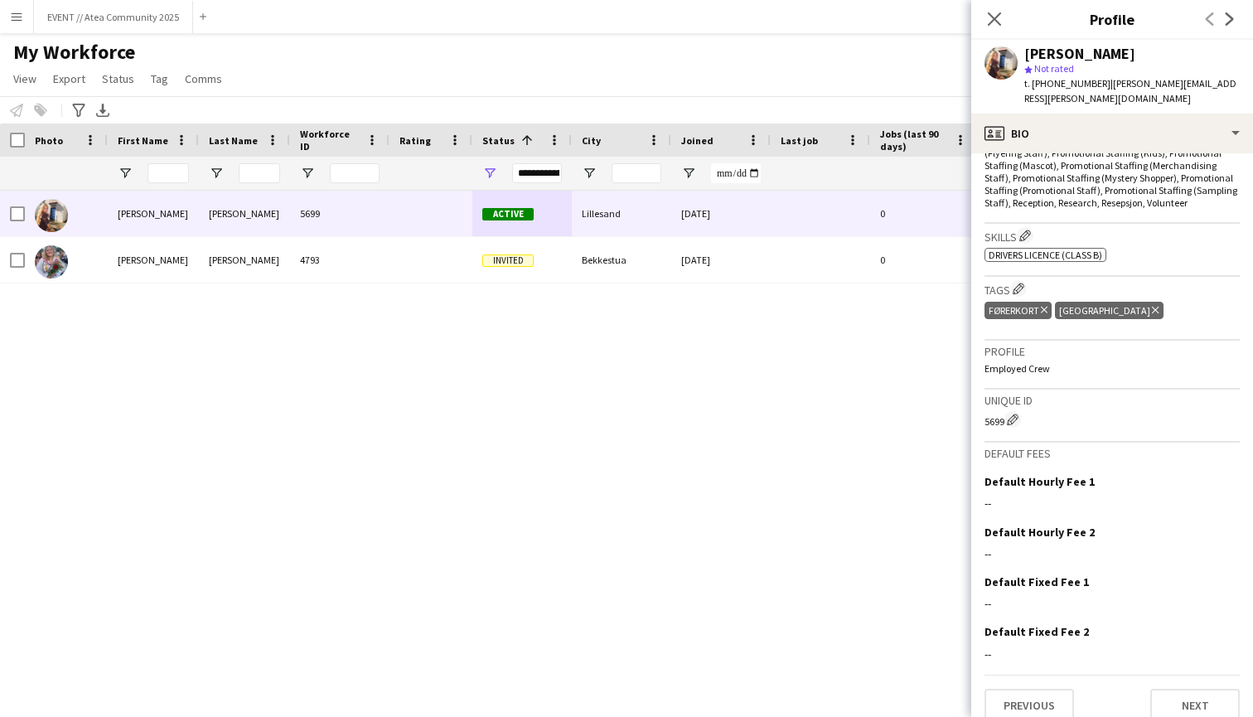
scroll to position [610, 0]
click at [1171, 86] on span "| [PERSON_NAME][EMAIL_ADDRESS][PERSON_NAME][DOMAIN_NAME]" at bounding box center [1130, 90] width 212 height 27
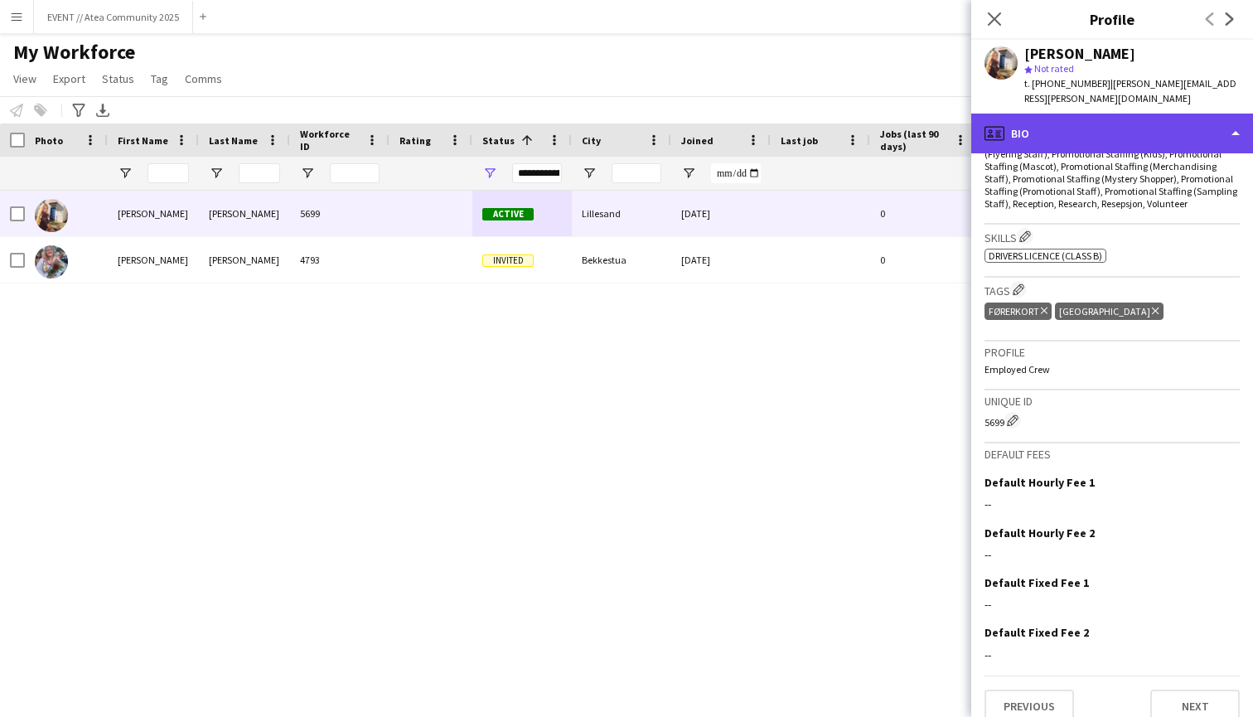
click at [1184, 114] on div "profile Bio" at bounding box center [1112, 134] width 282 height 40
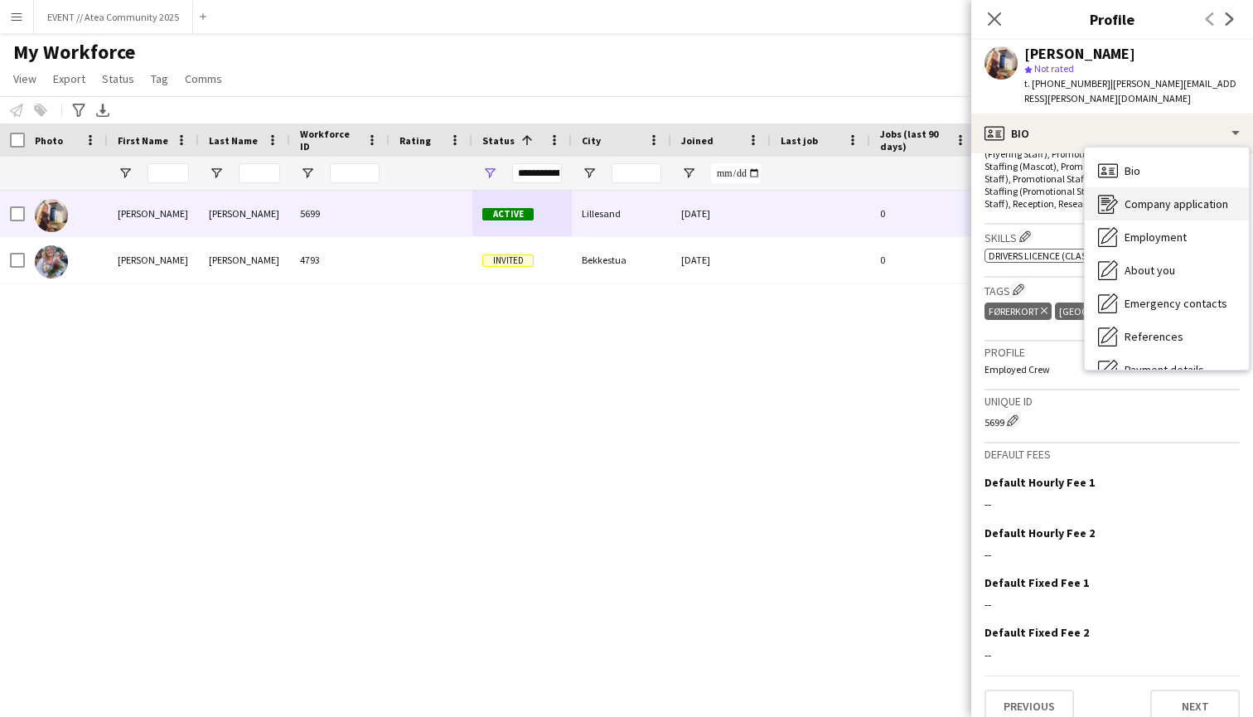
click at [1173, 196] on span "Company application" at bounding box center [1177, 203] width 104 height 15
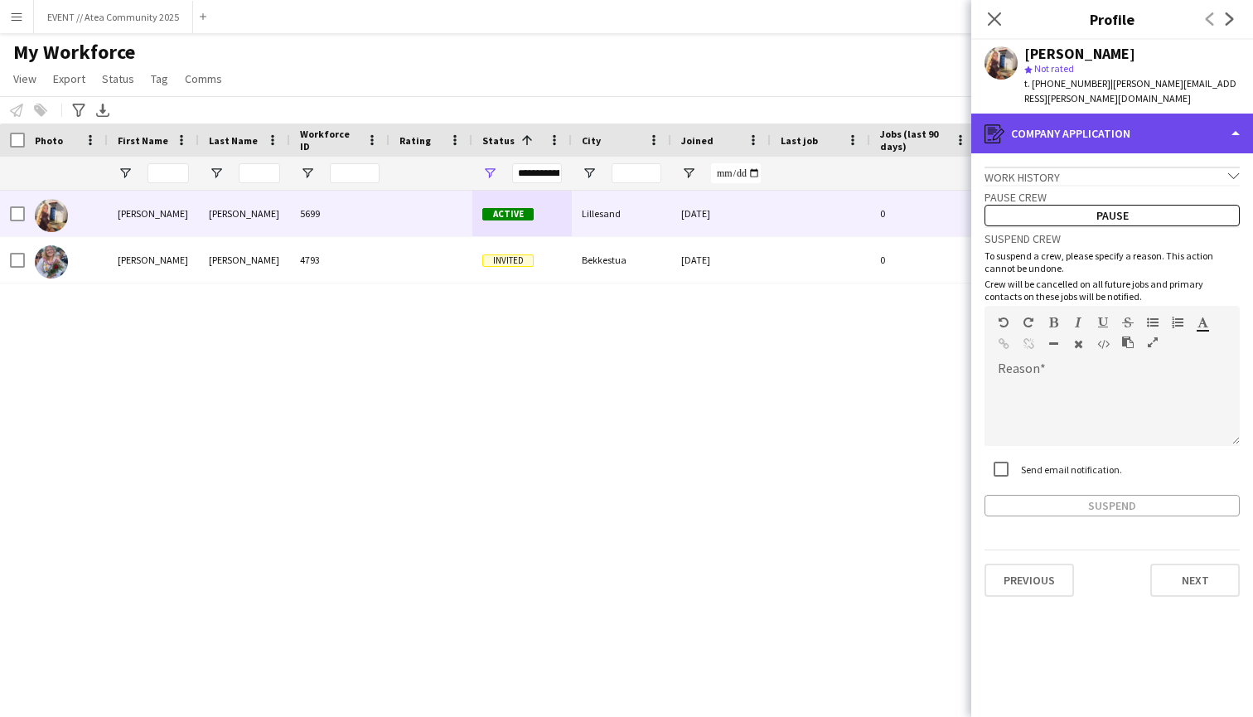
click at [1151, 114] on div "register Company application" at bounding box center [1112, 134] width 282 height 40
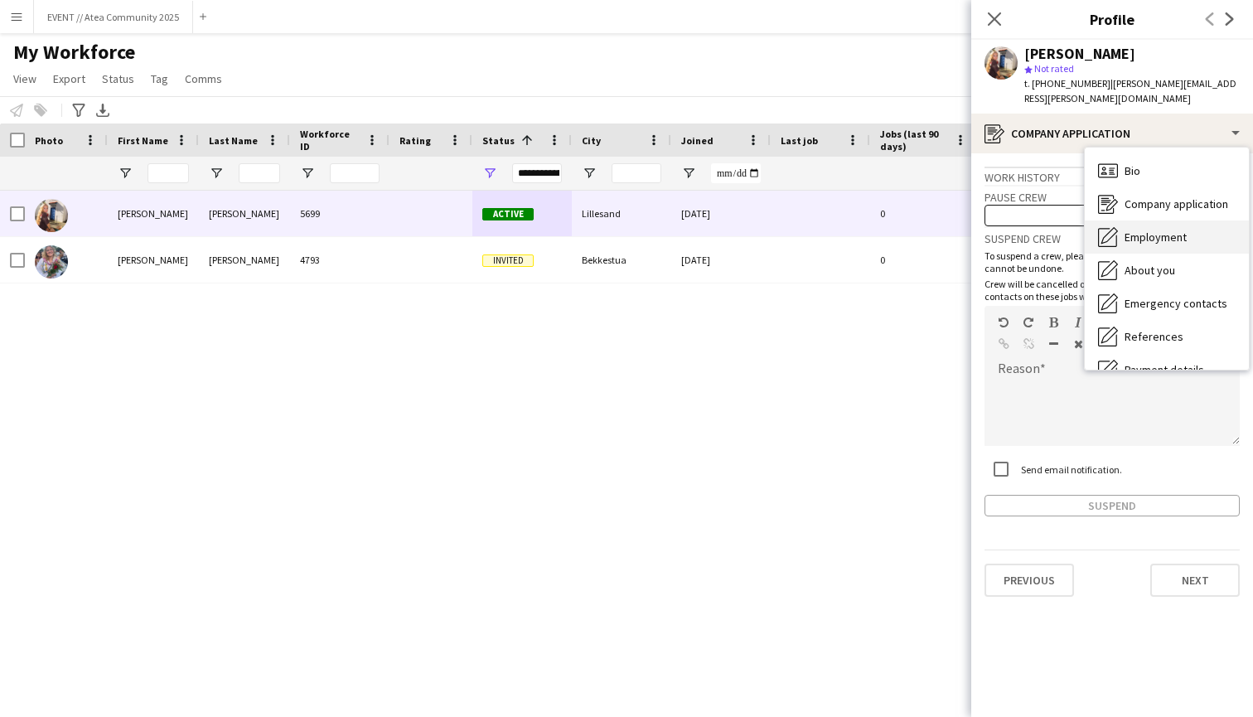
click at [1154, 230] on span "Employment" at bounding box center [1156, 237] width 62 height 15
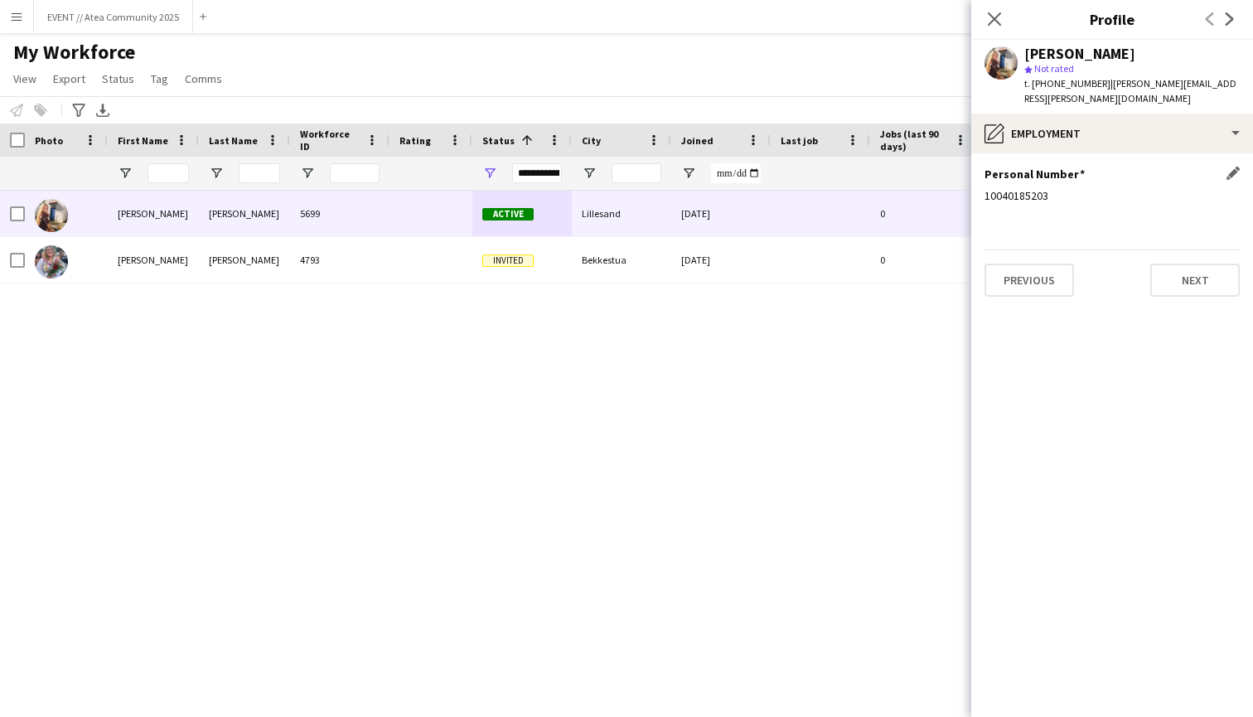
click at [1099, 188] on div "10040185203" at bounding box center [1112, 195] width 255 height 15
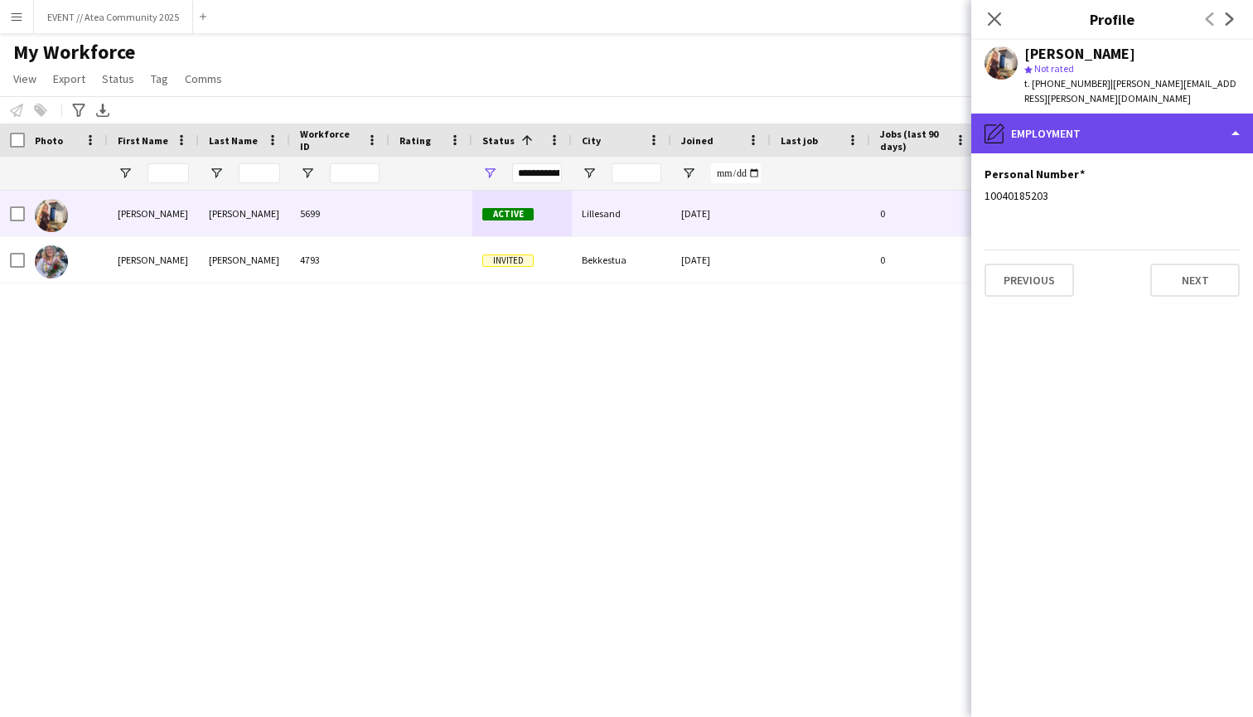
click at [1106, 114] on div "pencil4 Employment" at bounding box center [1112, 134] width 282 height 40
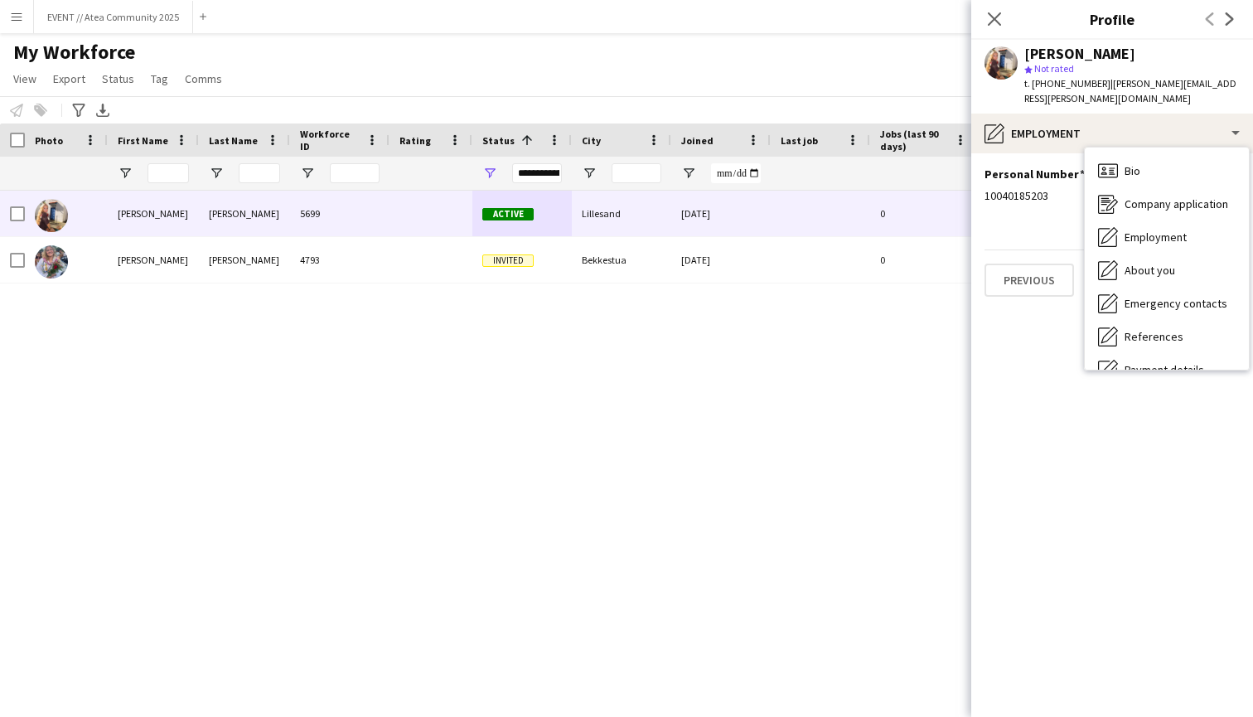
click at [1032, 368] on app-section-data-types "Personal Number Edit this field 10040185203 Previous Next" at bounding box center [1112, 435] width 282 height 564
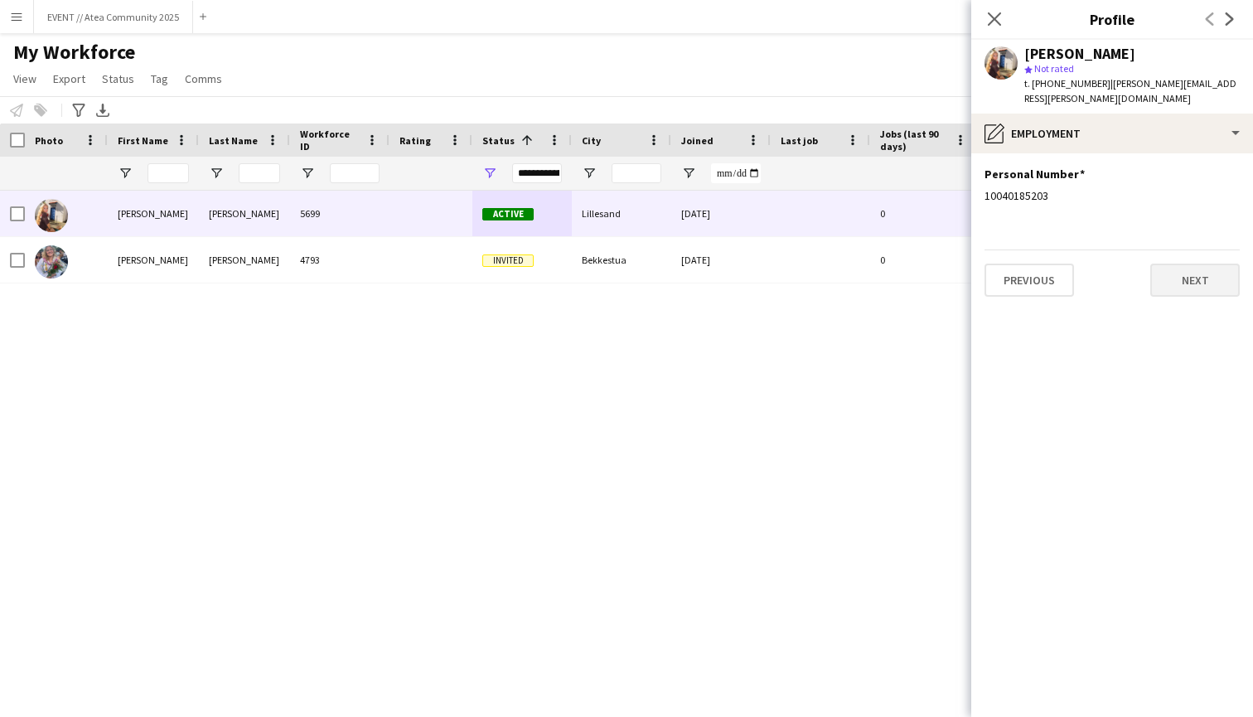
click at [1197, 271] on button "Next" at bounding box center [1195, 280] width 90 height 33
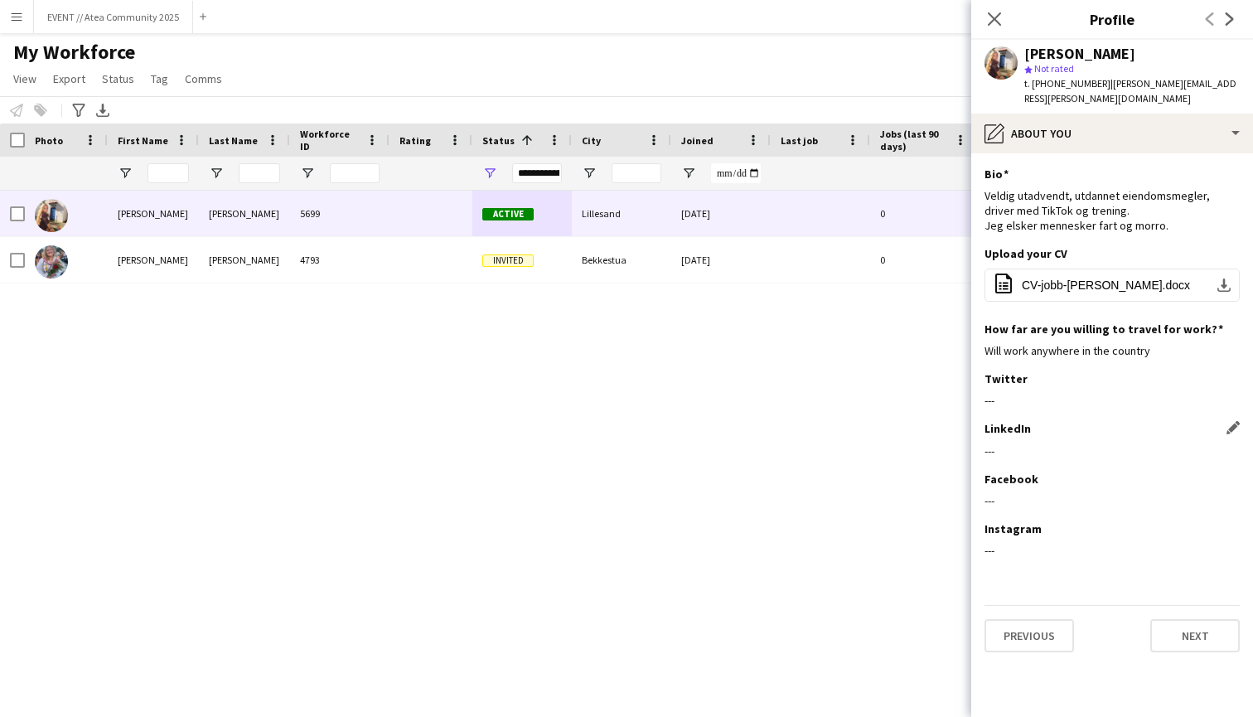
scroll to position [0, 0]
click at [1178, 619] on button "Next" at bounding box center [1195, 635] width 90 height 33
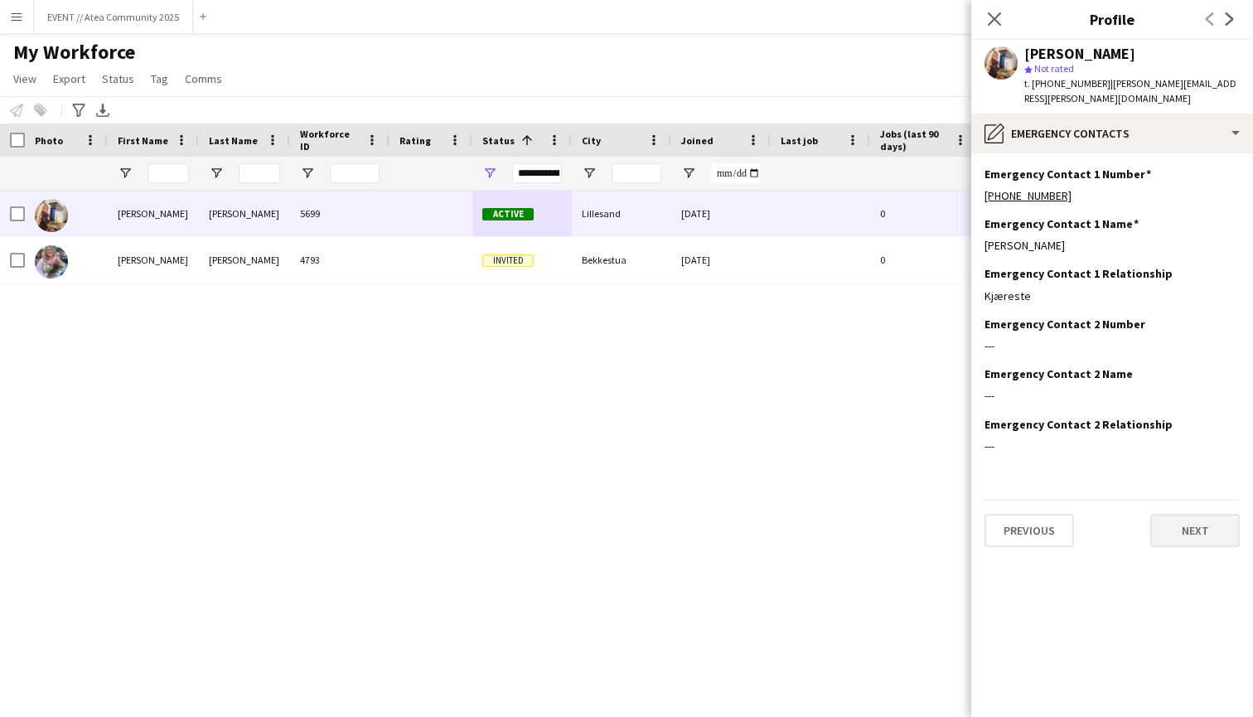
click at [1163, 514] on button "Next" at bounding box center [1195, 530] width 90 height 33
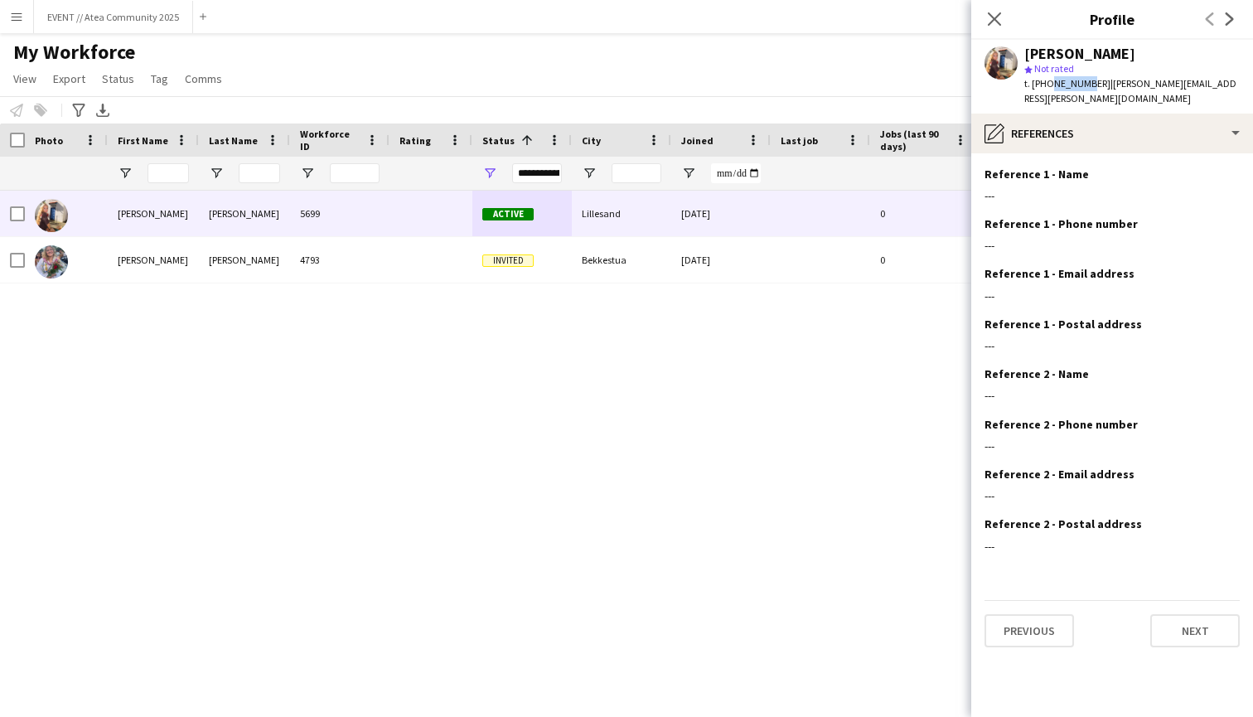
drag, startPoint x: 1048, startPoint y: 83, endPoint x: 1084, endPoint y: 79, distance: 35.9
click at [1091, 74] on div "star Not rated" at bounding box center [1131, 68] width 215 height 15
click at [1114, 86] on span "| [PERSON_NAME][EMAIL_ADDRESS][PERSON_NAME][DOMAIN_NAME]" at bounding box center [1130, 90] width 212 height 27
click at [1081, 85] on span "t. [PHONE_NUMBER]" at bounding box center [1067, 83] width 86 height 12
click at [1076, 83] on span "t. [PHONE_NUMBER]" at bounding box center [1067, 83] width 86 height 12
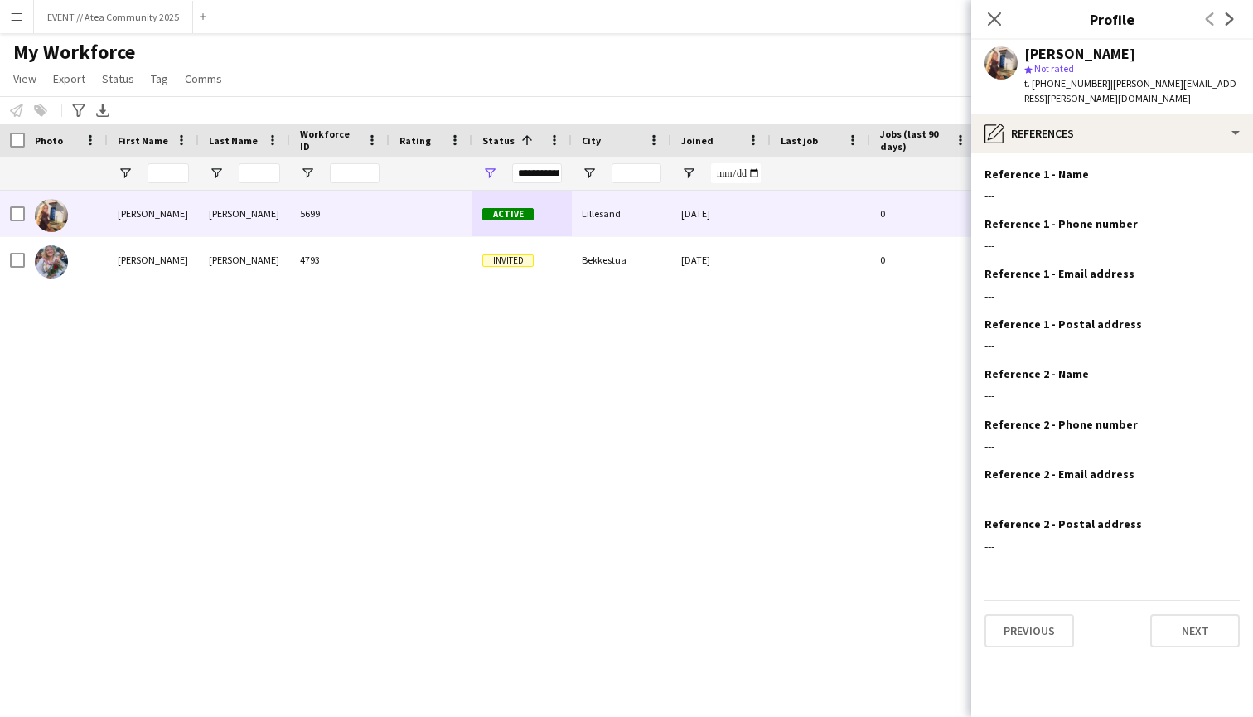
click at [1194, 75] on div "star Not rated" at bounding box center [1131, 68] width 215 height 15
click at [1197, 83] on span "| [PERSON_NAME][EMAIL_ADDRESS][PERSON_NAME][DOMAIN_NAME]" at bounding box center [1130, 90] width 212 height 27
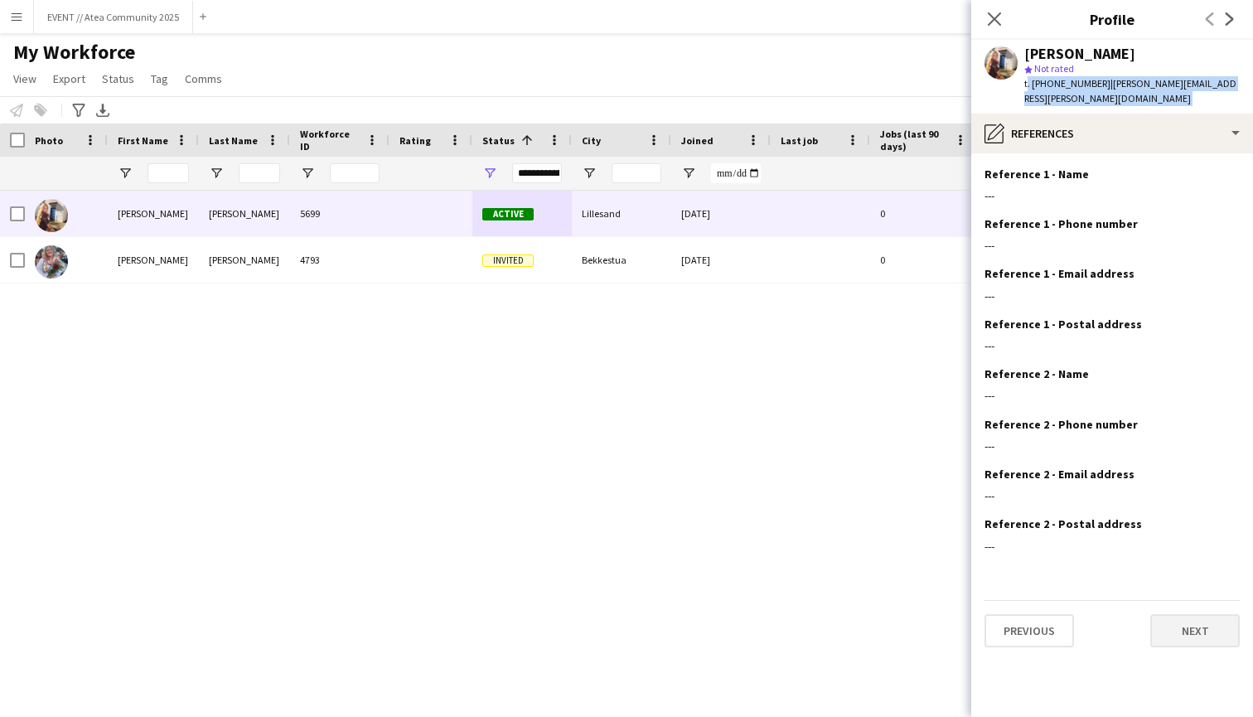
click at [1176, 615] on button "Next" at bounding box center [1195, 630] width 90 height 33
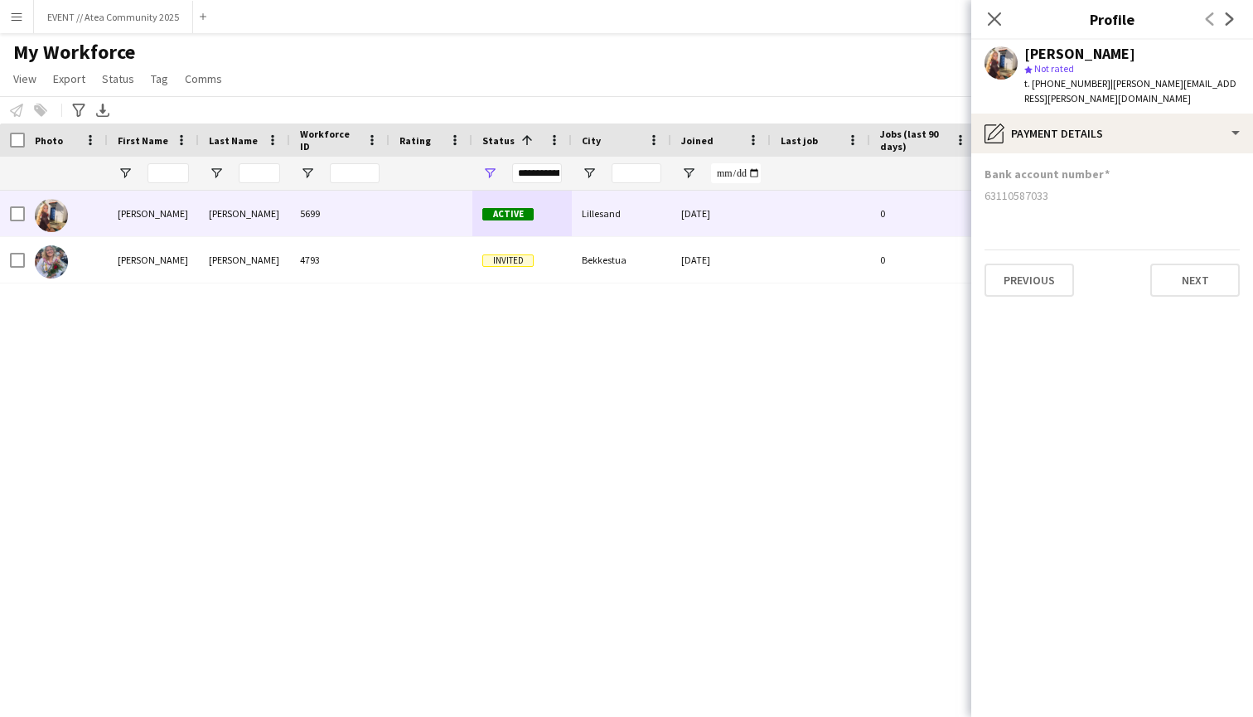
click at [1207, 284] on app-section-data-types "Bank account number [FINANCIAL_ID] Previous Next" at bounding box center [1112, 435] width 282 height 564
click at [1199, 264] on button "Next" at bounding box center [1195, 280] width 90 height 33
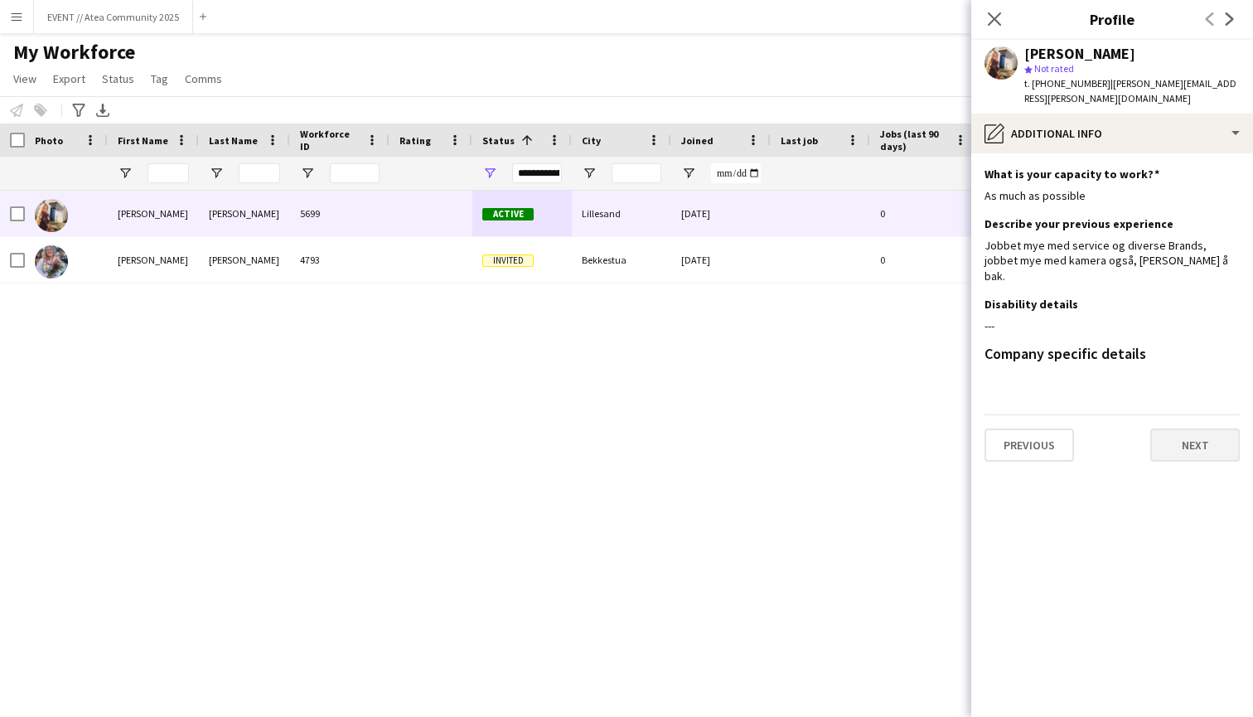
click at [1178, 428] on button "Next" at bounding box center [1195, 444] width 90 height 33
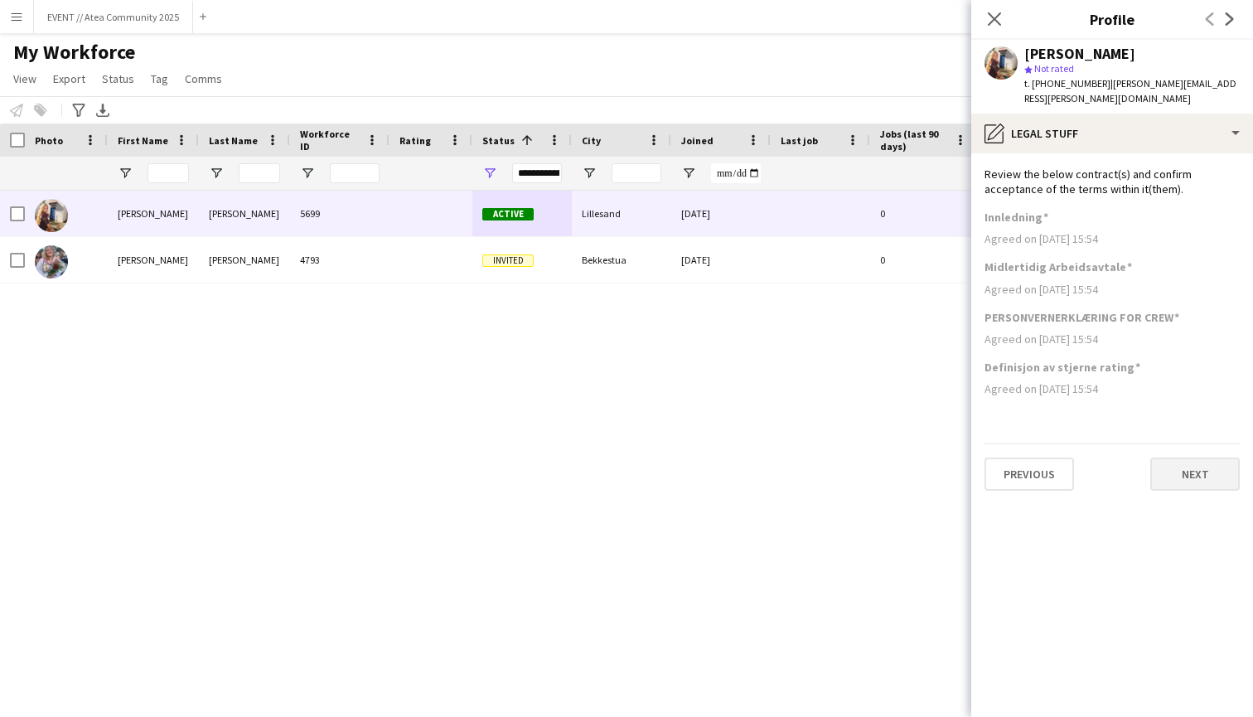
click at [1188, 457] on button "Next" at bounding box center [1195, 473] width 90 height 33
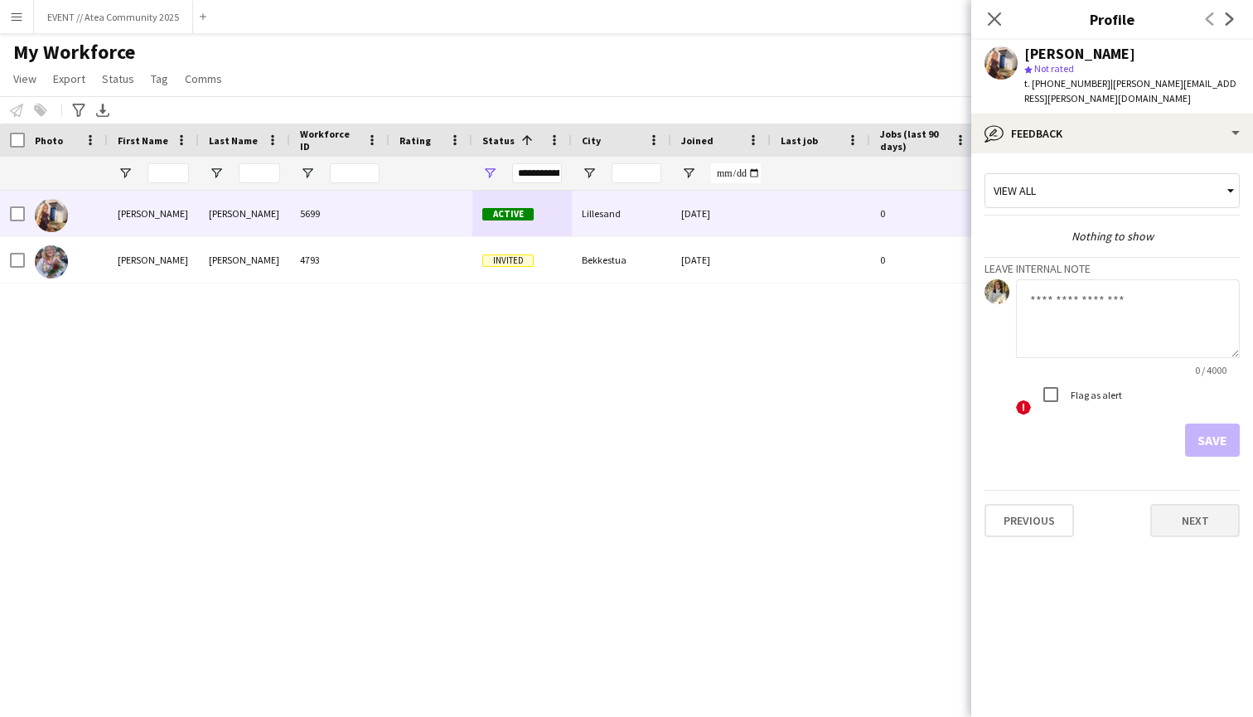
click at [1200, 512] on button "Next" at bounding box center [1195, 520] width 90 height 33
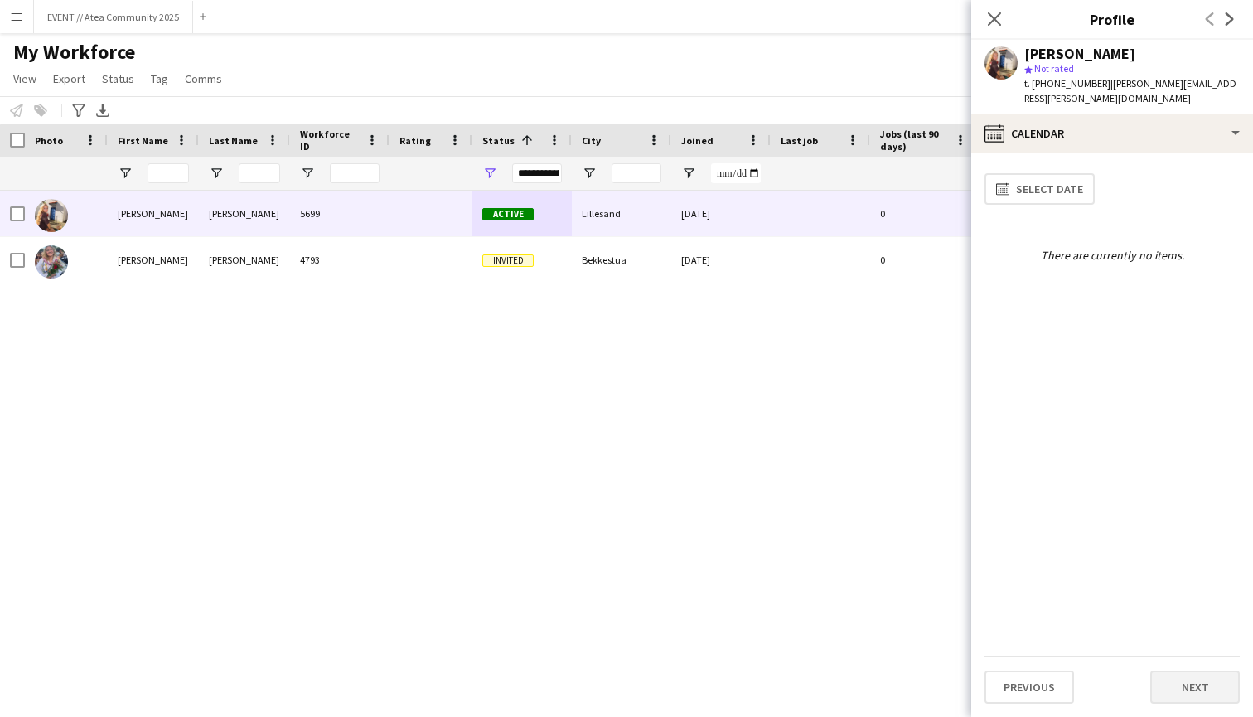
click at [1175, 687] on button "Next" at bounding box center [1195, 686] width 90 height 33
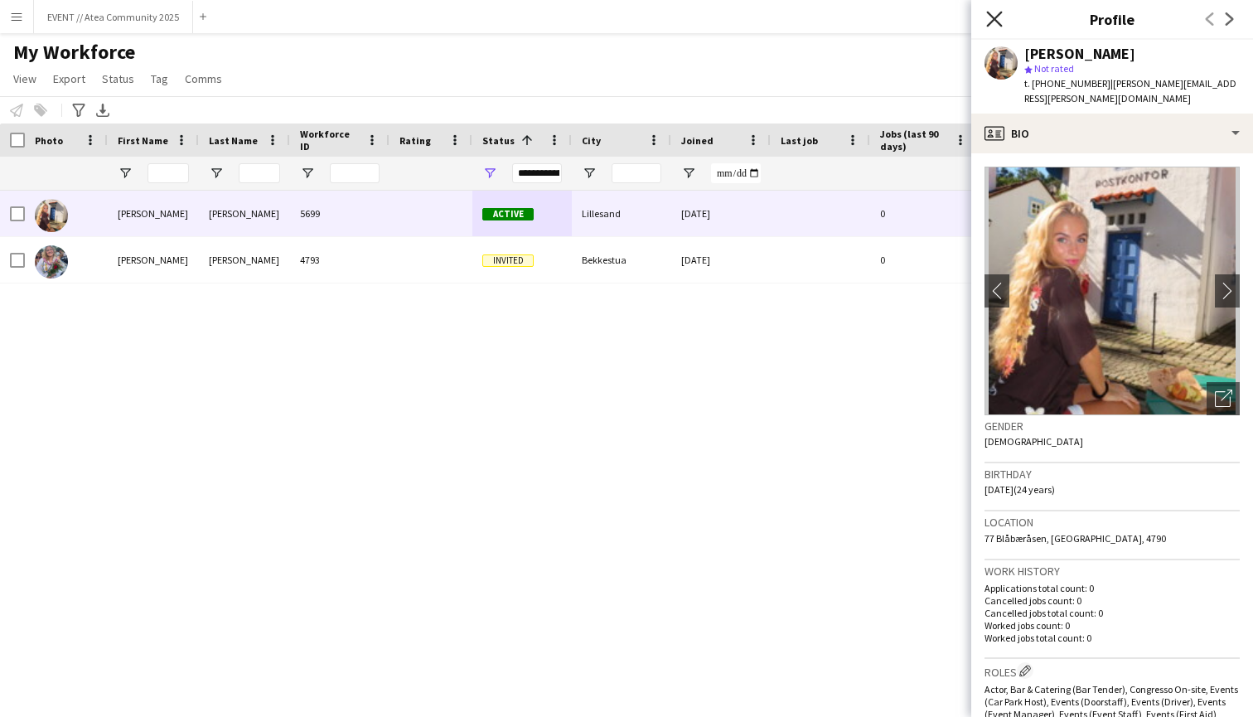
click at [996, 20] on icon at bounding box center [994, 19] width 16 height 16
